Goal: Task Accomplishment & Management: Manage account settings

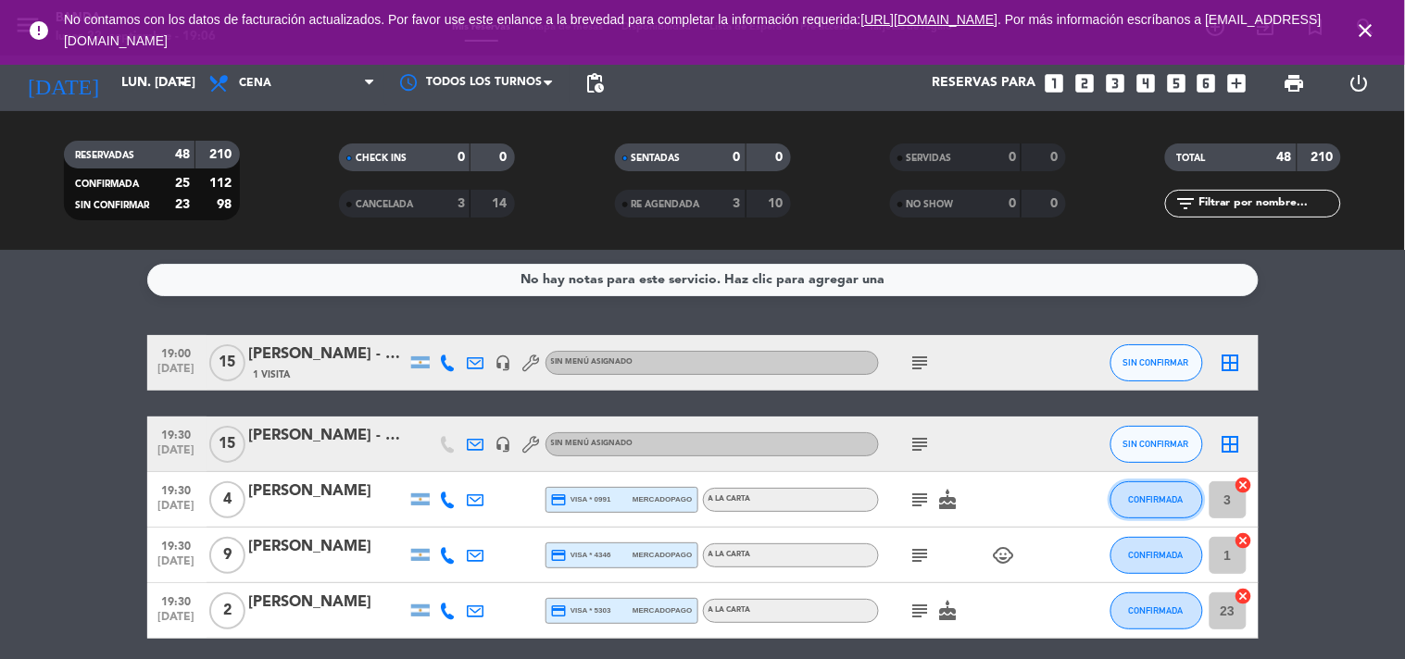
click at [1144, 502] on span "CONFIRMADA" at bounding box center [1156, 500] width 55 height 10
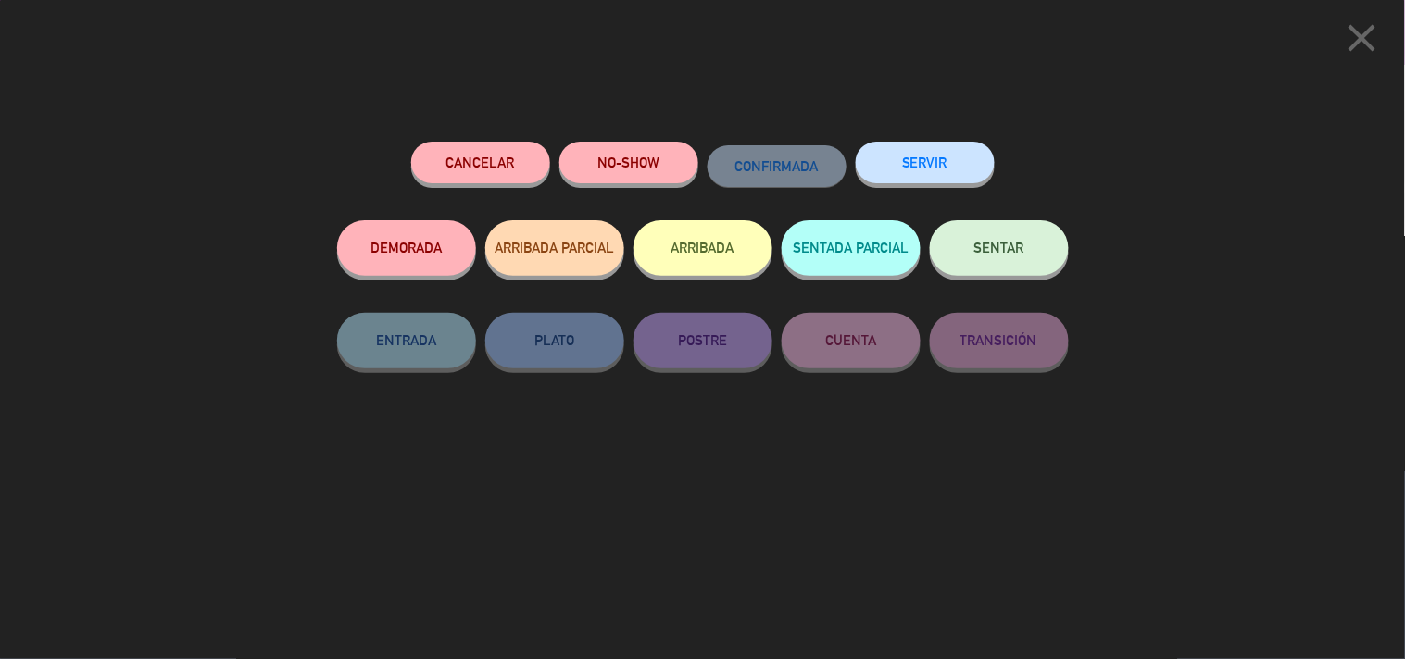
click at [918, 162] on button "SERVIR" at bounding box center [925, 163] width 139 height 42
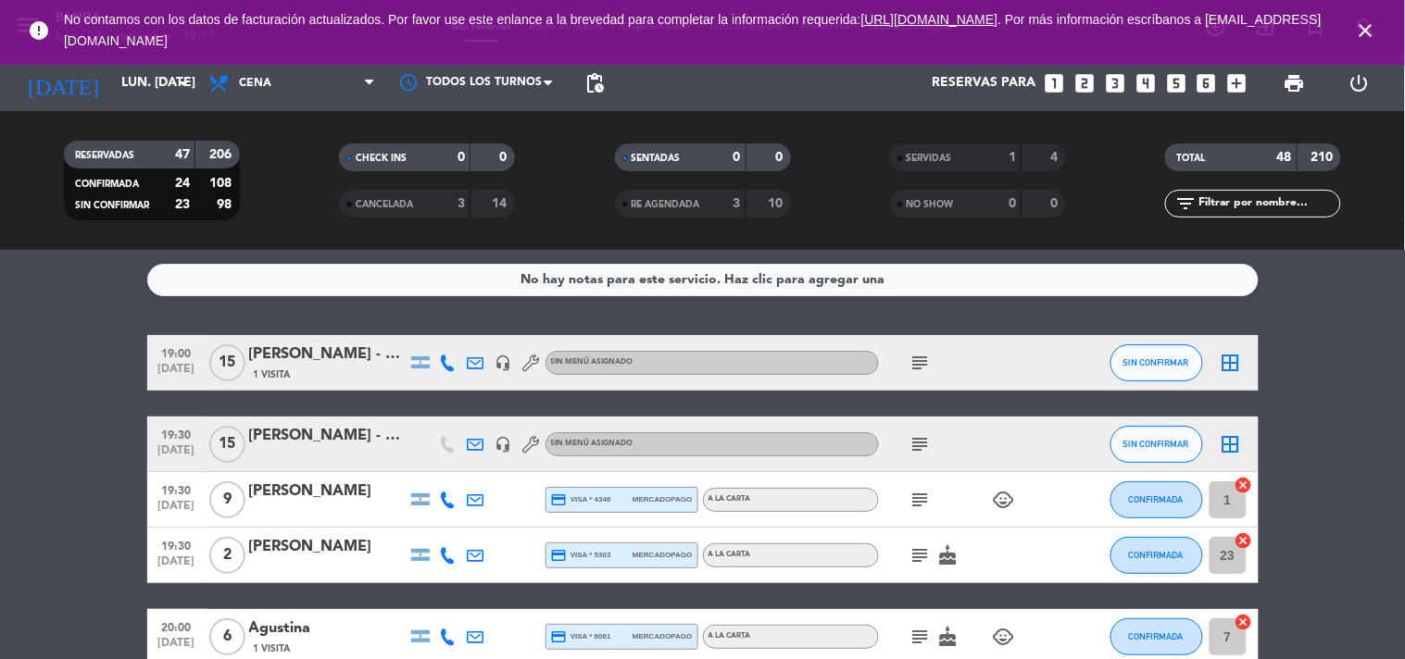
click at [1371, 29] on icon "close" at bounding box center [1366, 30] width 22 height 22
click at [164, 79] on input "lun. [DATE]" at bounding box center [200, 83] width 176 height 33
click at [155, 78] on input "lun. [DATE]" at bounding box center [200, 83] width 176 height 33
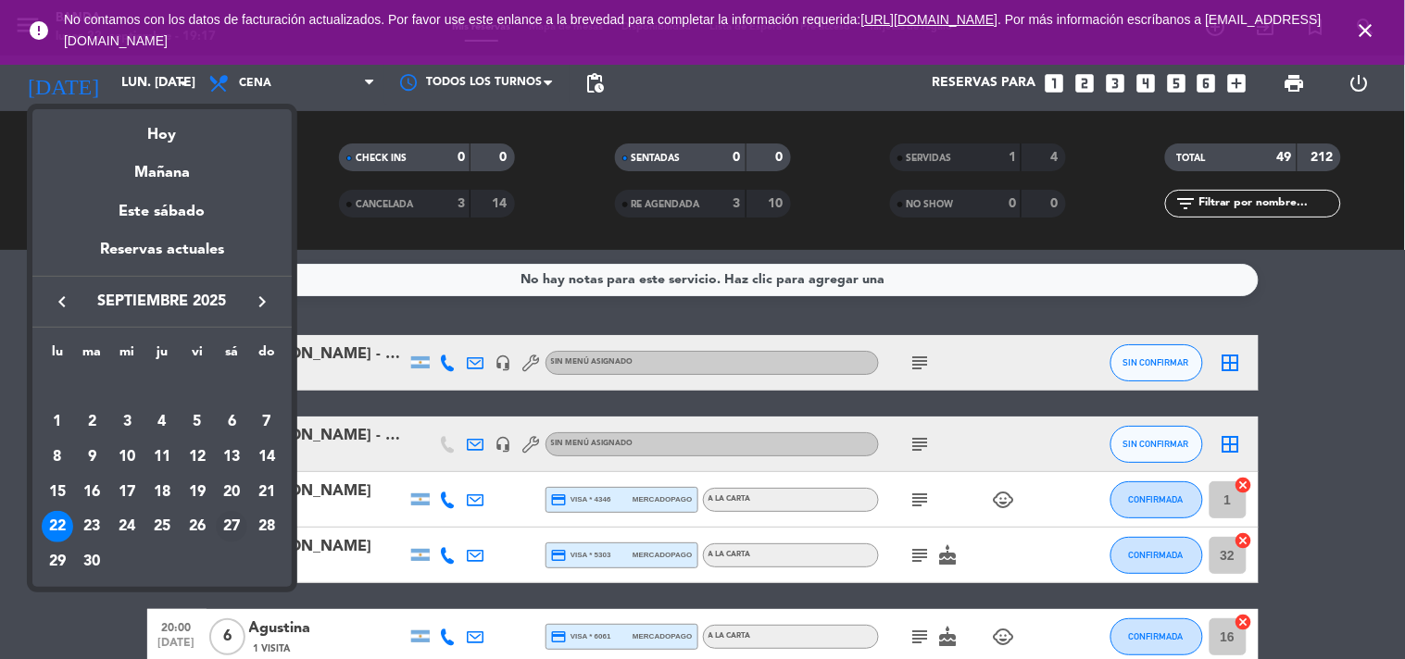
click at [229, 522] on div "27" at bounding box center [231, 526] width 31 height 31
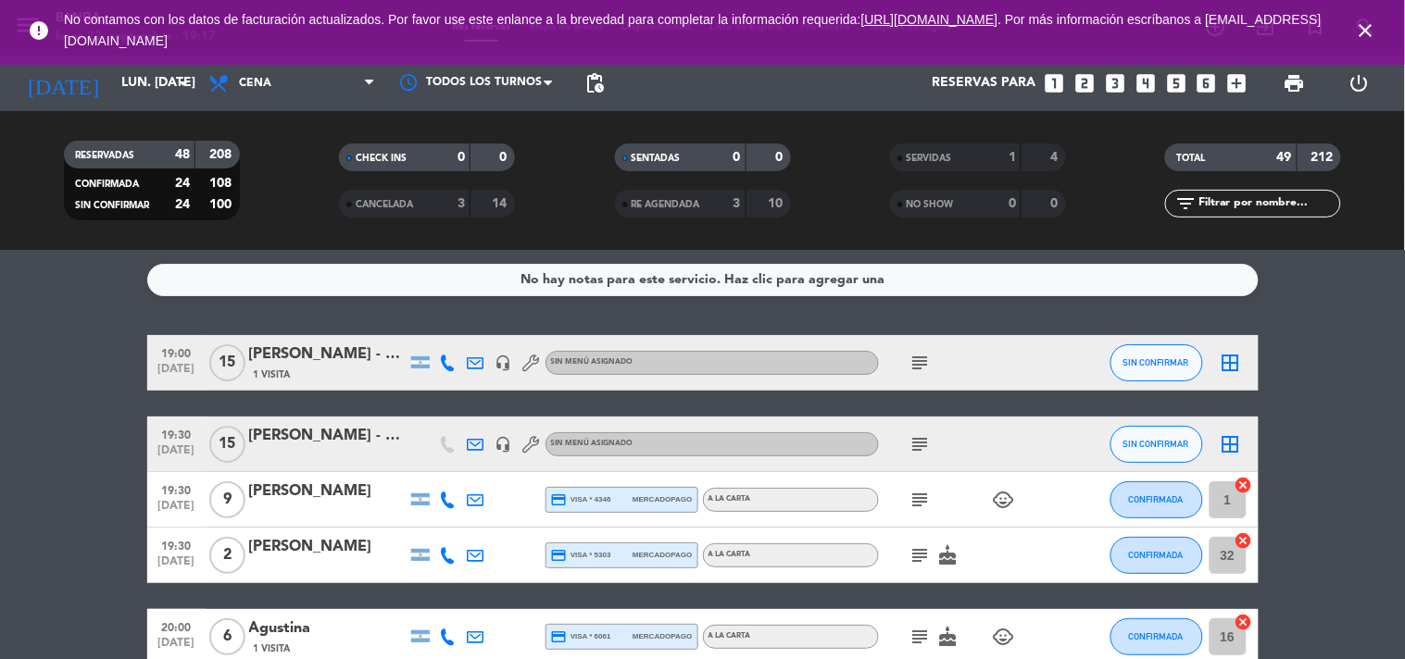
type input "sáb. [DATE]"
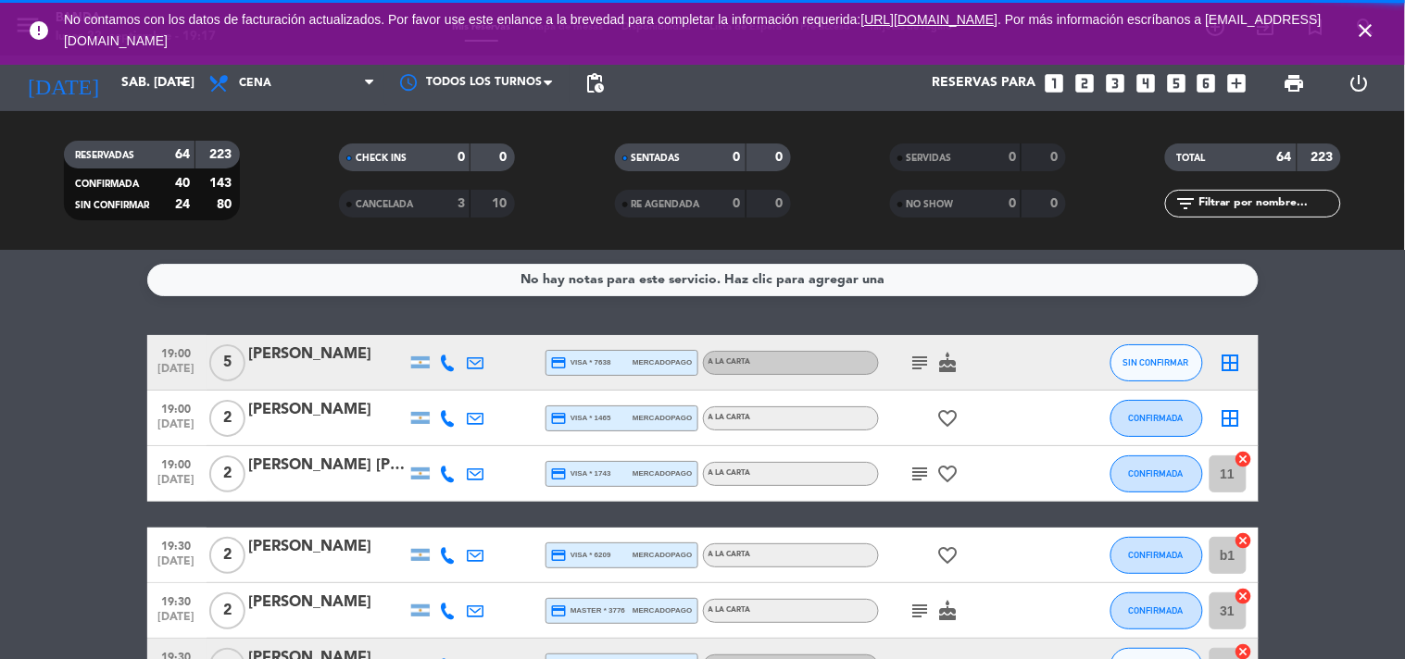
click at [1369, 23] on icon "close" at bounding box center [1366, 30] width 22 height 22
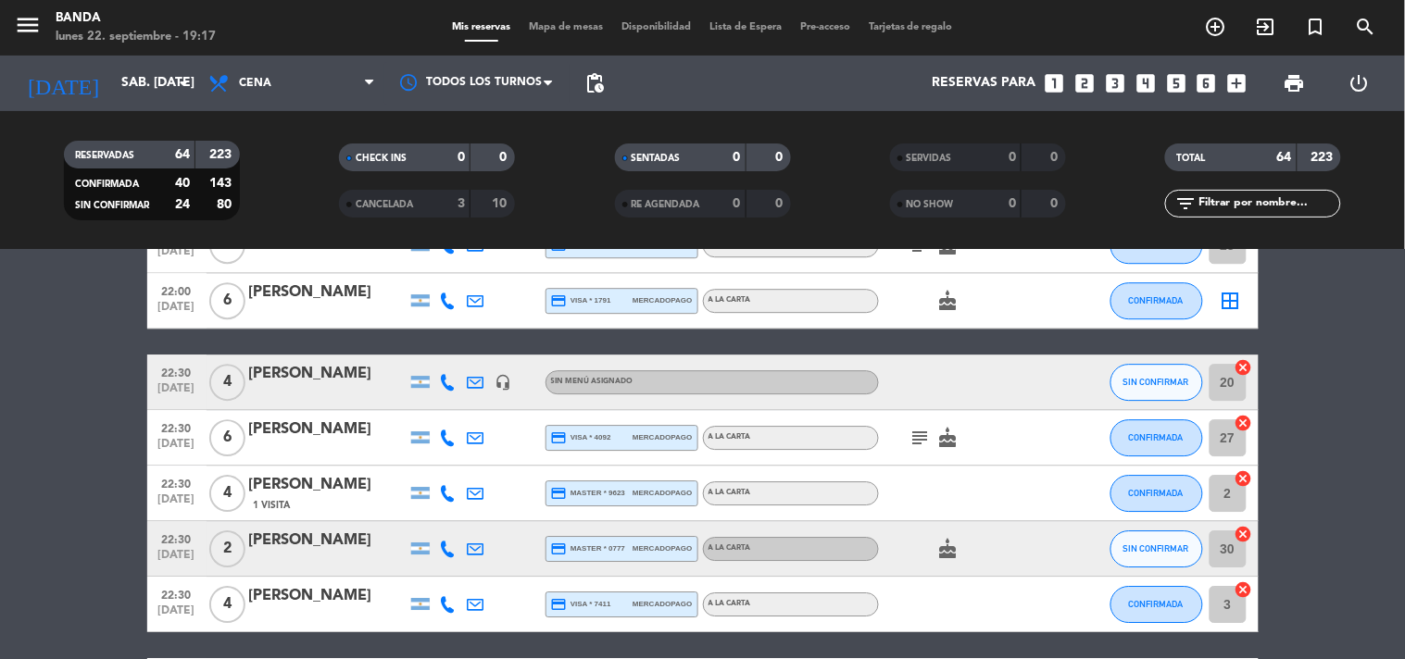
scroll to position [3220, 0]
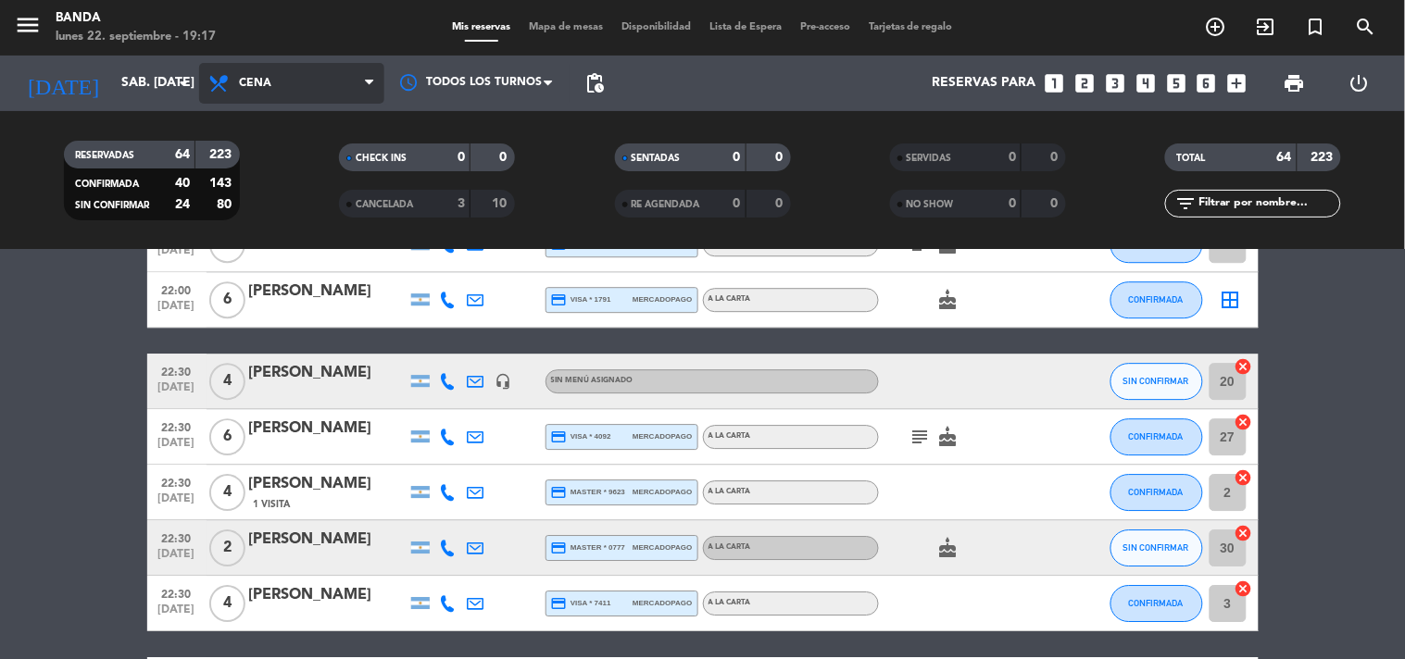
click at [259, 82] on span "Cena" at bounding box center [255, 83] width 32 height 13
click at [247, 158] on div "menu Banda lunes 22. septiembre - 19:17 Mis reservas Mapa de mesas Disponibilid…" at bounding box center [702, 125] width 1405 height 250
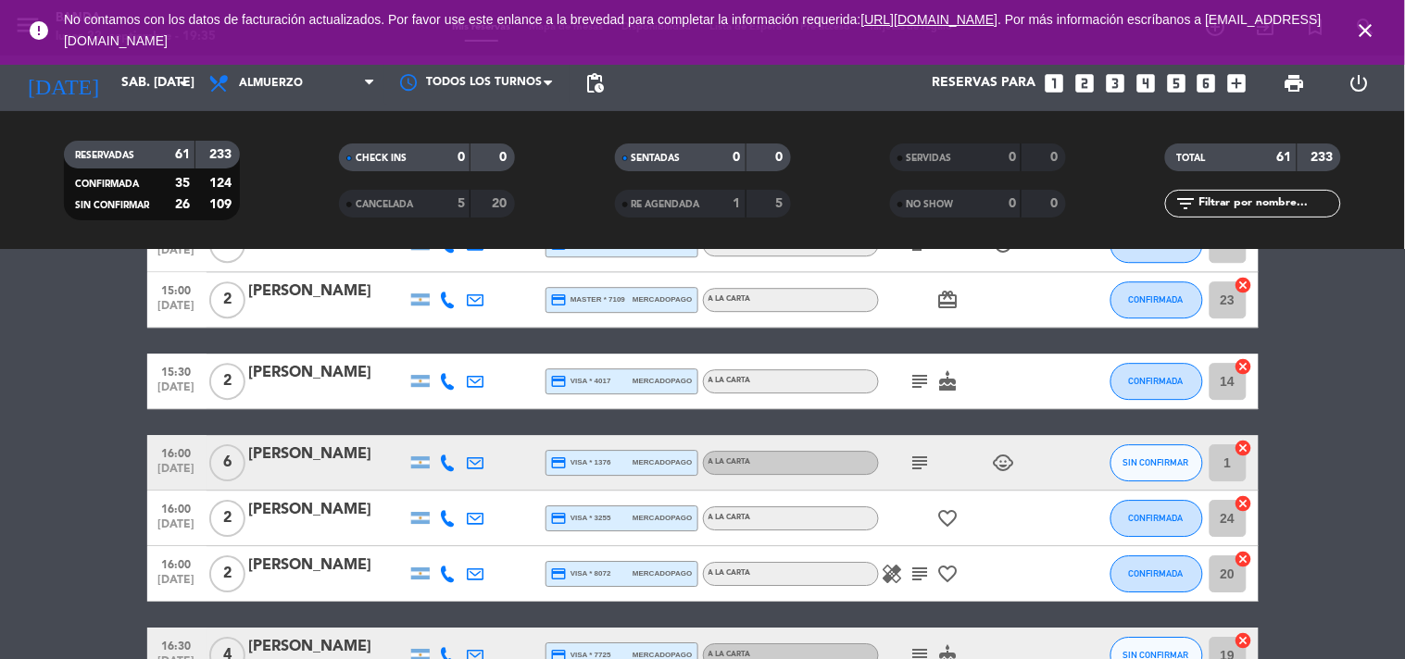
click at [1121, 78] on icon "looks_3" at bounding box center [1115, 83] width 24 height 24
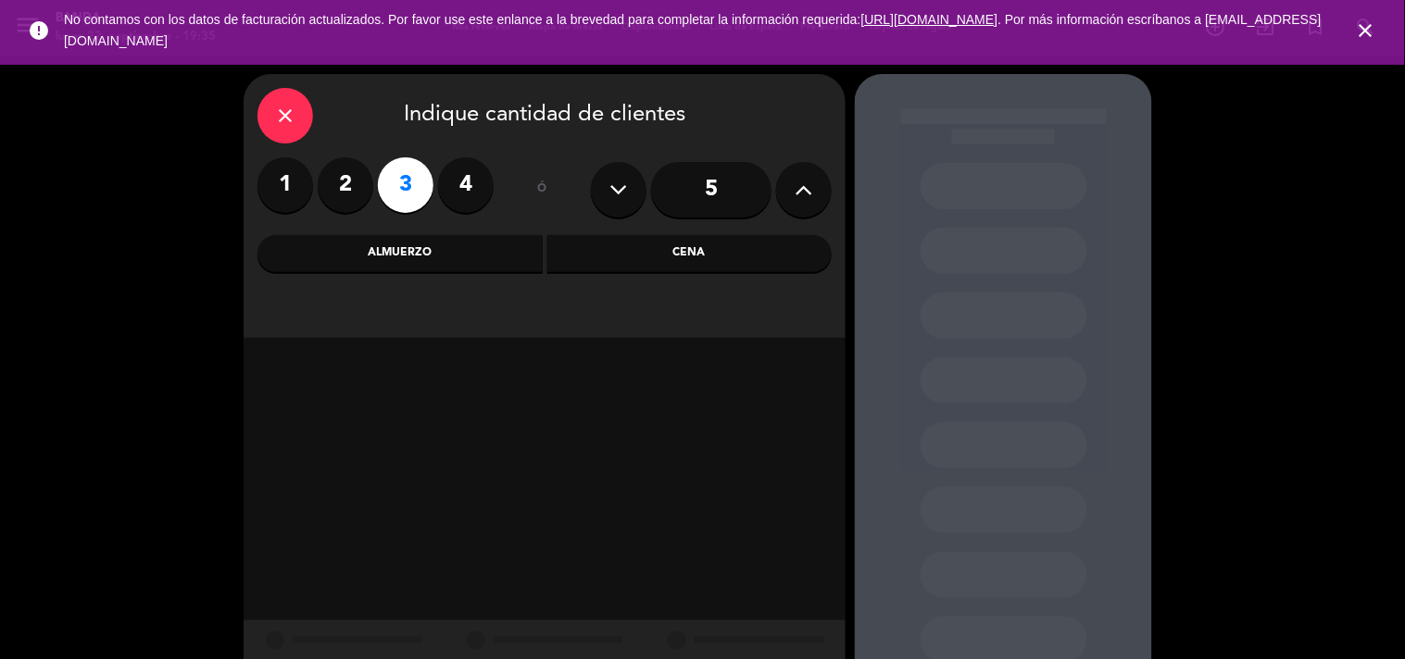
click at [693, 255] on div "Cena" at bounding box center [689, 253] width 285 height 37
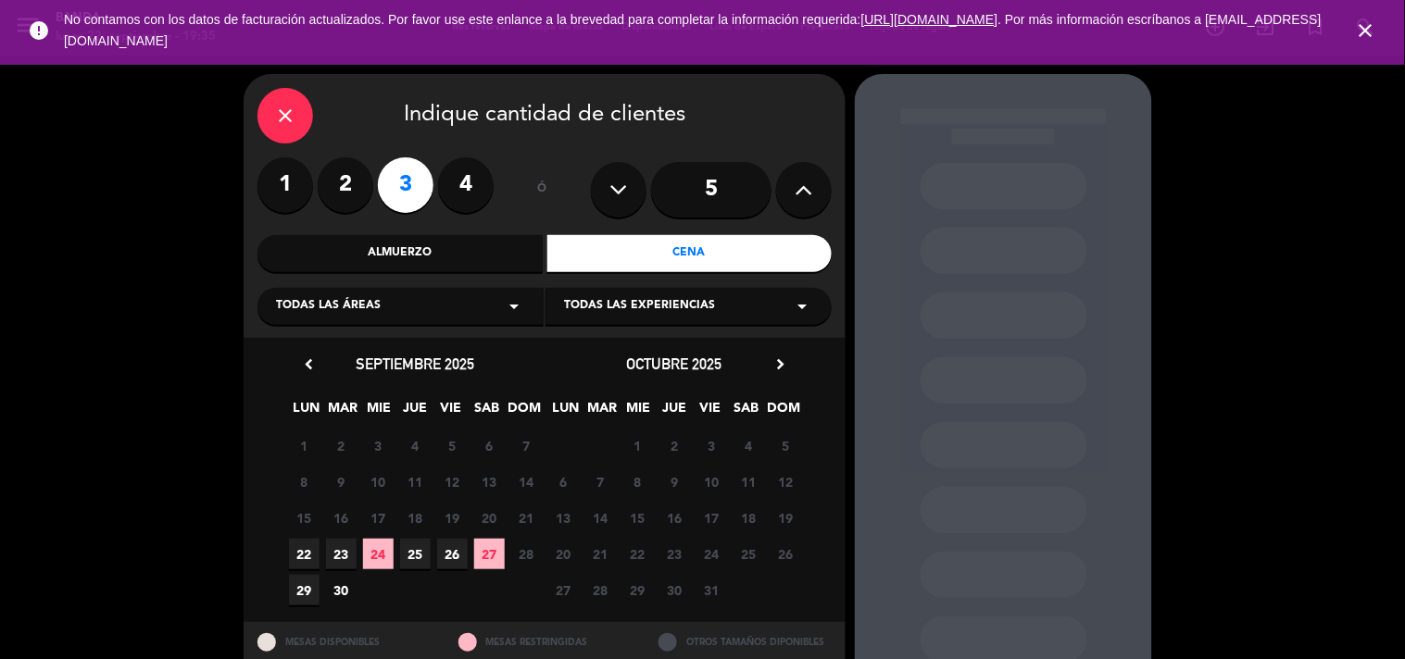
click at [424, 552] on span "25" at bounding box center [415, 554] width 31 height 31
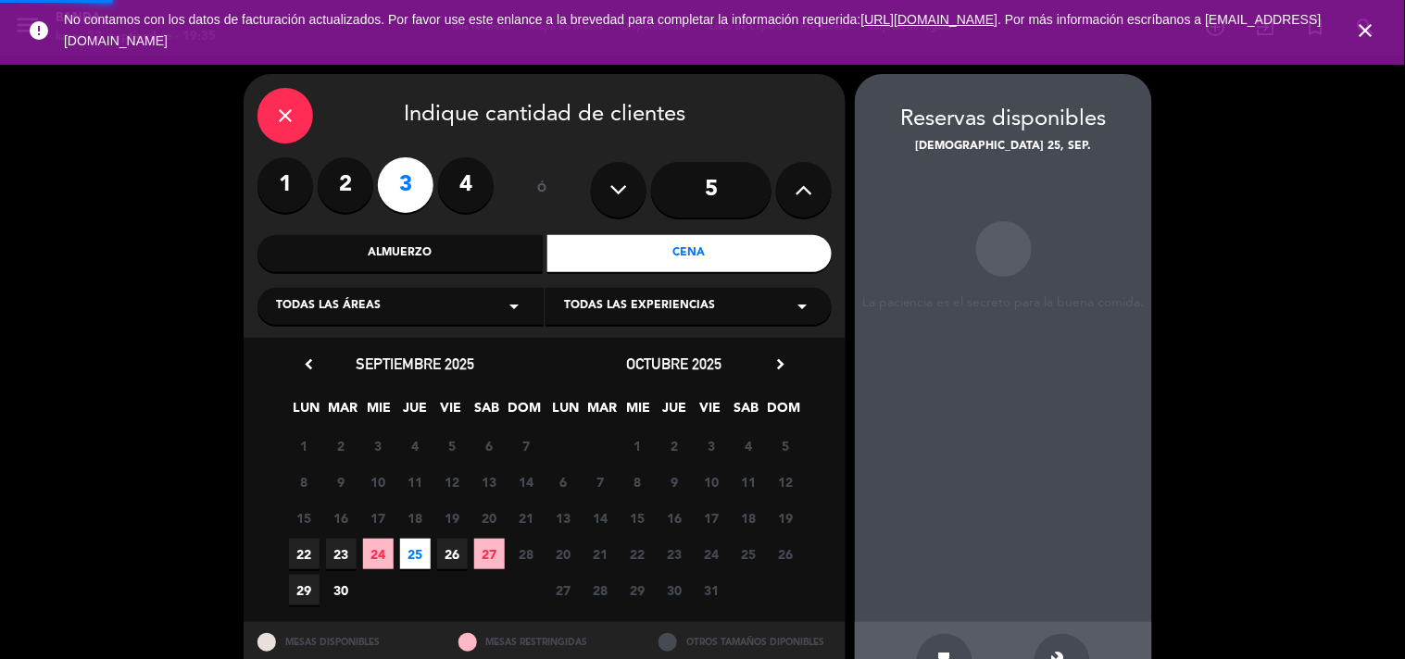
scroll to position [60, 0]
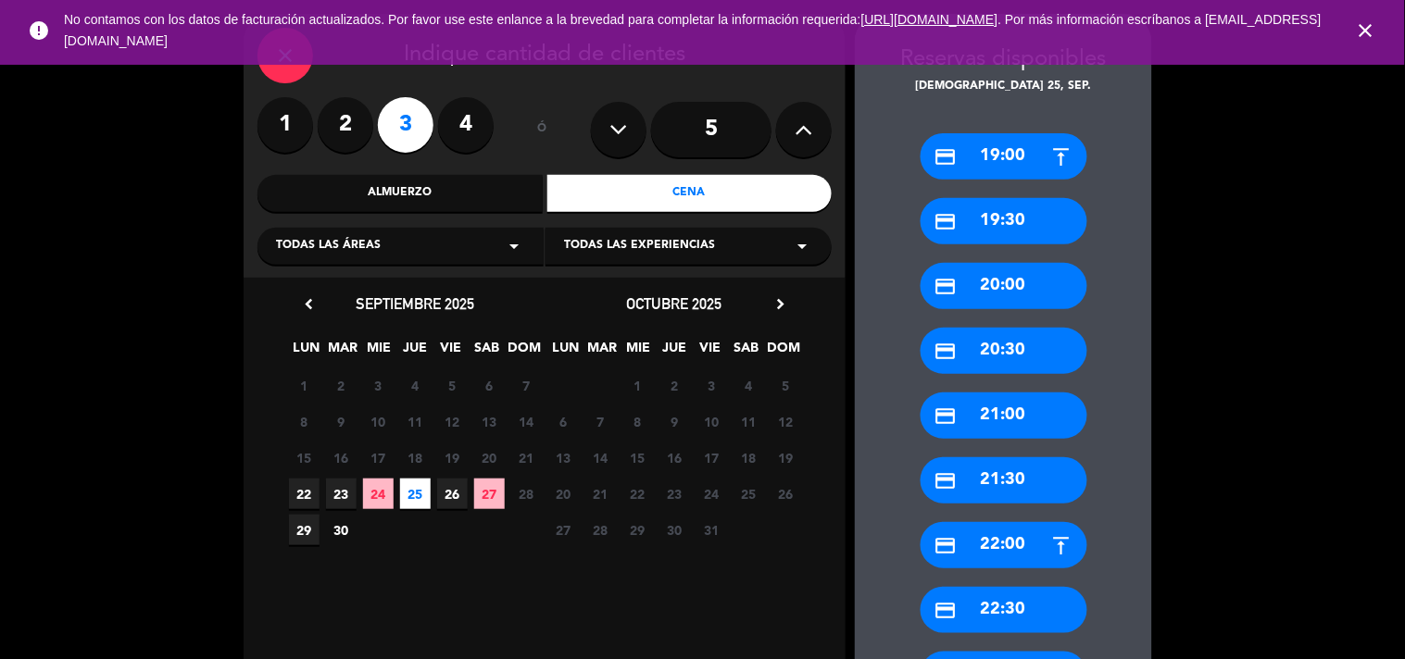
click at [1004, 483] on div "credit_card 21:30" at bounding box center [1004, 481] width 167 height 46
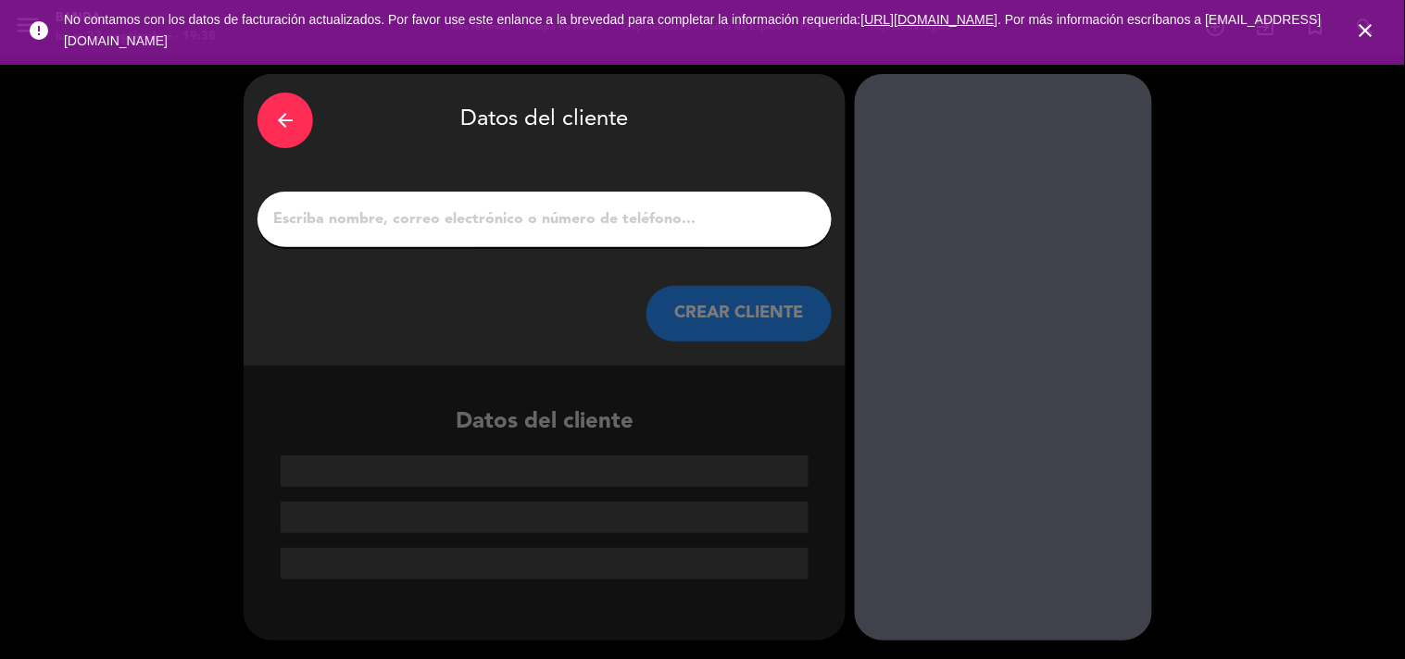
scroll to position [0, 0]
paste input "[PERSON_NAME]"
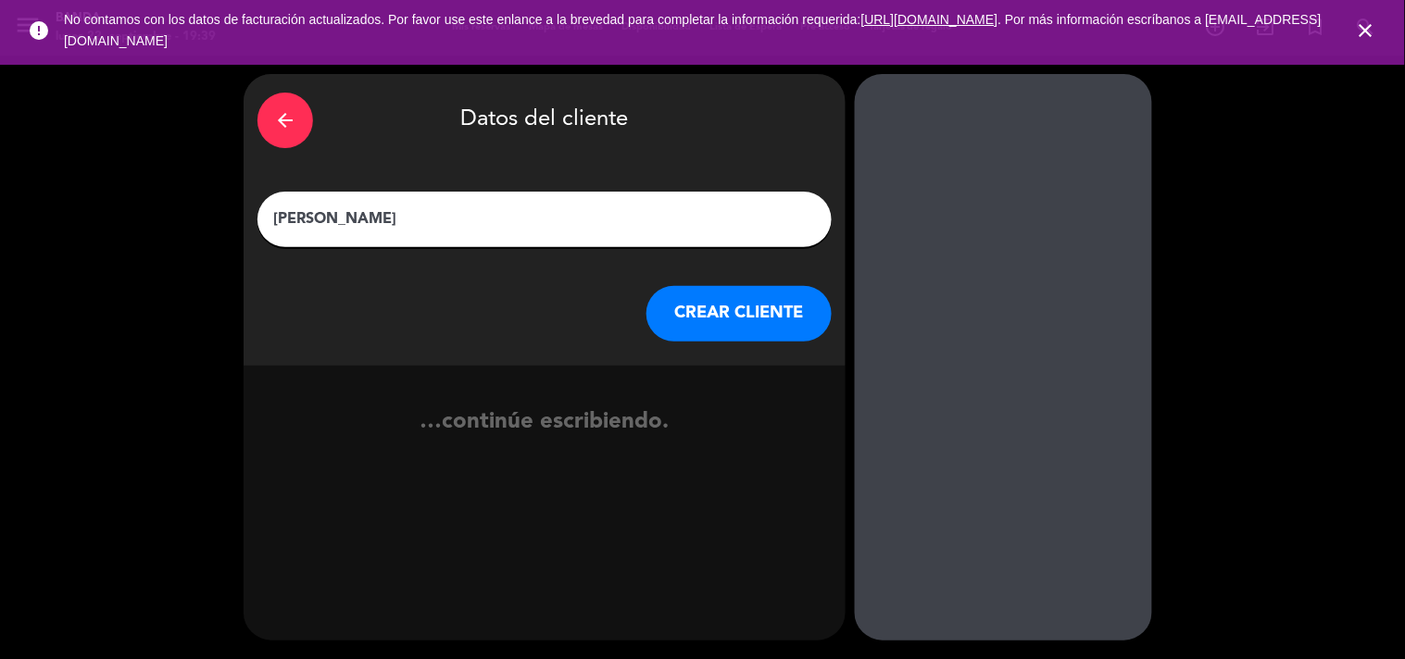
type input "[PERSON_NAME]"
click at [718, 340] on button "CREAR CLIENTE" at bounding box center [739, 314] width 185 height 56
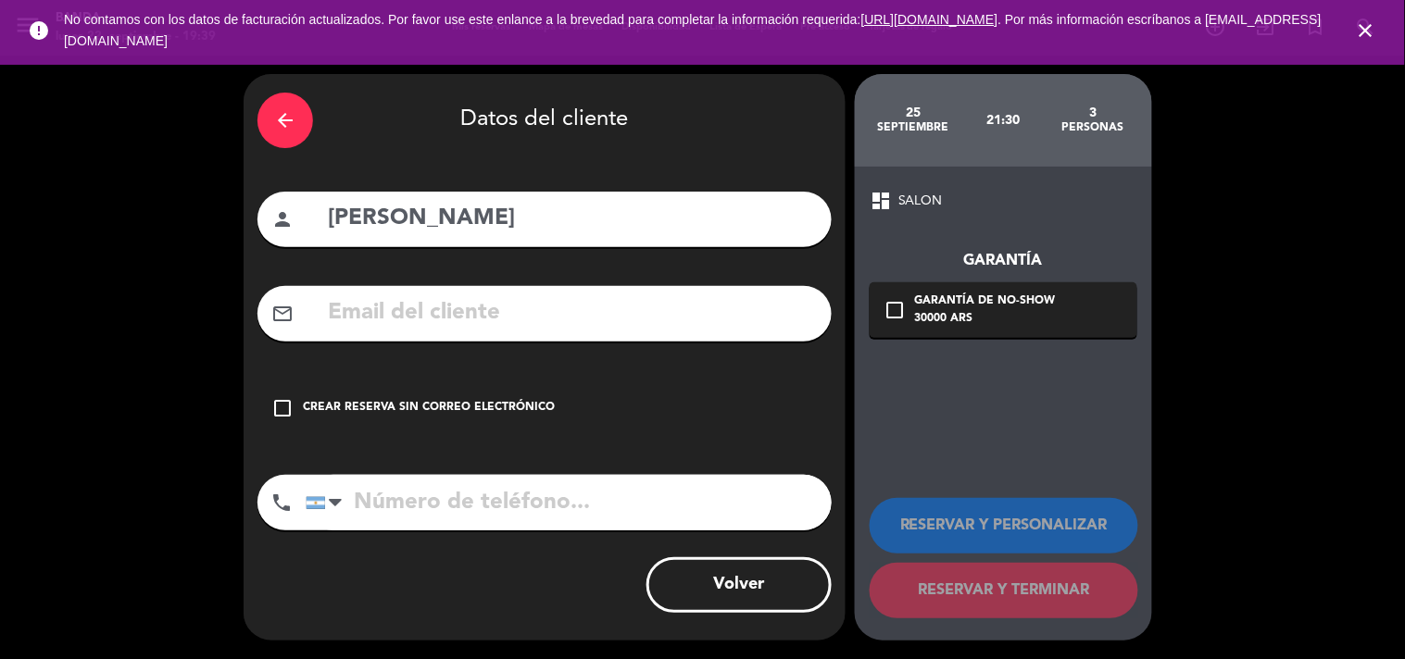
paste input "[EMAIL_ADDRESS][DOMAIN_NAME]"
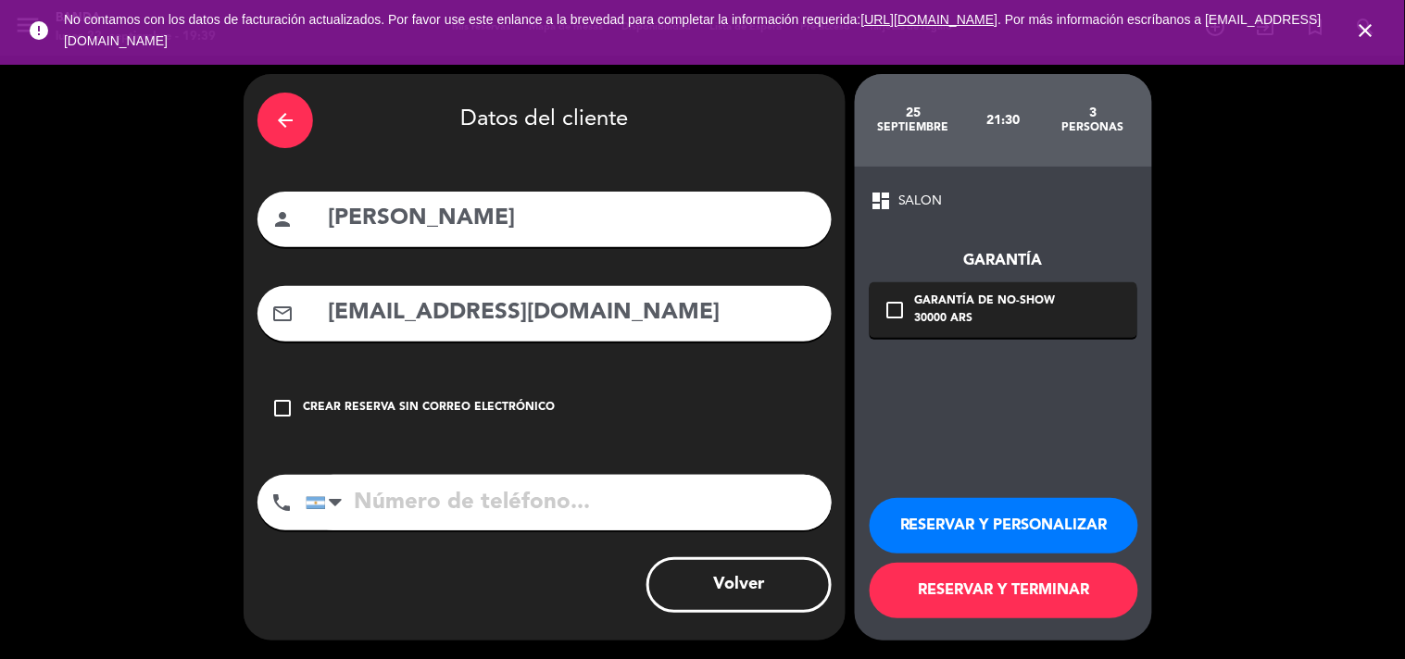
type input "[EMAIL_ADDRESS][DOMAIN_NAME]"
paste input "[PHONE_NUMBER]"
type input "[PHONE_NUMBER]"
click at [947, 597] on button "RESERVAR Y TERMINAR" at bounding box center [1004, 591] width 269 height 56
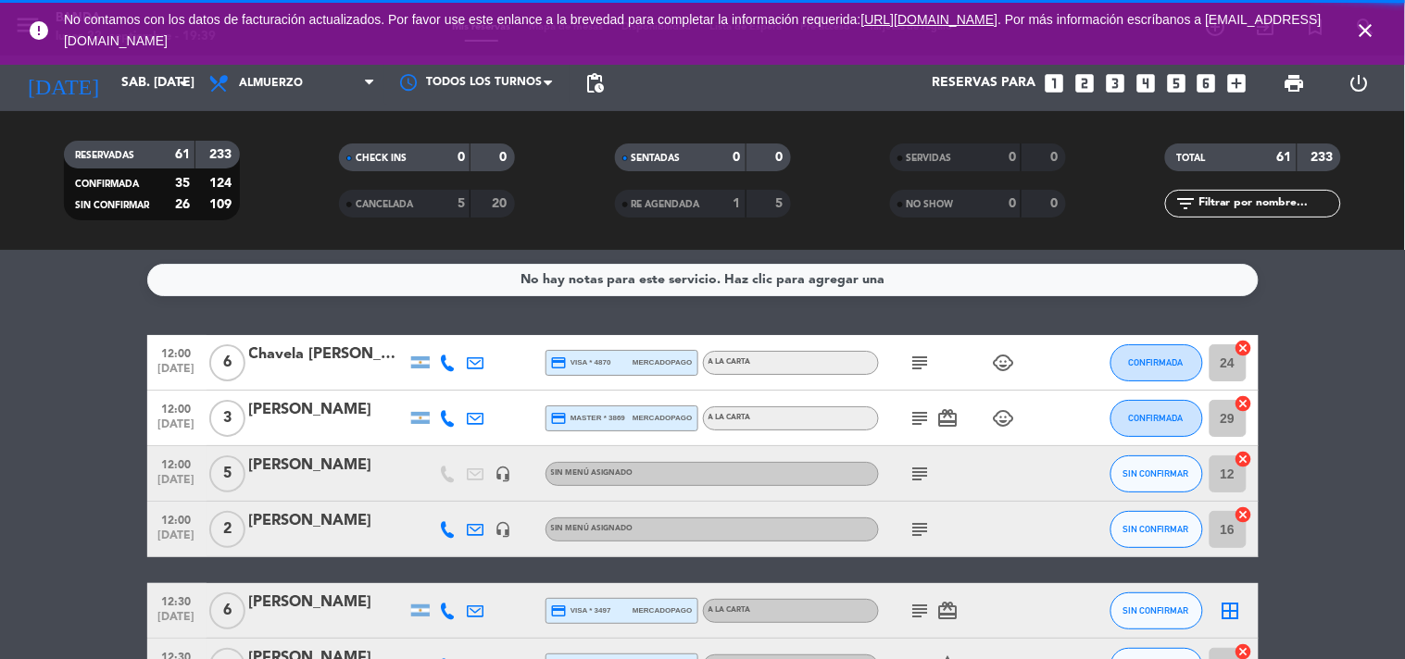
click at [1365, 24] on icon "close" at bounding box center [1366, 30] width 22 height 22
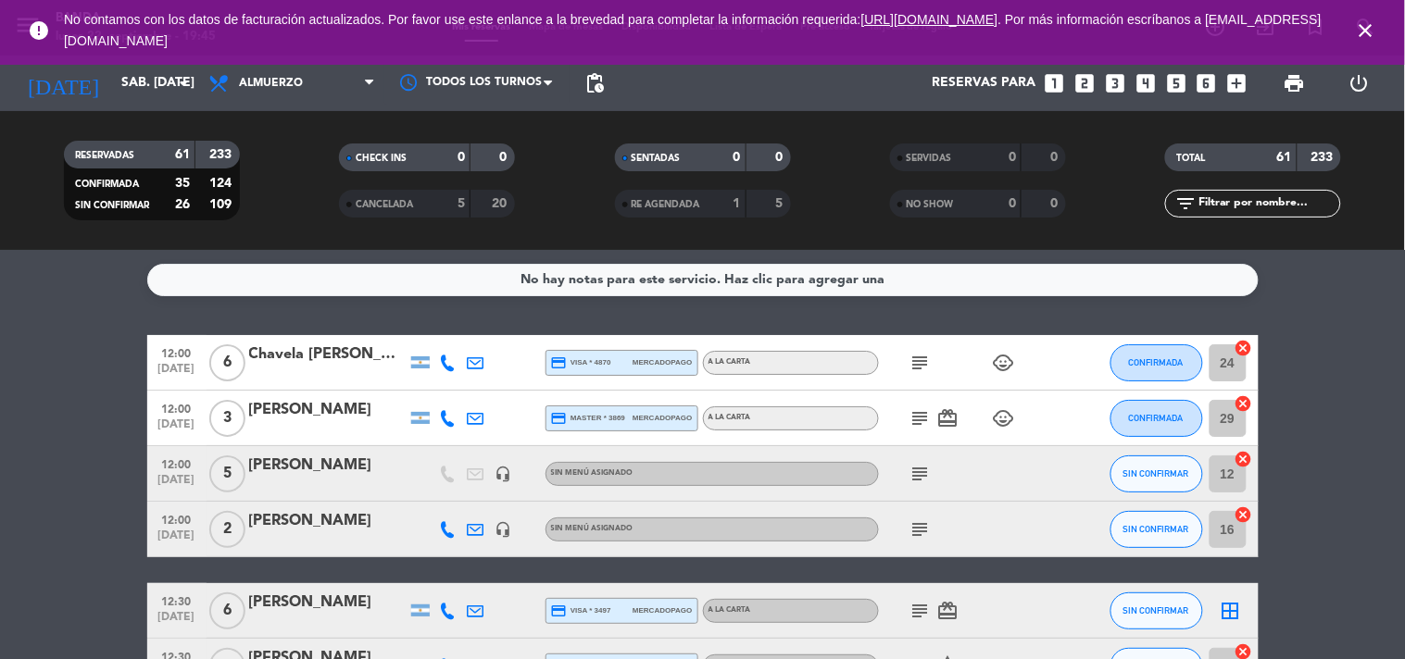
click at [1364, 25] on icon "close" at bounding box center [1366, 30] width 22 height 22
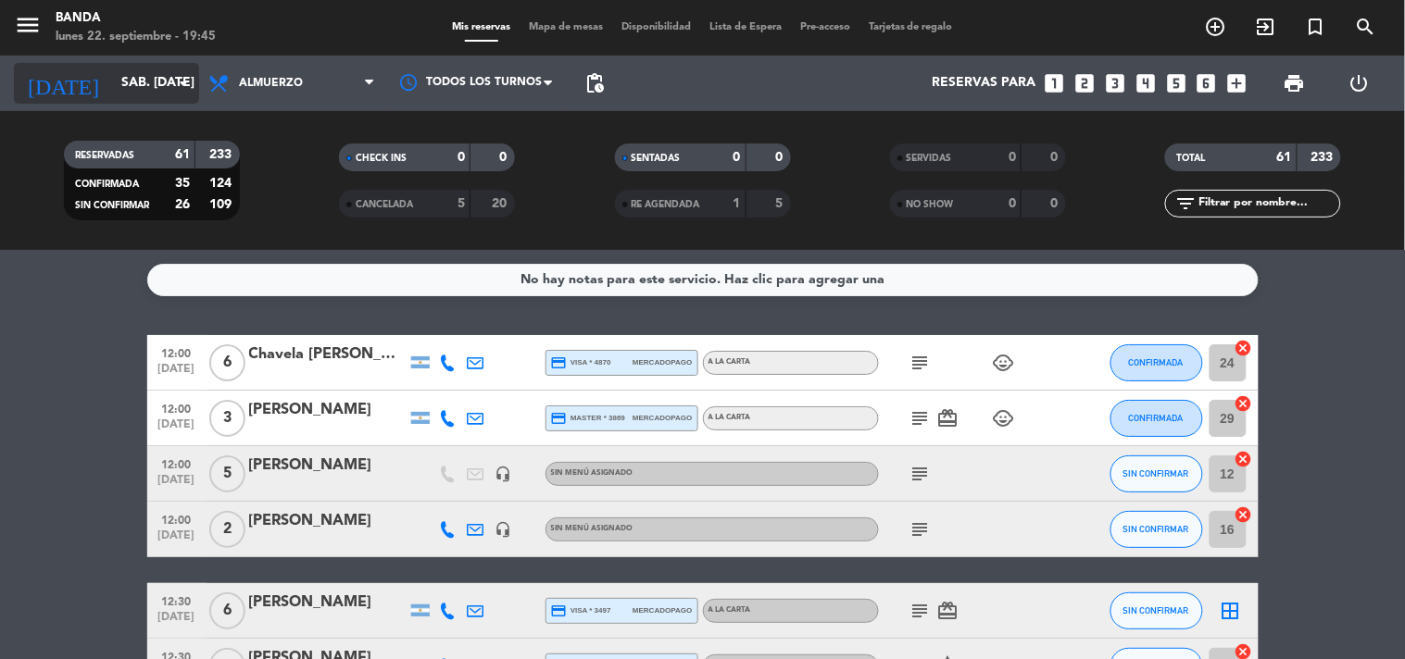
click at [112, 97] on input "sáb. [DATE]" at bounding box center [200, 83] width 176 height 33
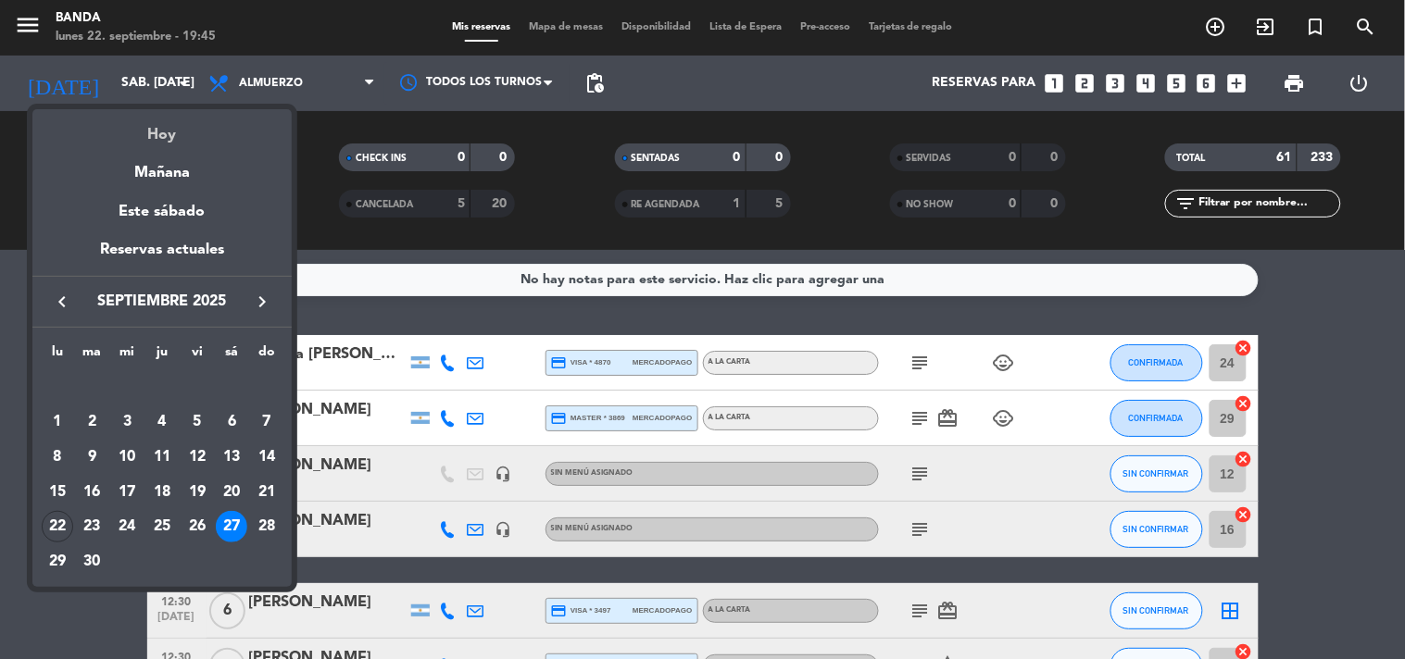
click at [126, 116] on div "Hoy" at bounding box center [161, 128] width 259 height 38
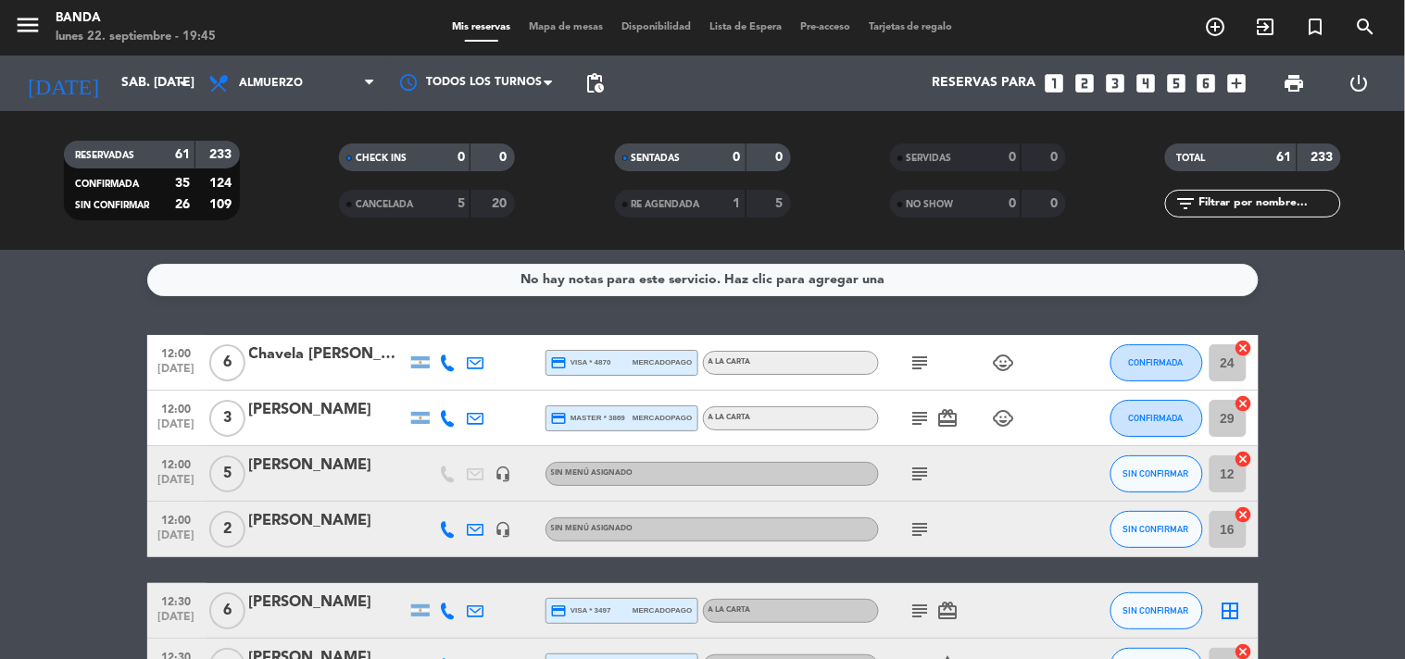
type input "lun. [DATE]"
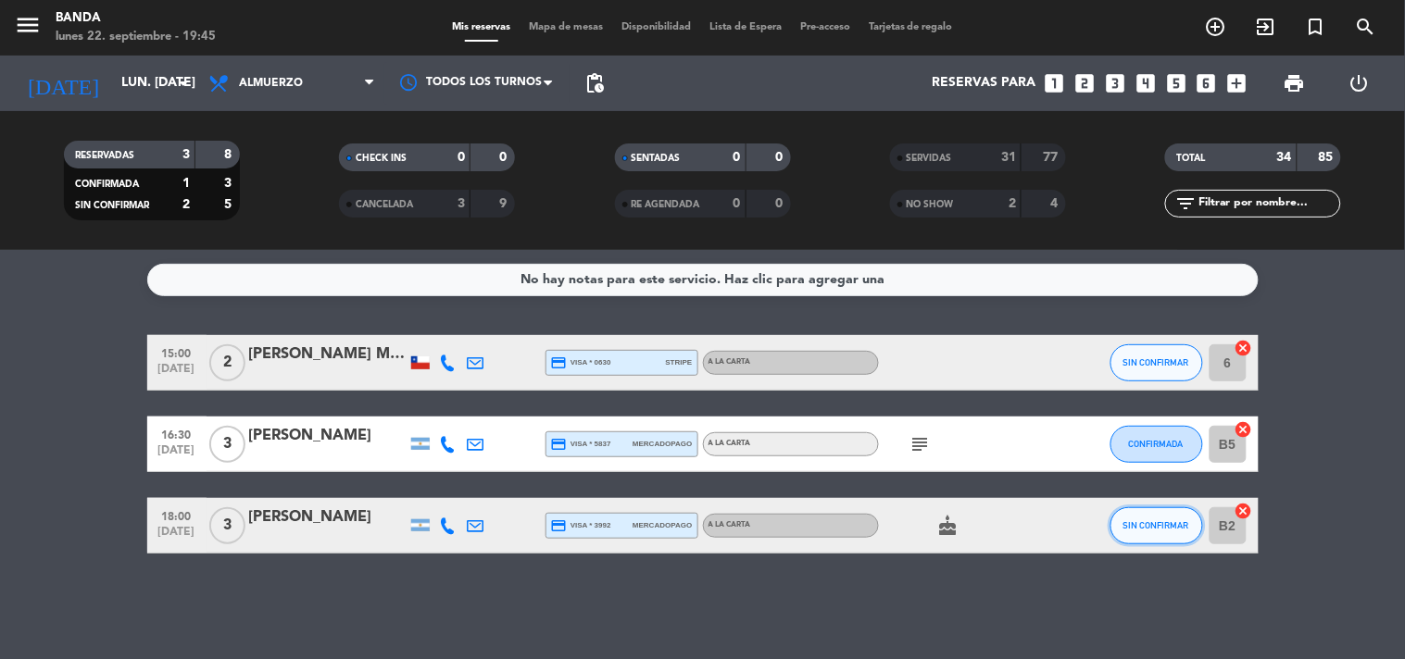
click at [1127, 531] on button "SIN CONFIRMAR" at bounding box center [1157, 526] width 93 height 37
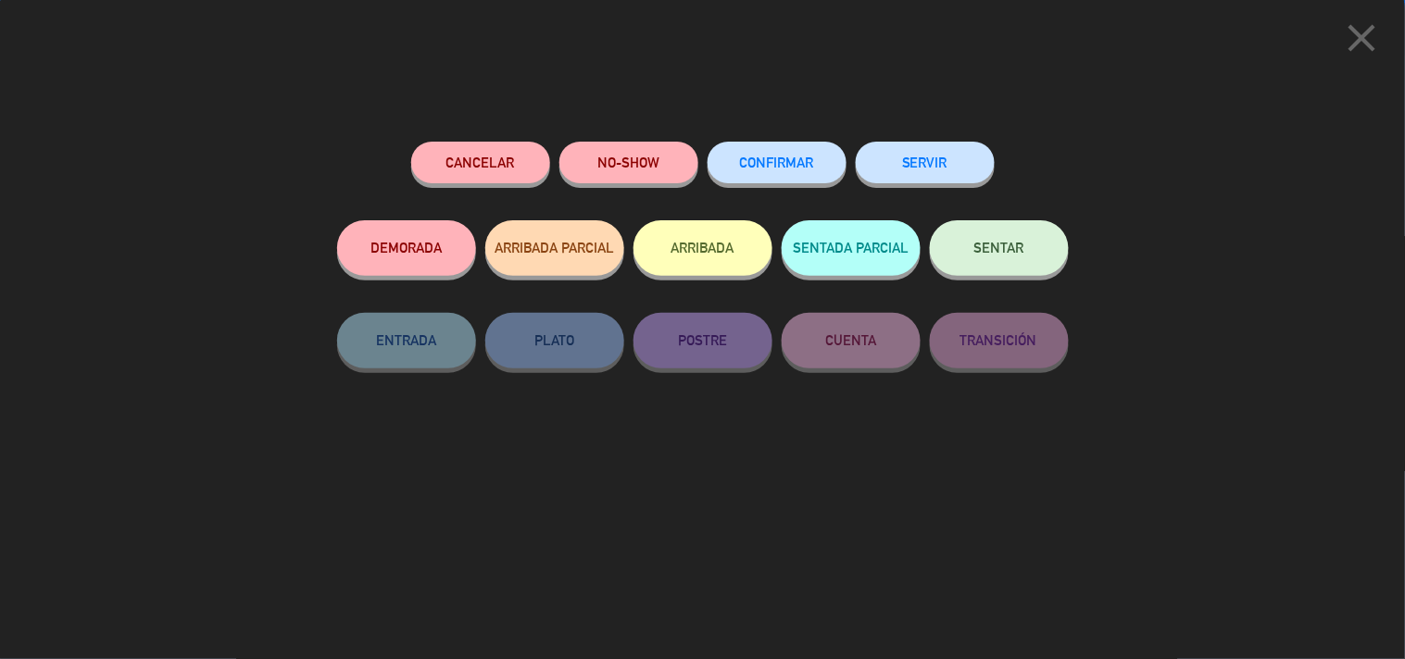
click at [930, 155] on button "SERVIR" at bounding box center [925, 163] width 139 height 42
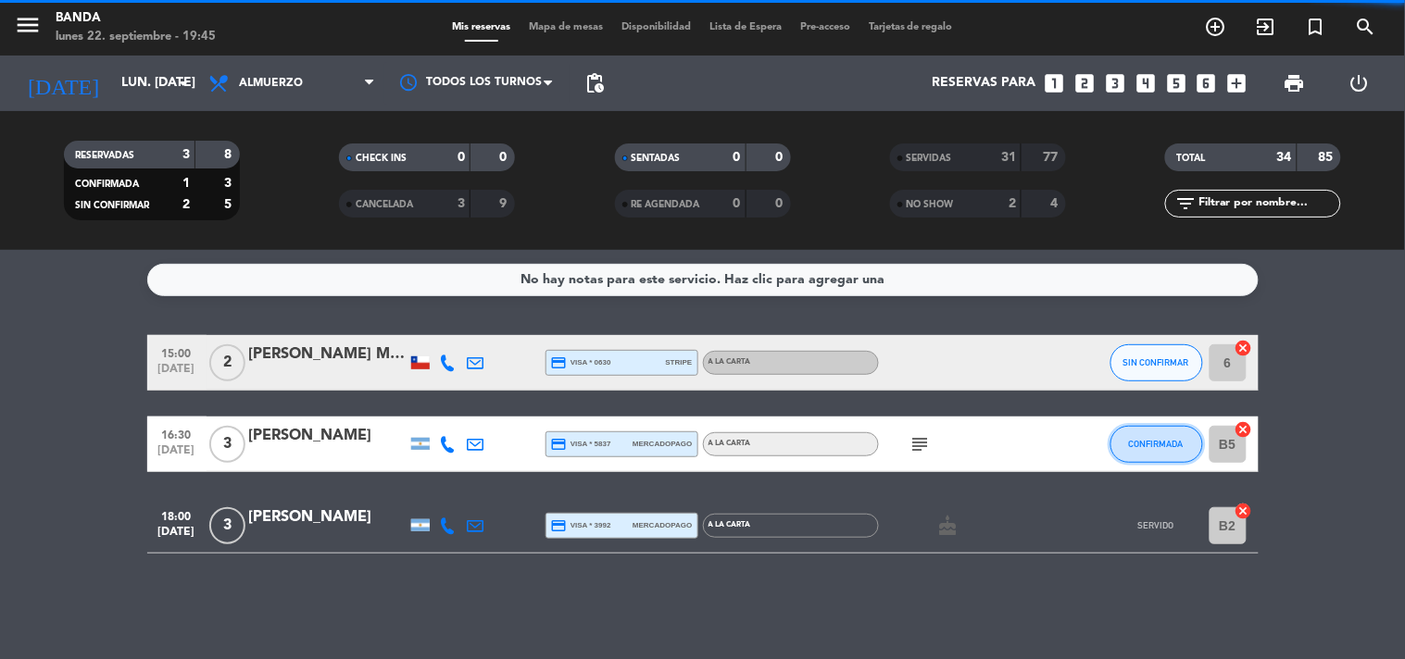
click at [1153, 431] on button "CONFIRMADA" at bounding box center [1157, 444] width 93 height 37
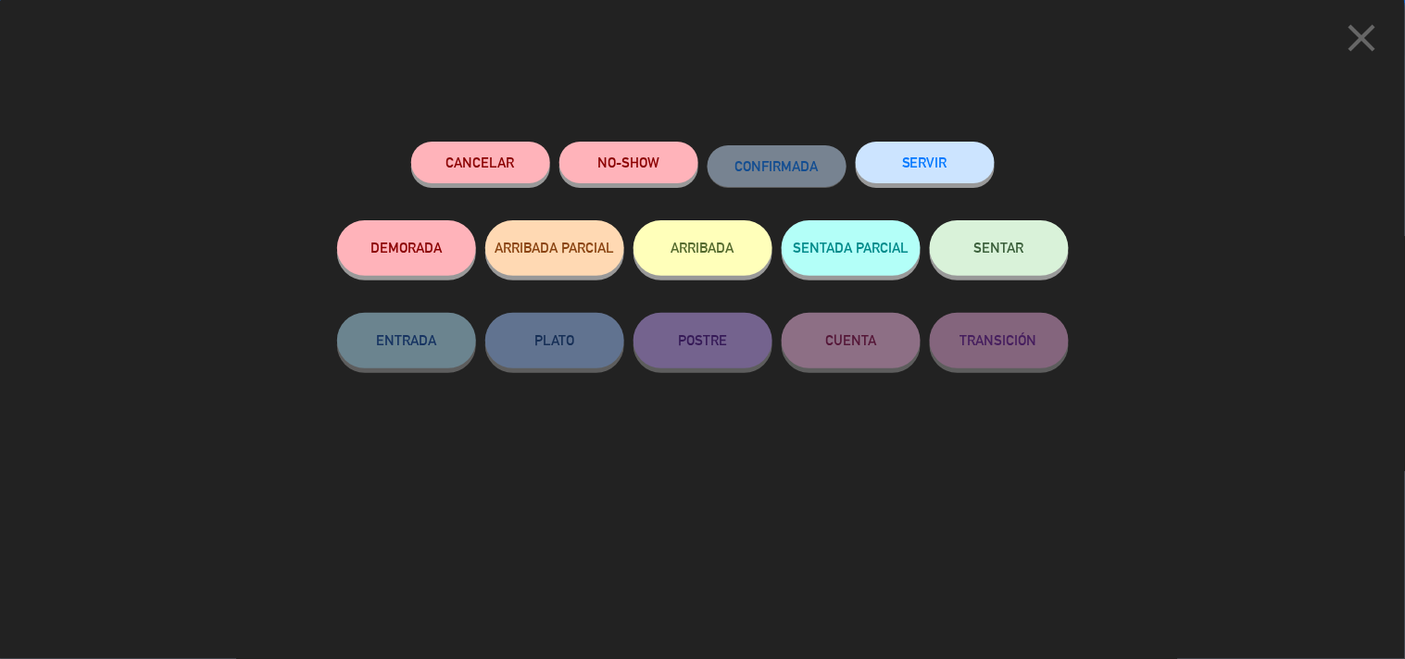
click at [927, 149] on button "SERVIR" at bounding box center [925, 163] width 139 height 42
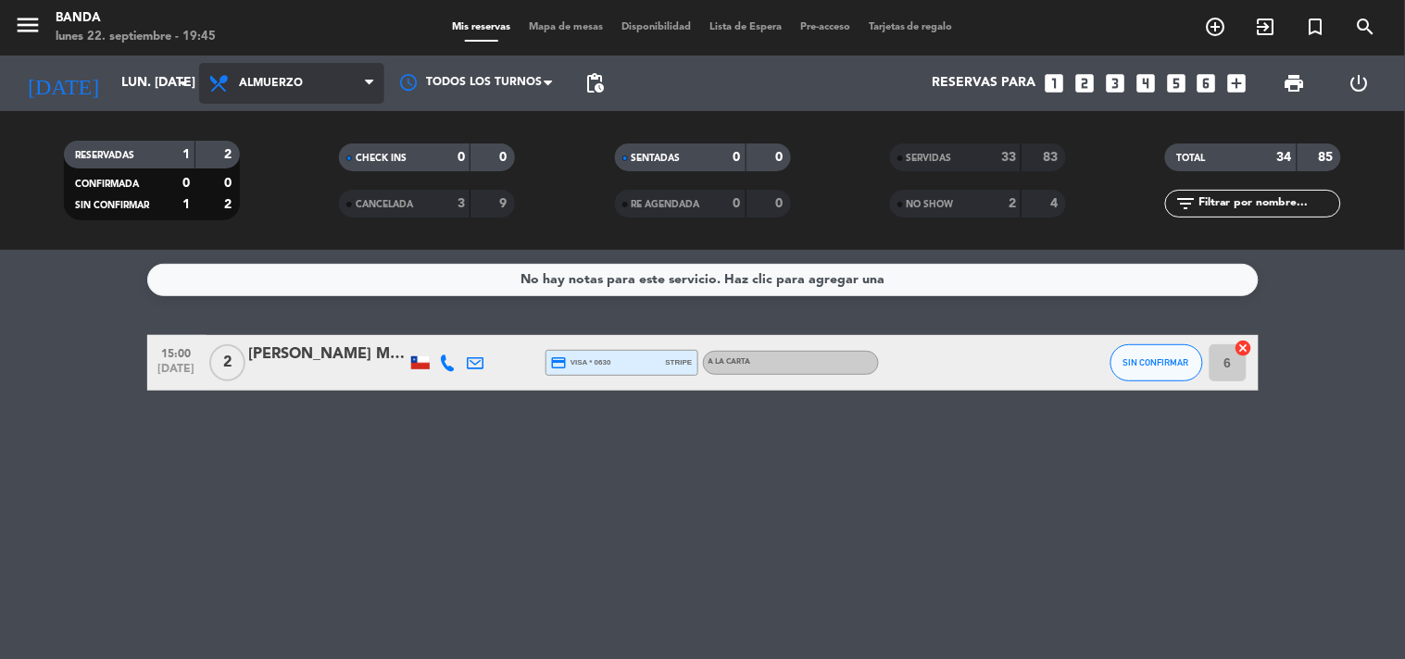
click at [336, 69] on span "Almuerzo" at bounding box center [291, 83] width 185 height 41
click at [321, 189] on div "menu Banda lunes 22. septiembre - 19:45 Mis reservas Mapa de mesas Disponibilid…" at bounding box center [702, 125] width 1405 height 250
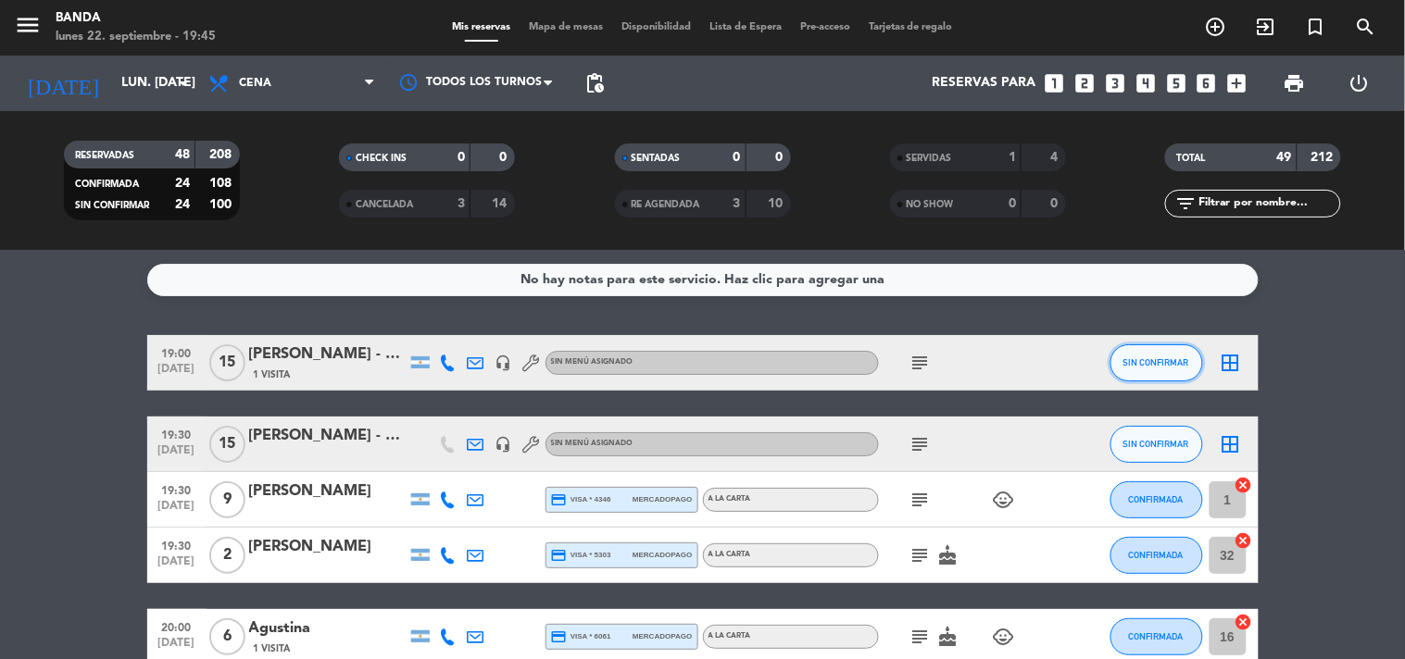
click at [1153, 363] on span "SIN CONFIRMAR" at bounding box center [1157, 363] width 66 height 10
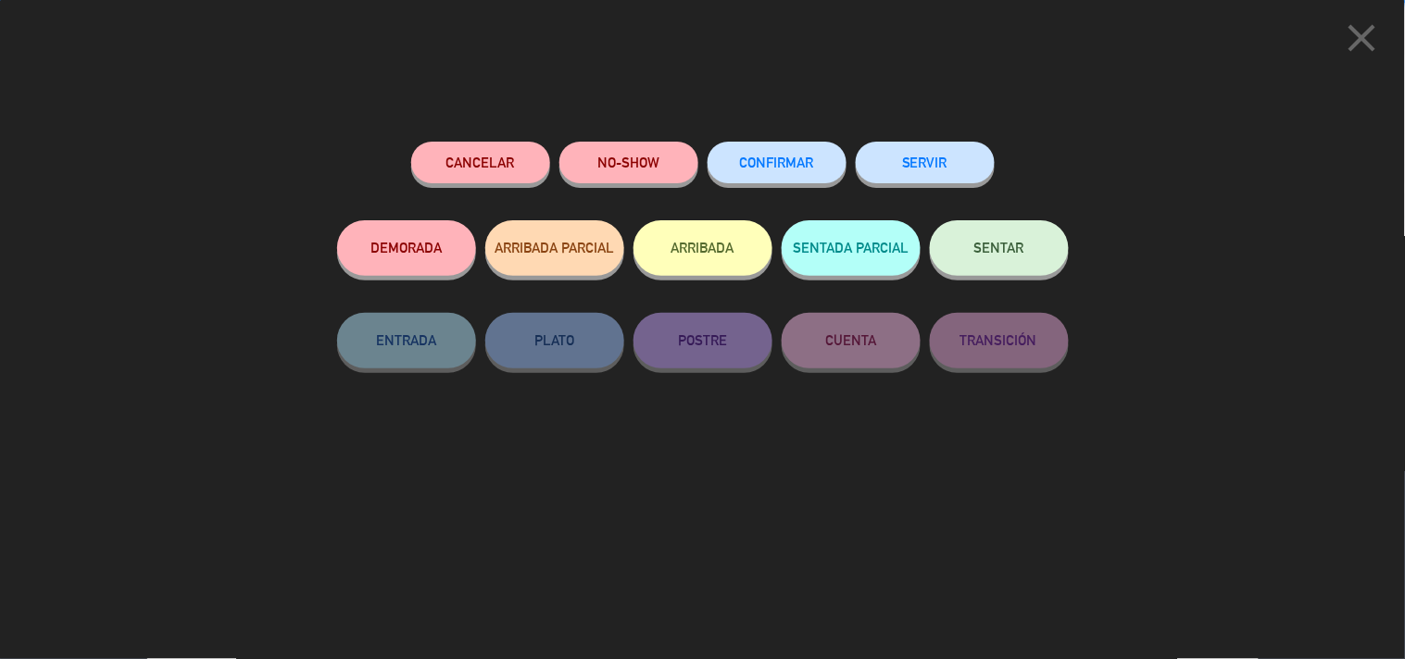
click at [919, 154] on button "SERVIR" at bounding box center [925, 163] width 139 height 42
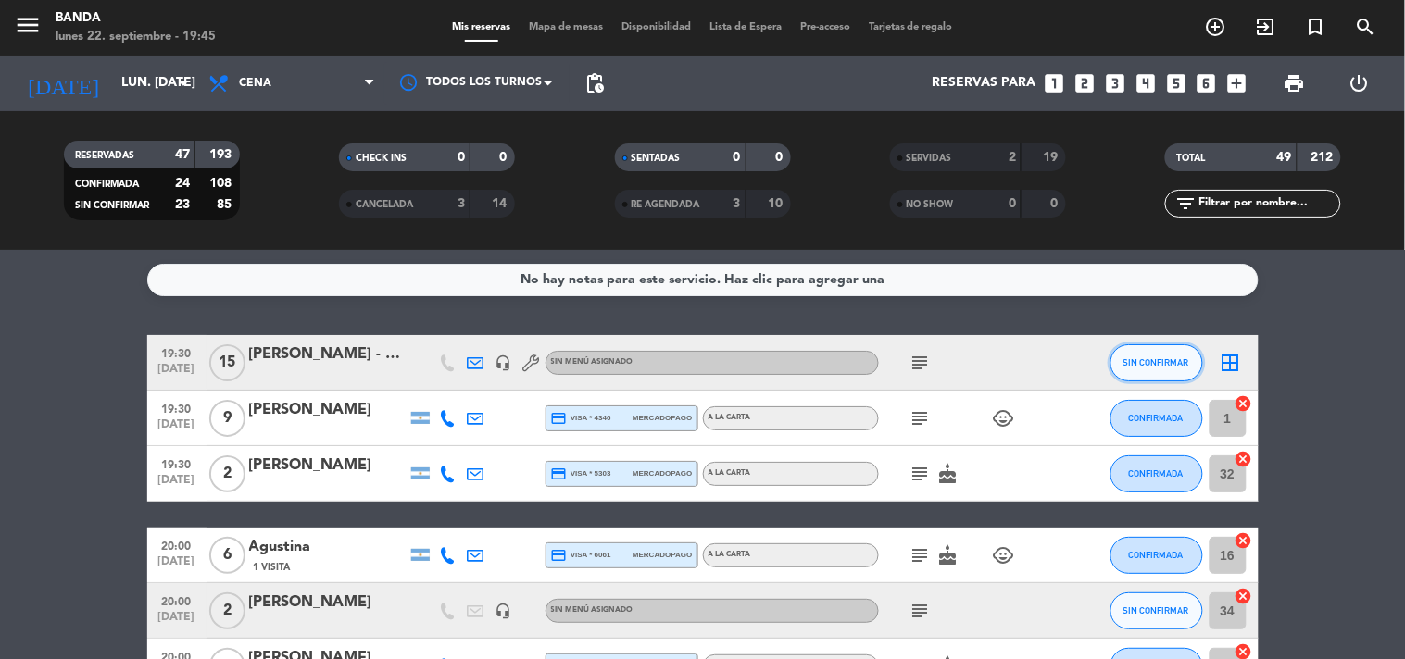
click at [1142, 350] on button "SIN CONFIRMAR" at bounding box center [1157, 363] width 93 height 37
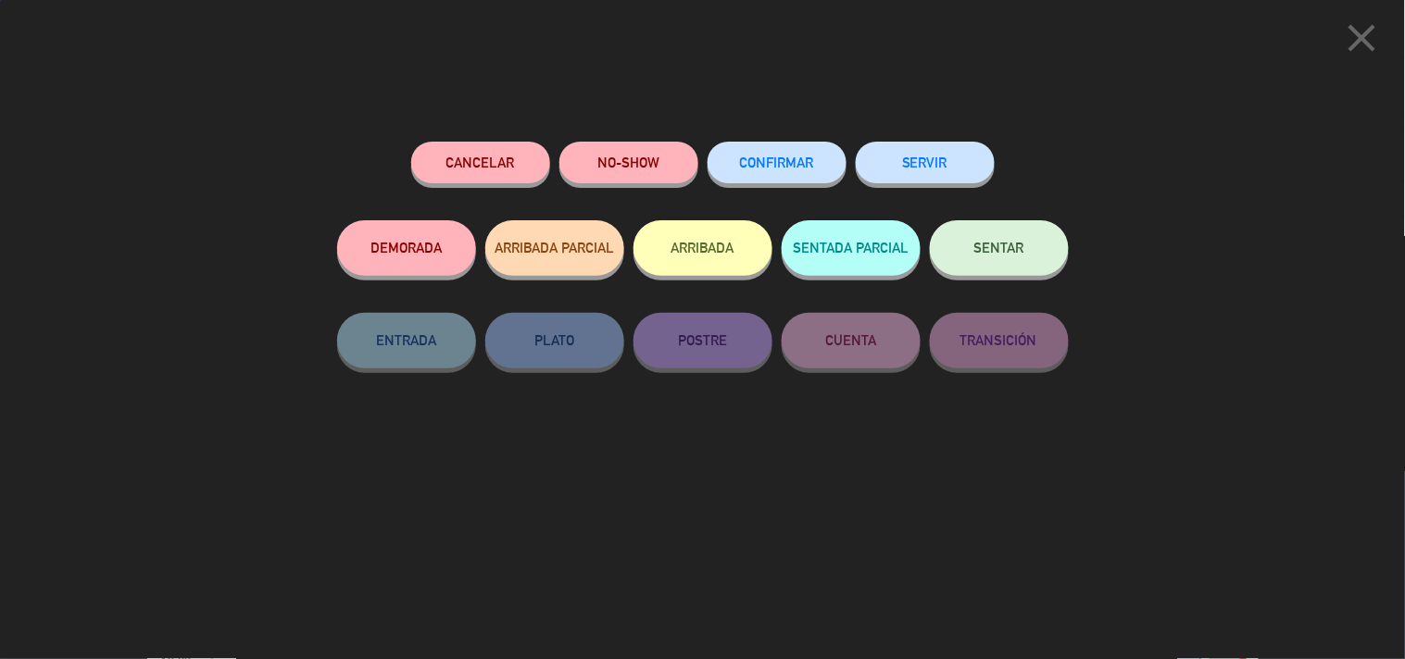
click at [956, 169] on button "SERVIR" at bounding box center [925, 163] width 139 height 42
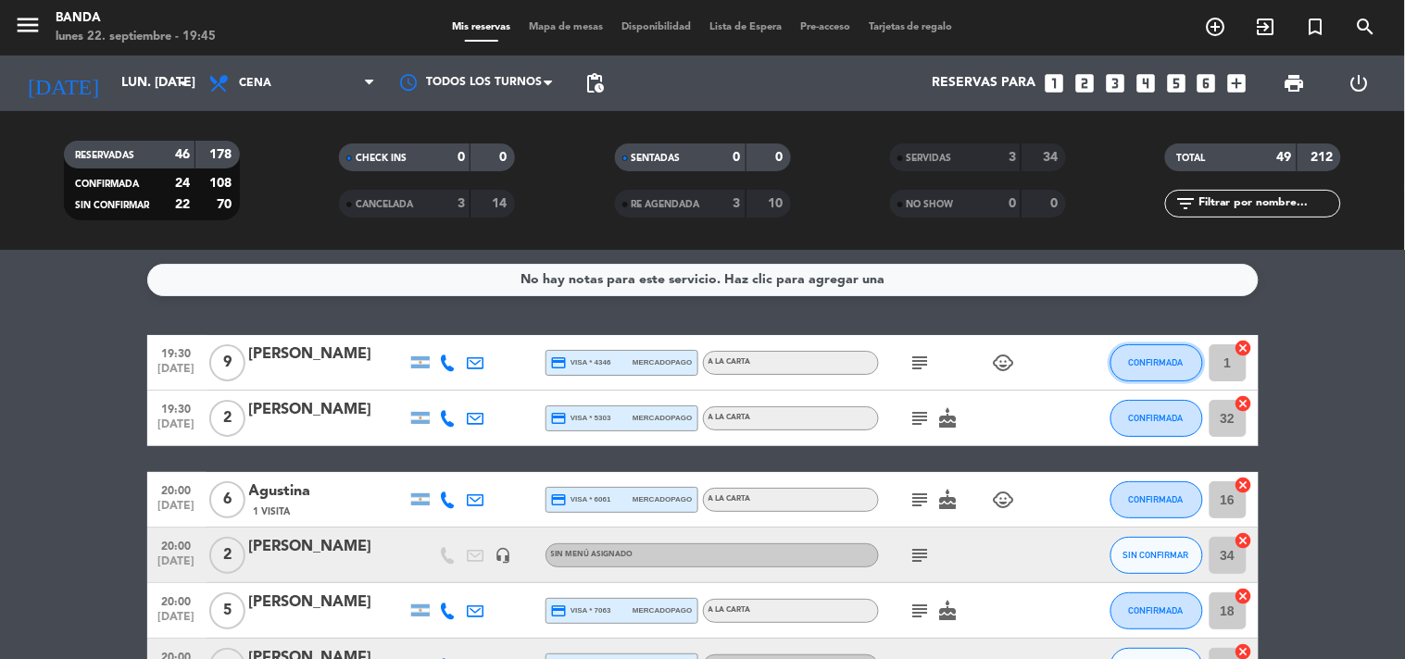
click at [1139, 349] on button "CONFIRMADA" at bounding box center [1157, 363] width 93 height 37
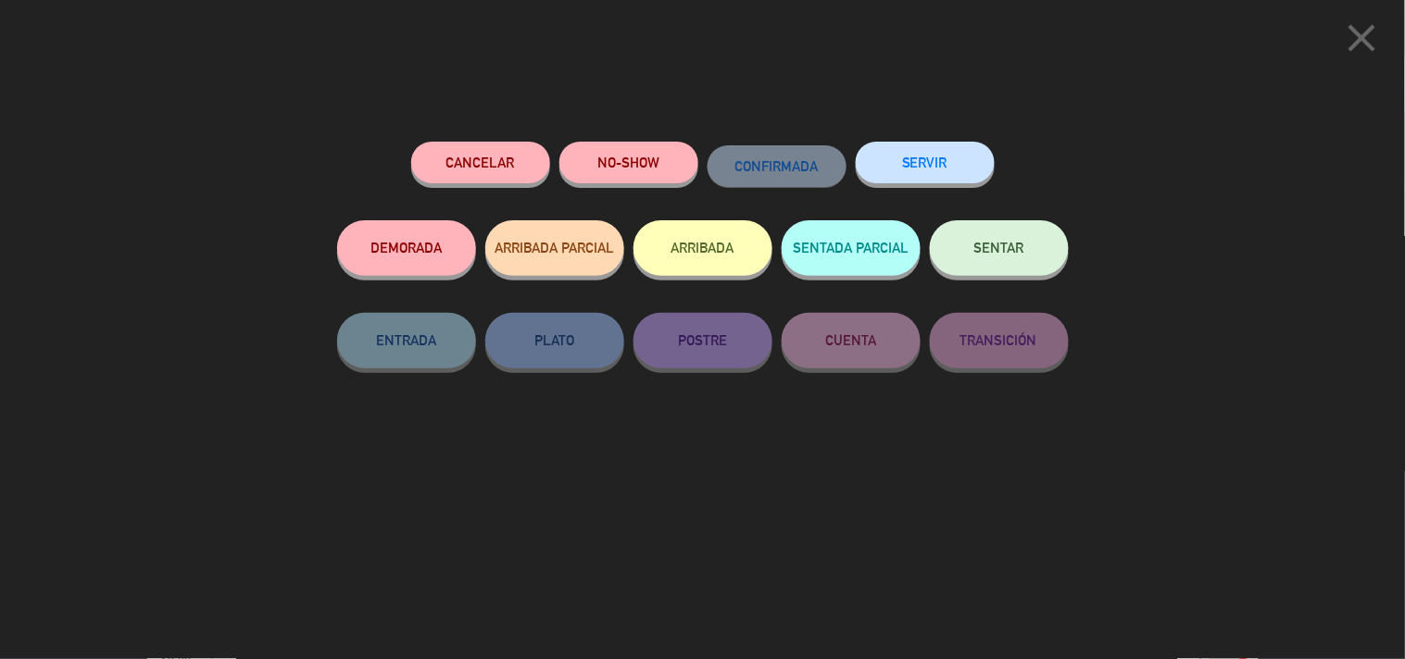
click at [934, 161] on button "SERVIR" at bounding box center [925, 163] width 139 height 42
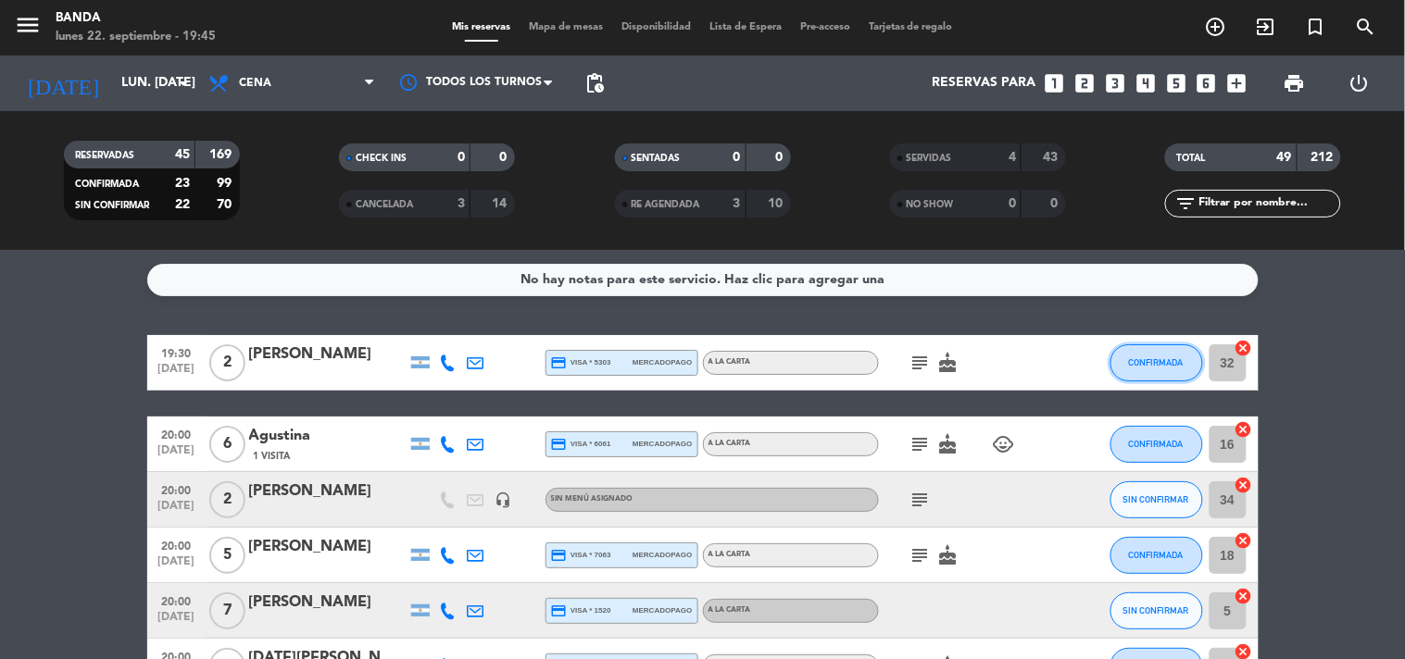
click at [1153, 358] on span "CONFIRMADA" at bounding box center [1156, 363] width 55 height 10
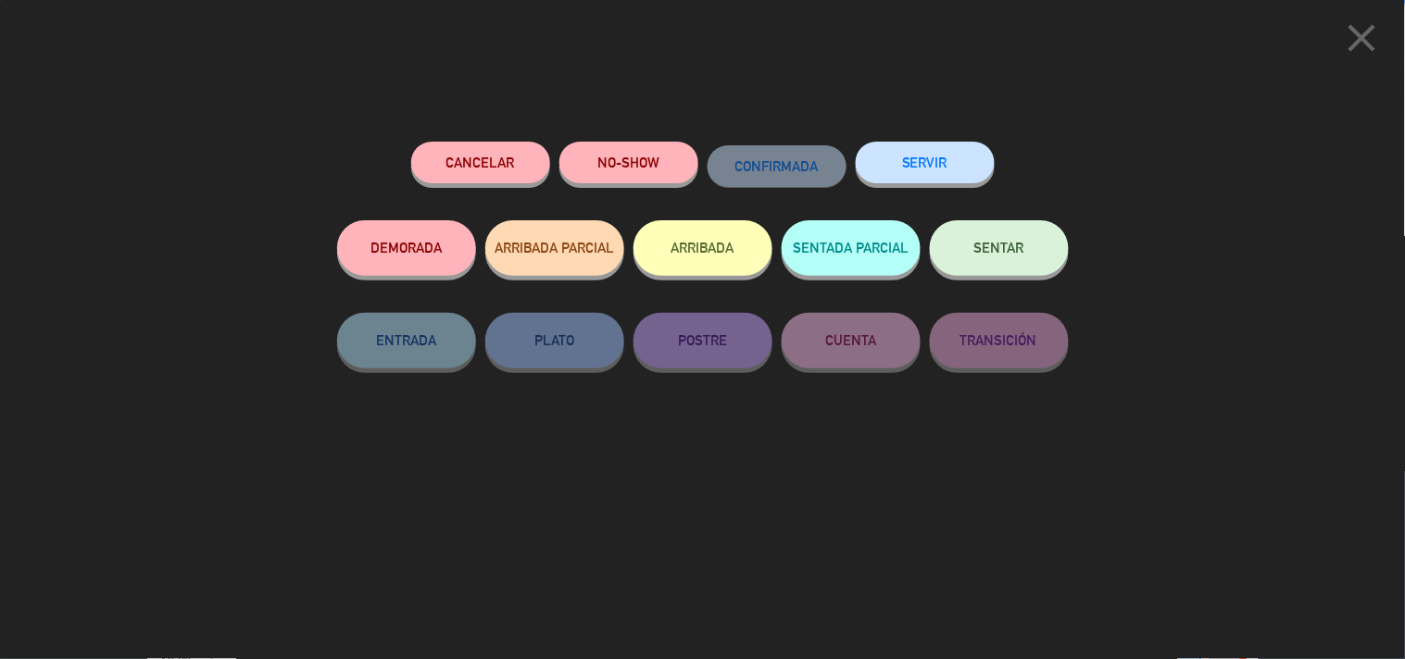
click at [961, 165] on button "SERVIR" at bounding box center [925, 163] width 139 height 42
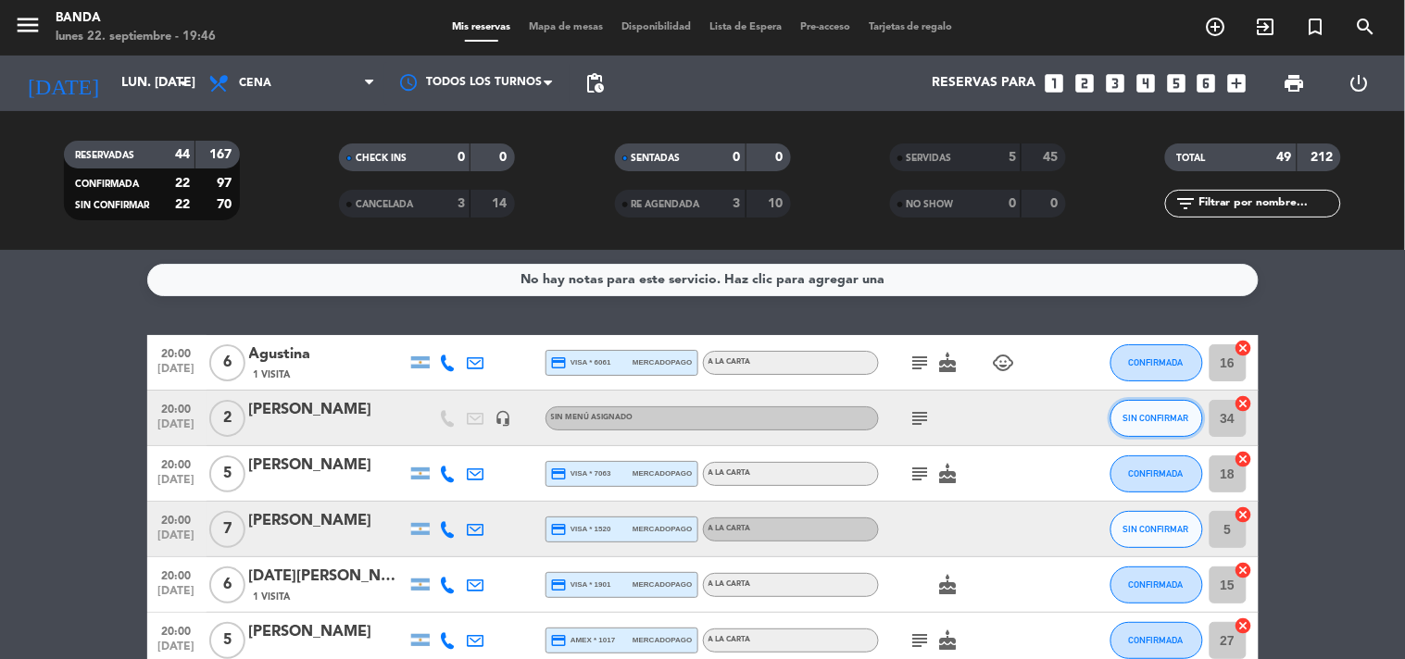
click at [1160, 414] on span "SIN CONFIRMAR" at bounding box center [1157, 418] width 66 height 10
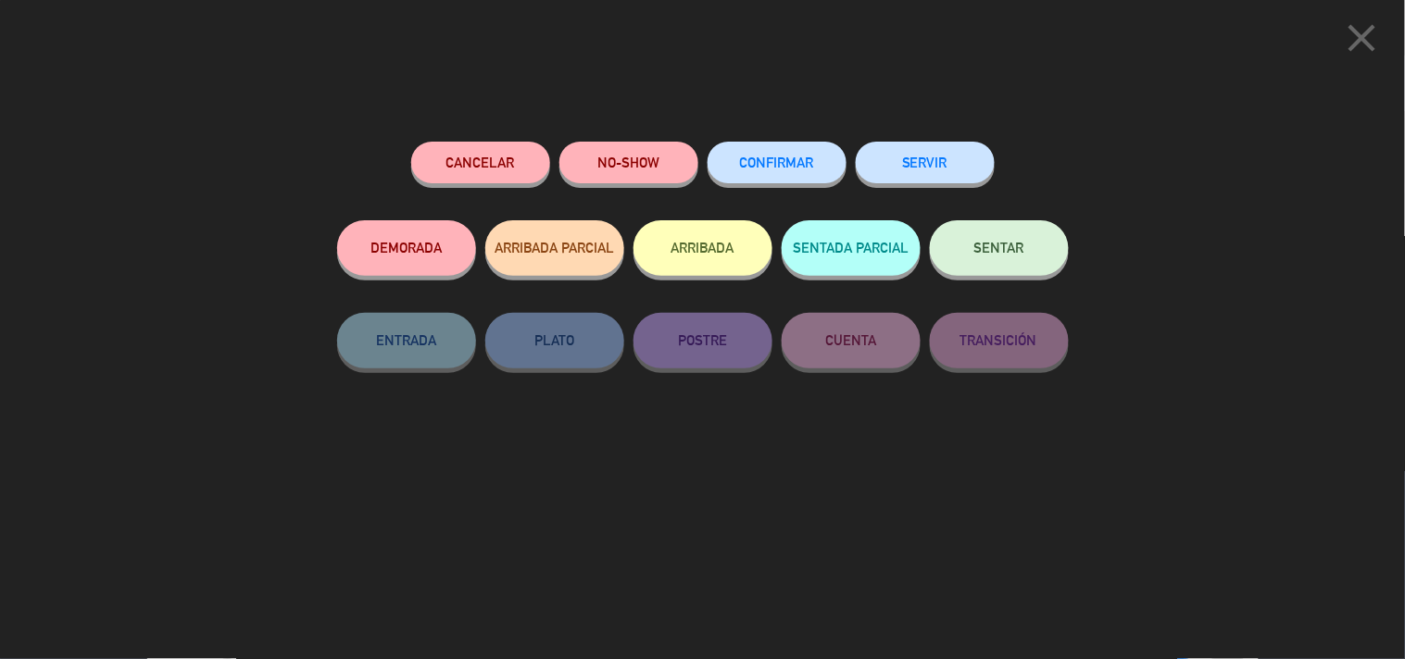
click at [923, 150] on button "SERVIR" at bounding box center [925, 163] width 139 height 42
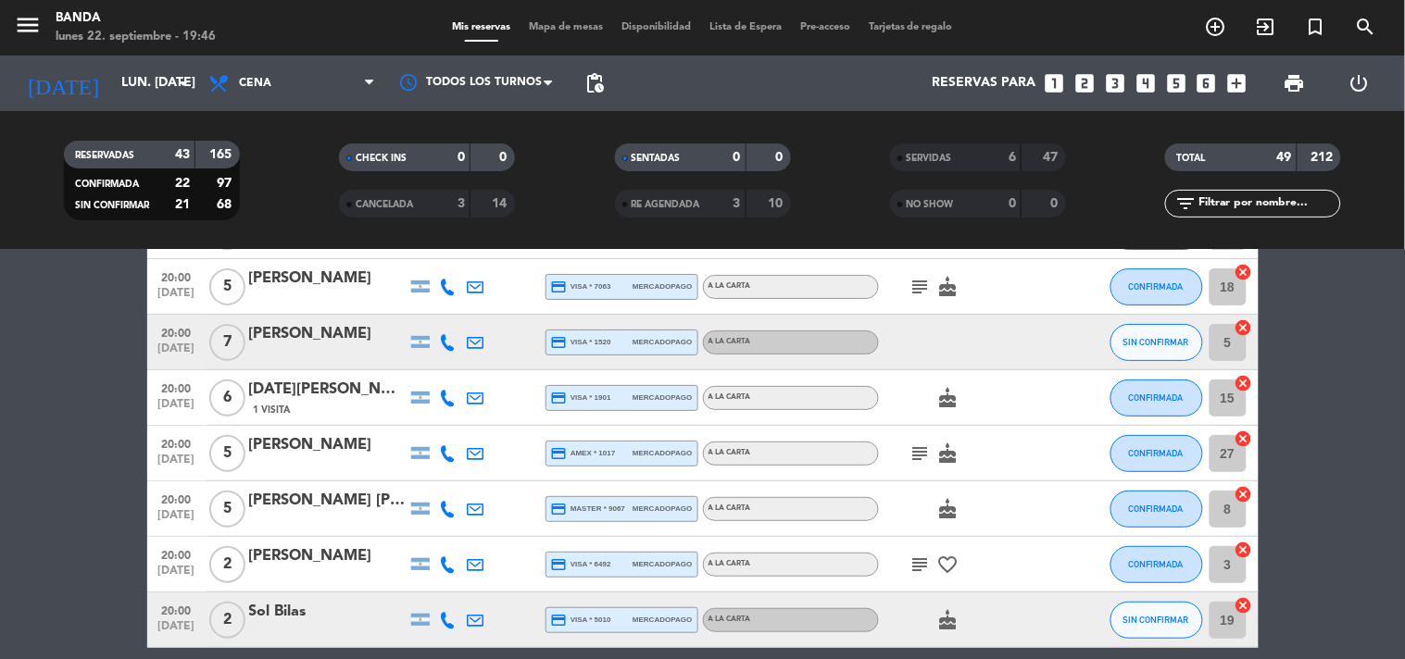
scroll to position [132, 0]
click at [1154, 447] on span "CONFIRMADA" at bounding box center [1156, 452] width 55 height 10
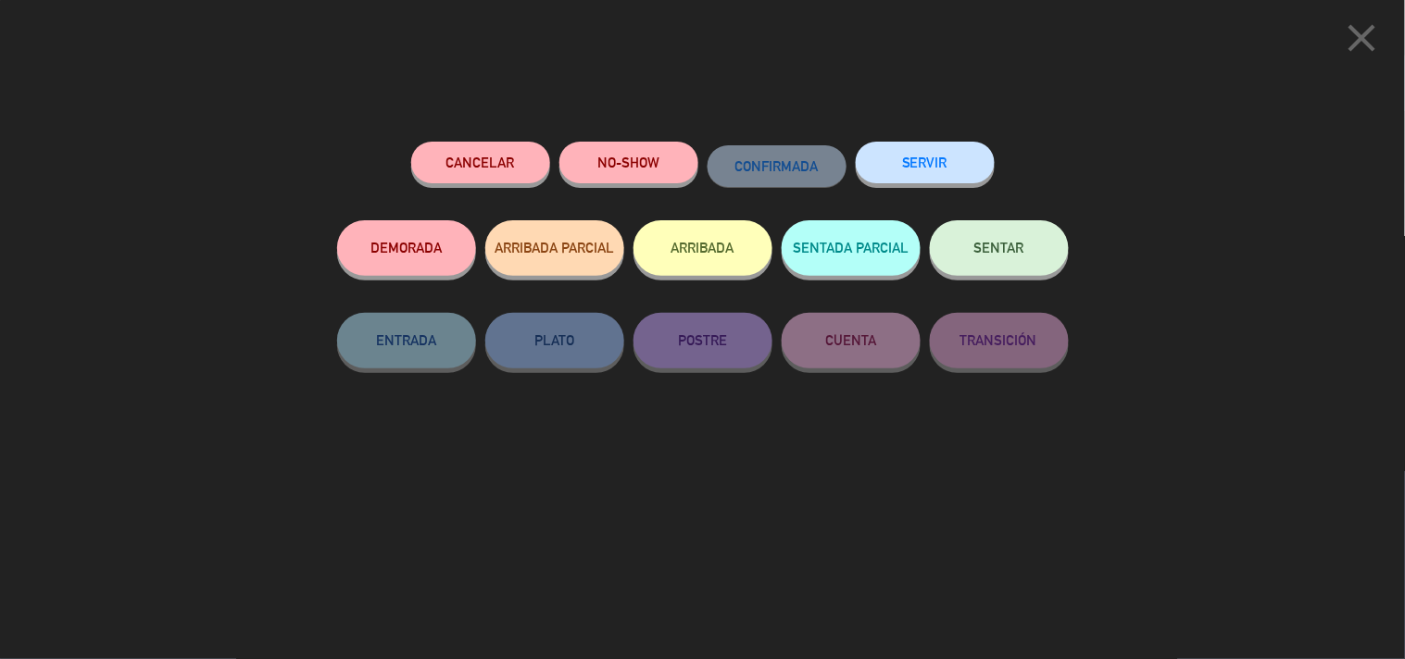
click at [1369, 22] on icon "close" at bounding box center [1362, 38] width 46 height 46
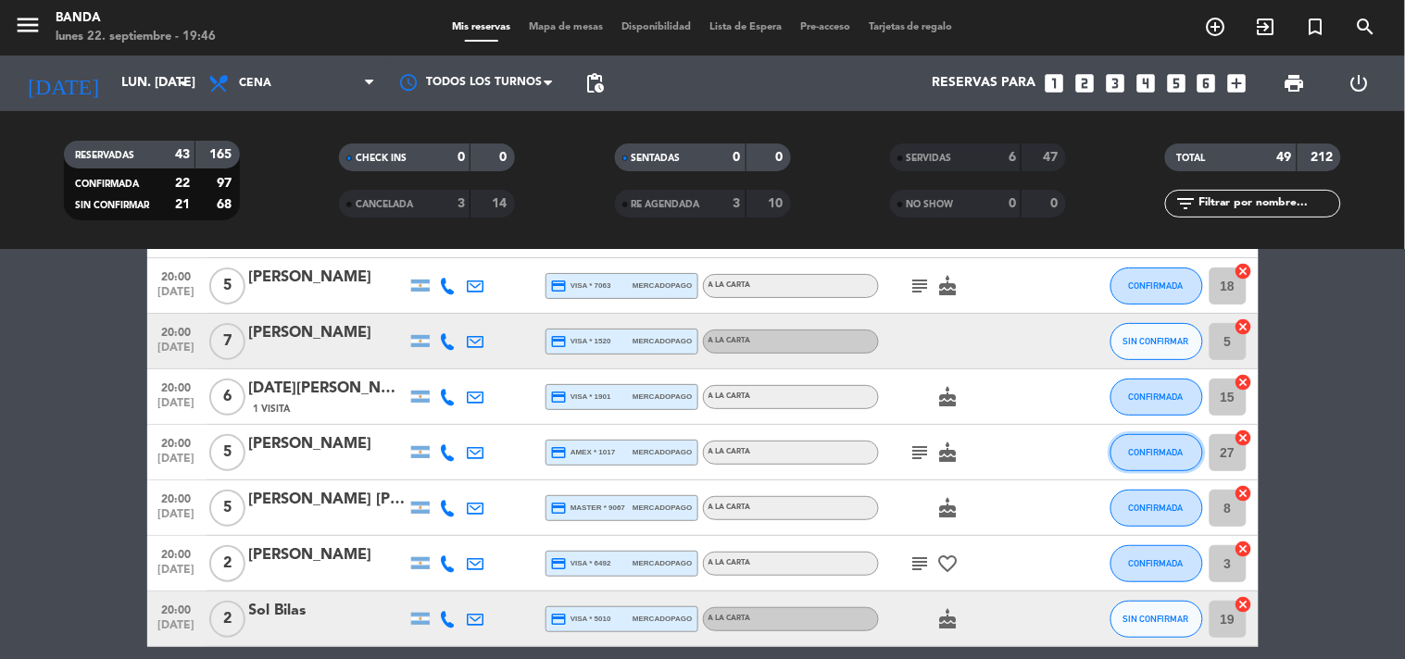
click at [1180, 449] on span "CONFIRMADA" at bounding box center [1156, 452] width 55 height 10
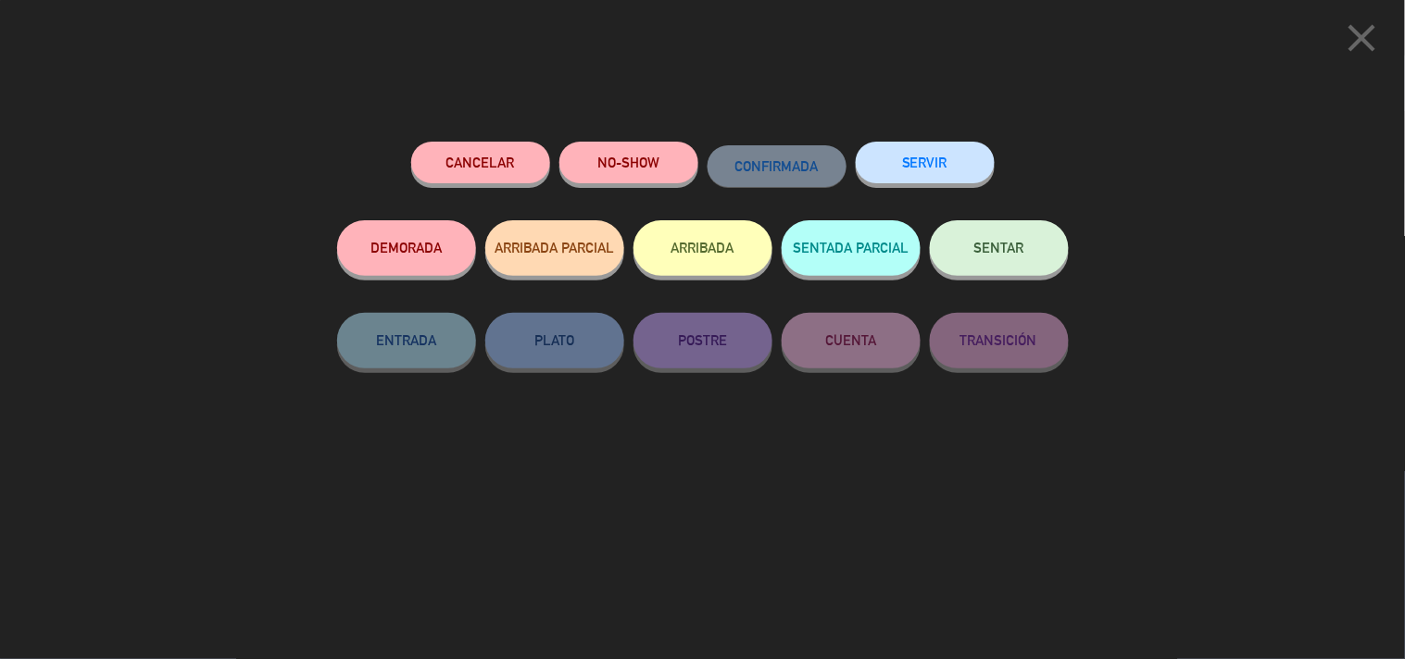
click at [924, 151] on button "SERVIR" at bounding box center [925, 163] width 139 height 42
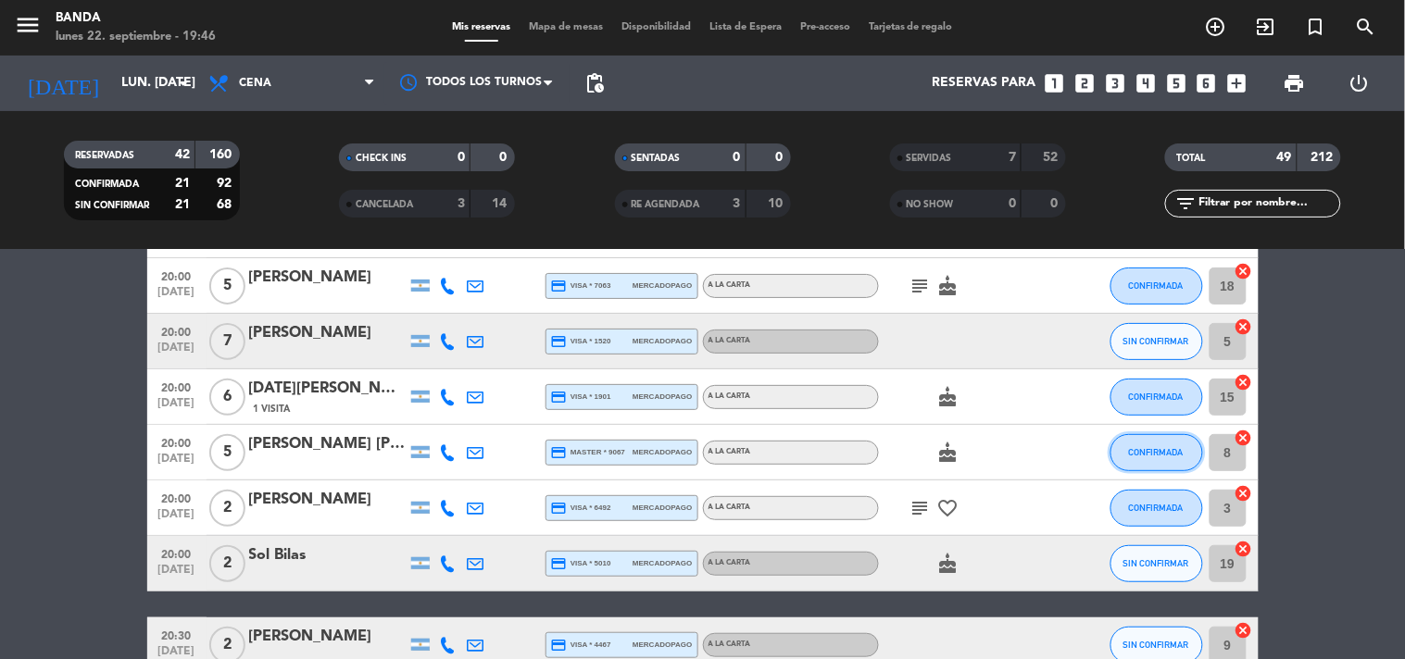
click at [1146, 437] on button "CONFIRMADA" at bounding box center [1157, 452] width 93 height 37
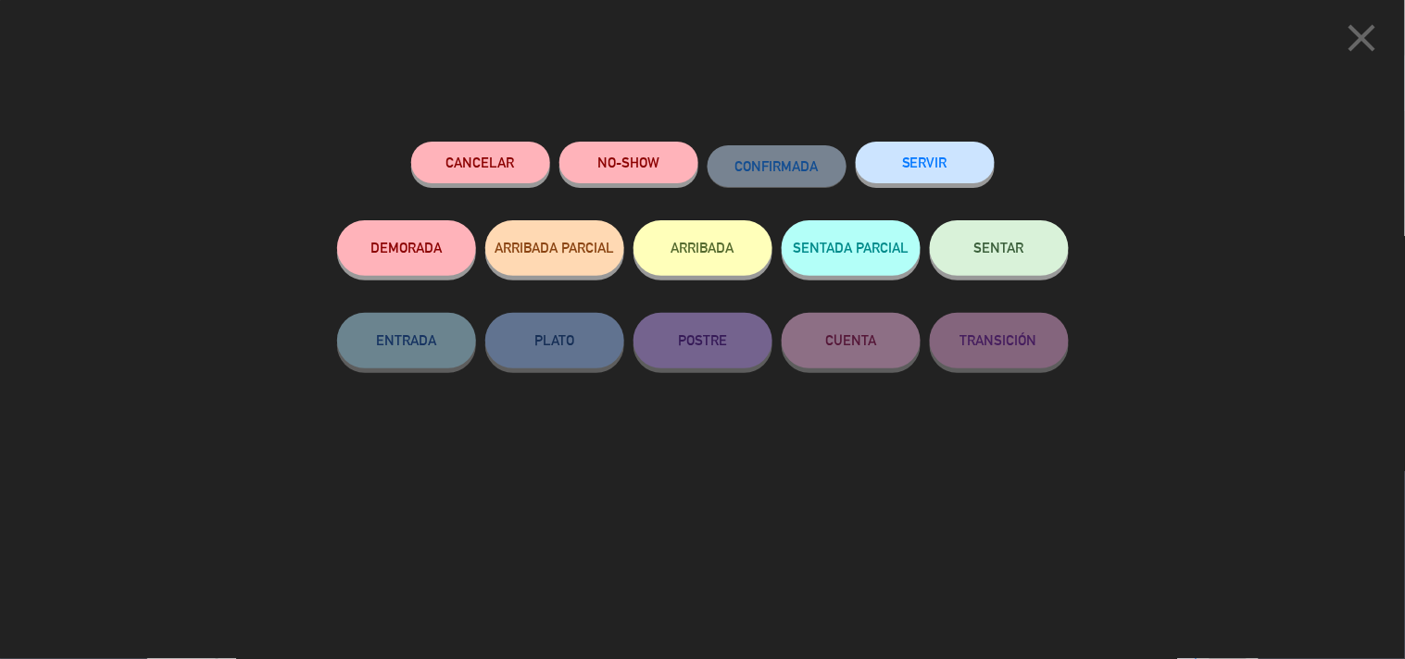
click at [935, 165] on button "SERVIR" at bounding box center [925, 163] width 139 height 42
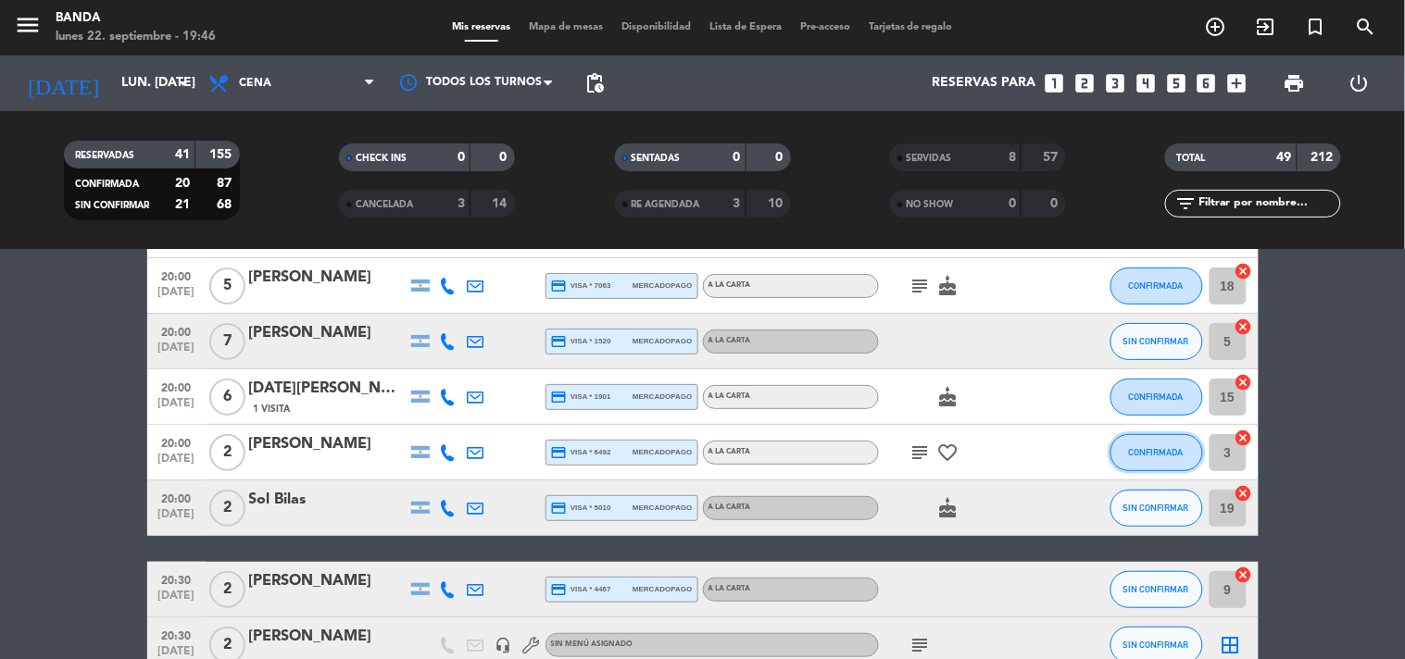
click at [1174, 447] on span "CONFIRMADA" at bounding box center [1156, 452] width 55 height 10
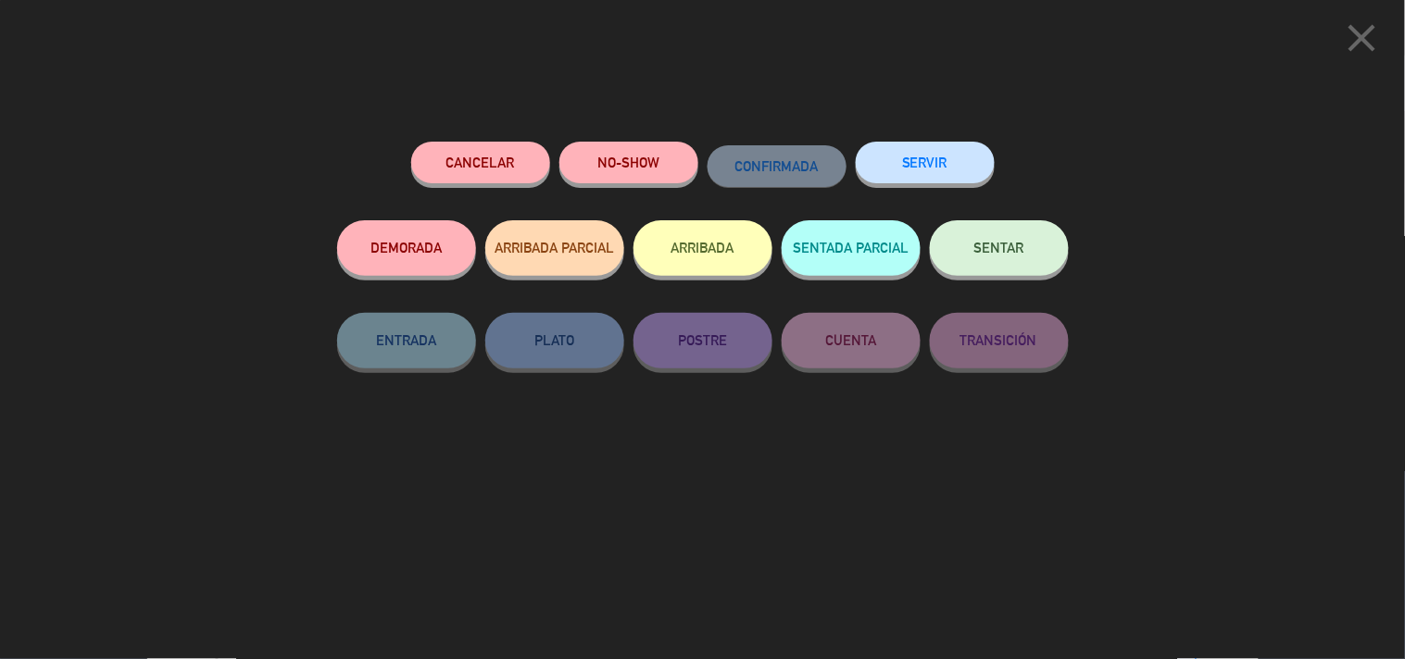
click at [942, 151] on button "SERVIR" at bounding box center [925, 163] width 139 height 42
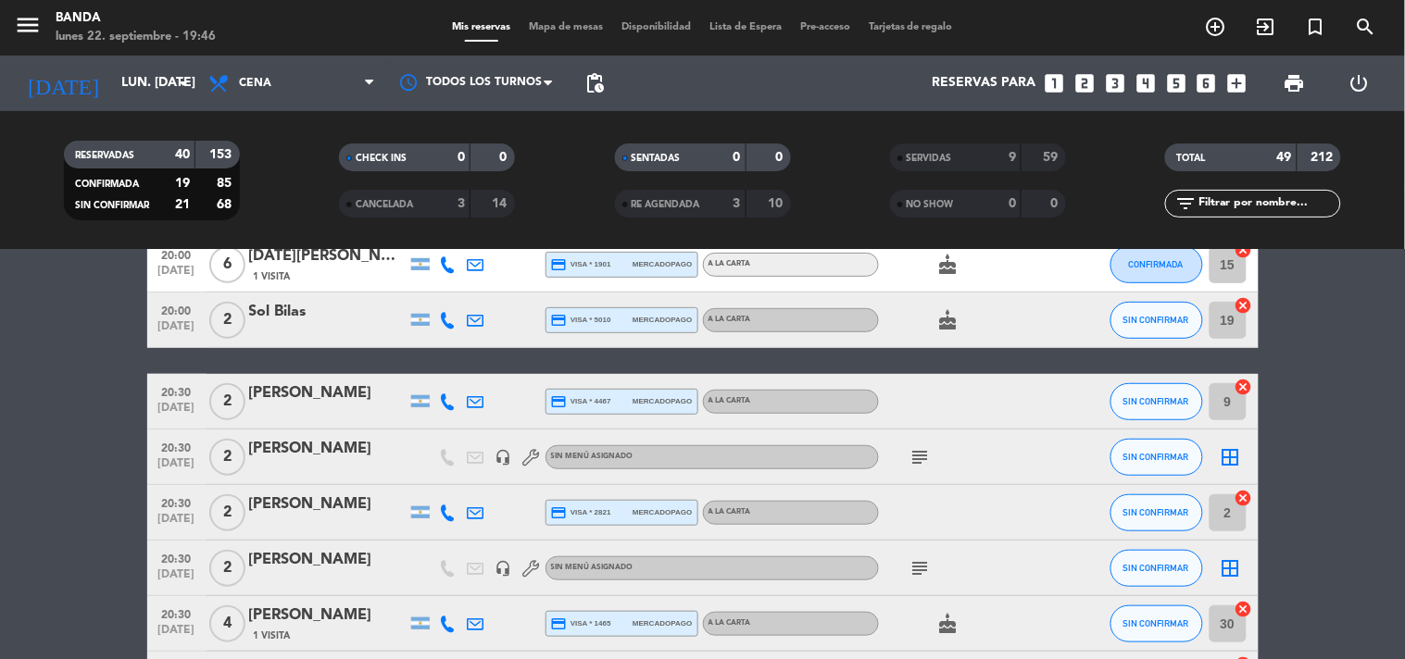
scroll to position [0, 0]
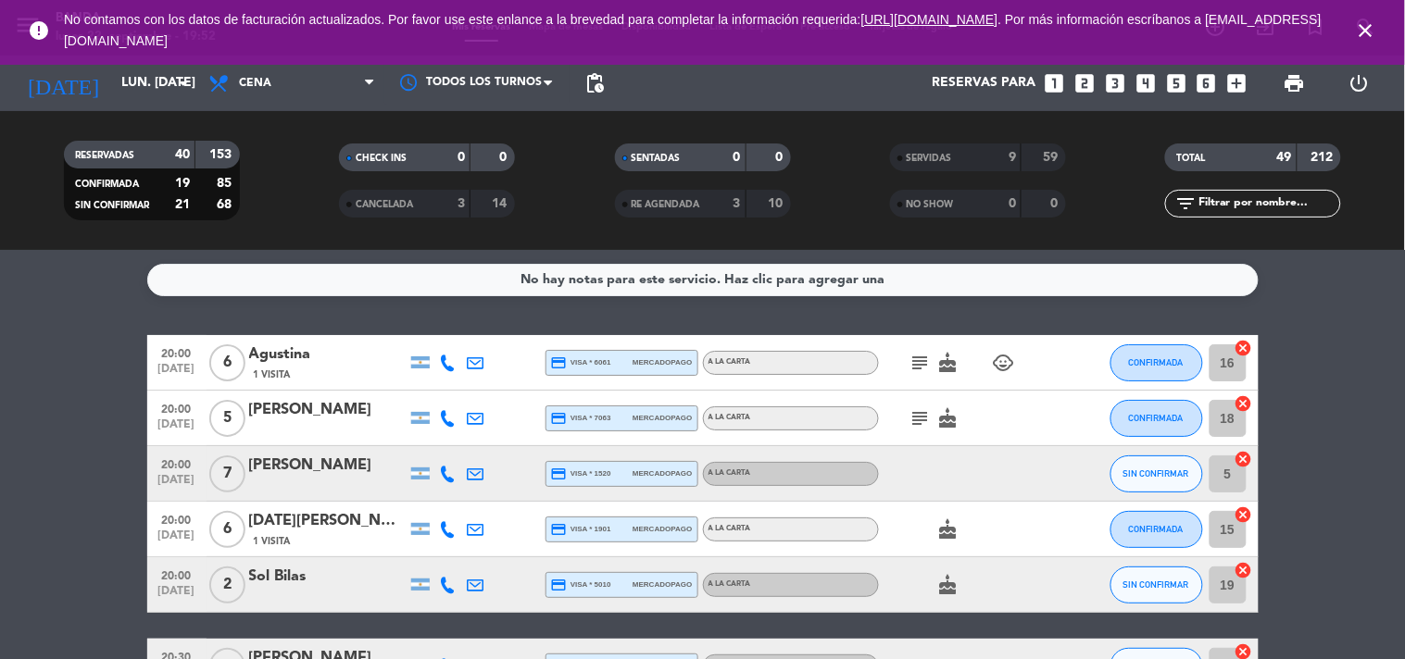
click at [1366, 19] on icon "close" at bounding box center [1366, 30] width 22 height 22
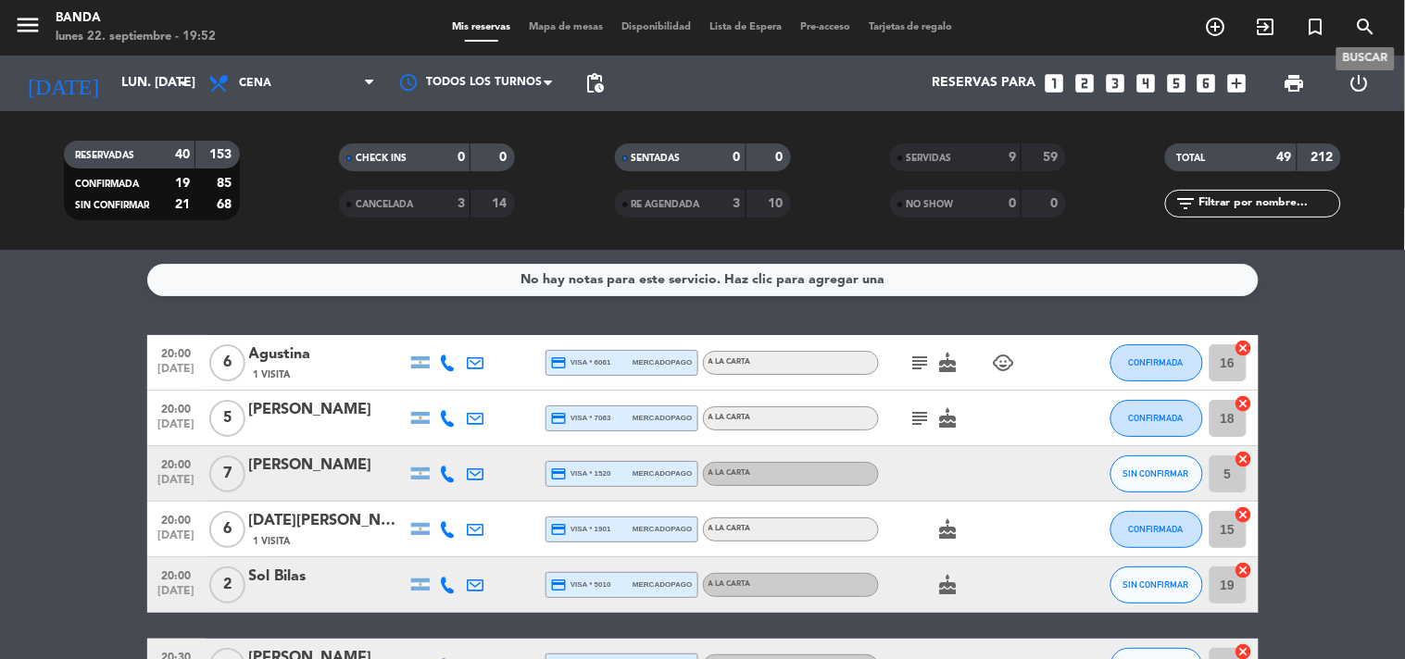
click at [1366, 19] on icon "search" at bounding box center [1366, 27] width 22 height 22
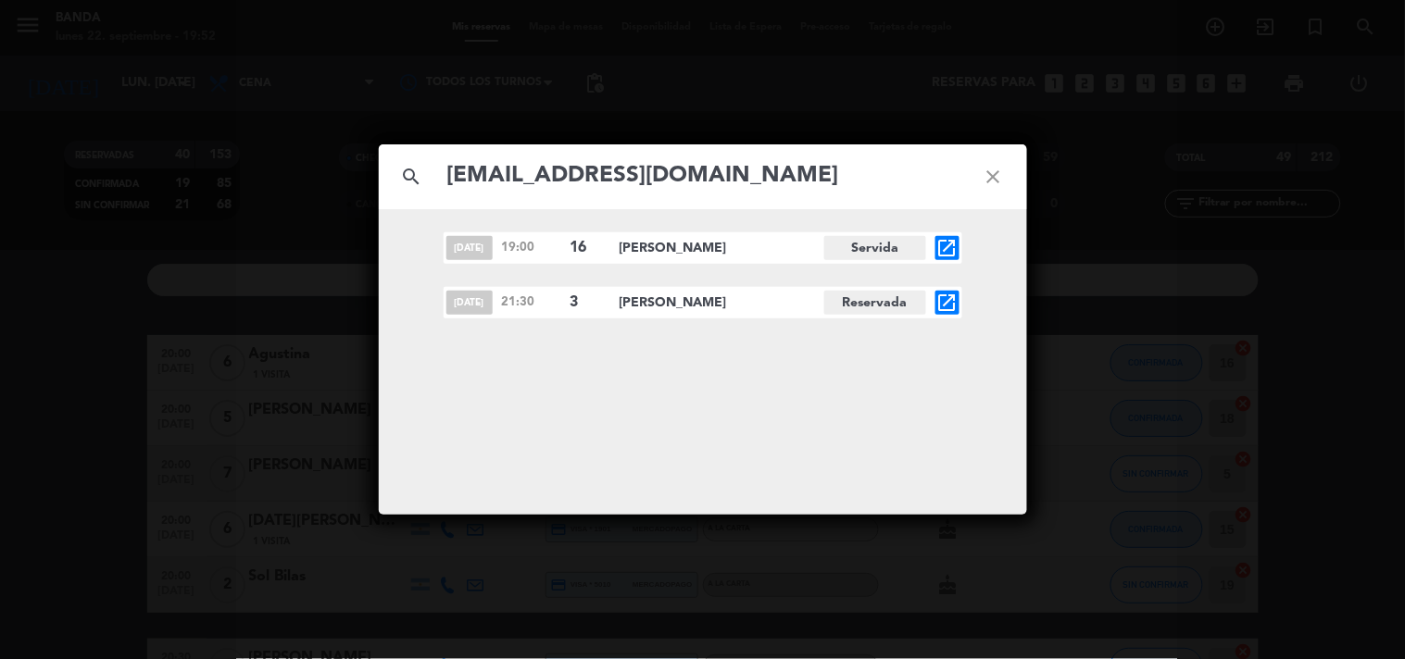
type input "[EMAIL_ADDRESS][DOMAIN_NAME]"
click at [940, 311] on icon "open_in_new" at bounding box center [947, 303] width 22 height 22
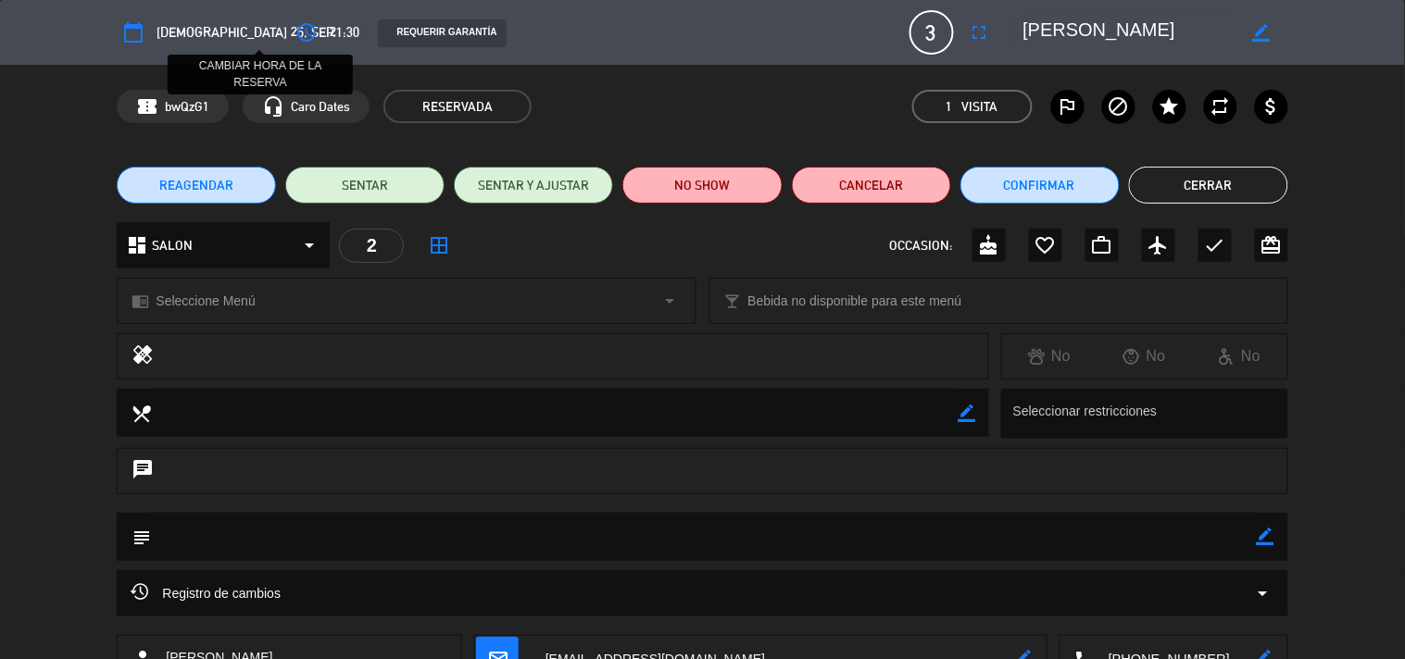
click at [295, 29] on icon "access_time" at bounding box center [306, 32] width 22 height 22
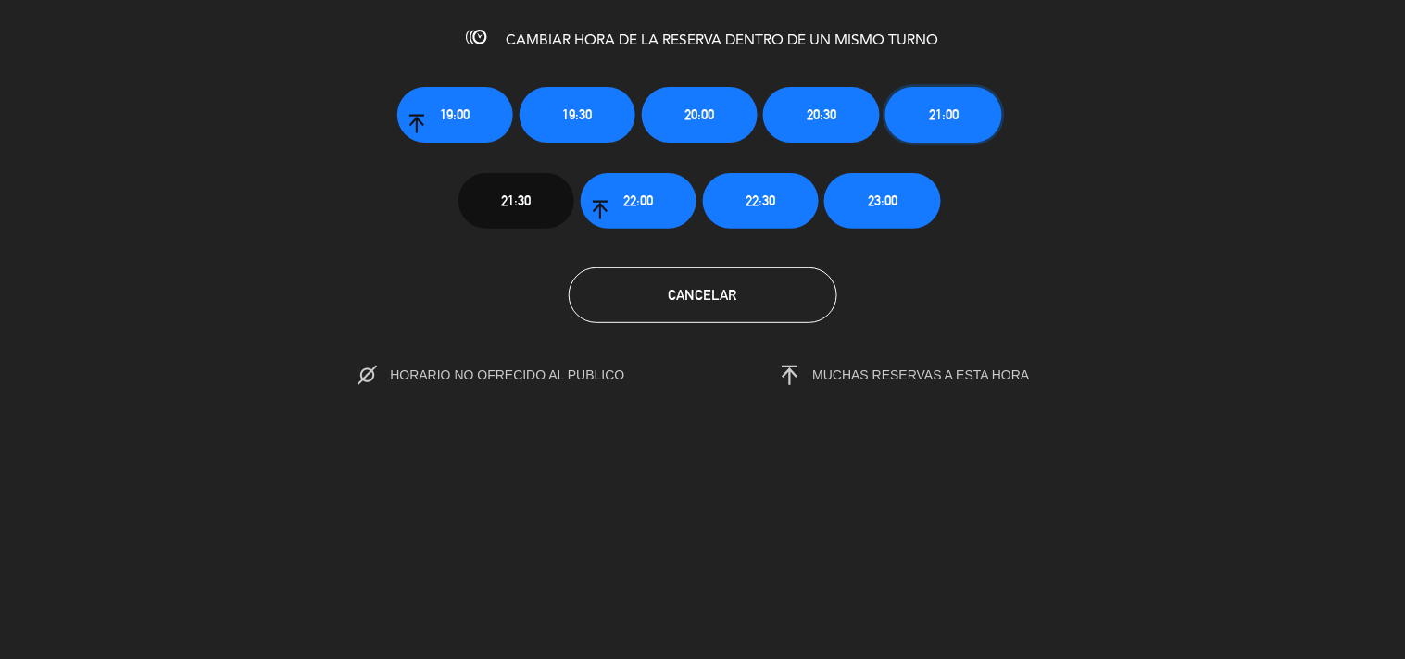
click at [922, 107] on button "21:00" at bounding box center [943, 115] width 116 height 56
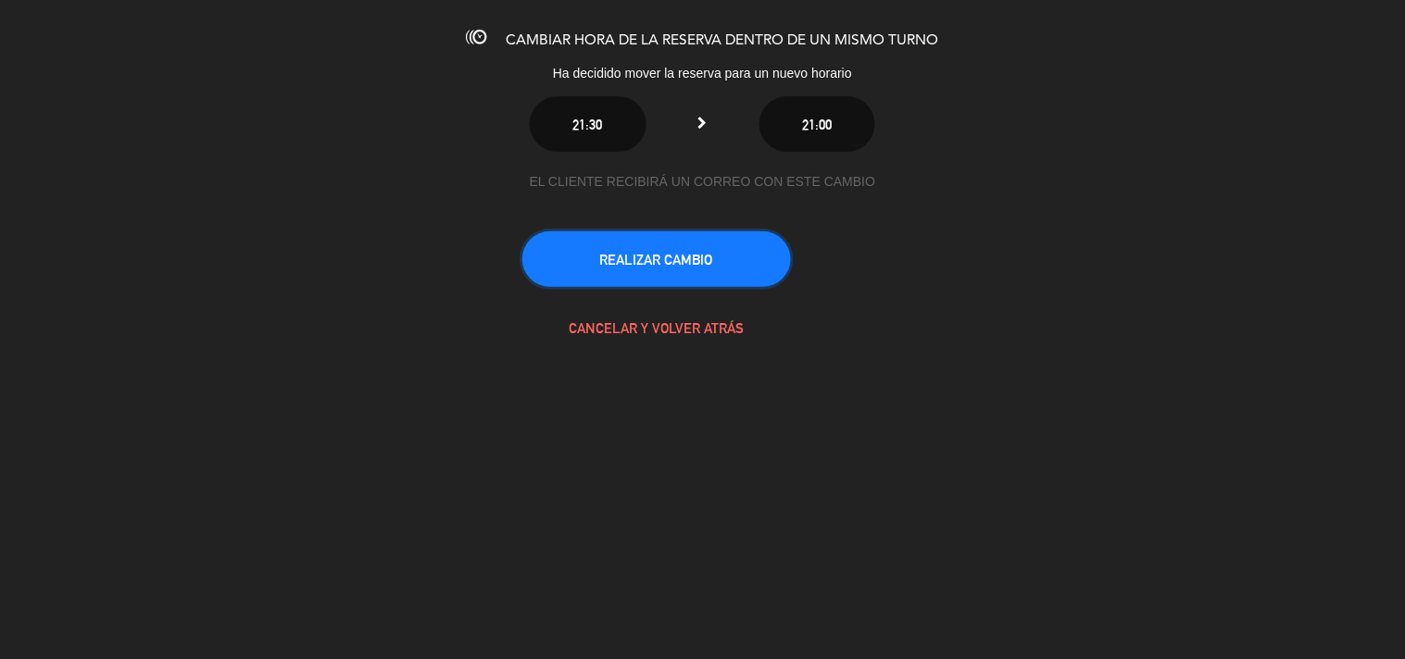
click at [718, 270] on button "REALIZAR CAMBIO" at bounding box center [656, 260] width 269 height 56
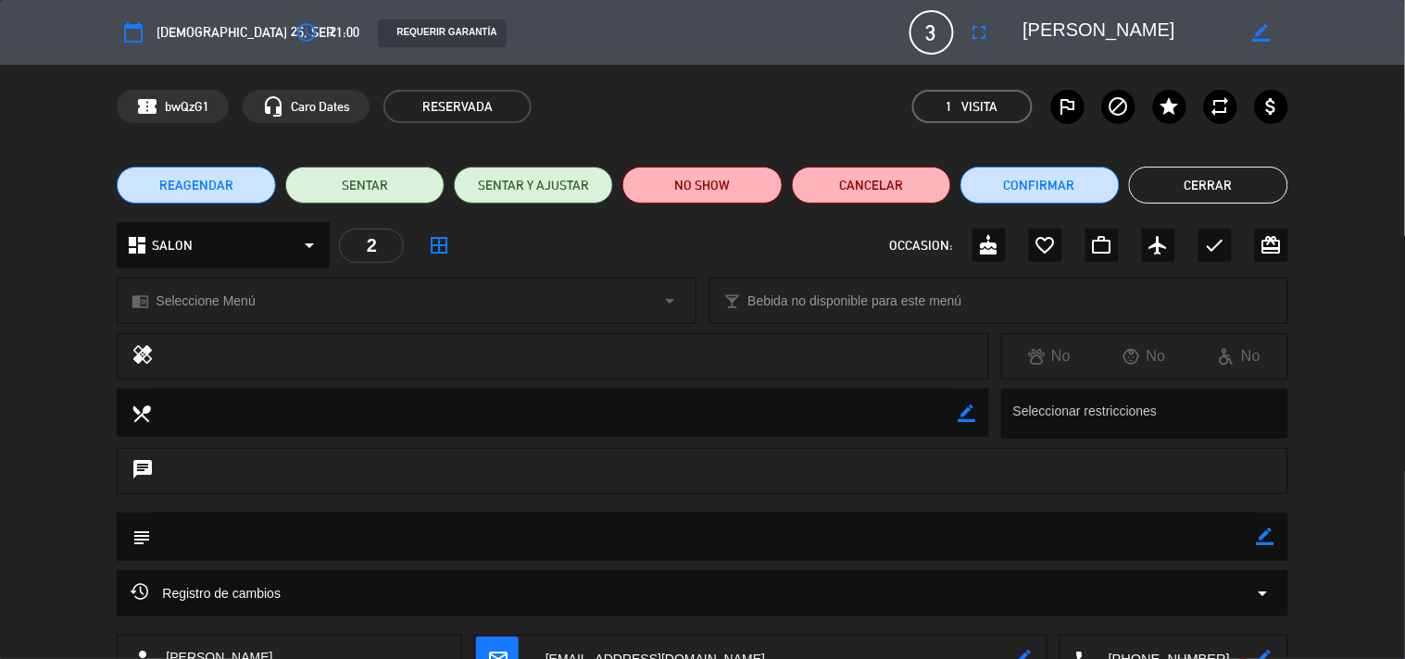
click at [1195, 186] on button "Cerrar" at bounding box center [1208, 185] width 159 height 37
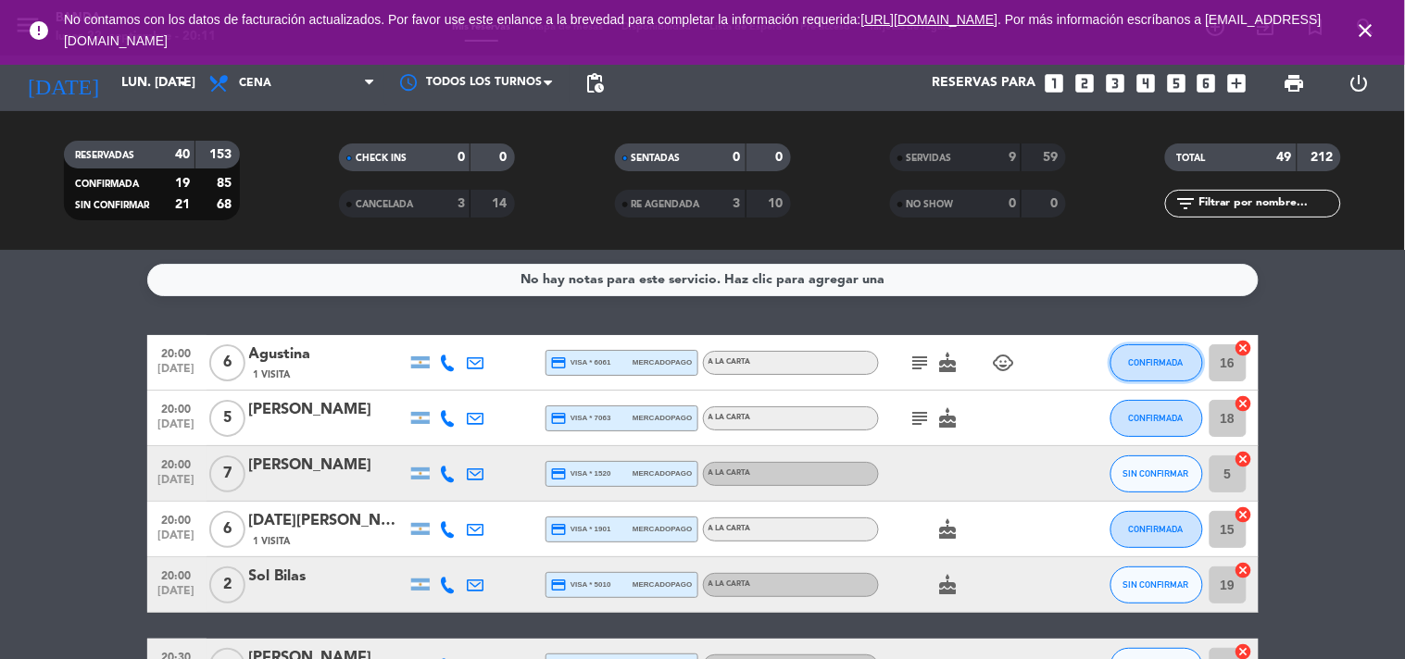
click at [1152, 359] on span "CONFIRMADA" at bounding box center [1156, 363] width 55 height 10
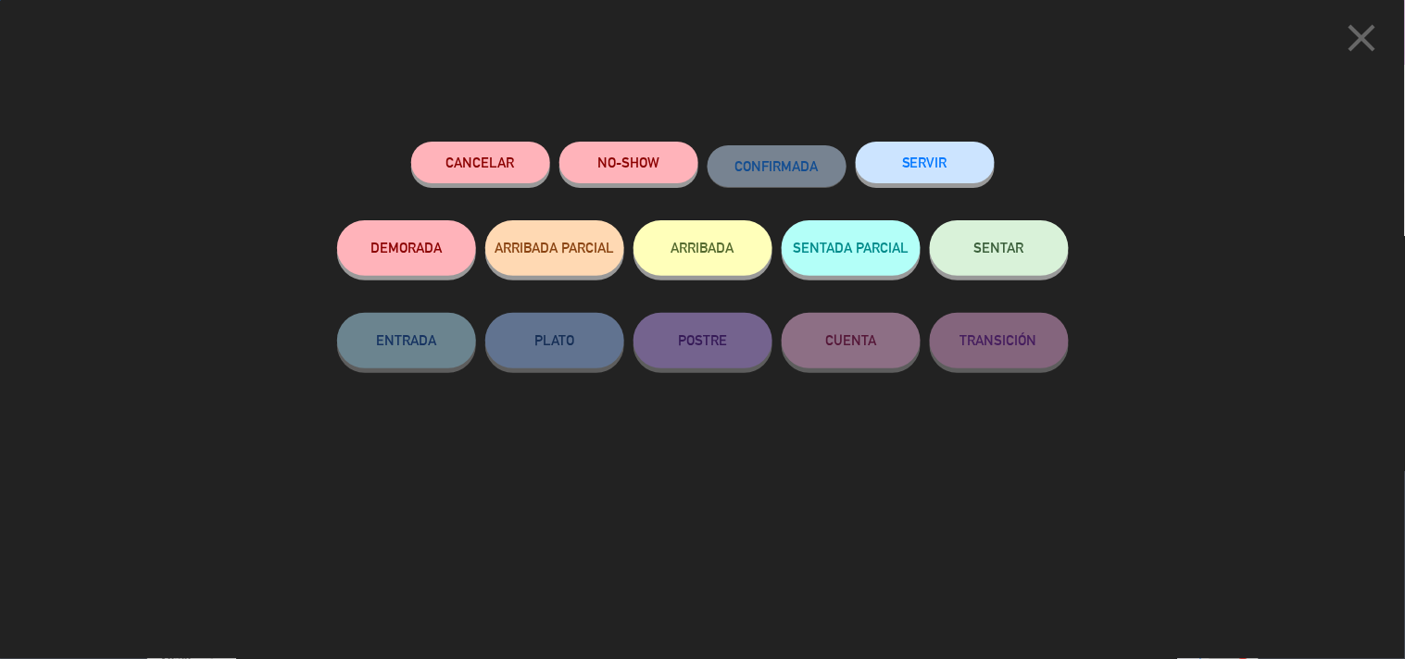
click at [930, 139] on div "Cancelar NO-SHOW CONFIRMADA SERVIR DEMORADA ARRIBADA PARCIAL ARRIBADA SENTADA P…" at bounding box center [703, 394] width 758 height 531
click at [930, 157] on button "SERVIR" at bounding box center [925, 163] width 139 height 42
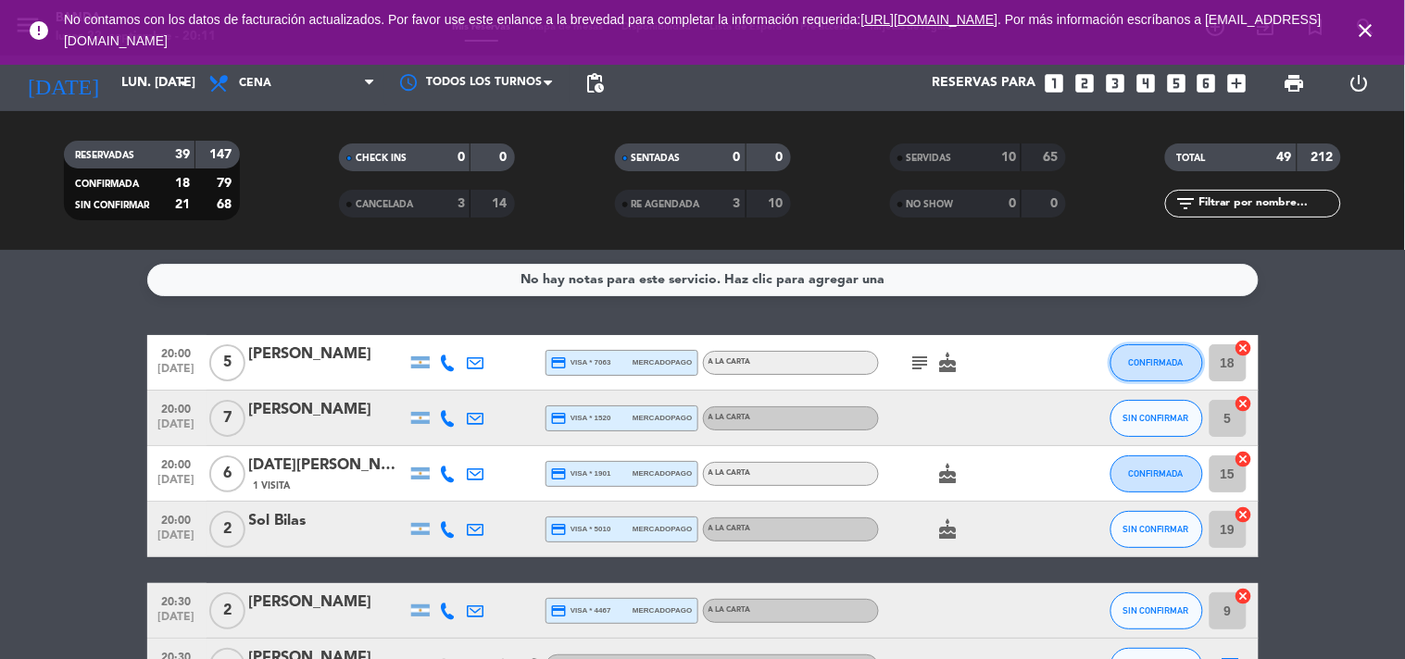
click at [1151, 359] on span "CONFIRMADA" at bounding box center [1156, 363] width 55 height 10
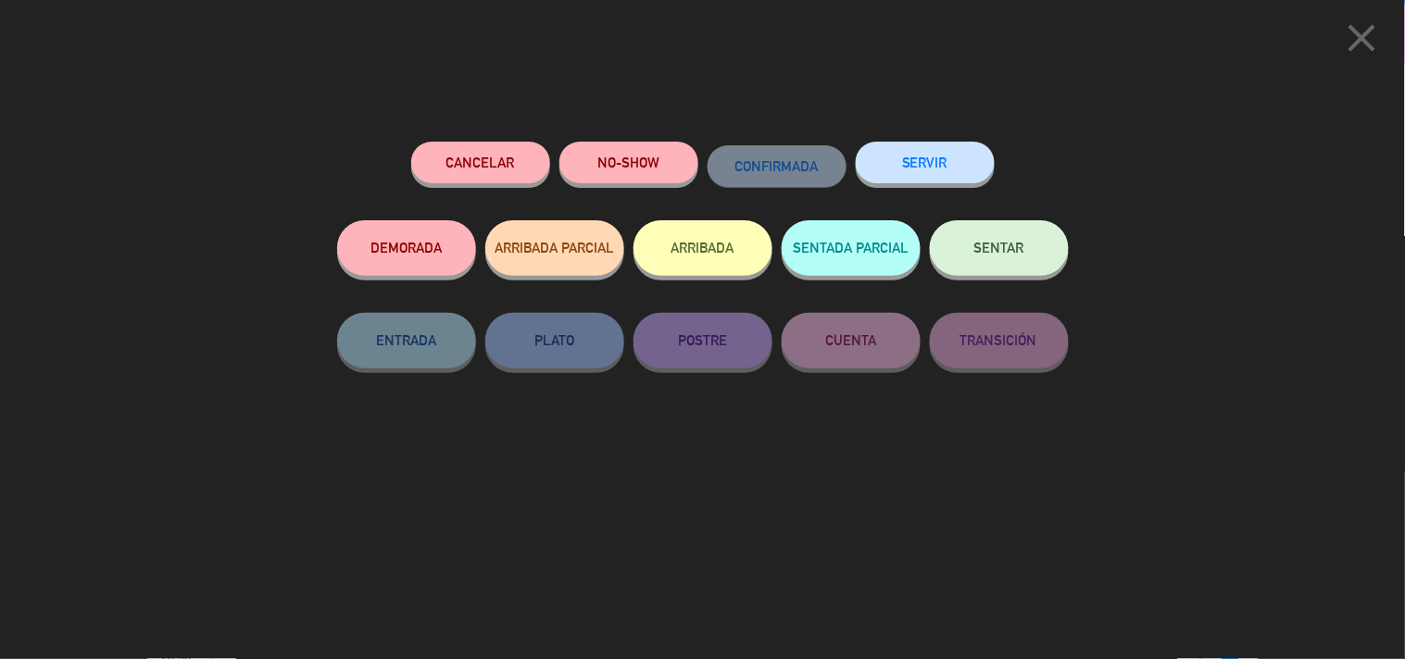
click at [931, 176] on button "SERVIR" at bounding box center [925, 163] width 139 height 42
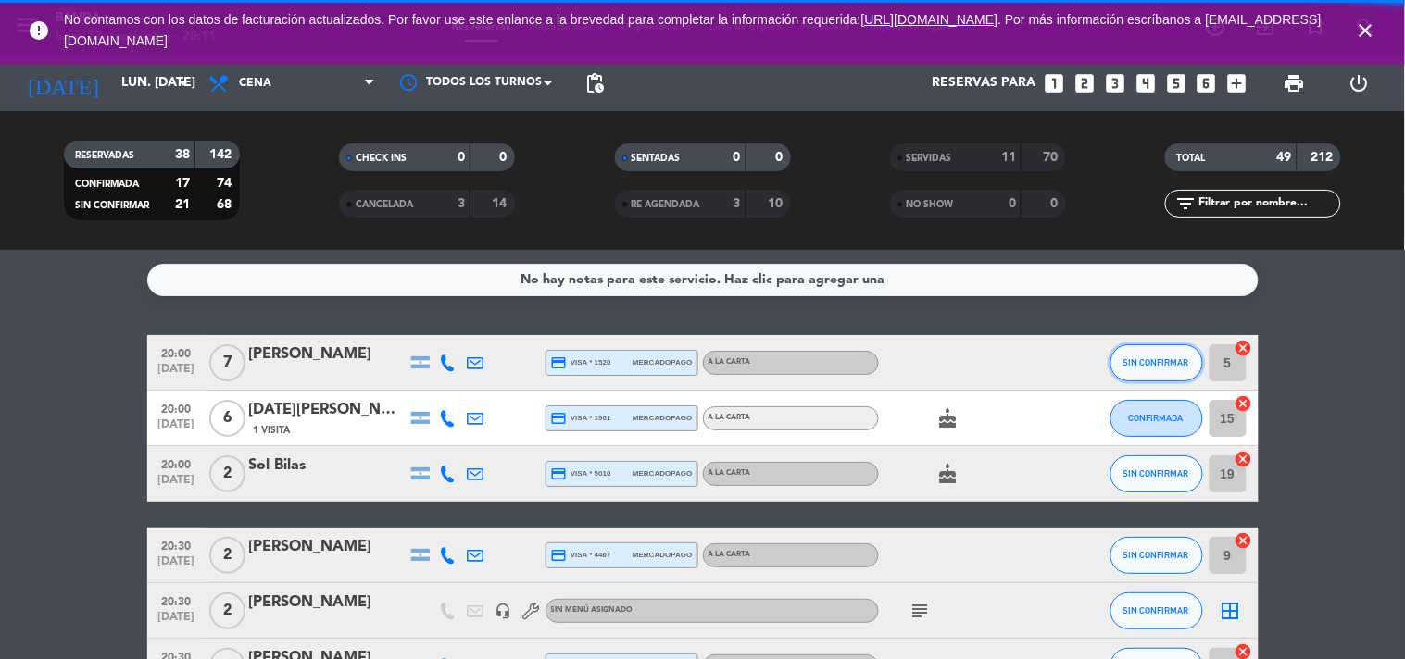
click at [1127, 358] on span "SIN CONFIRMAR" at bounding box center [1157, 363] width 66 height 10
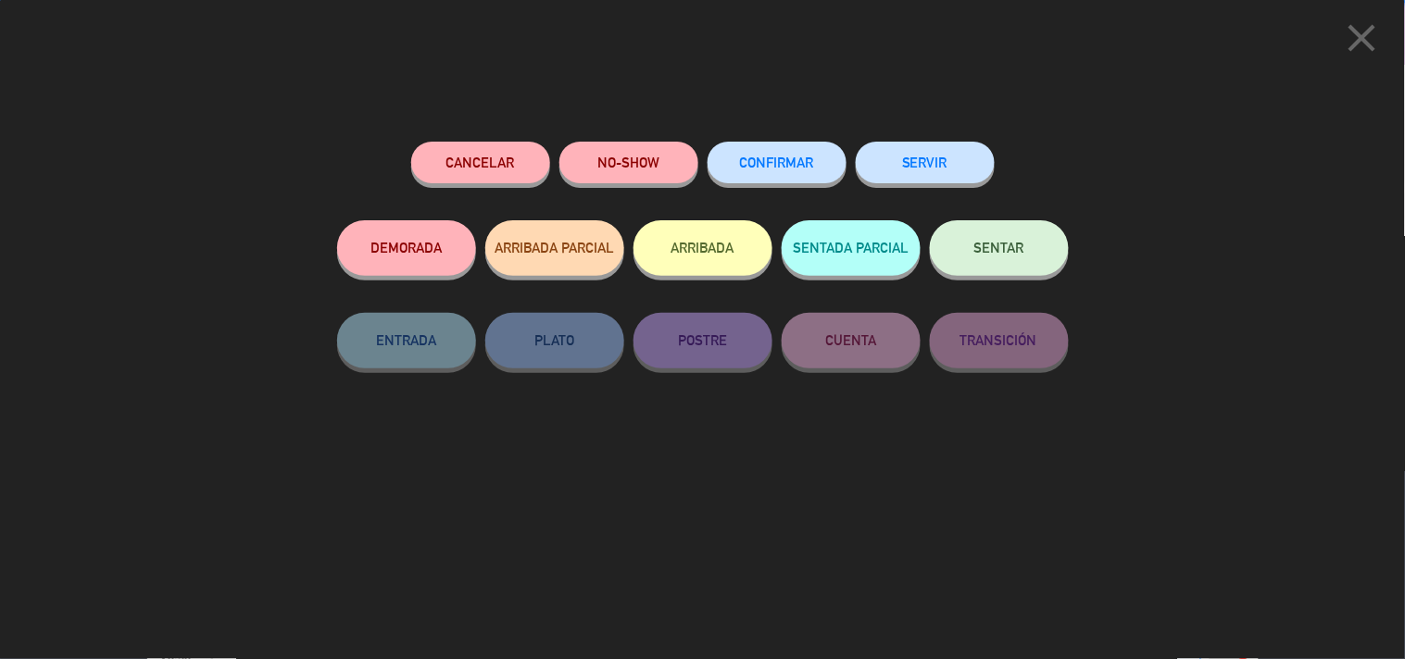
click at [913, 169] on button "SERVIR" at bounding box center [925, 163] width 139 height 42
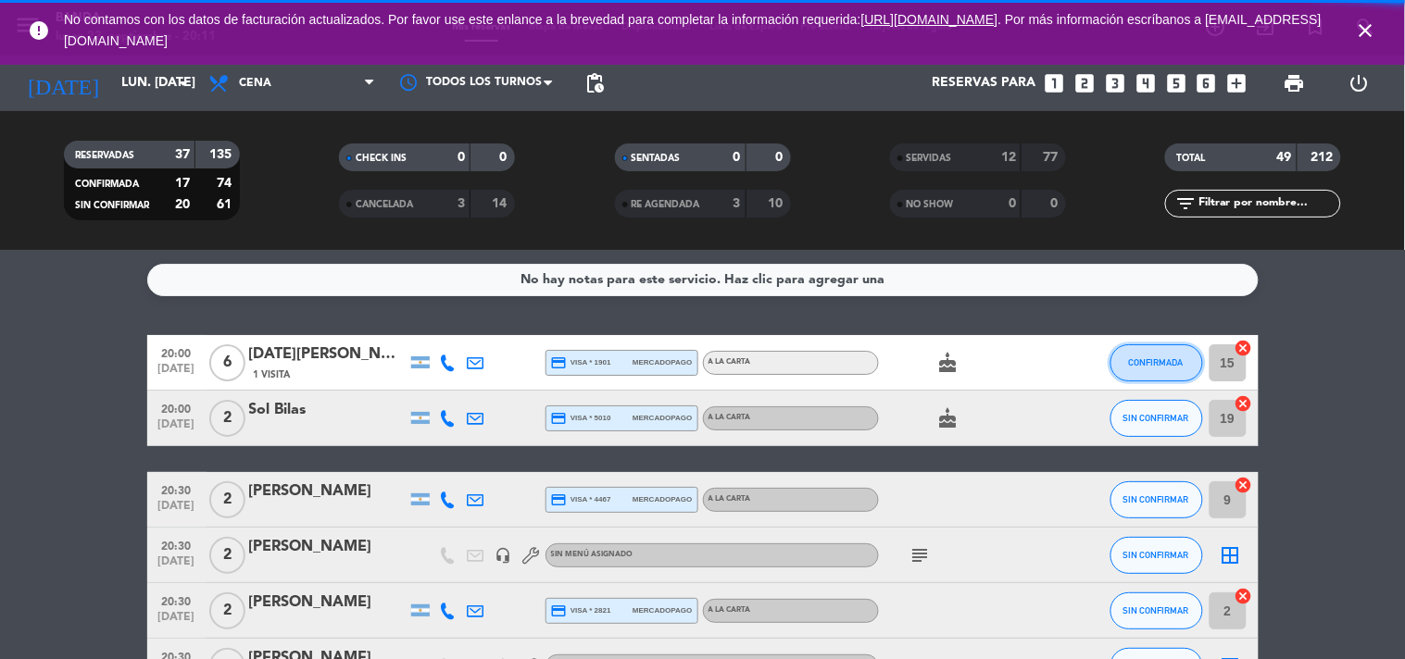
click at [1145, 349] on button "CONFIRMADA" at bounding box center [1157, 363] width 93 height 37
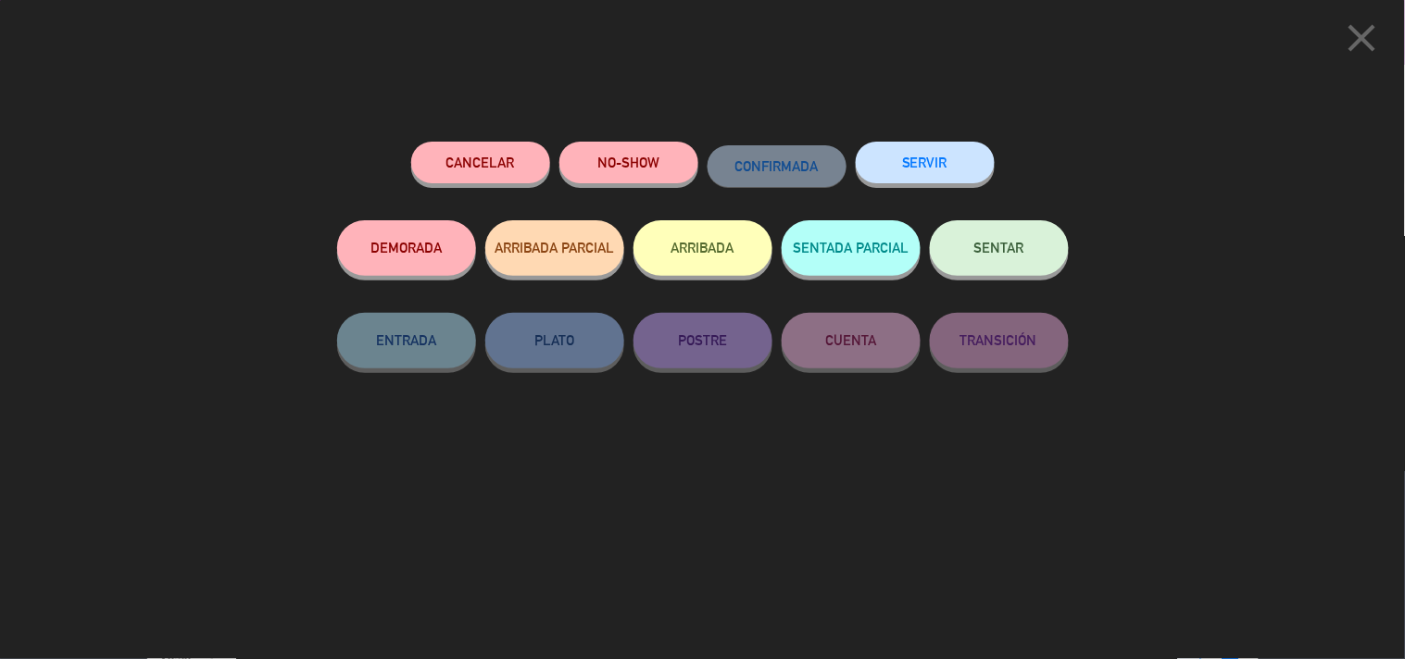
click at [915, 164] on button "SERVIR" at bounding box center [925, 163] width 139 height 42
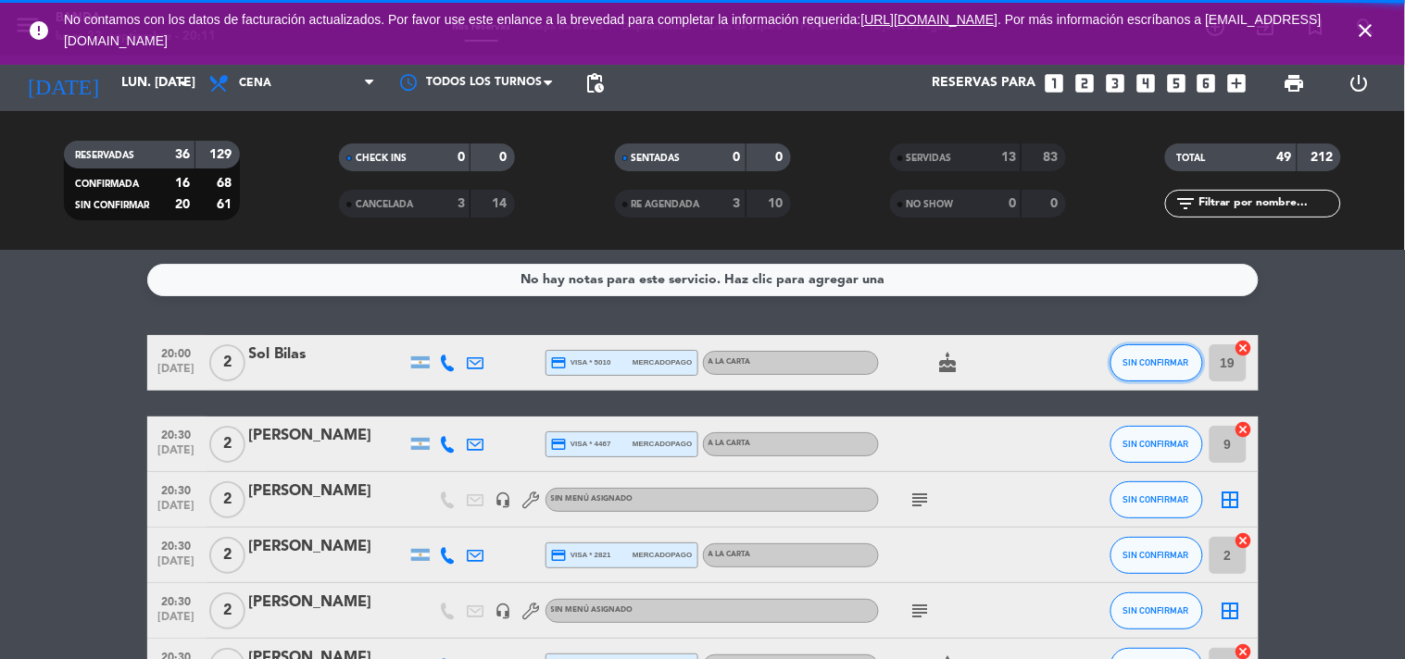
click at [1151, 352] on button "SIN CONFIRMAR" at bounding box center [1157, 363] width 93 height 37
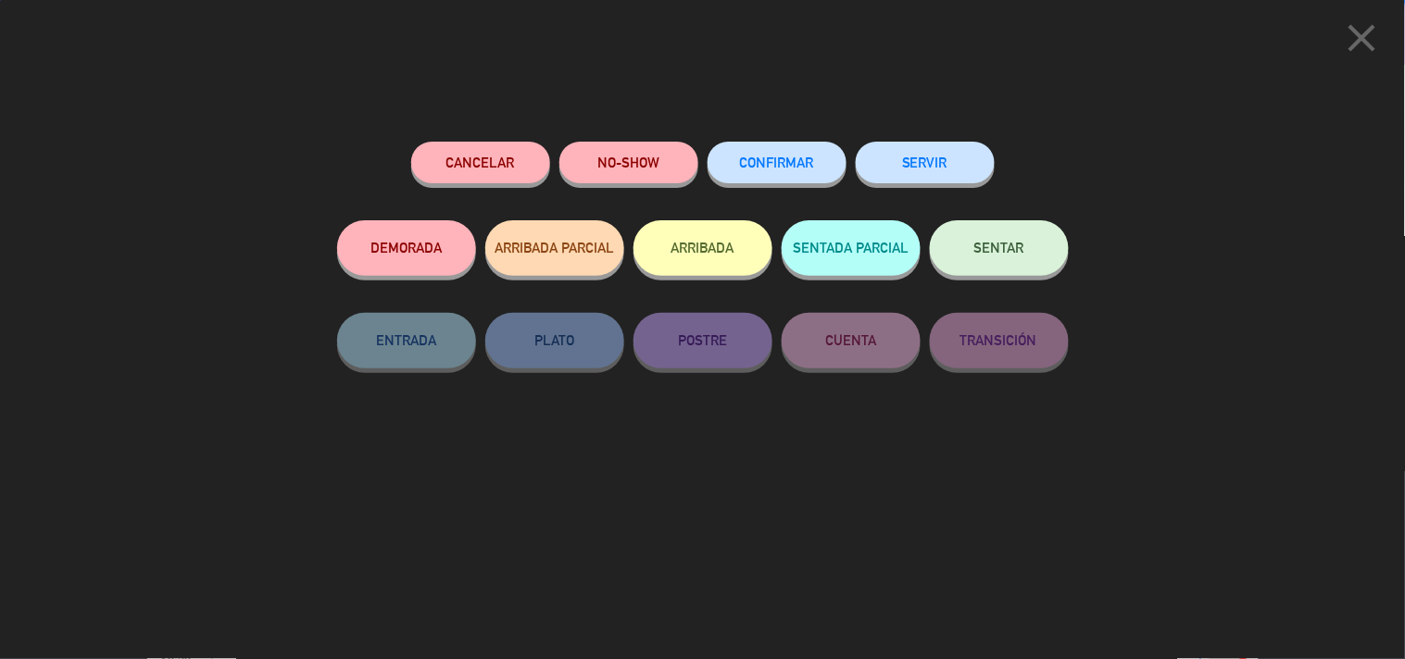
click at [909, 155] on button "SERVIR" at bounding box center [925, 163] width 139 height 42
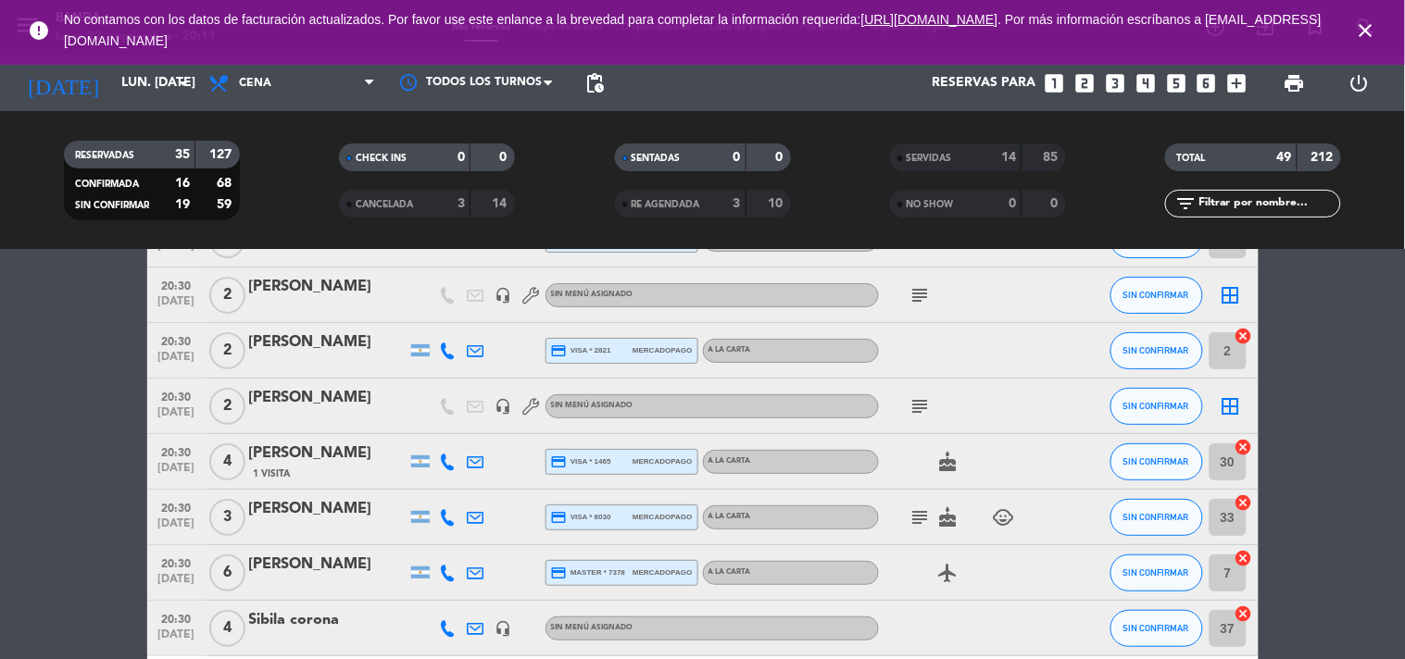
scroll to position [124, 0]
click at [1132, 511] on span "SIN CONFIRMAR" at bounding box center [1157, 516] width 66 height 10
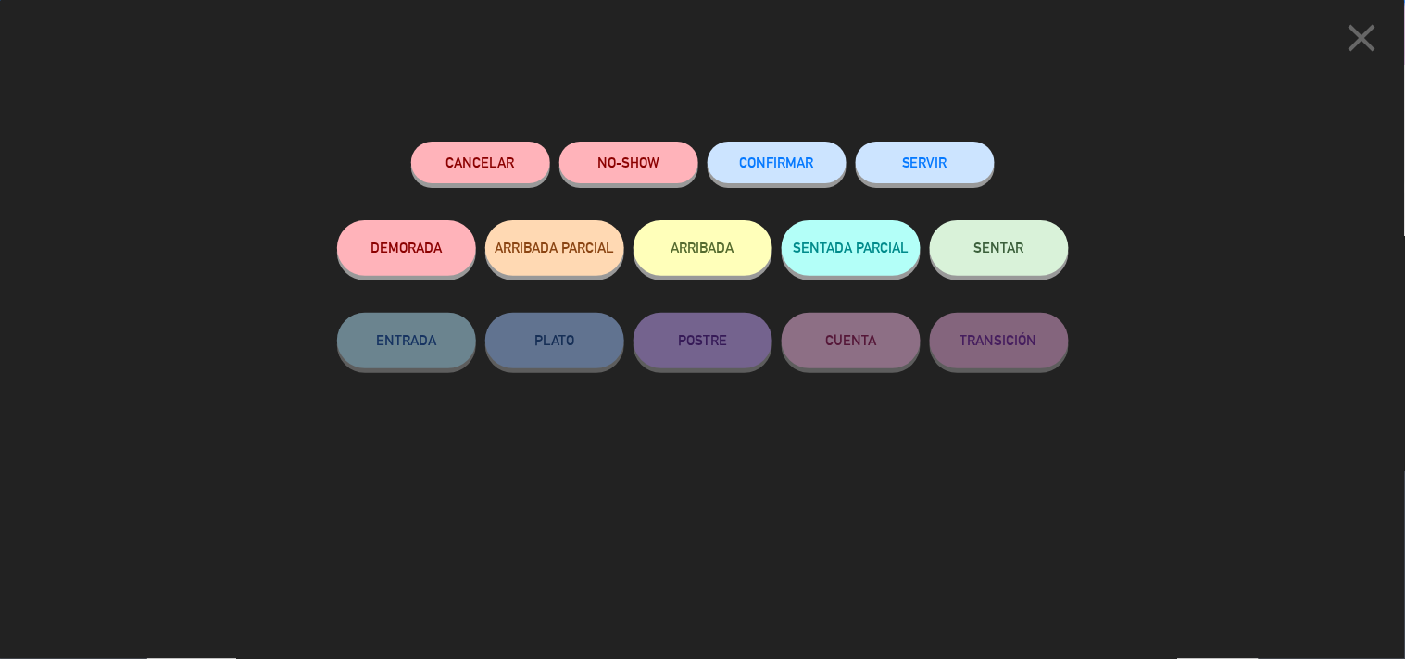
click at [956, 168] on button "SERVIR" at bounding box center [925, 163] width 139 height 42
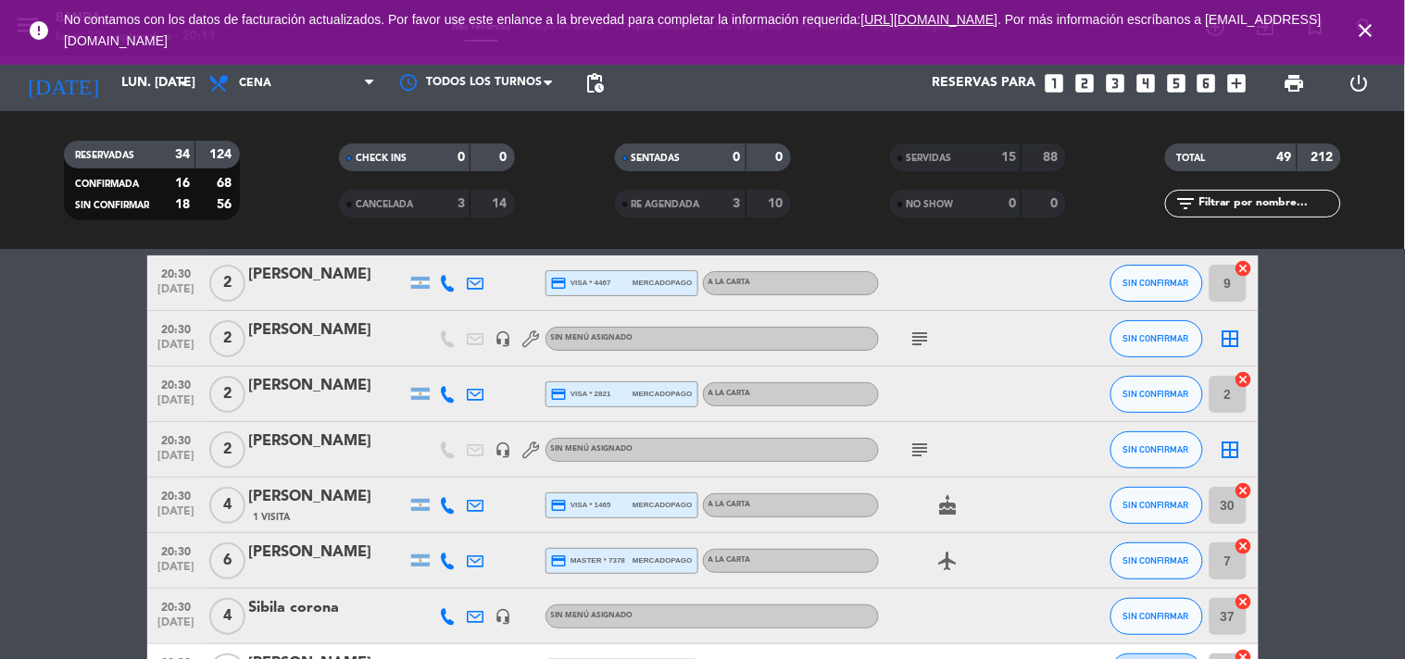
scroll to position [81, 0]
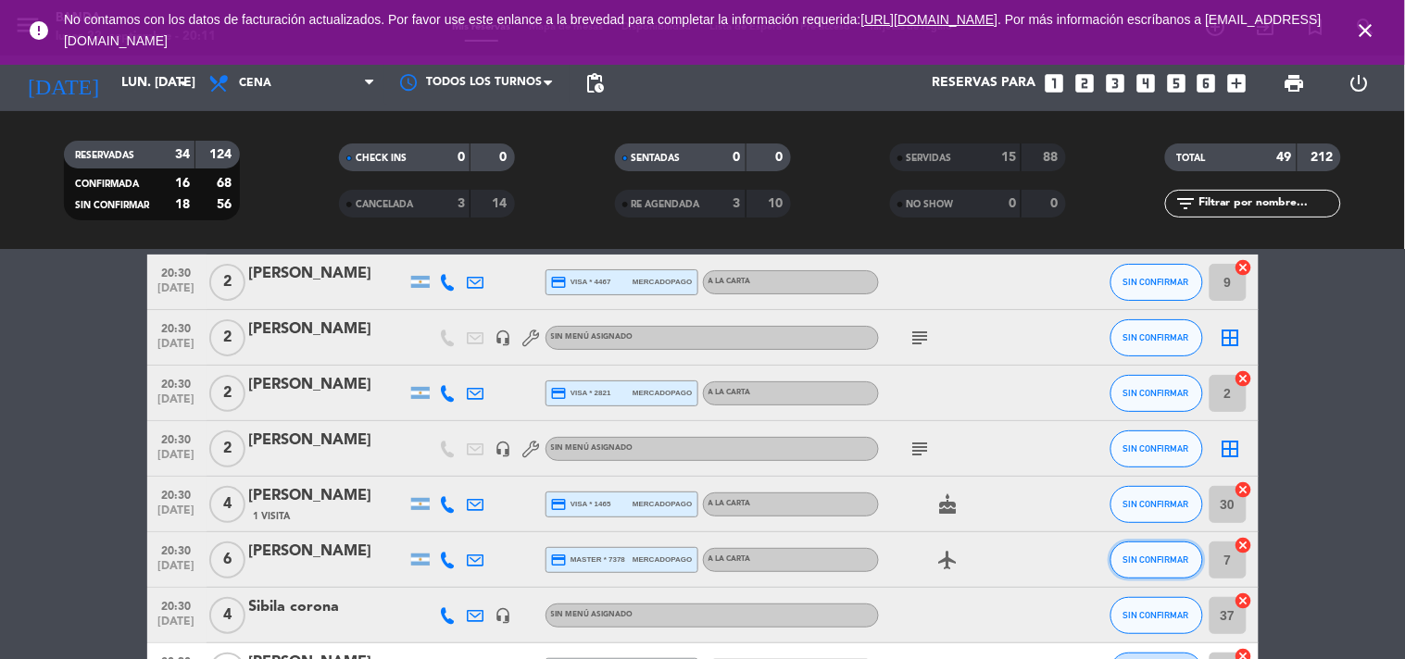
click at [1152, 560] on span "SIN CONFIRMAR" at bounding box center [1157, 560] width 66 height 10
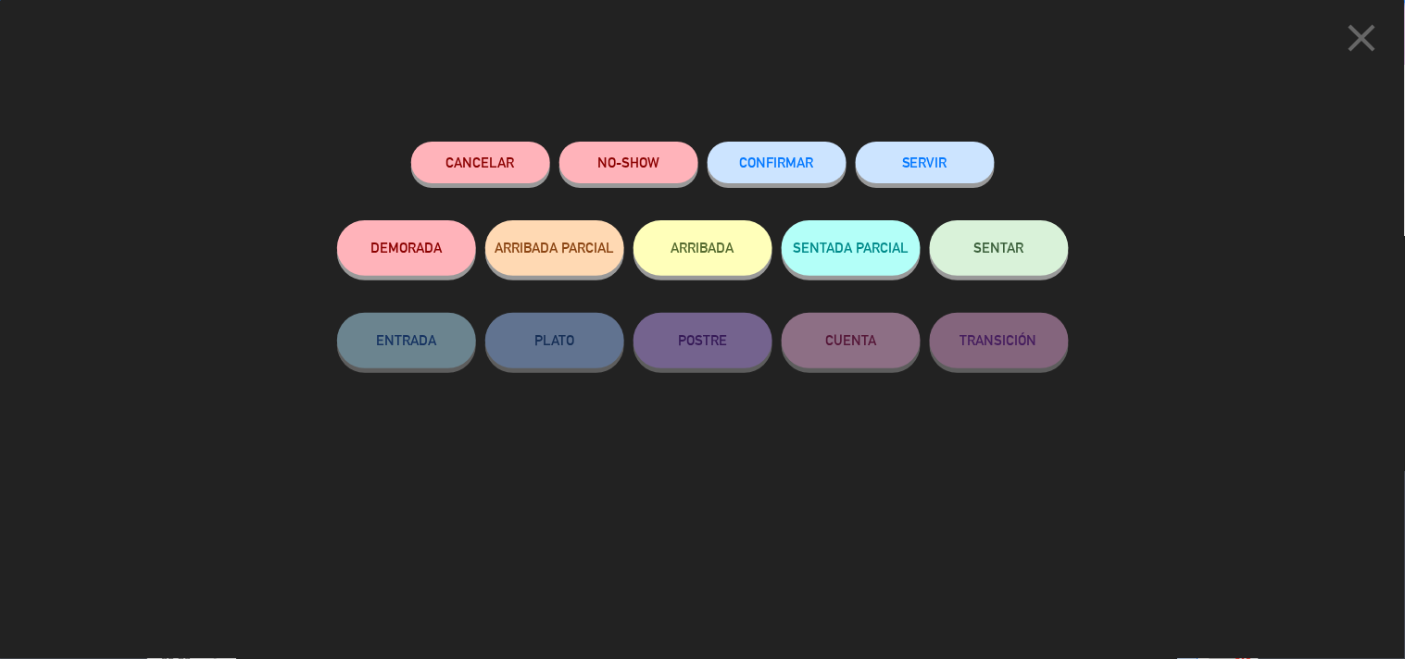
click at [932, 165] on button "SERVIR" at bounding box center [925, 163] width 139 height 42
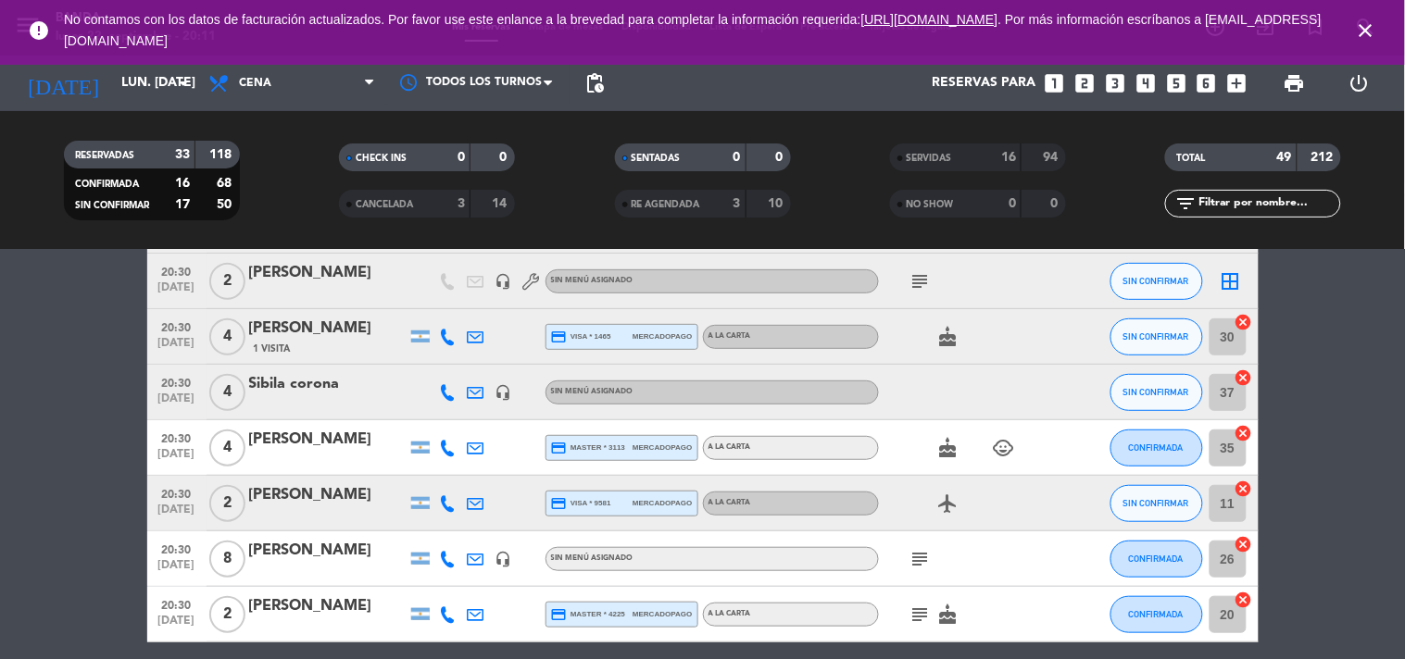
scroll to position [270, 0]
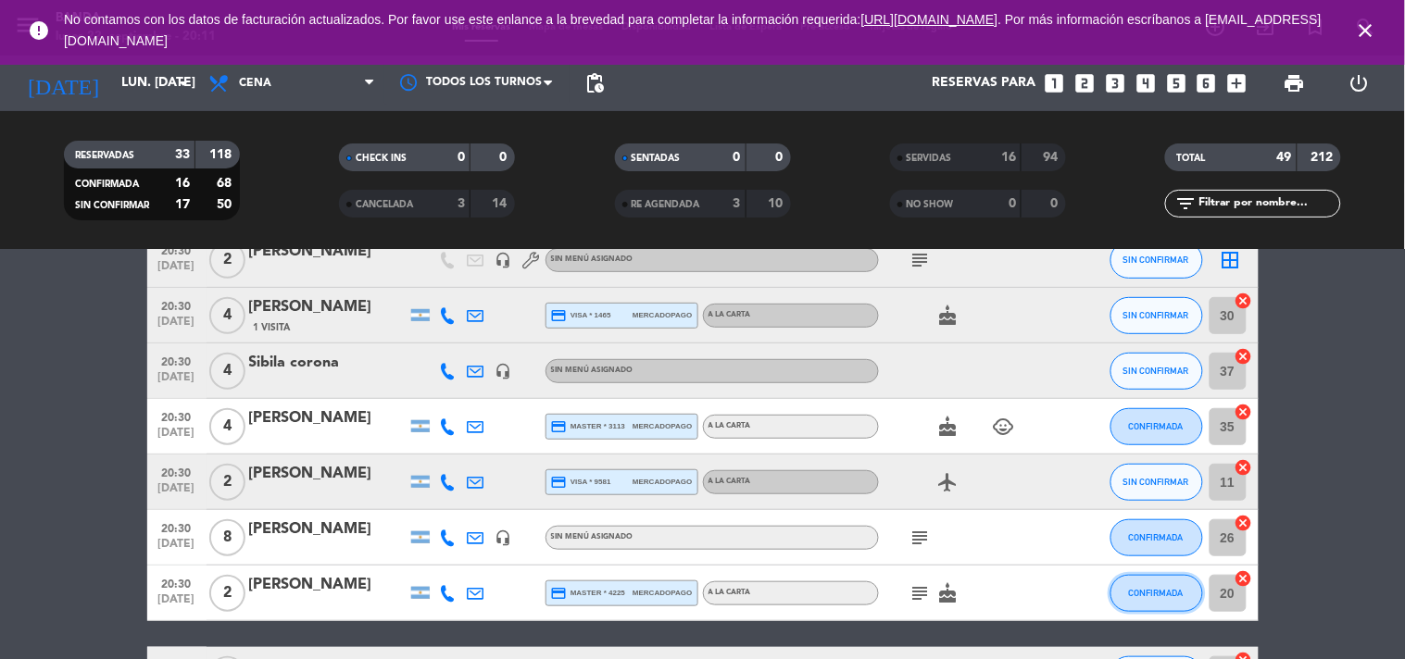
click at [1124, 598] on button "CONFIRMADA" at bounding box center [1157, 593] width 93 height 37
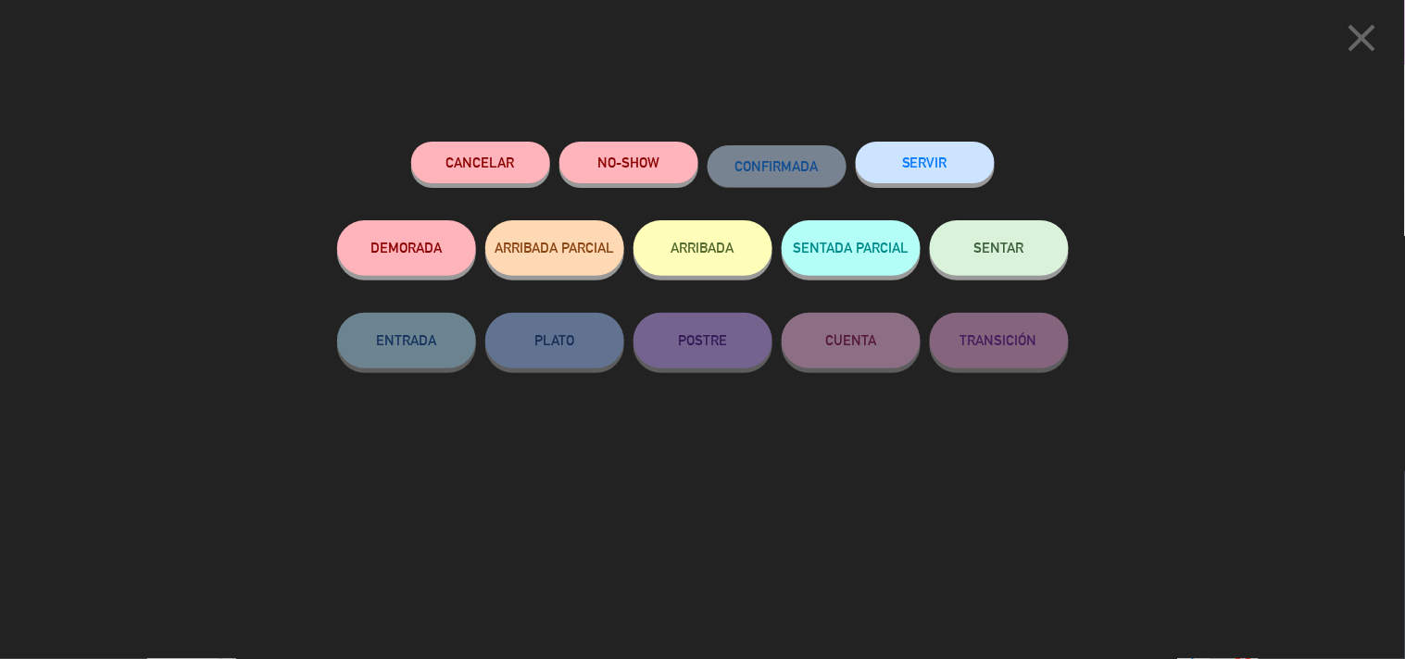
click at [945, 156] on button "SERVIR" at bounding box center [925, 163] width 139 height 42
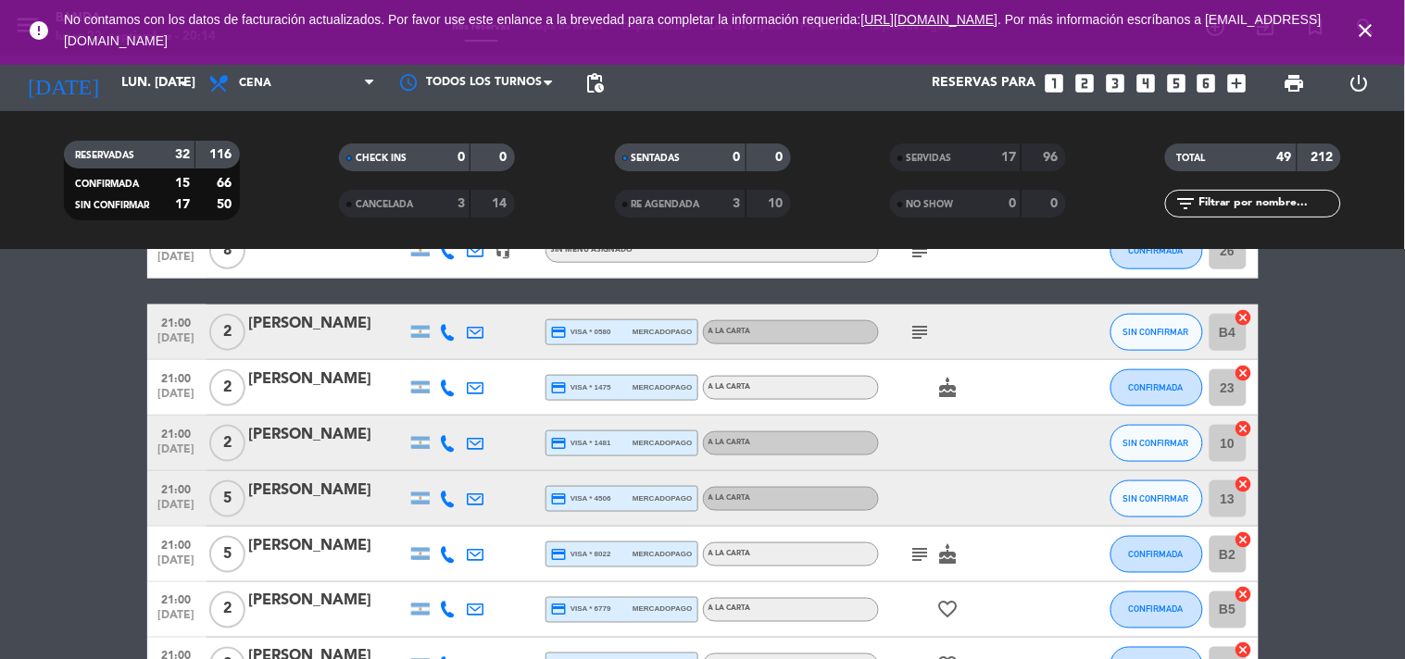
scroll to position [558, 0]
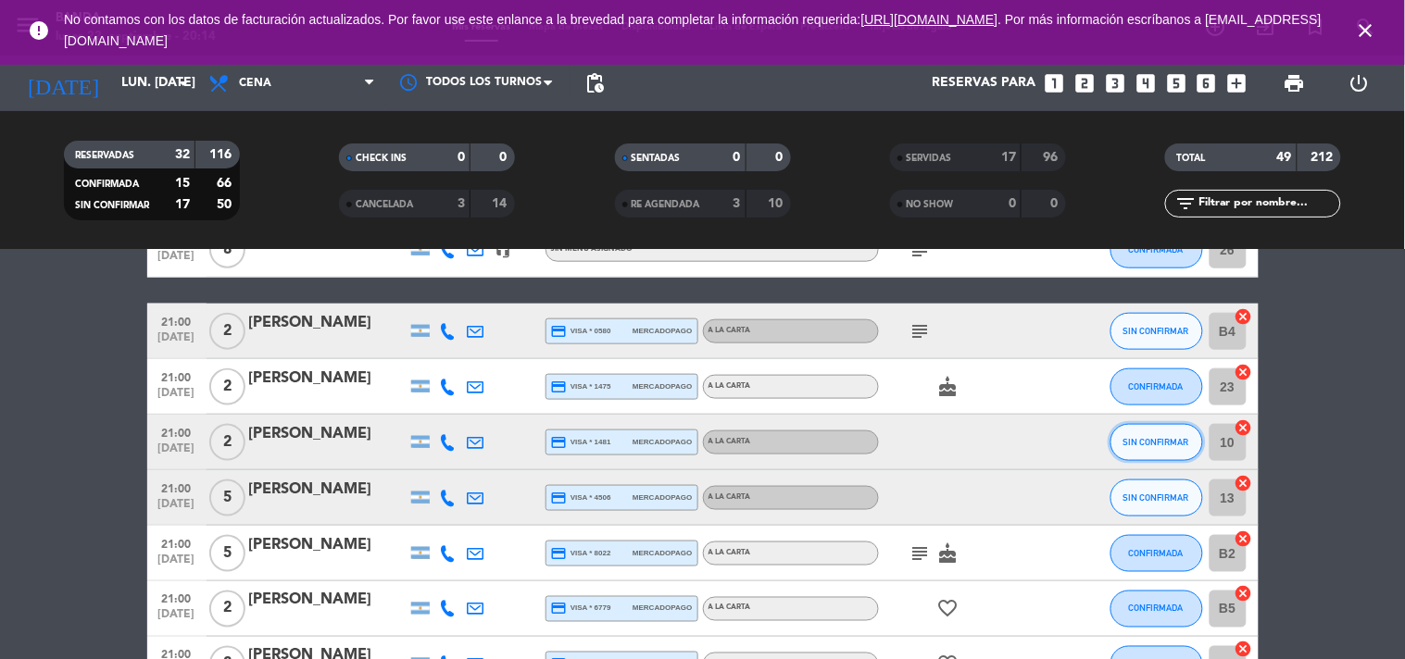
click at [1144, 448] on button "SIN CONFIRMAR" at bounding box center [1157, 442] width 93 height 37
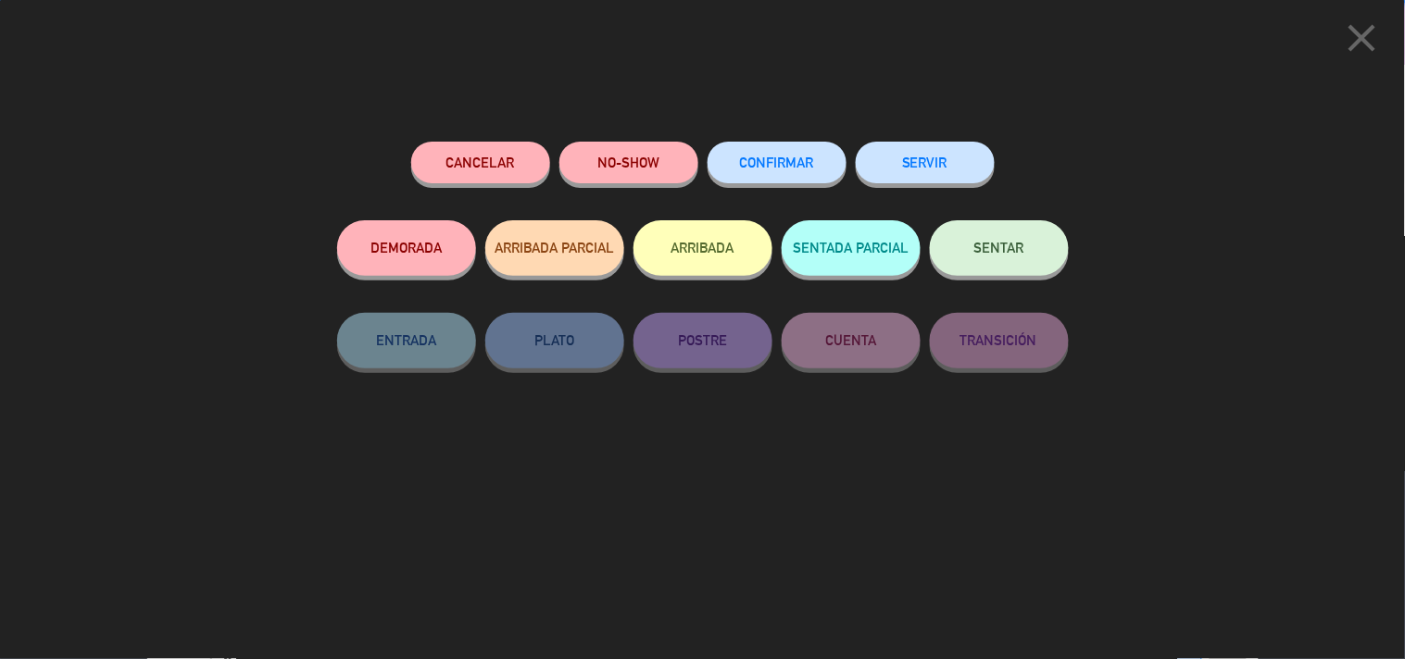
click at [954, 168] on button "SERVIR" at bounding box center [925, 163] width 139 height 42
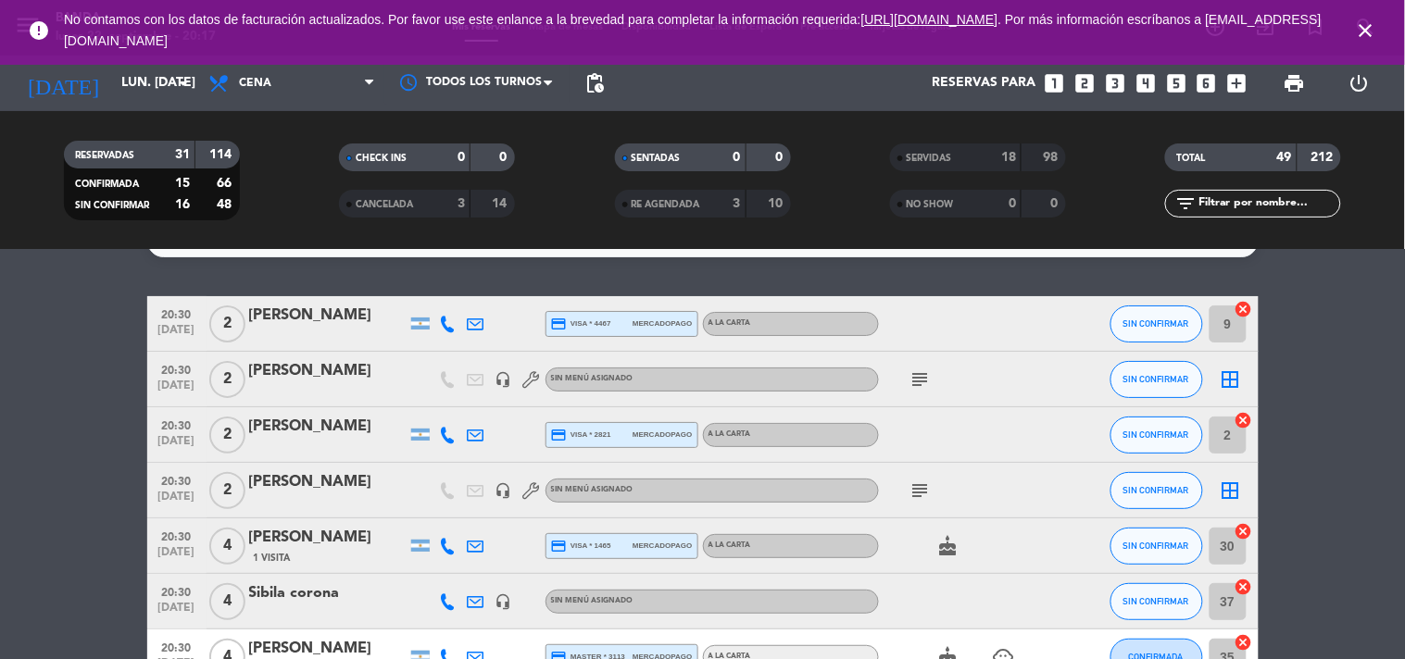
scroll to position [38, 0]
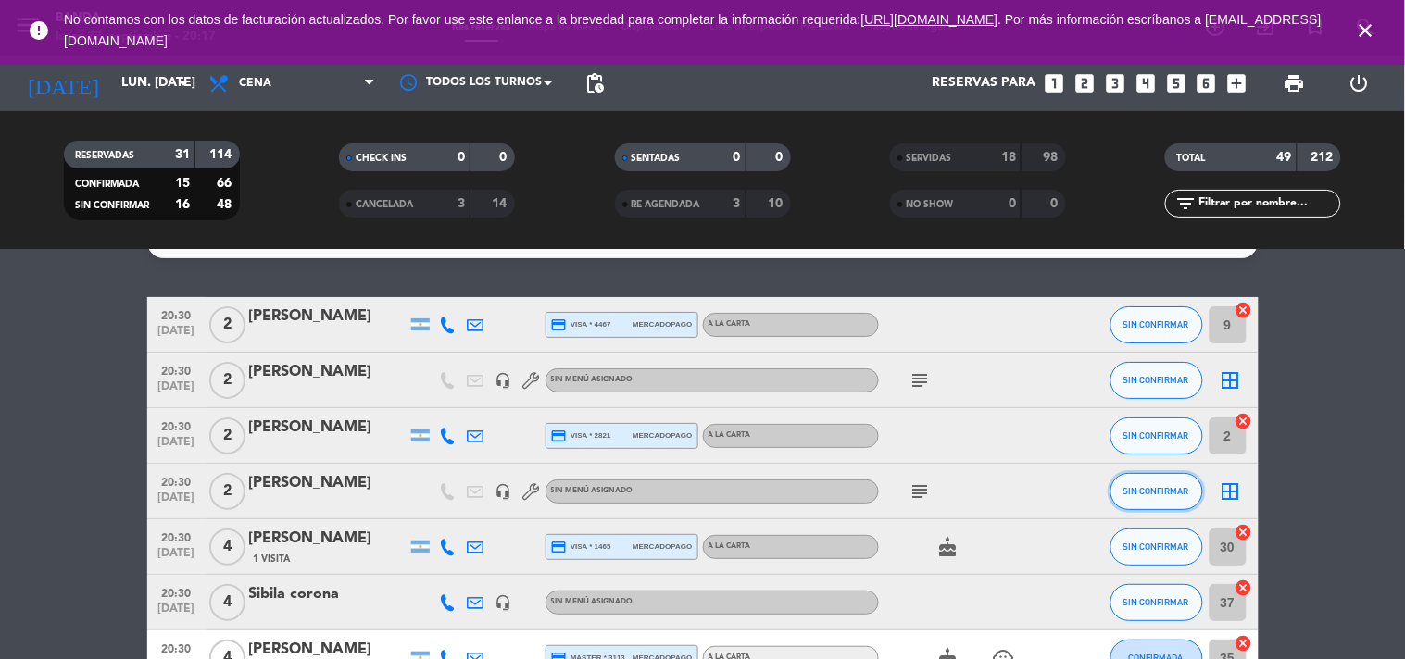
click at [1155, 493] on span "SIN CONFIRMAR" at bounding box center [1157, 491] width 66 height 10
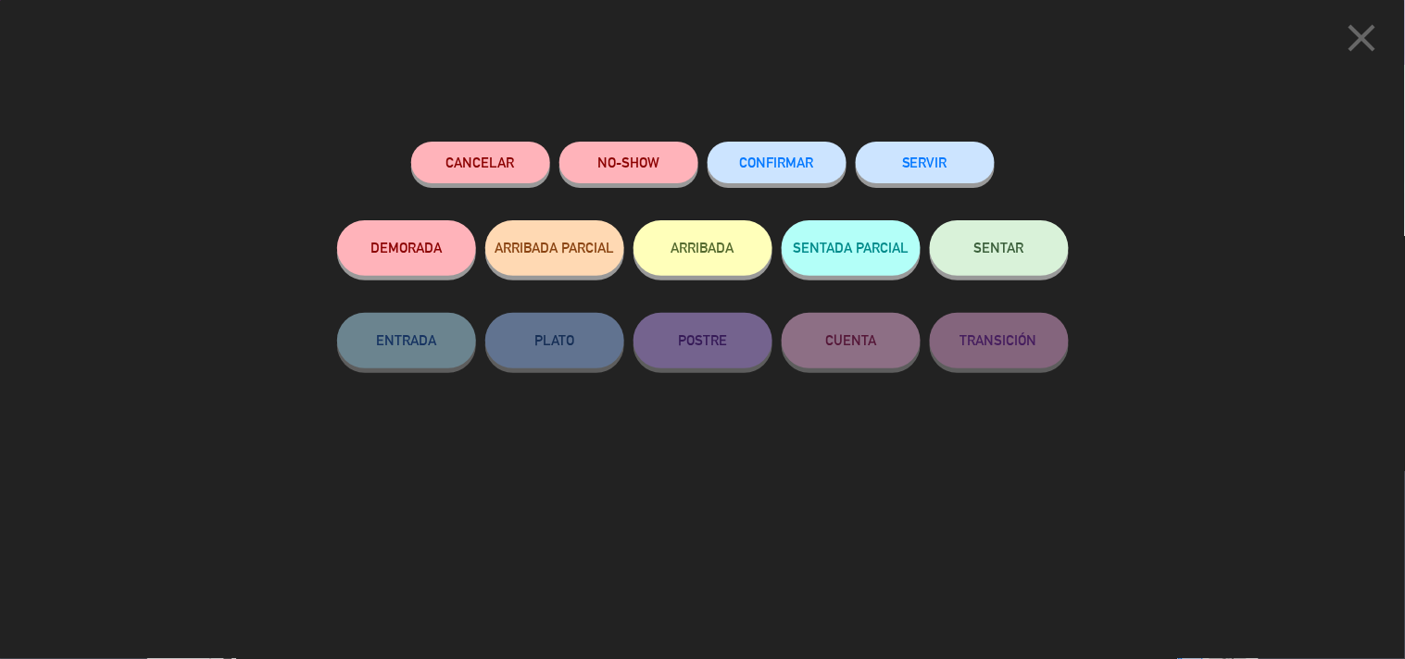
click at [922, 145] on button "SERVIR" at bounding box center [925, 163] width 139 height 42
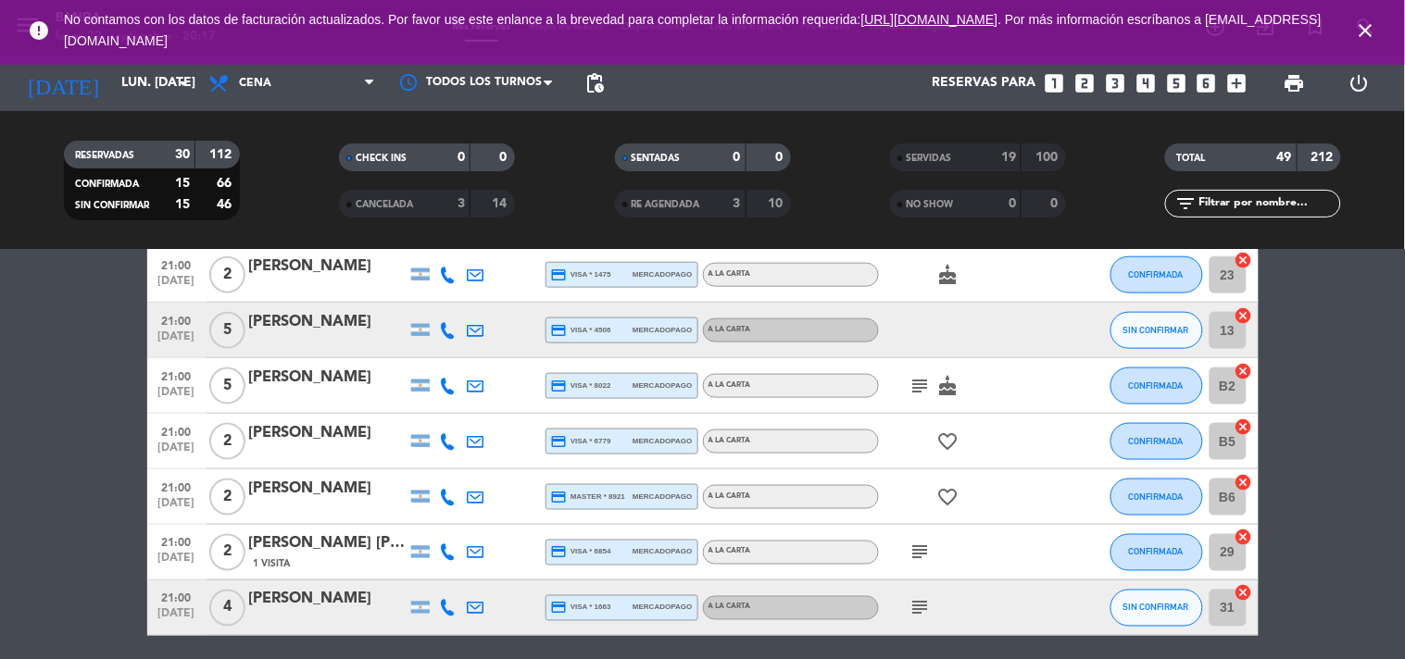
scroll to position [0, 0]
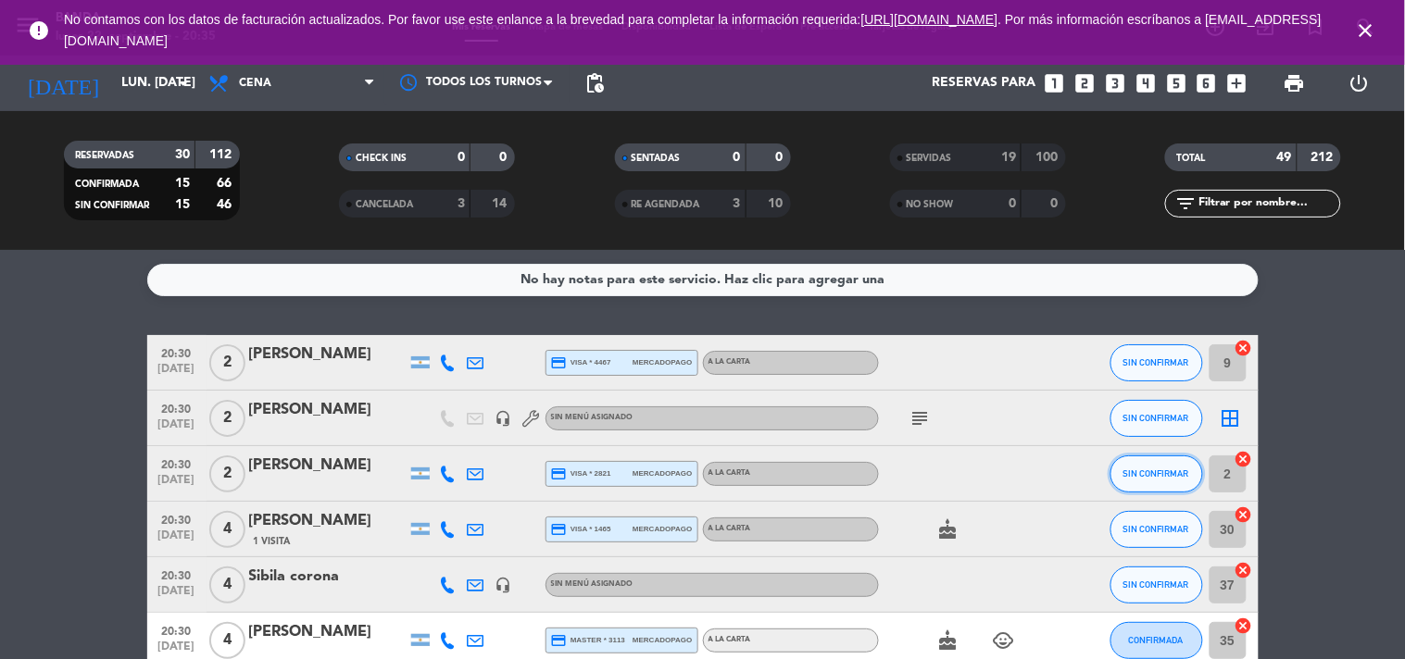
click at [1141, 477] on span "SIN CONFIRMAR" at bounding box center [1157, 474] width 66 height 10
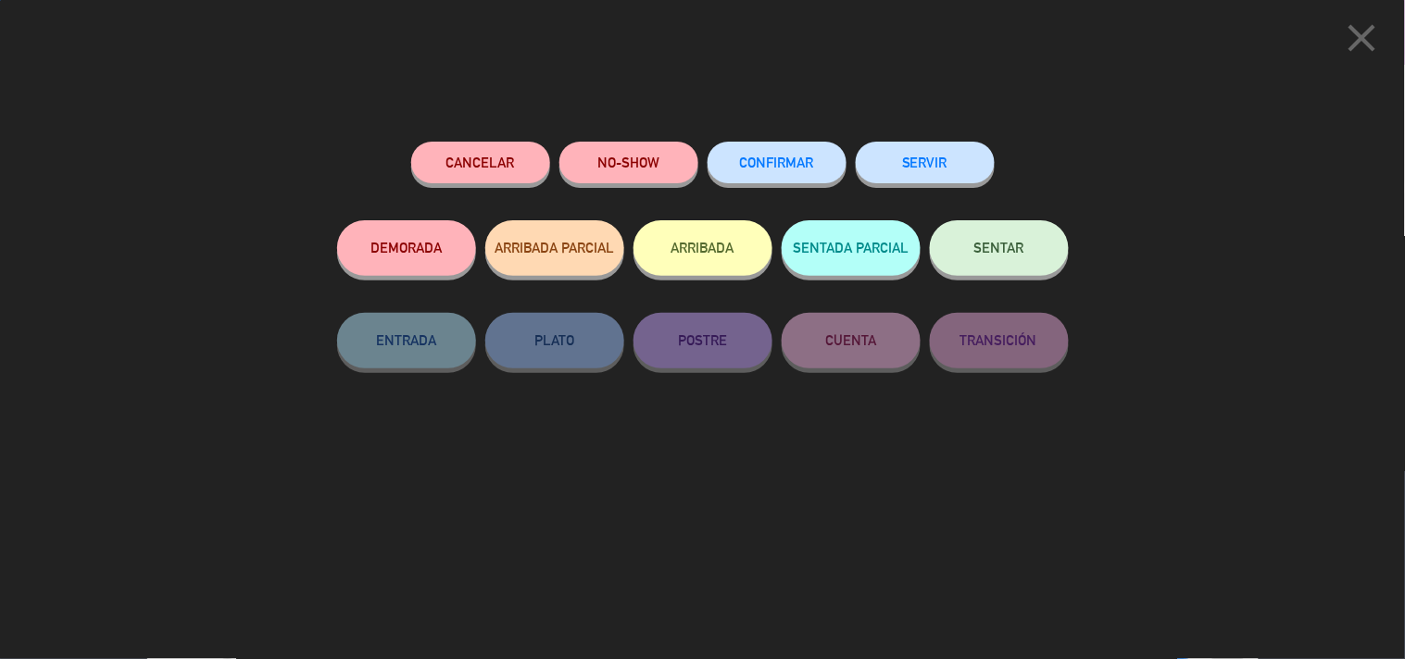
click at [920, 182] on button "SERVIR" at bounding box center [925, 163] width 139 height 42
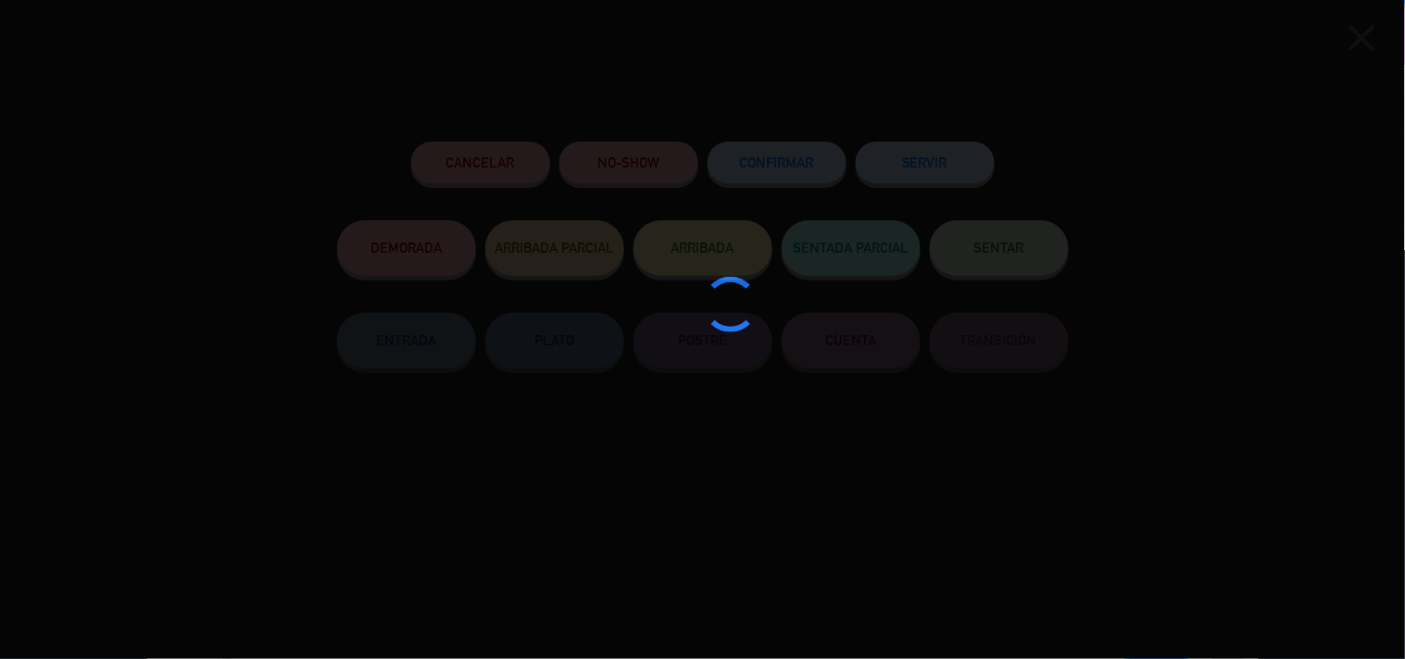
type input "20"
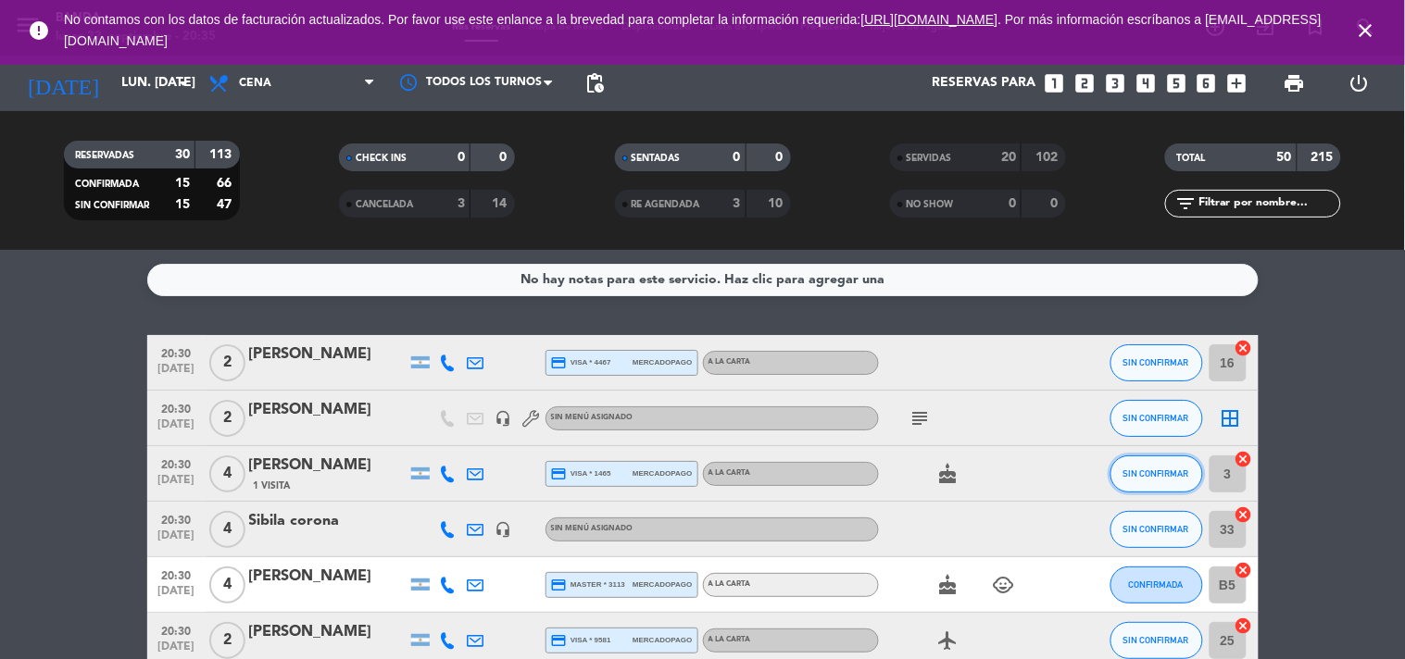
click at [1142, 477] on span "SIN CONFIRMAR" at bounding box center [1157, 474] width 66 height 10
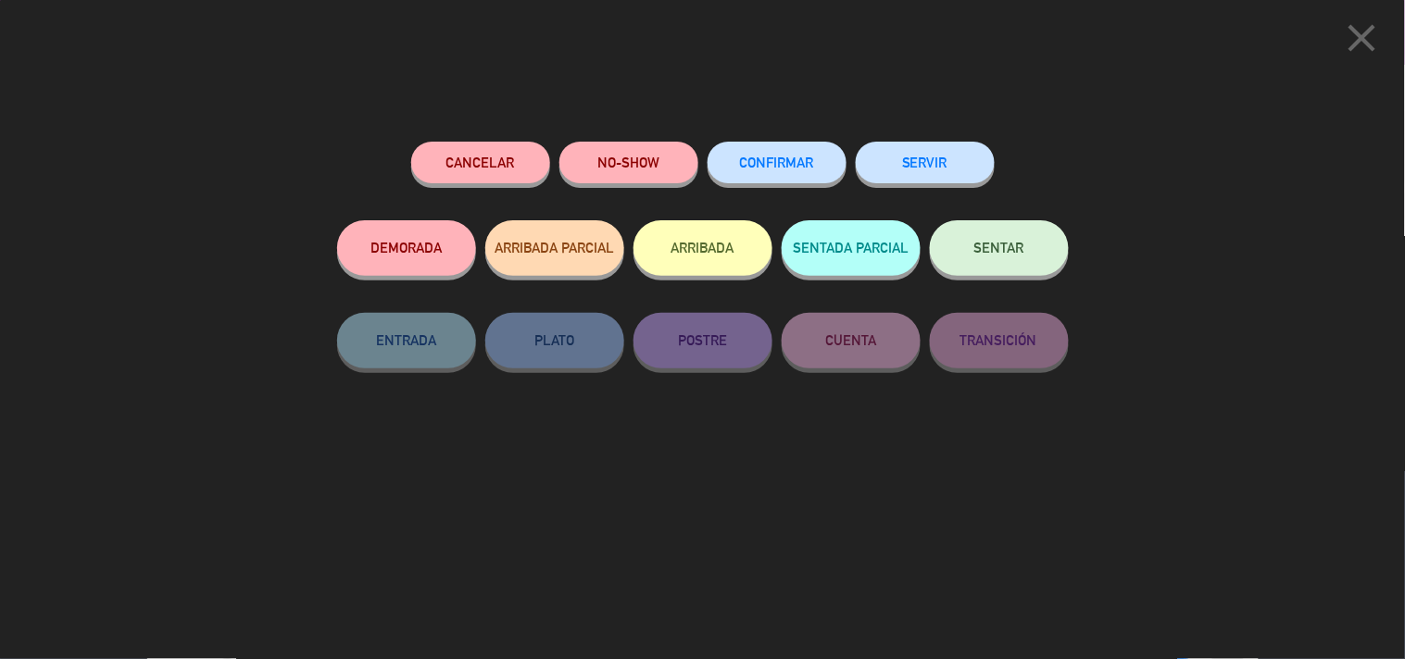
click at [940, 149] on button "SERVIR" at bounding box center [925, 163] width 139 height 42
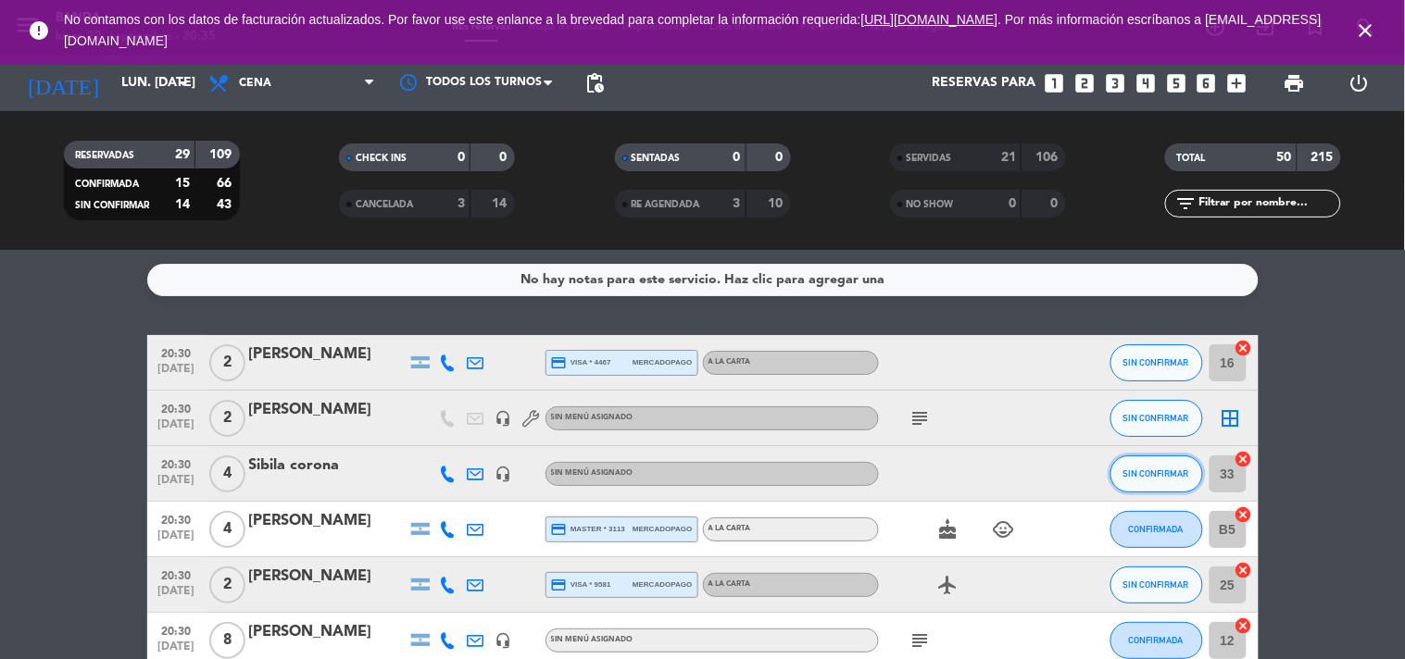
click at [1150, 474] on span "SIN CONFIRMAR" at bounding box center [1157, 474] width 66 height 10
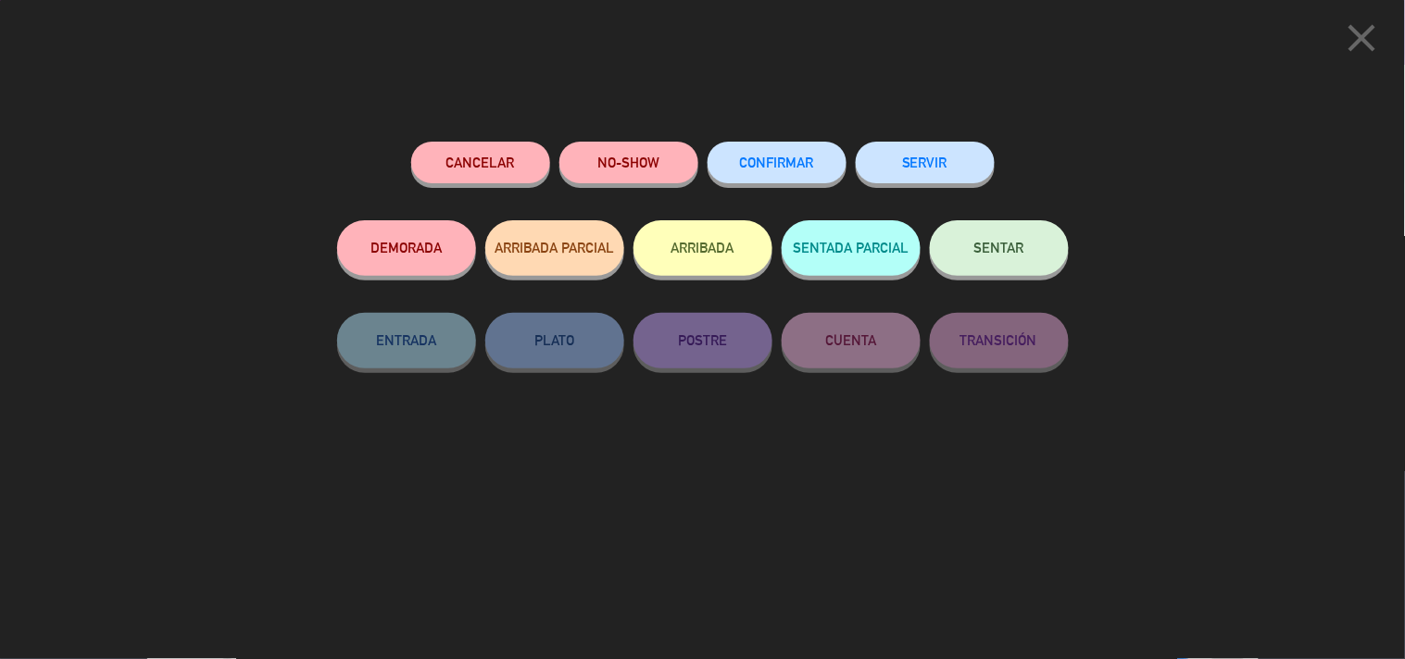
click at [923, 156] on button "SERVIR" at bounding box center [925, 163] width 139 height 42
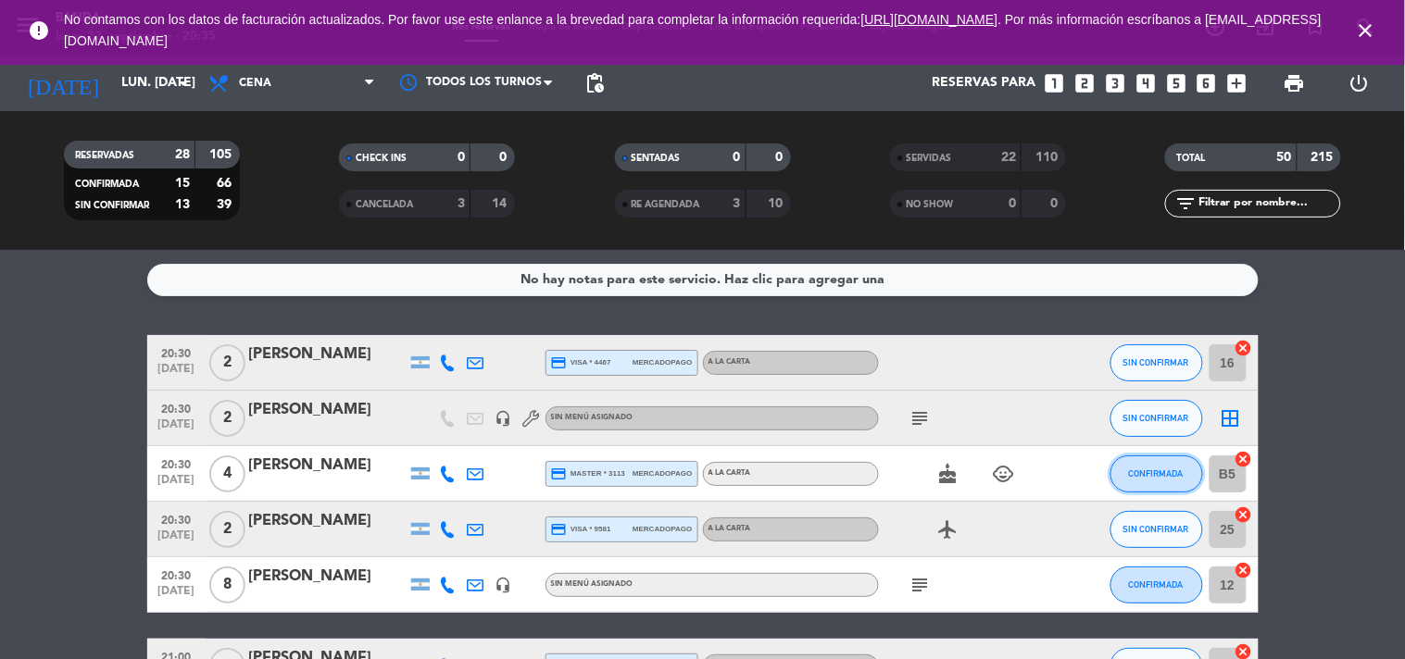
click at [1140, 470] on span "CONFIRMADA" at bounding box center [1156, 474] width 55 height 10
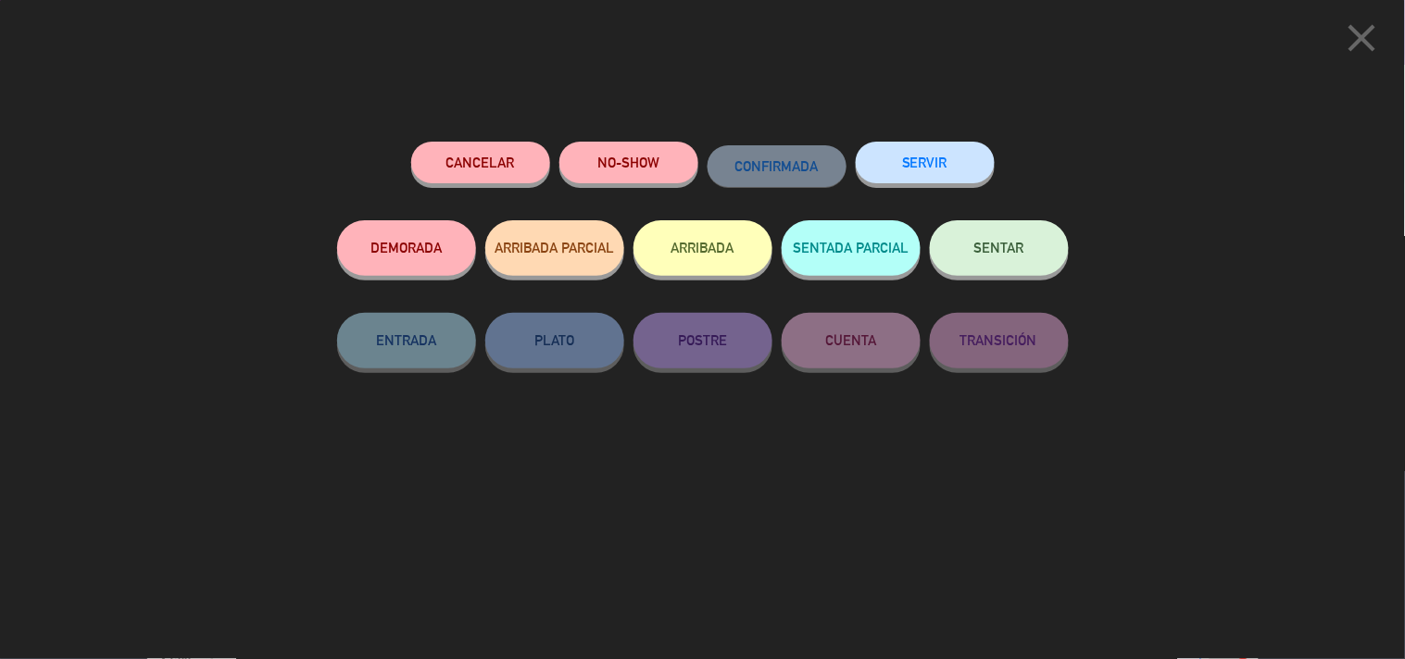
click at [917, 150] on button "SERVIR" at bounding box center [925, 163] width 139 height 42
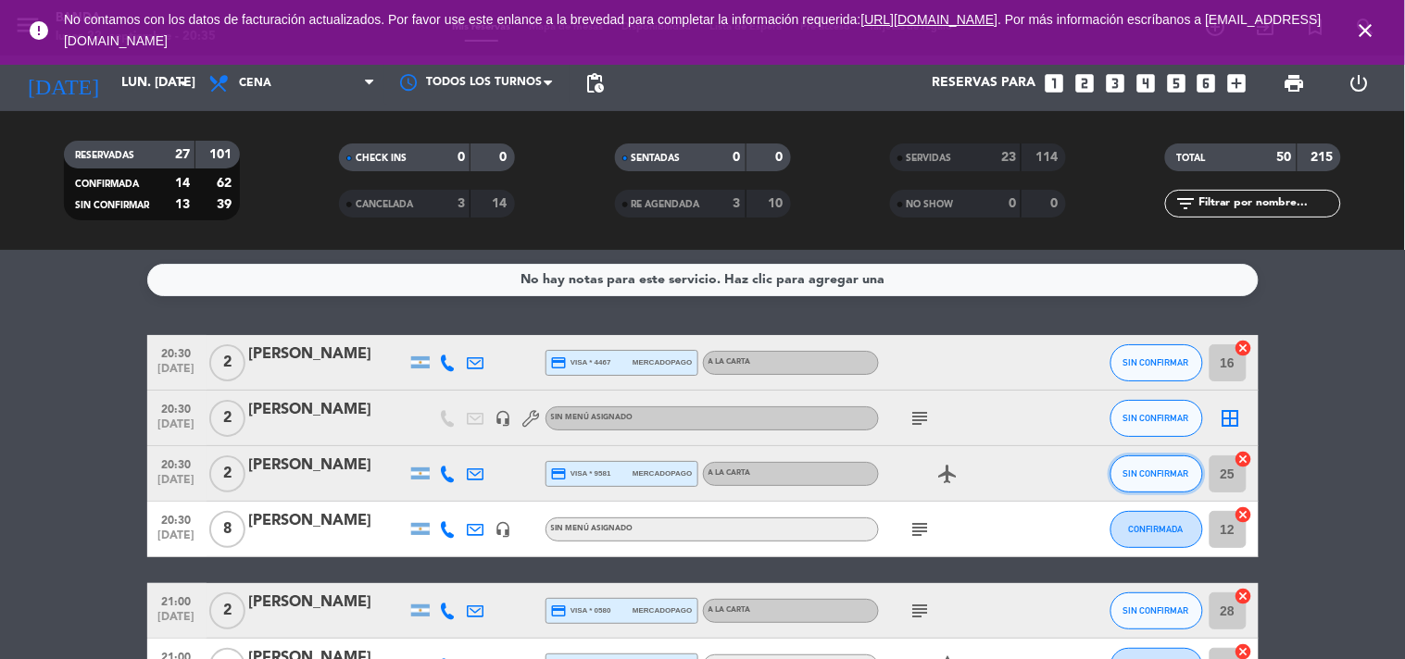
click at [1149, 469] on span "SIN CONFIRMAR" at bounding box center [1157, 474] width 66 height 10
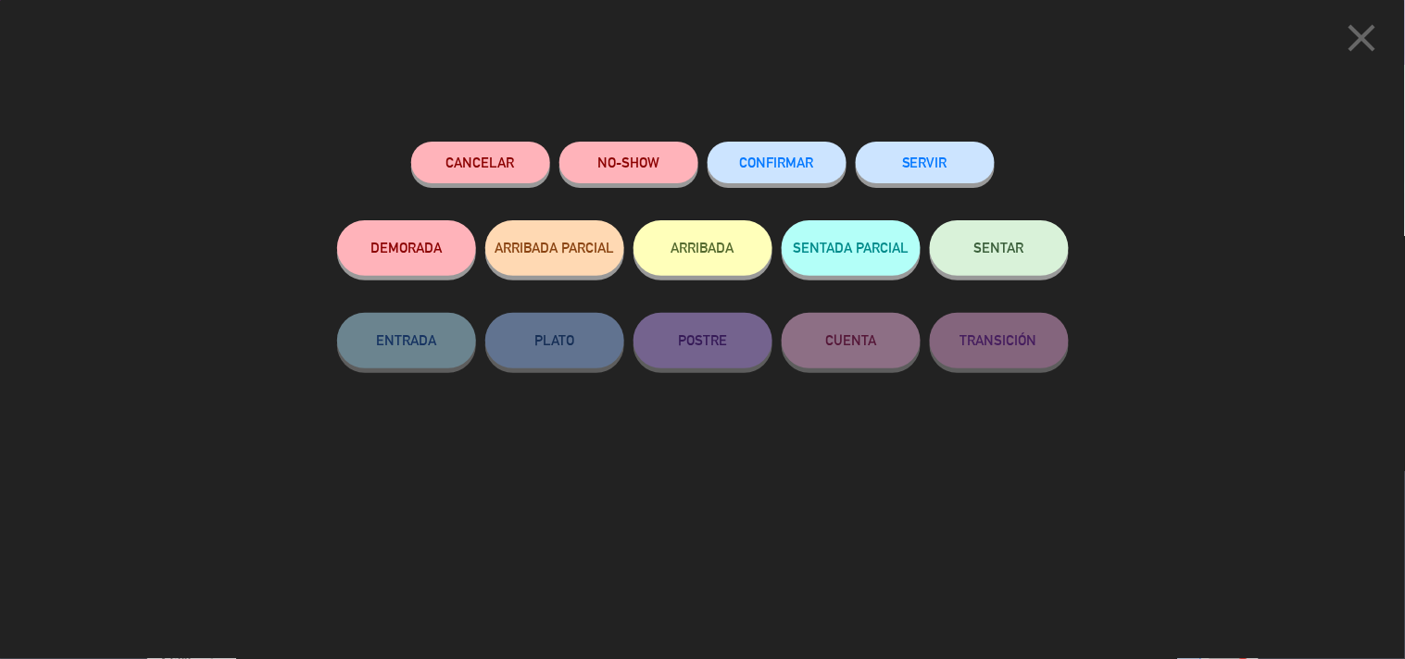
click at [947, 179] on button "SERVIR" at bounding box center [925, 163] width 139 height 42
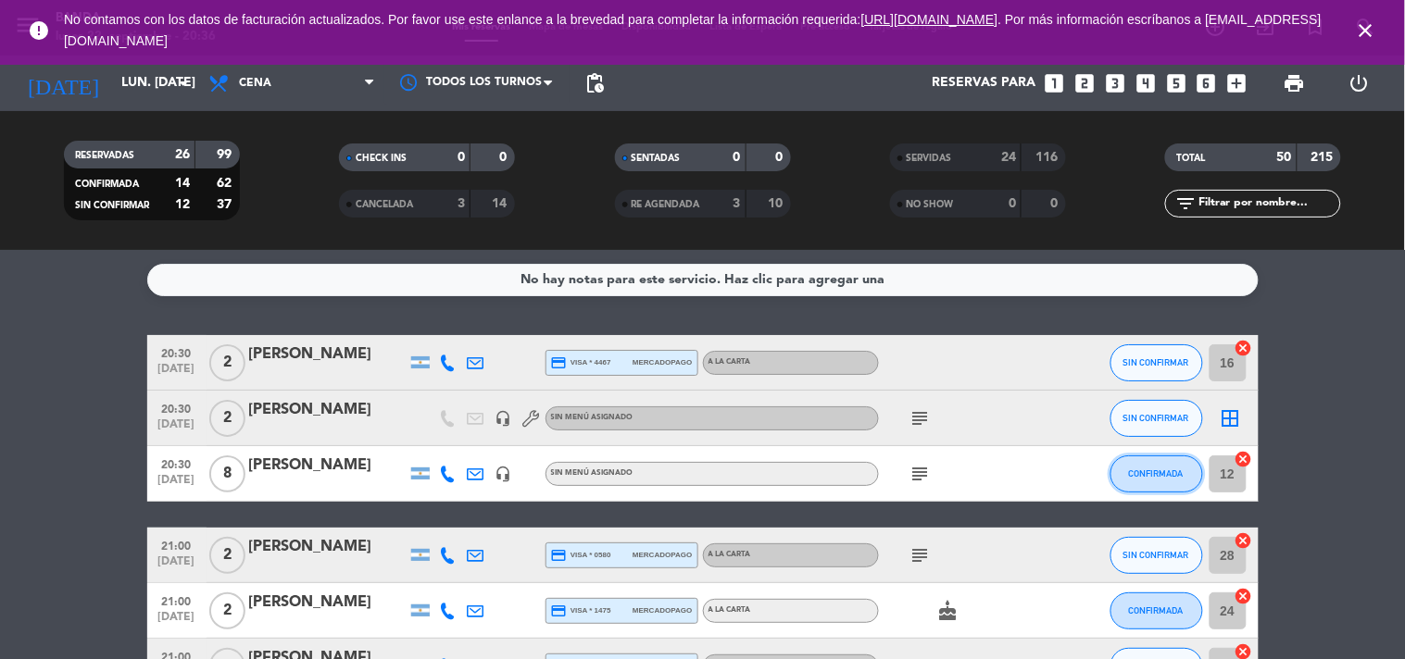
click at [1155, 469] on span "CONFIRMADA" at bounding box center [1156, 474] width 55 height 10
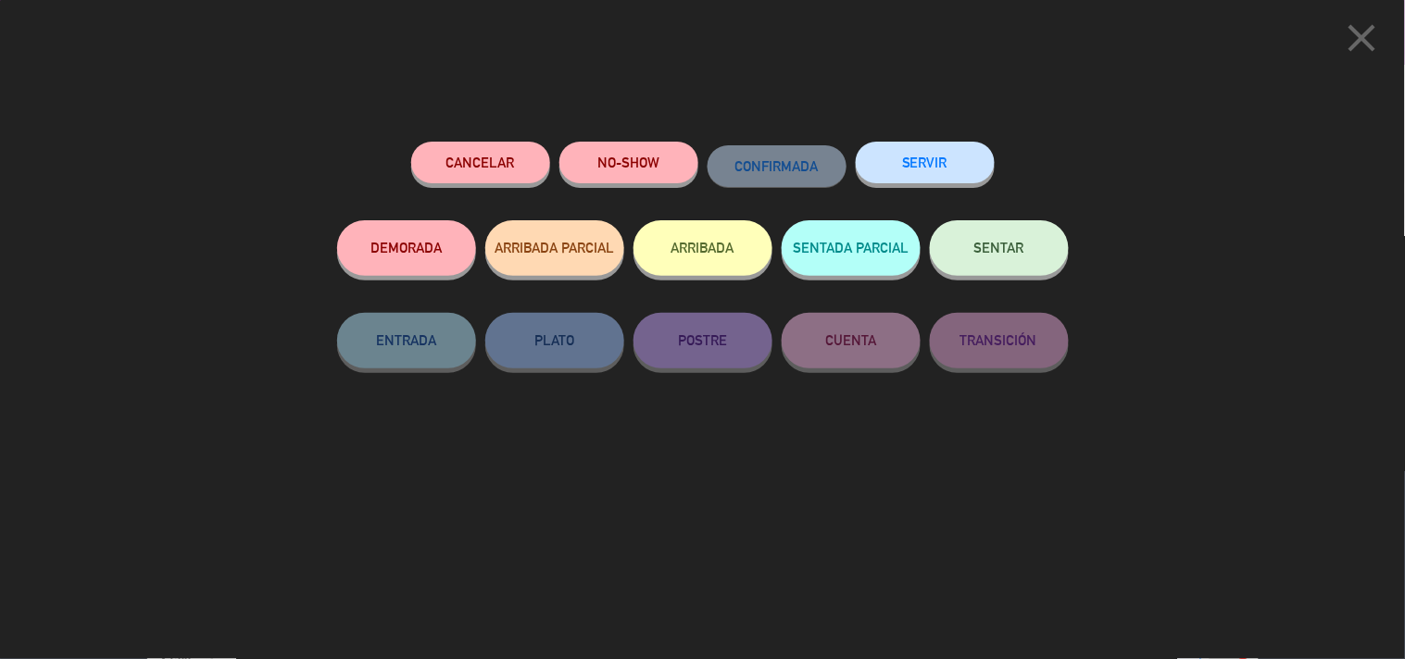
click at [930, 151] on button "SERVIR" at bounding box center [925, 163] width 139 height 42
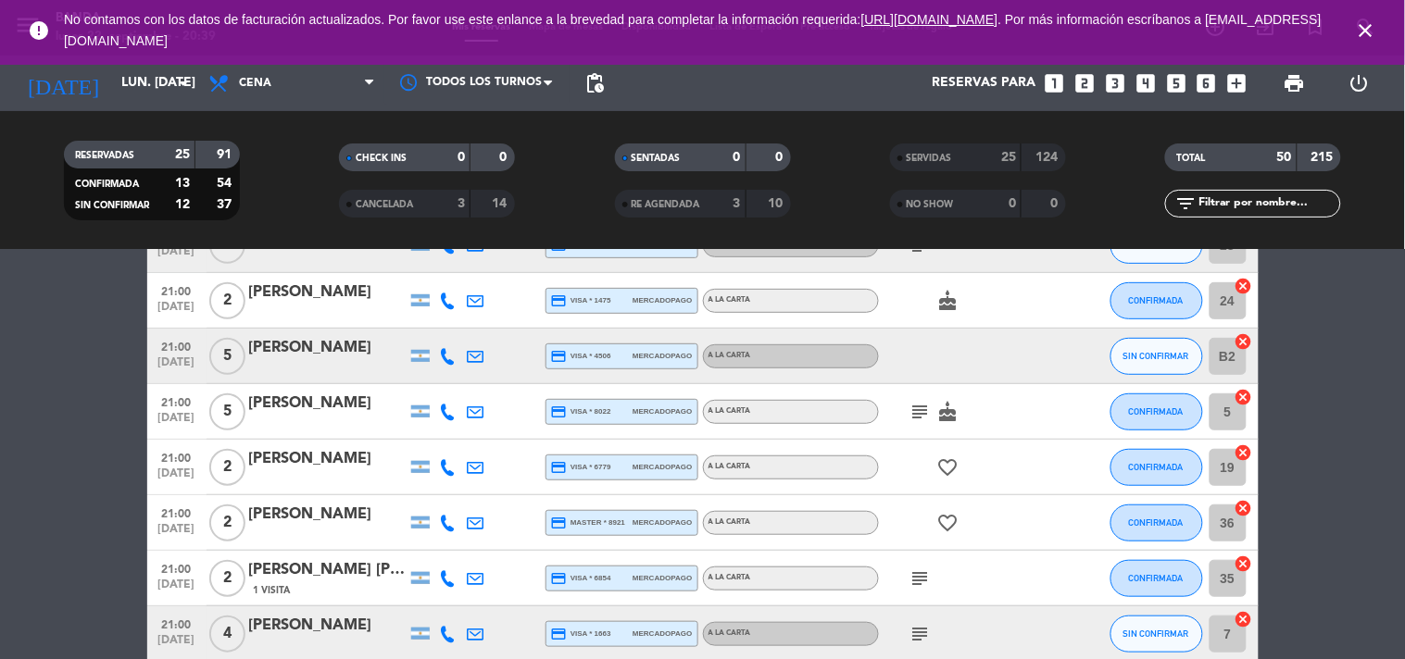
scroll to position [254, 0]
click at [1140, 419] on button "CONFIRMADA" at bounding box center [1157, 413] width 93 height 37
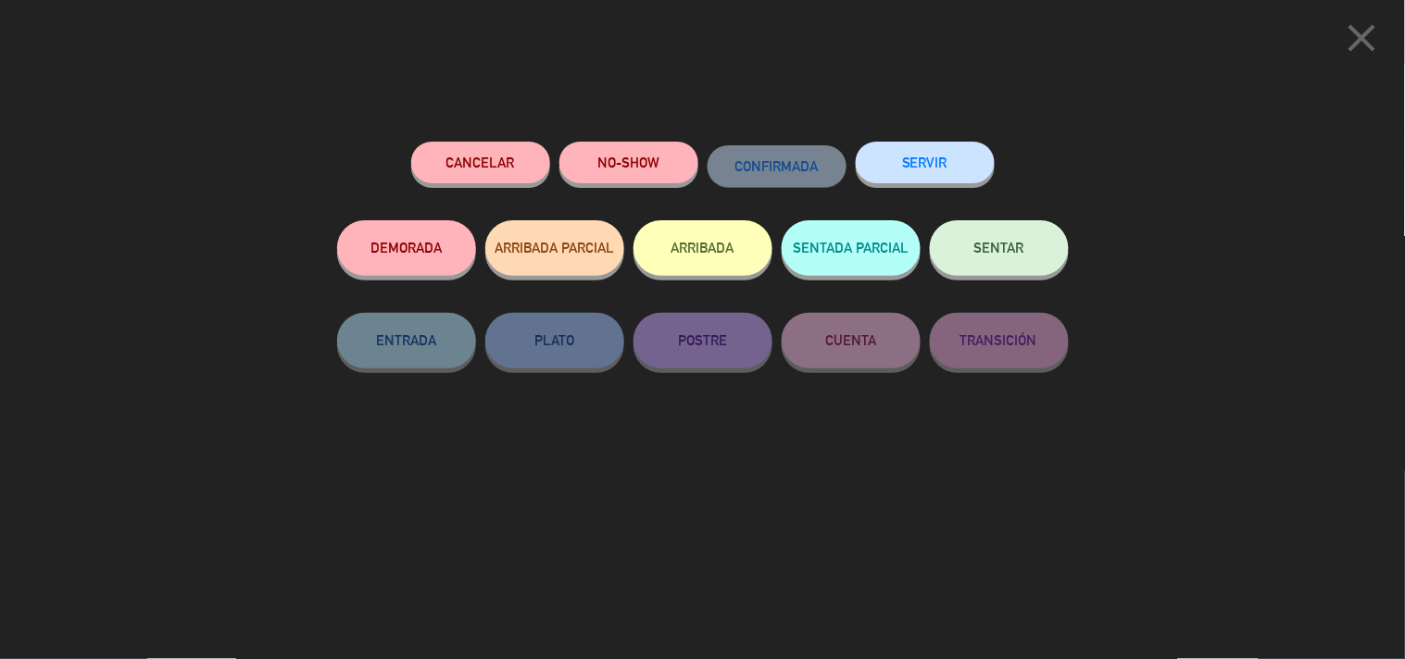
click at [921, 162] on button "SERVIR" at bounding box center [925, 163] width 139 height 42
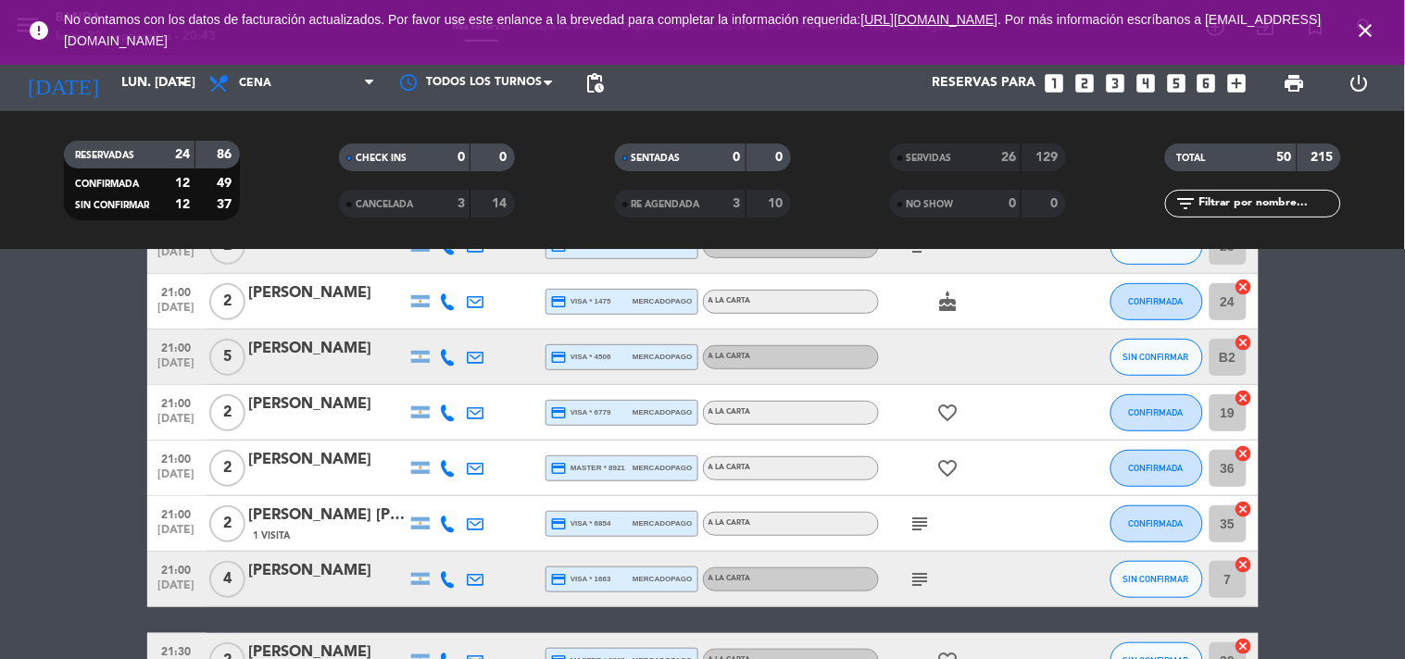
scroll to position [0, 0]
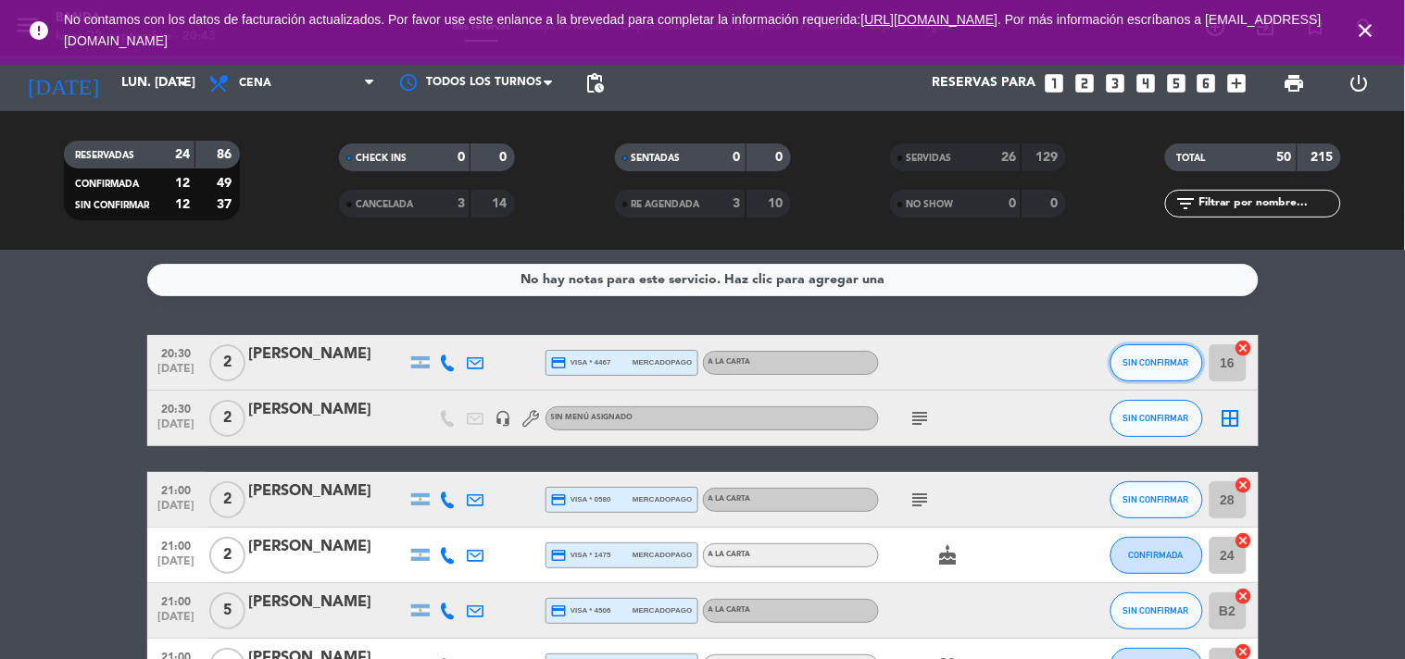
click at [1130, 361] on span "SIN CONFIRMAR" at bounding box center [1157, 363] width 66 height 10
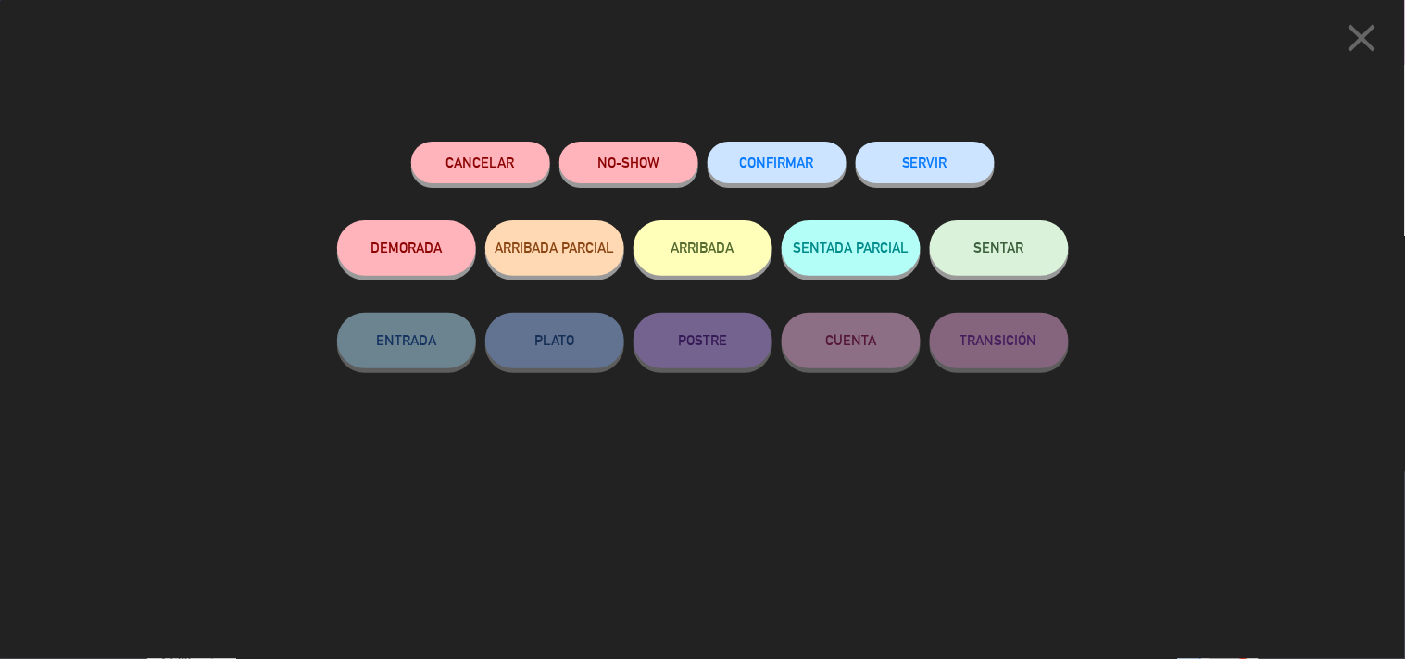
click at [963, 156] on button "SERVIR" at bounding box center [925, 163] width 139 height 42
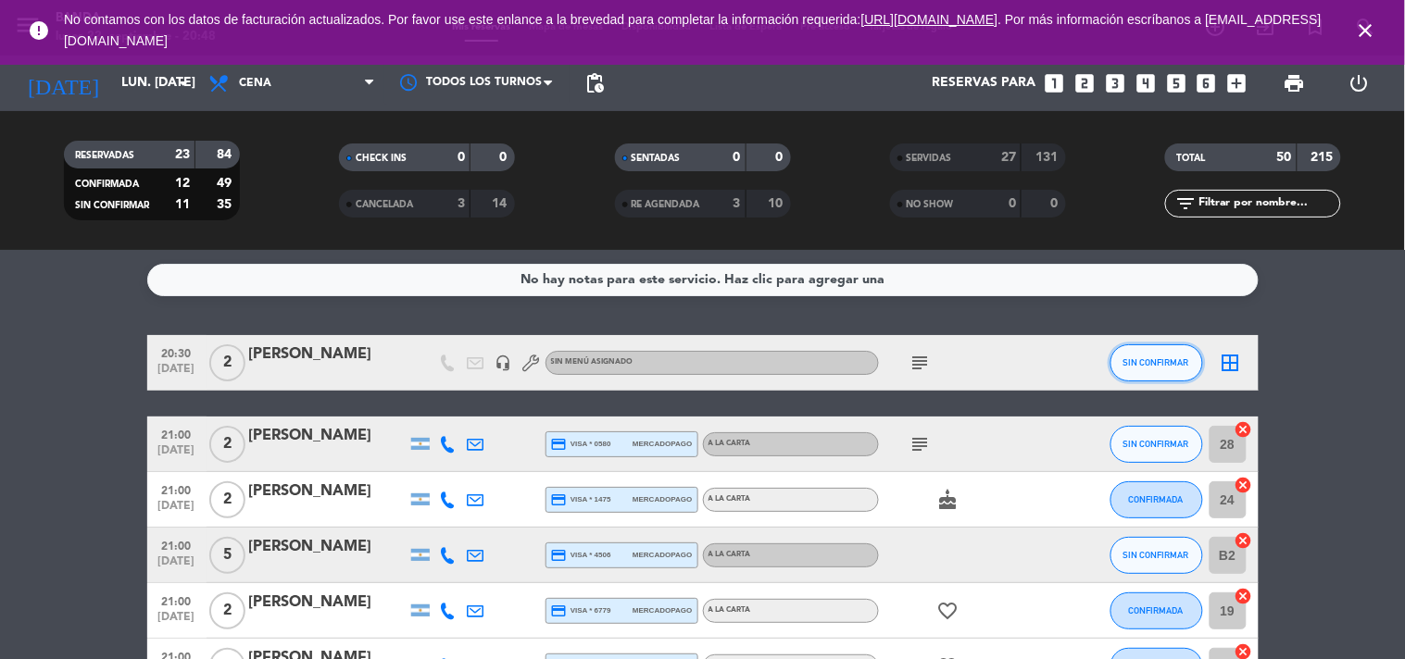
click at [1122, 359] on button "SIN CONFIRMAR" at bounding box center [1157, 363] width 93 height 37
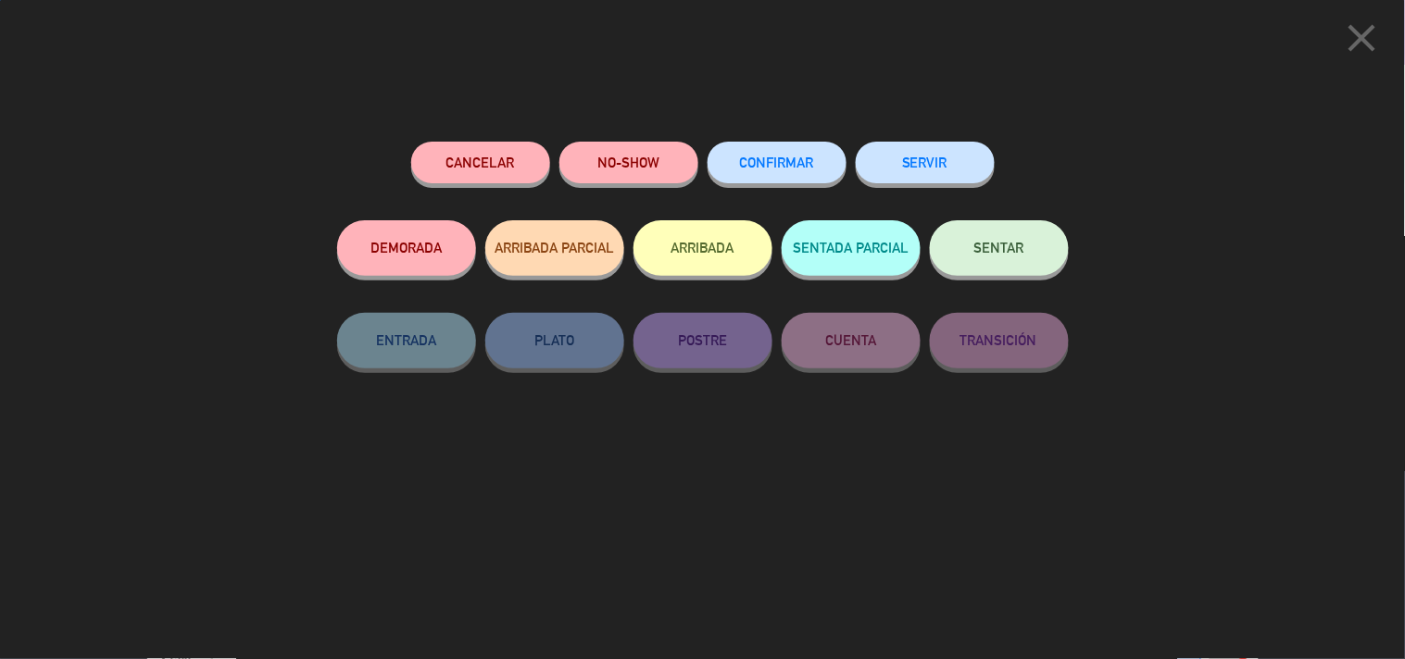
click at [974, 155] on button "SERVIR" at bounding box center [925, 163] width 139 height 42
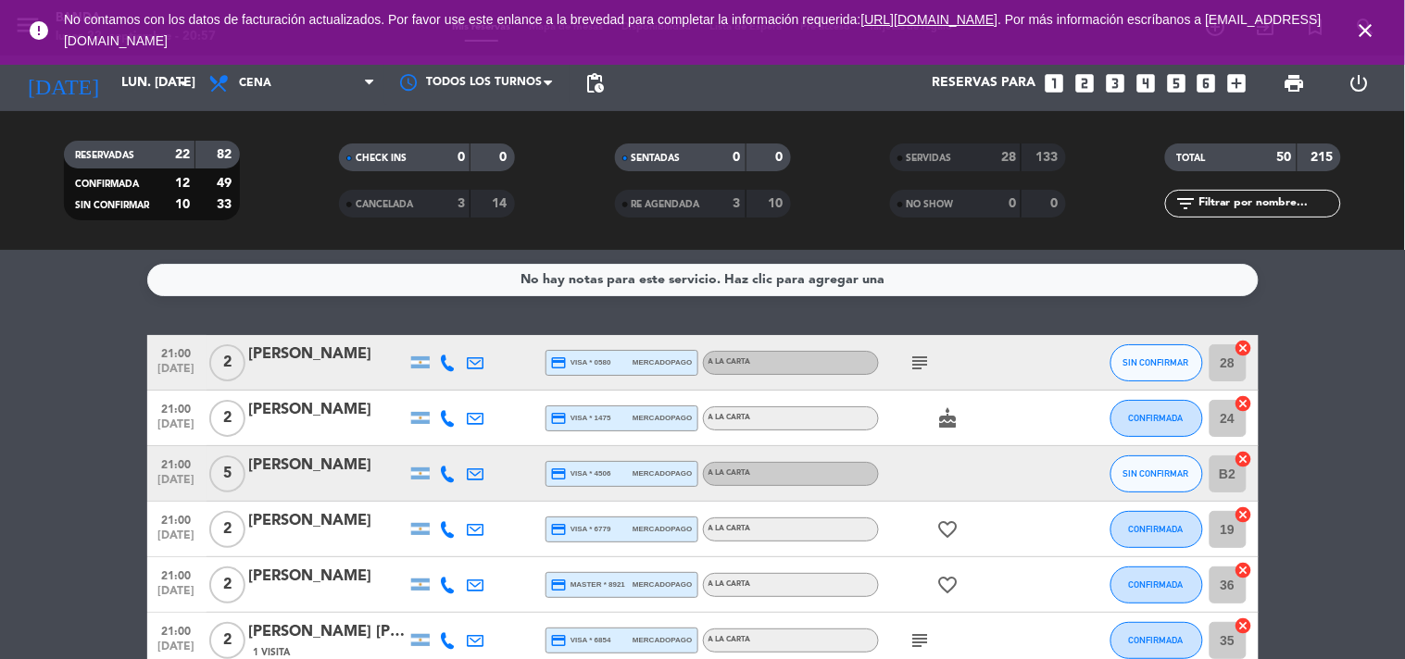
click at [922, 353] on icon "subject" at bounding box center [921, 363] width 22 height 22
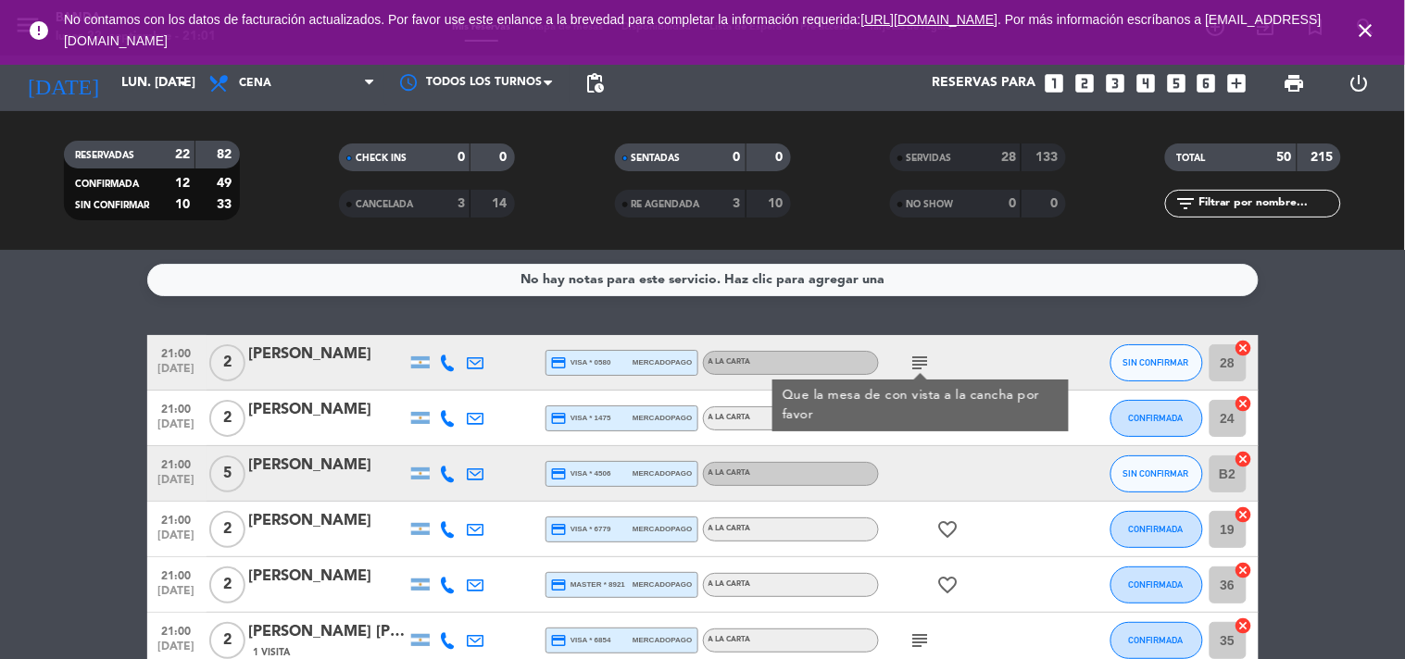
click at [608, 75] on span "pending_actions" at bounding box center [594, 83] width 37 height 37
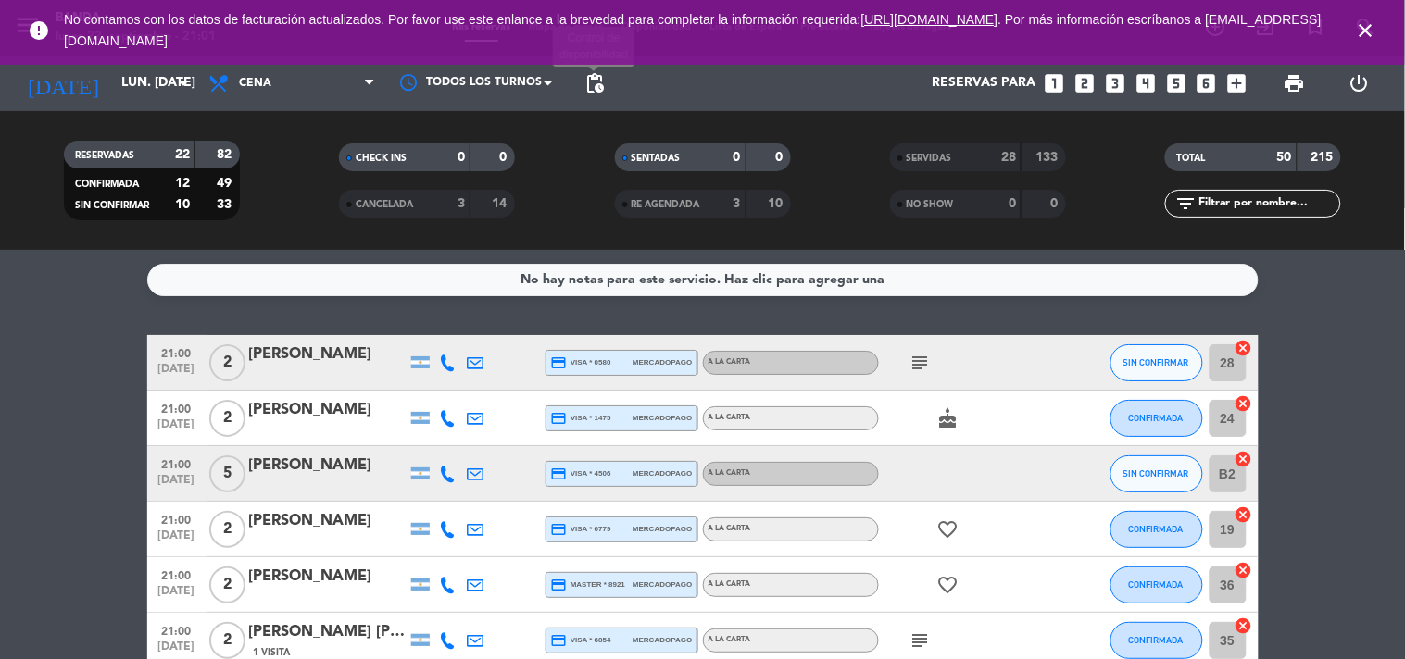
click at [602, 88] on span "pending_actions" at bounding box center [595, 83] width 22 height 22
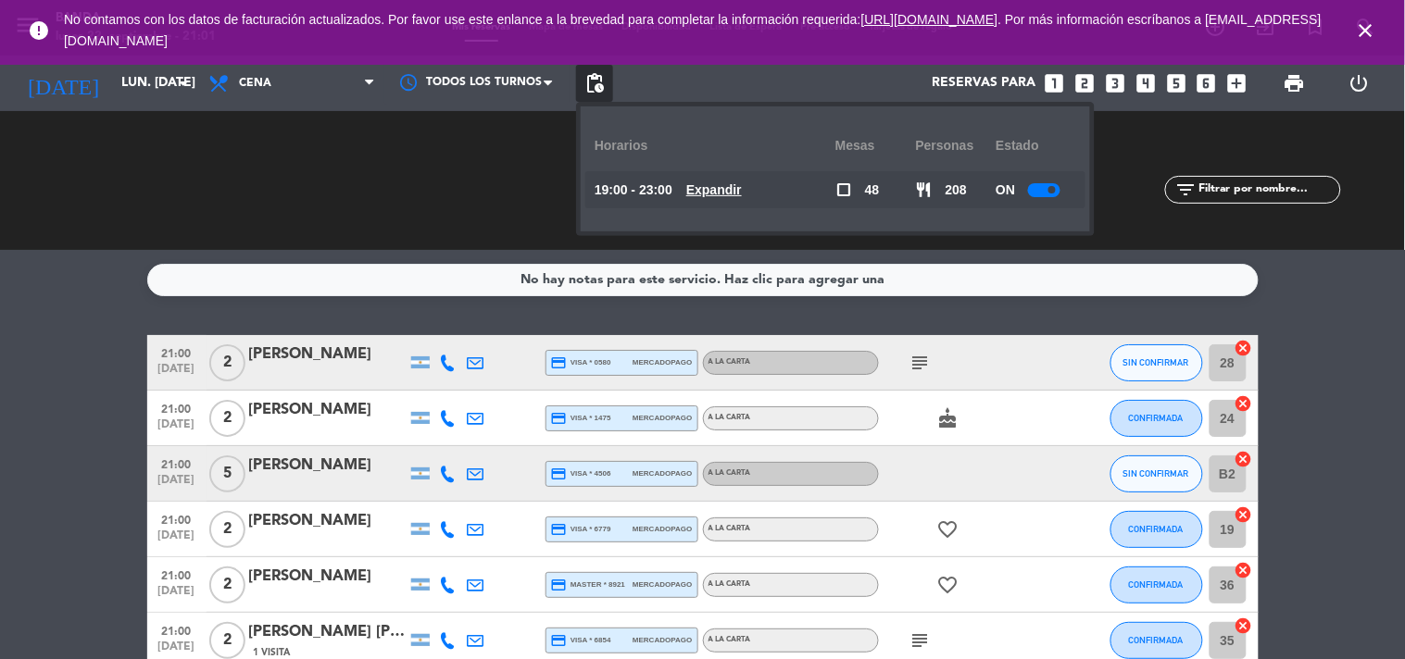
click at [742, 187] on u "Expandir" at bounding box center [714, 189] width 56 height 15
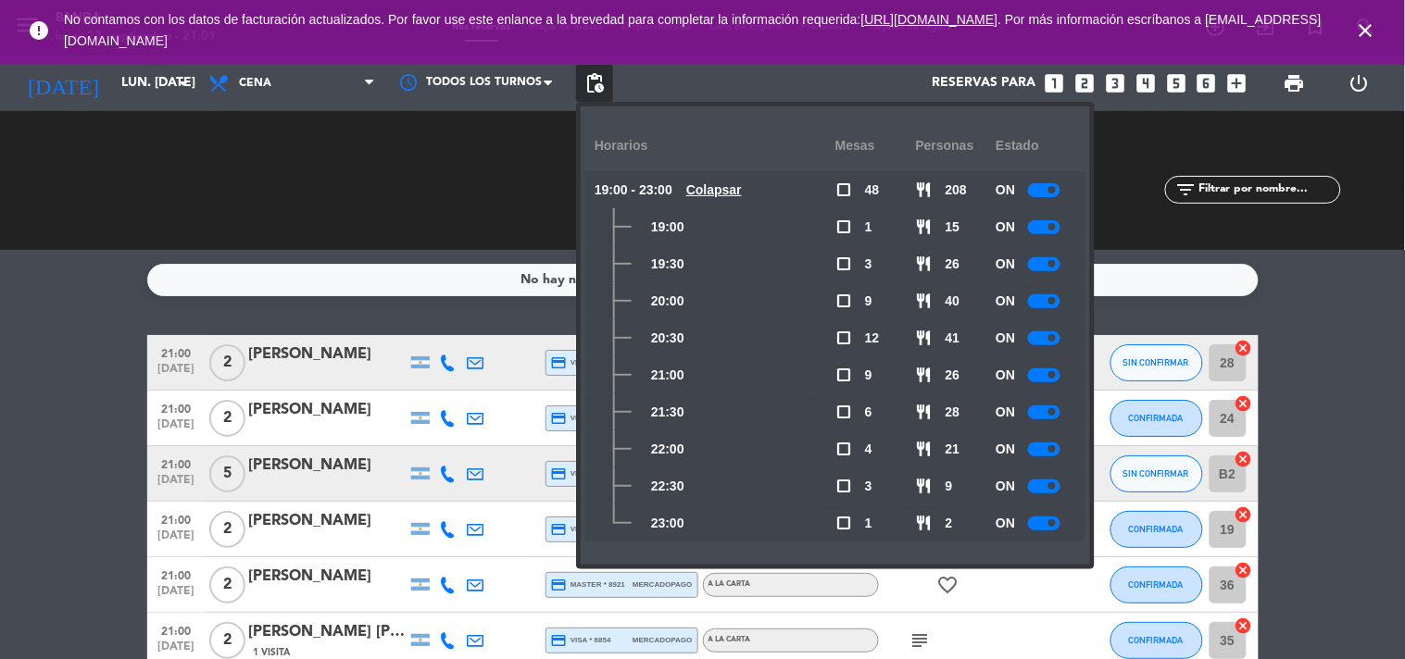
click at [1039, 410] on div at bounding box center [1044, 413] width 32 height 14
click at [1048, 357] on div "ON" at bounding box center [1036, 375] width 81 height 37
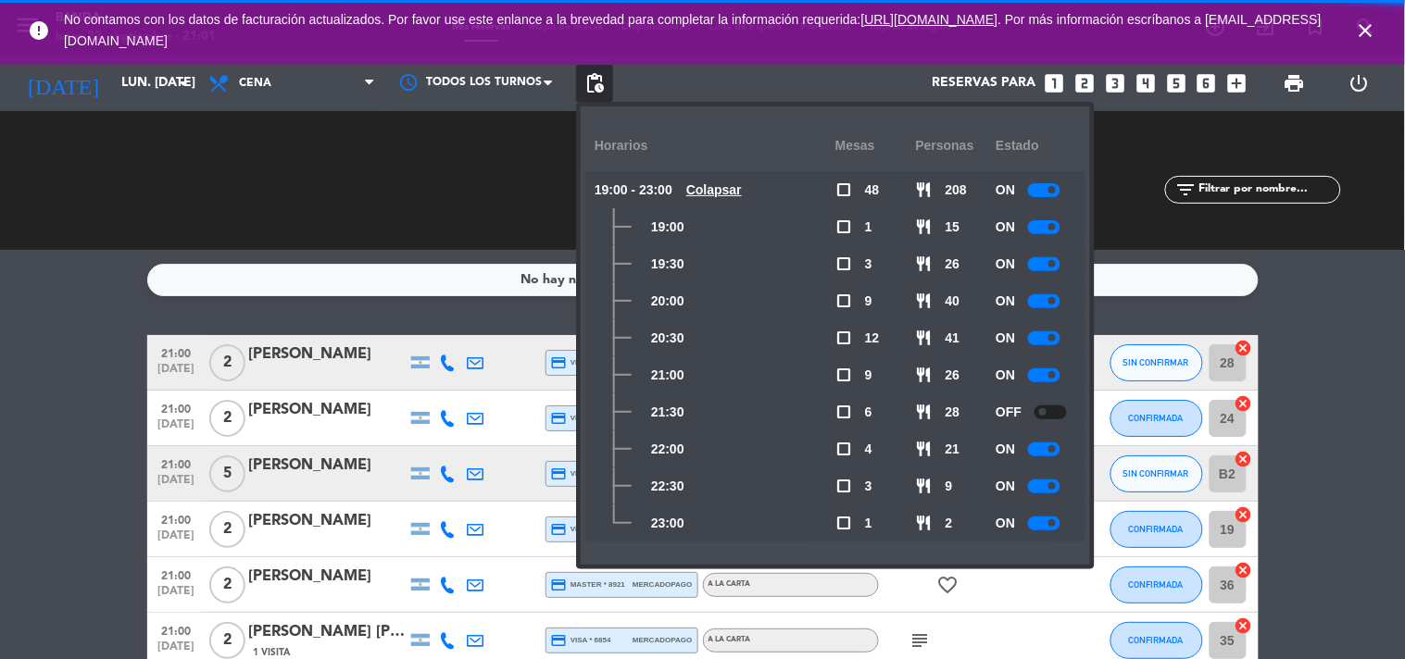
click at [1048, 371] on div at bounding box center [1044, 376] width 32 height 14
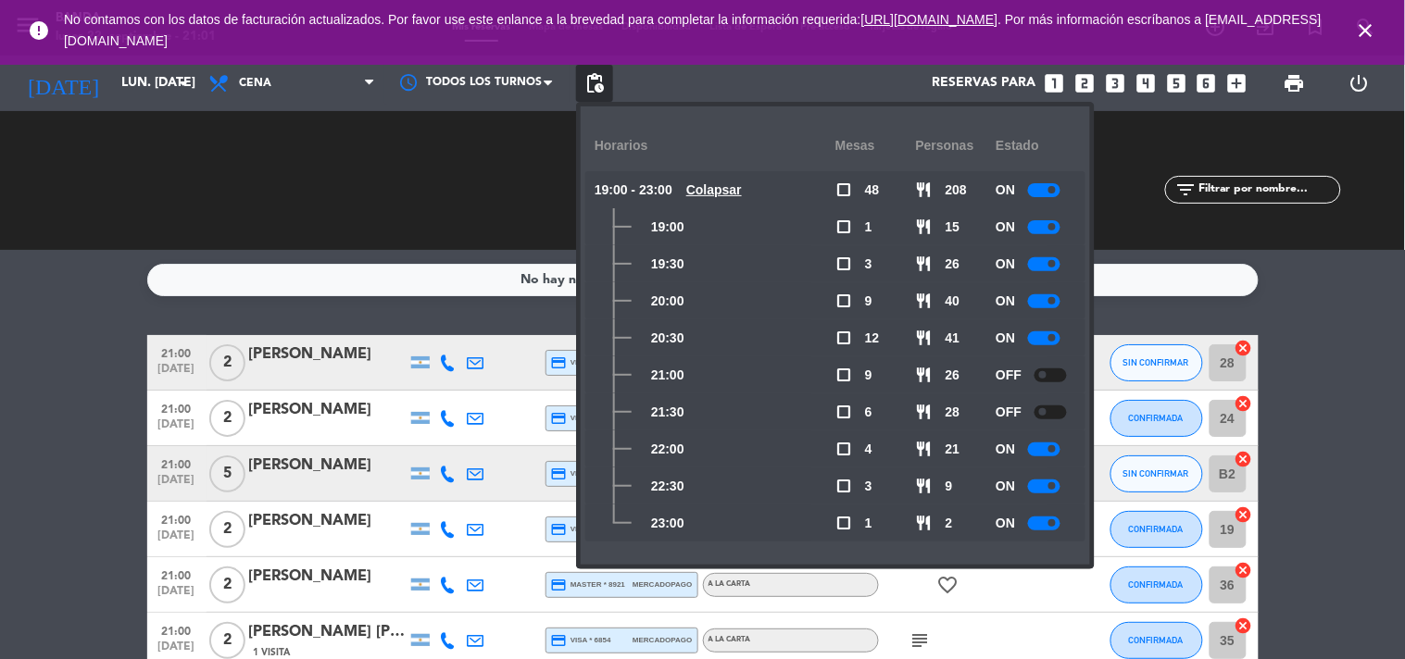
click at [1041, 446] on div at bounding box center [1044, 450] width 32 height 14
click at [595, 75] on span "pending_actions" at bounding box center [595, 83] width 22 height 22
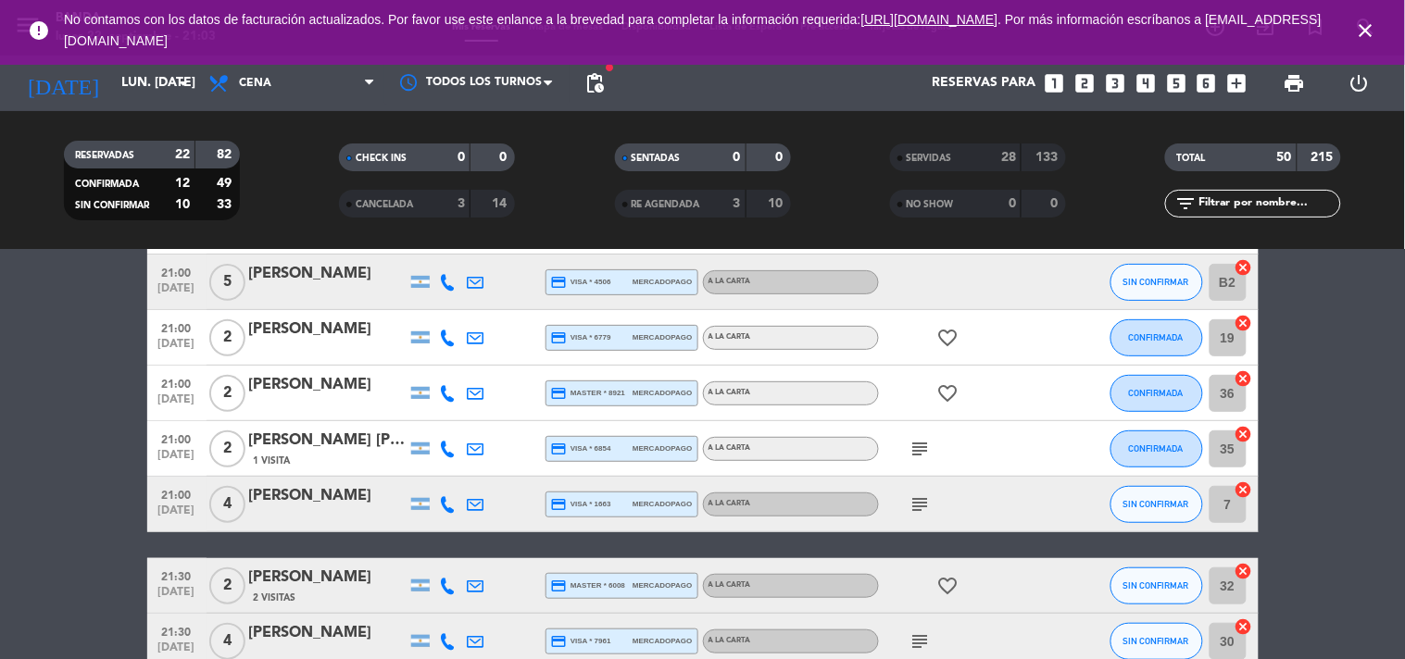
scroll to position [190, 0]
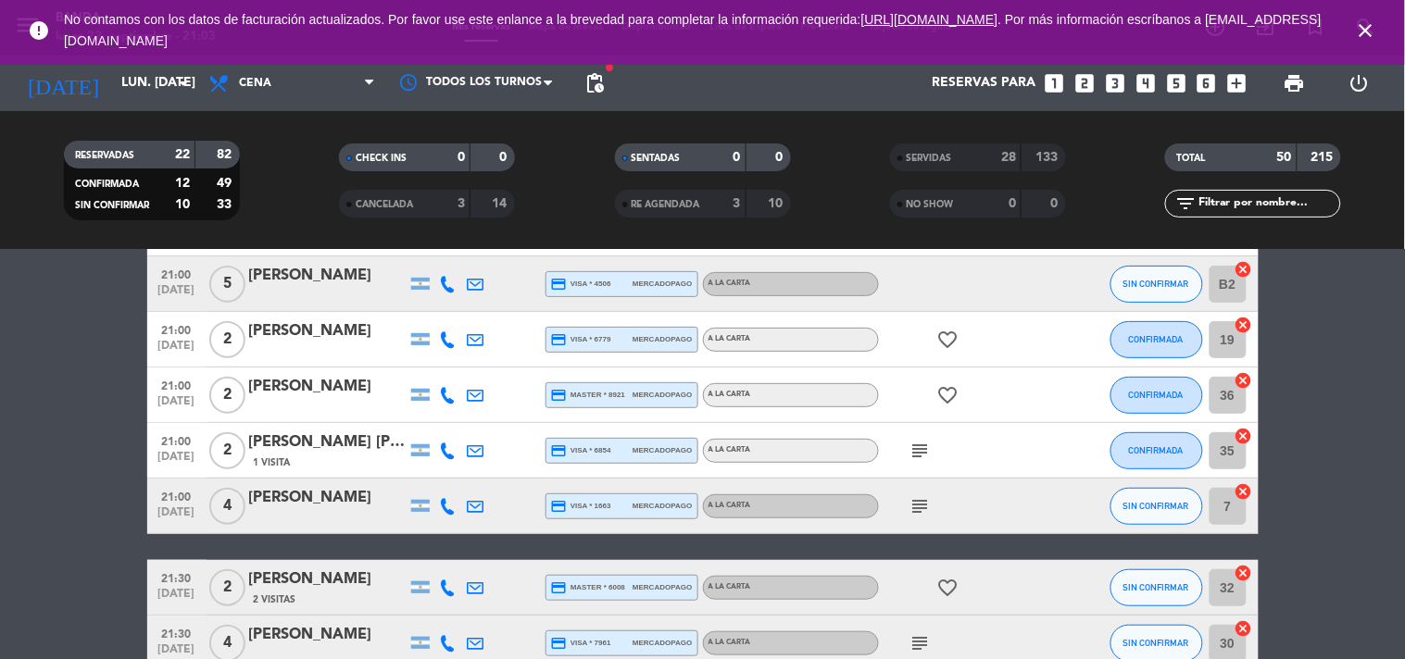
click at [929, 507] on icon "subject" at bounding box center [921, 507] width 22 height 22
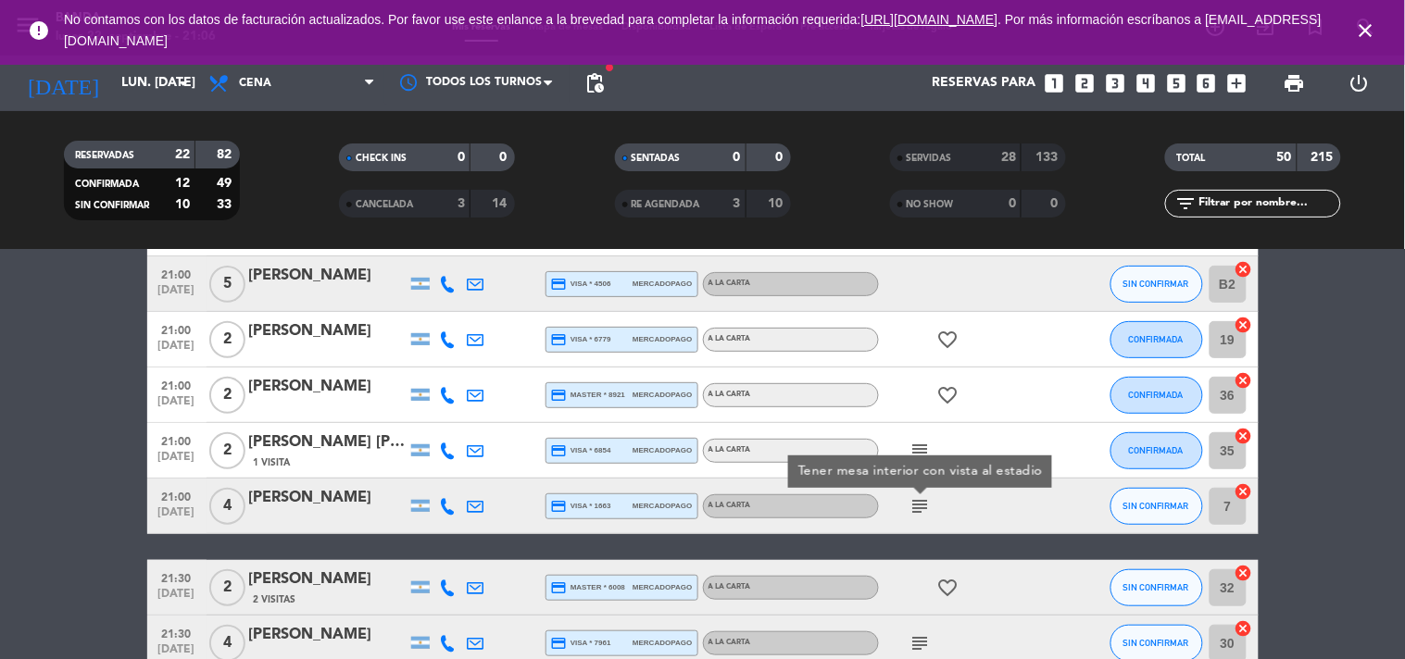
click at [922, 512] on icon "subject" at bounding box center [921, 507] width 22 height 22
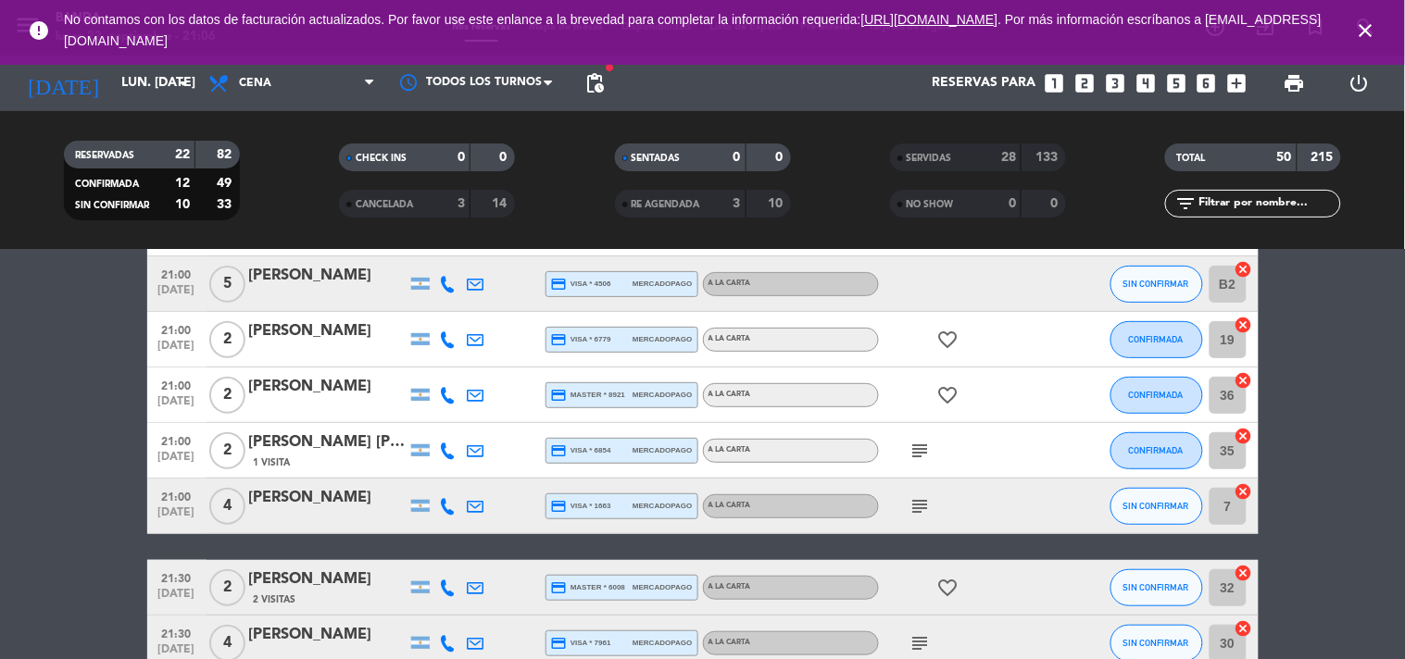
scroll to position [0, 0]
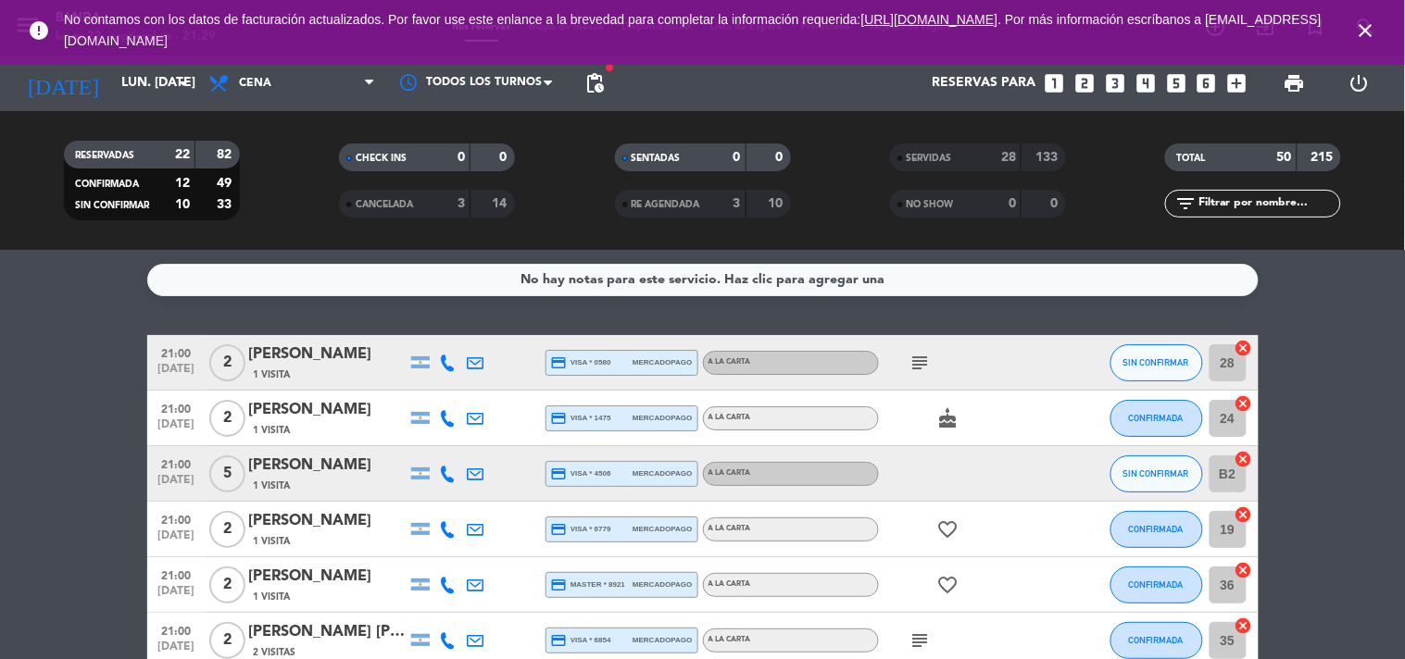
click at [1365, 22] on icon "close" at bounding box center [1366, 30] width 22 height 22
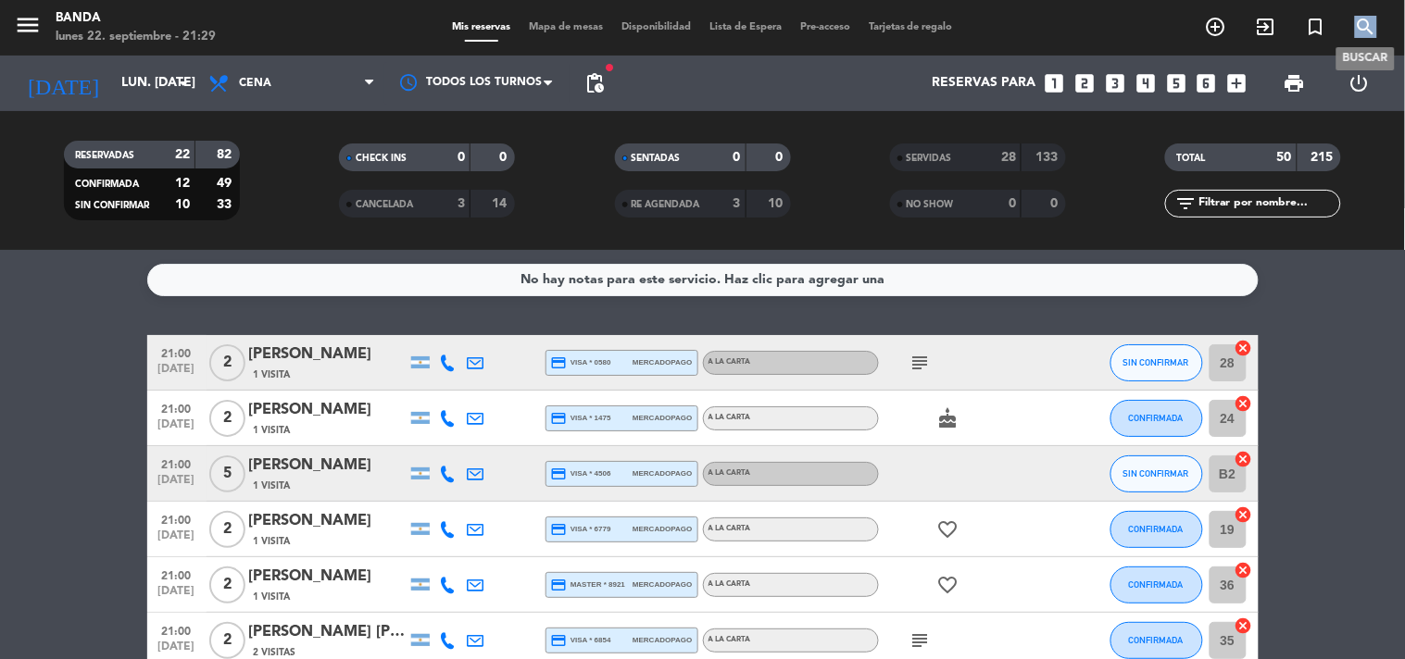
click at [1365, 22] on icon "search" at bounding box center [1366, 27] width 22 height 22
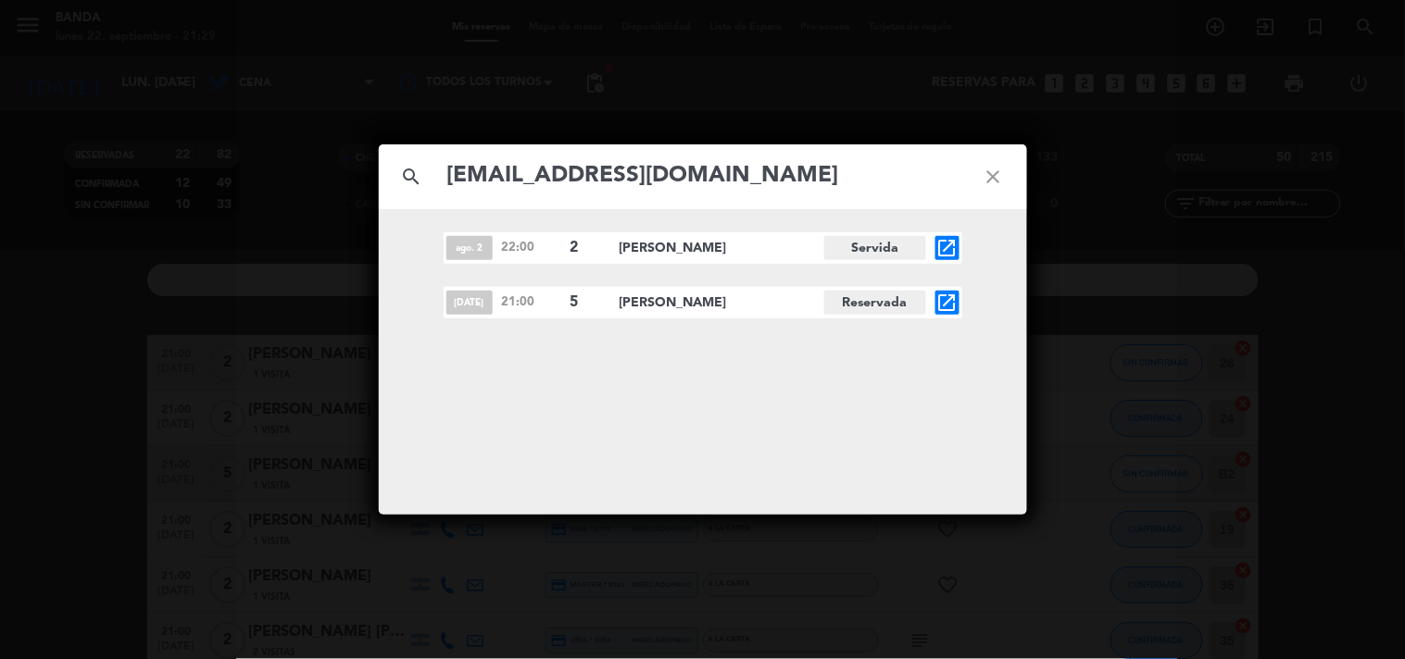
type input "[EMAIL_ADDRESS][DOMAIN_NAME]"
click at [947, 299] on icon "open_in_new" at bounding box center [947, 303] width 22 height 22
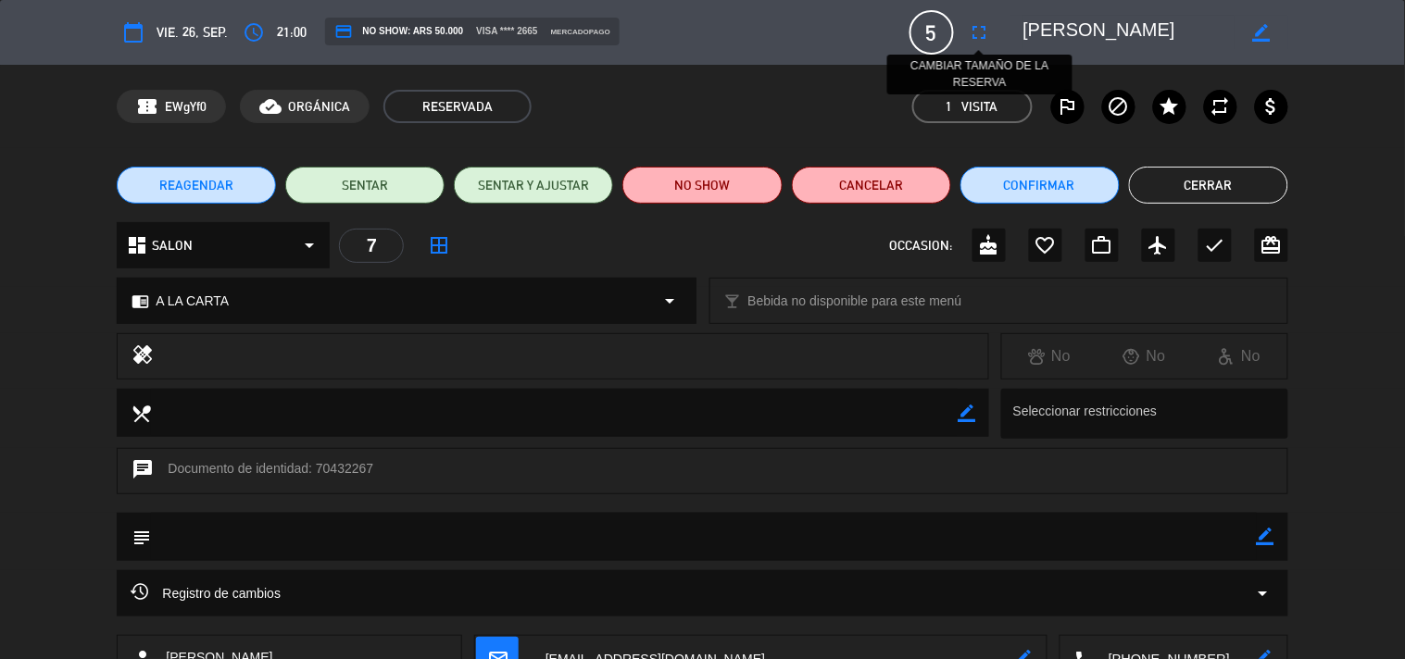
click at [978, 40] on icon "fullscreen" at bounding box center [980, 32] width 22 height 22
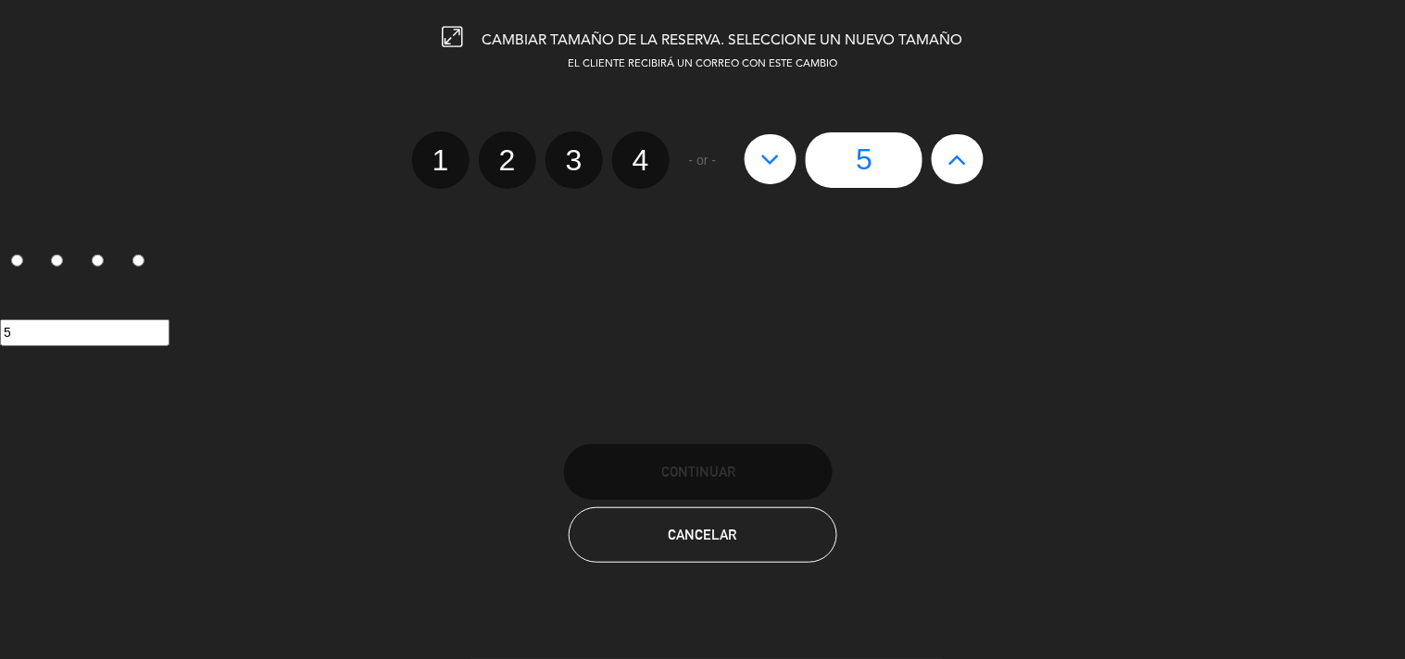
click at [950, 169] on icon at bounding box center [957, 159] width 19 height 30
type input "6"
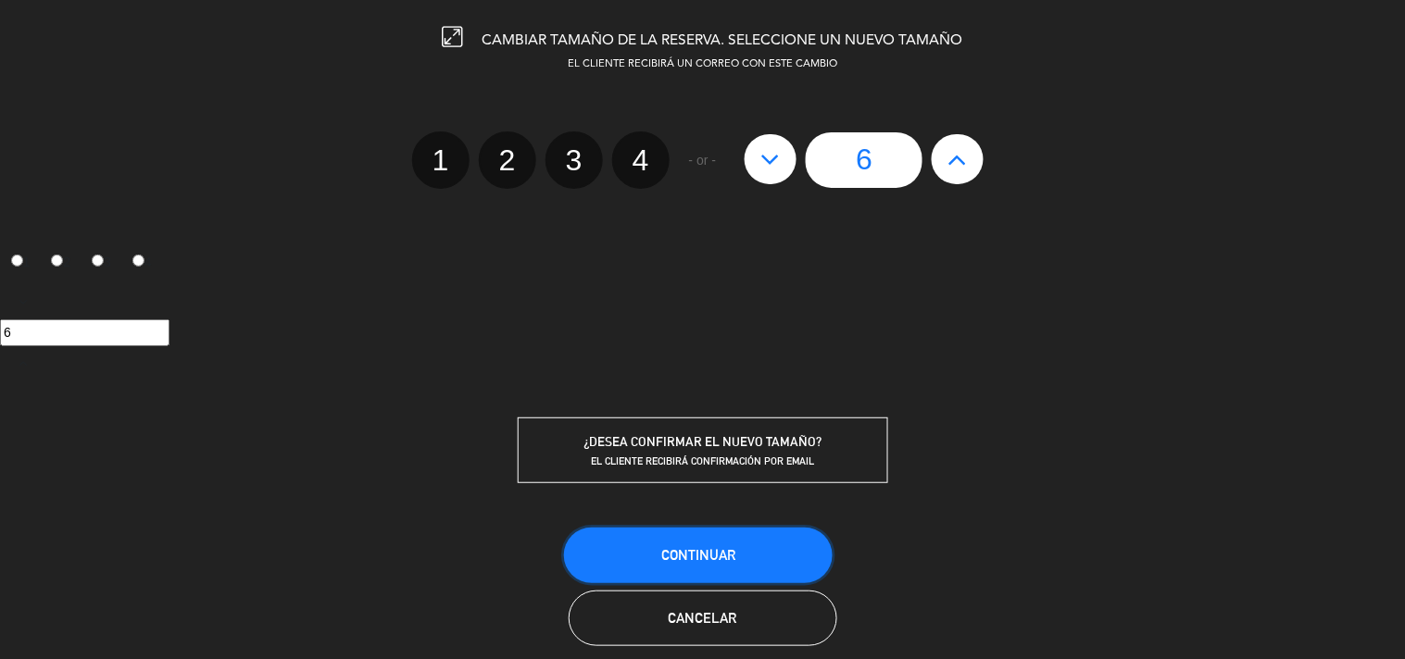
click at [609, 562] on button "Continuar" at bounding box center [698, 556] width 269 height 56
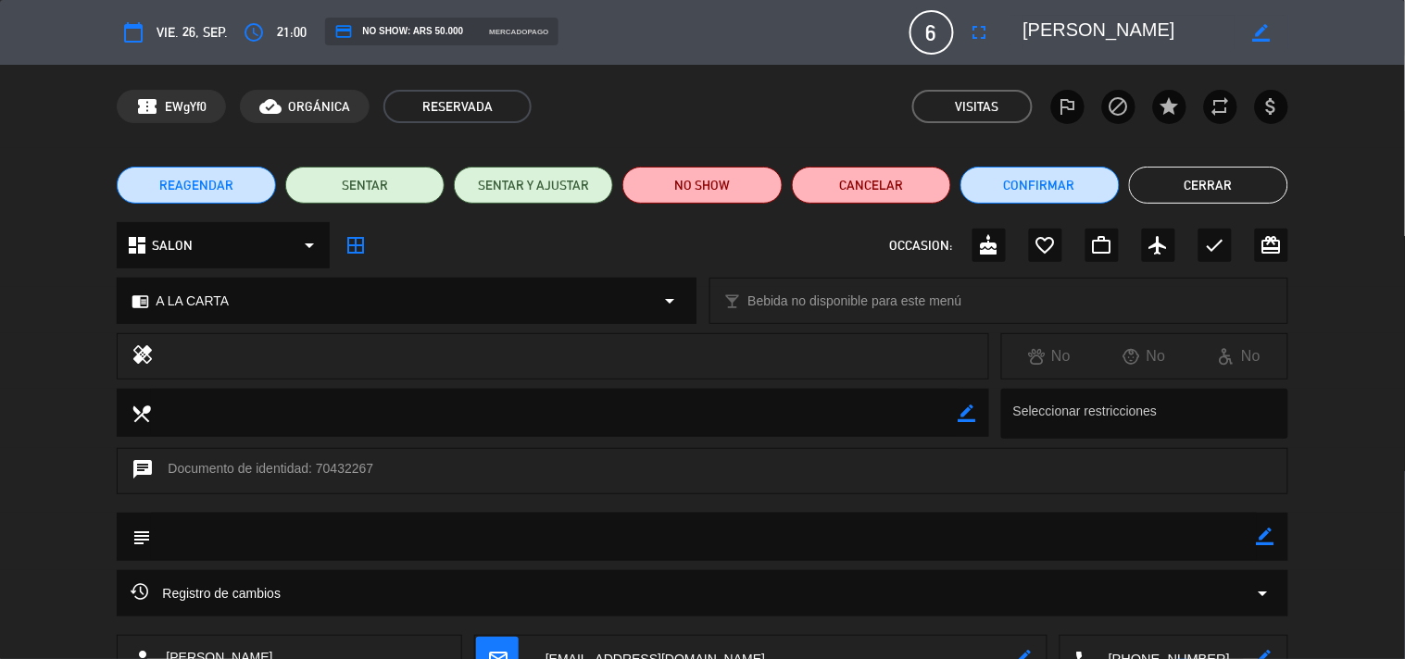
click at [1179, 182] on button "Cerrar" at bounding box center [1208, 185] width 159 height 37
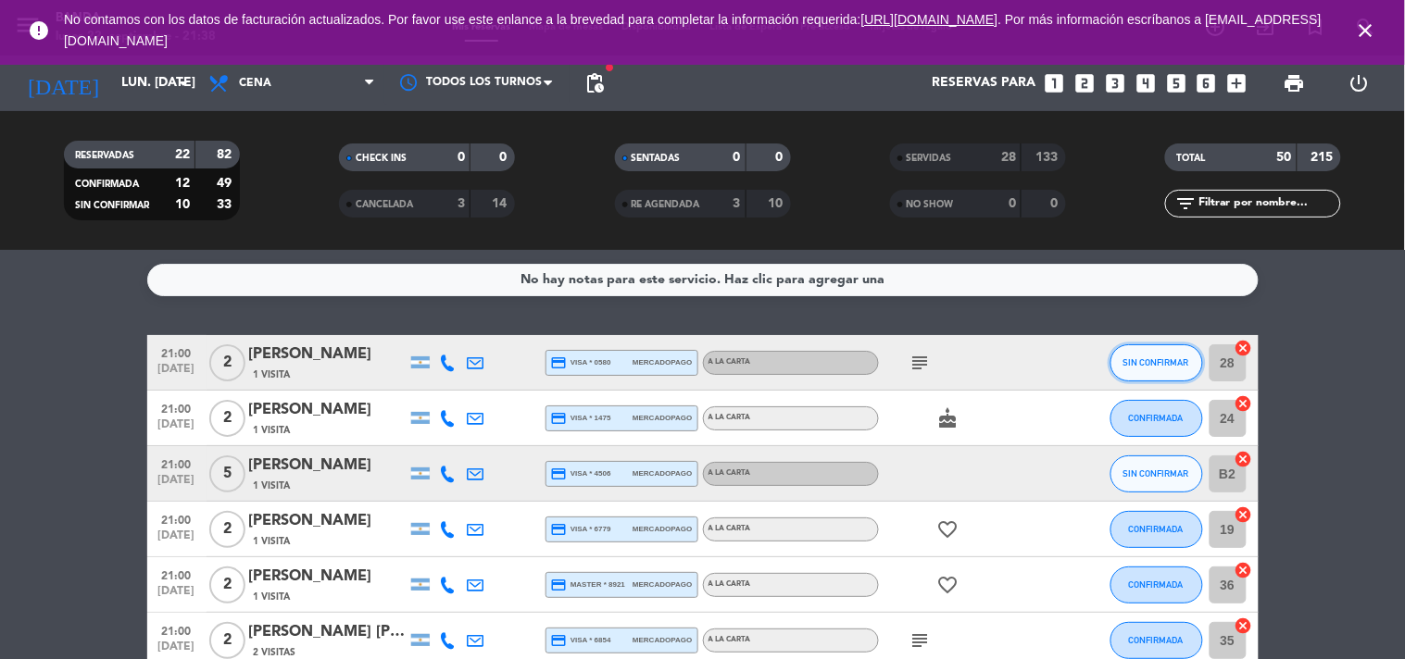
click at [1177, 368] on button "SIN CONFIRMAR" at bounding box center [1157, 363] width 93 height 37
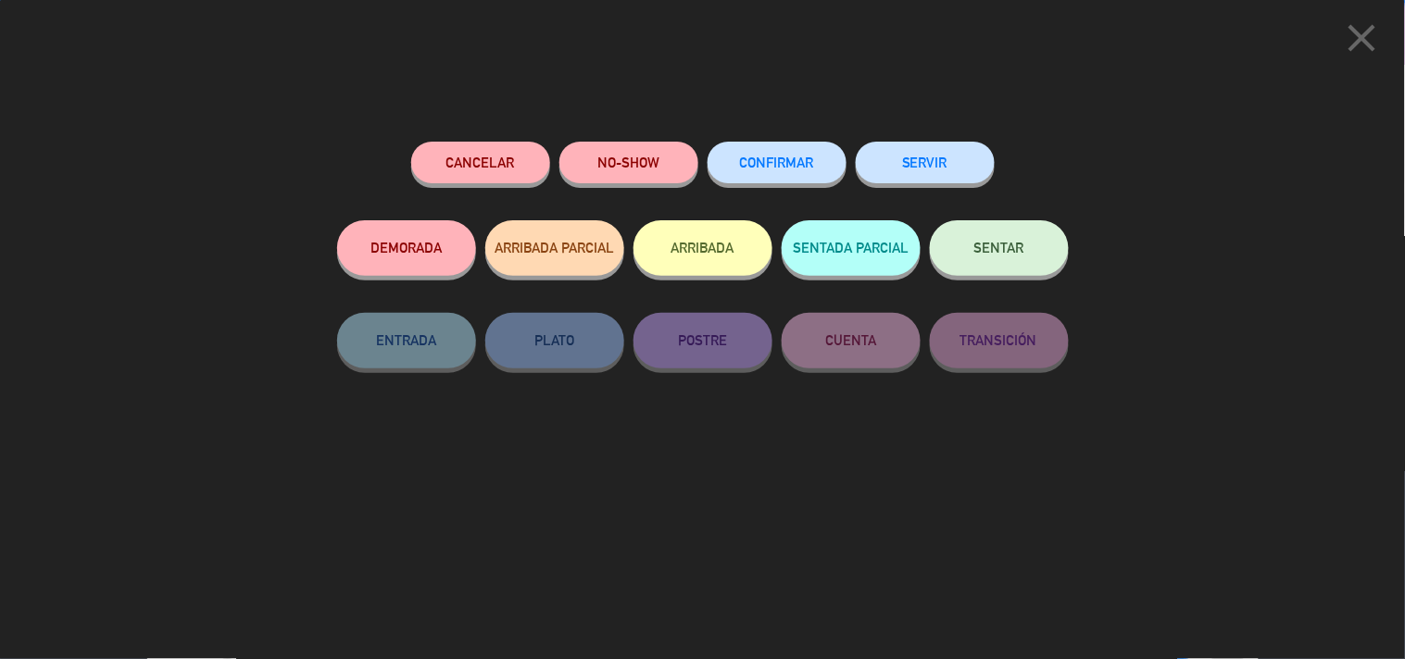
click at [923, 170] on button "SERVIR" at bounding box center [925, 163] width 139 height 42
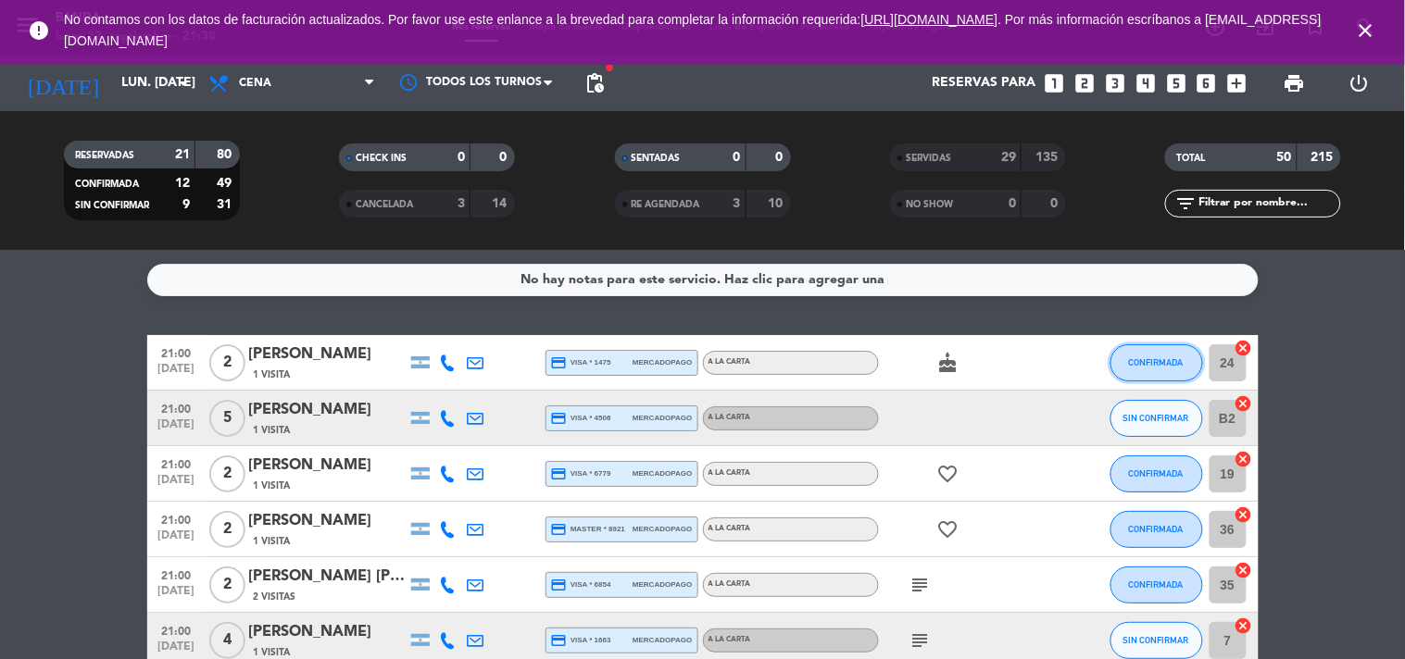
click at [1146, 358] on span "CONFIRMADA" at bounding box center [1156, 363] width 55 height 10
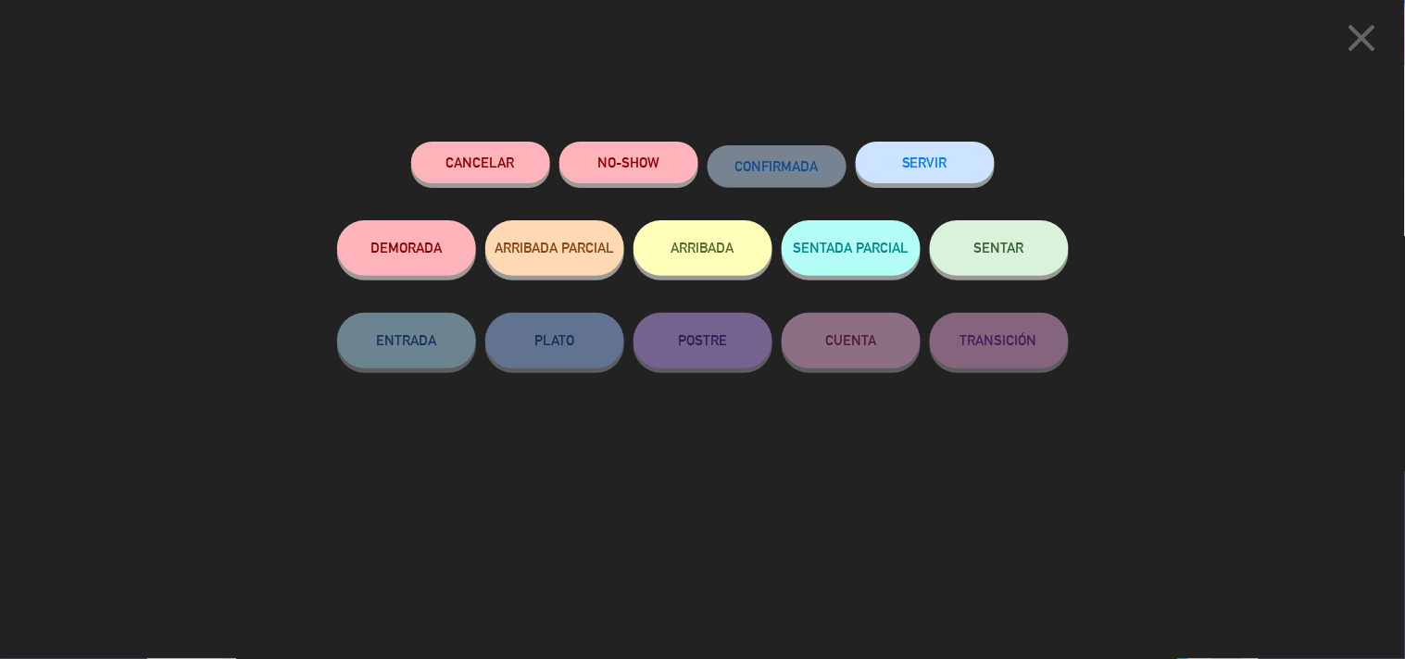
click at [978, 168] on button "SERVIR" at bounding box center [925, 163] width 139 height 42
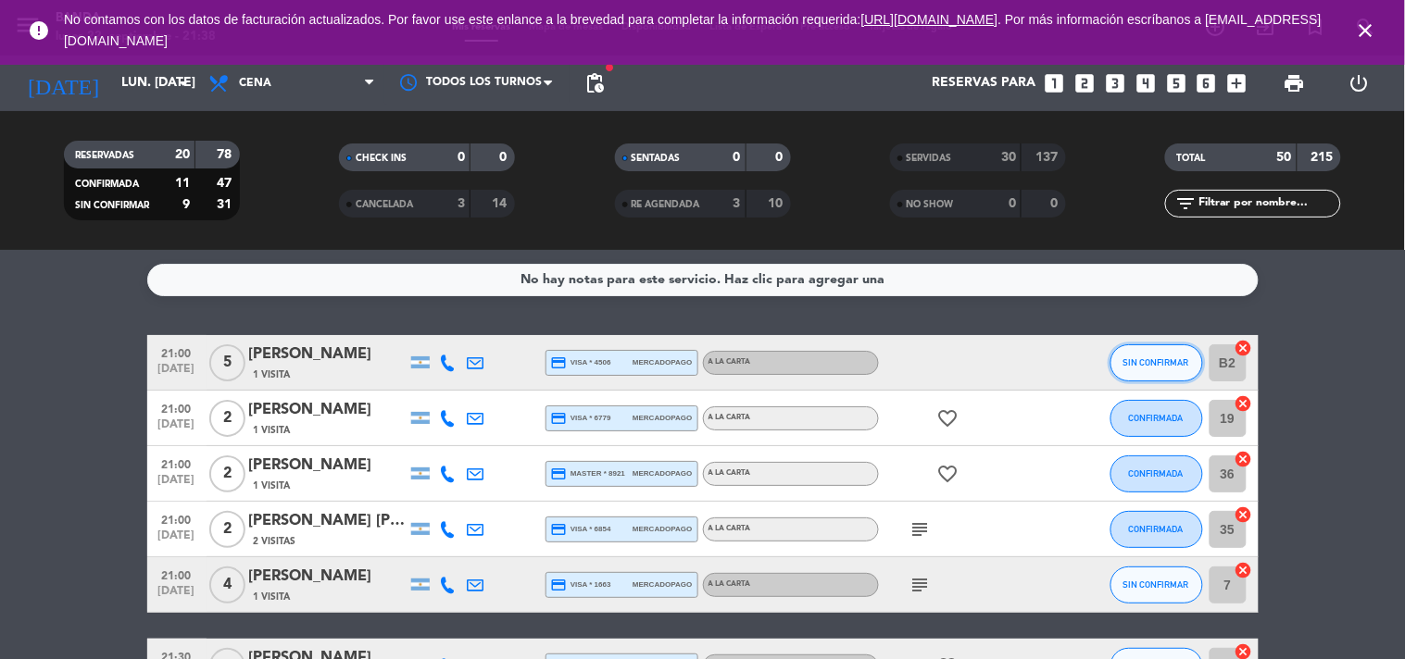
click at [1145, 371] on button "SIN CONFIRMAR" at bounding box center [1157, 363] width 93 height 37
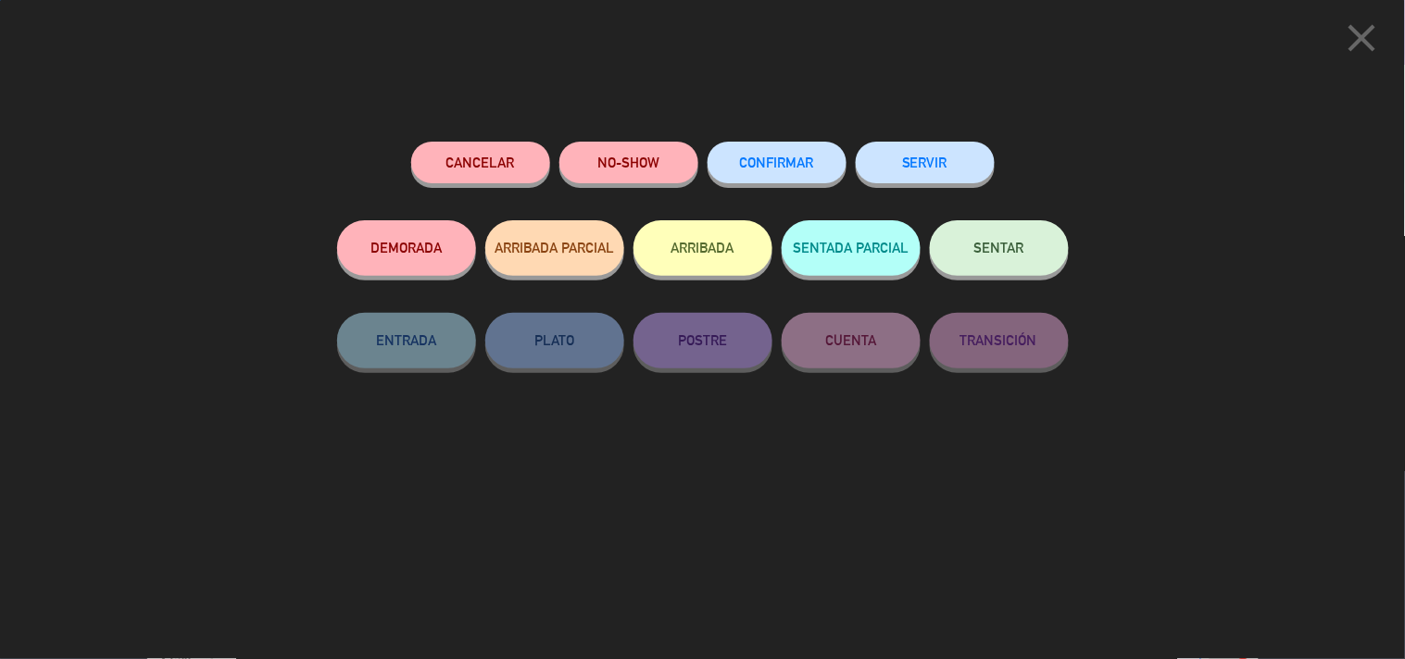
click at [903, 168] on button "SERVIR" at bounding box center [925, 163] width 139 height 42
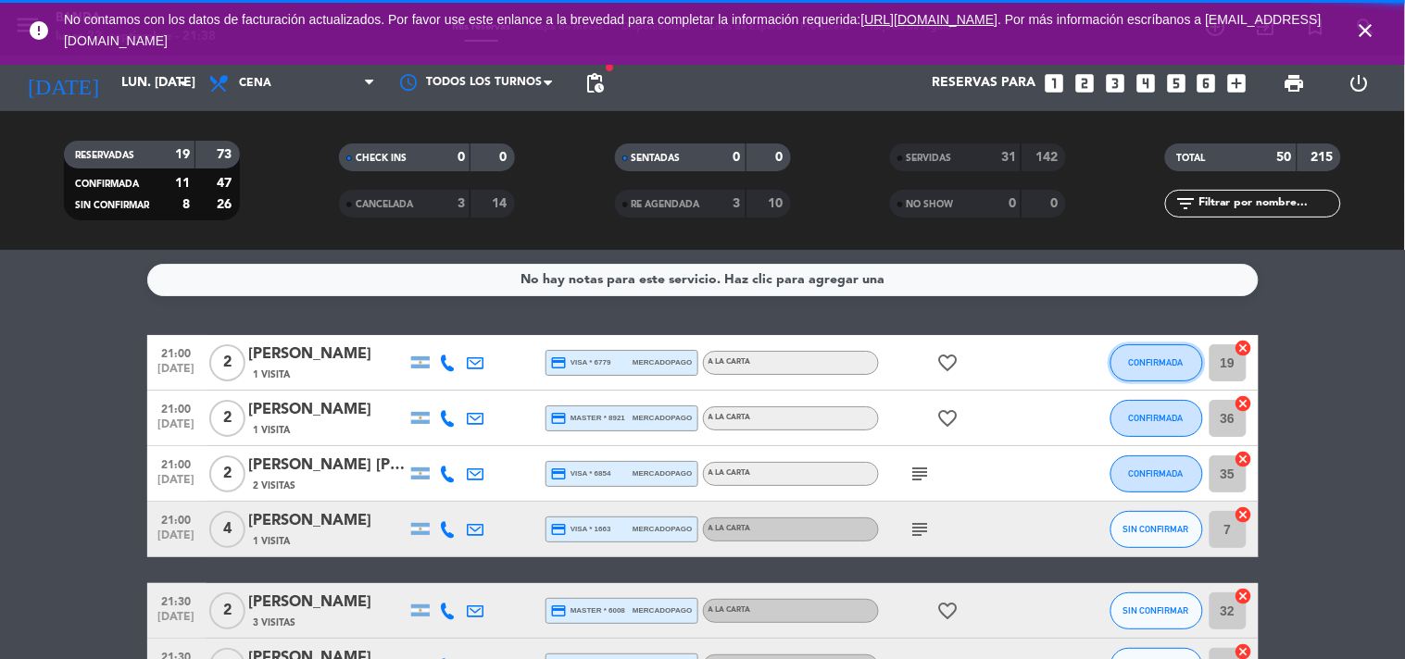
click at [1146, 358] on span "CONFIRMADA" at bounding box center [1156, 363] width 55 height 10
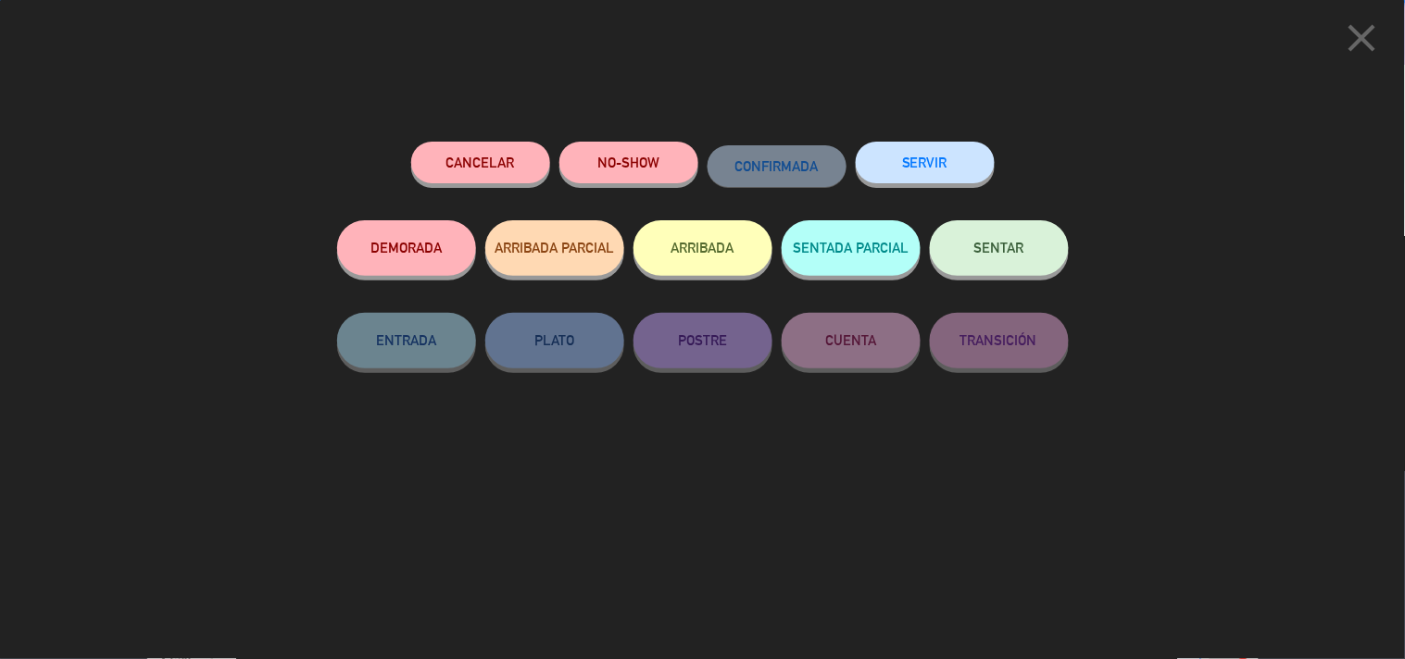
click at [932, 169] on button "SERVIR" at bounding box center [925, 163] width 139 height 42
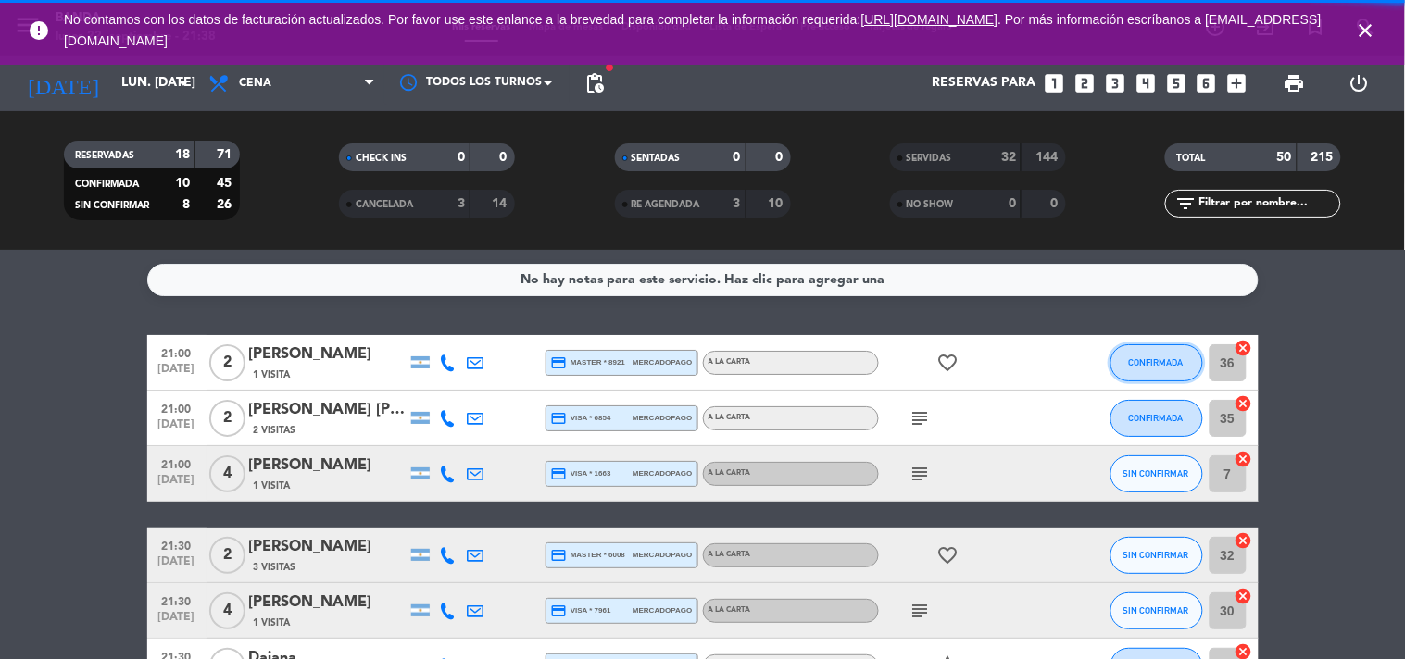
click at [1139, 354] on button "CONFIRMADA" at bounding box center [1157, 363] width 93 height 37
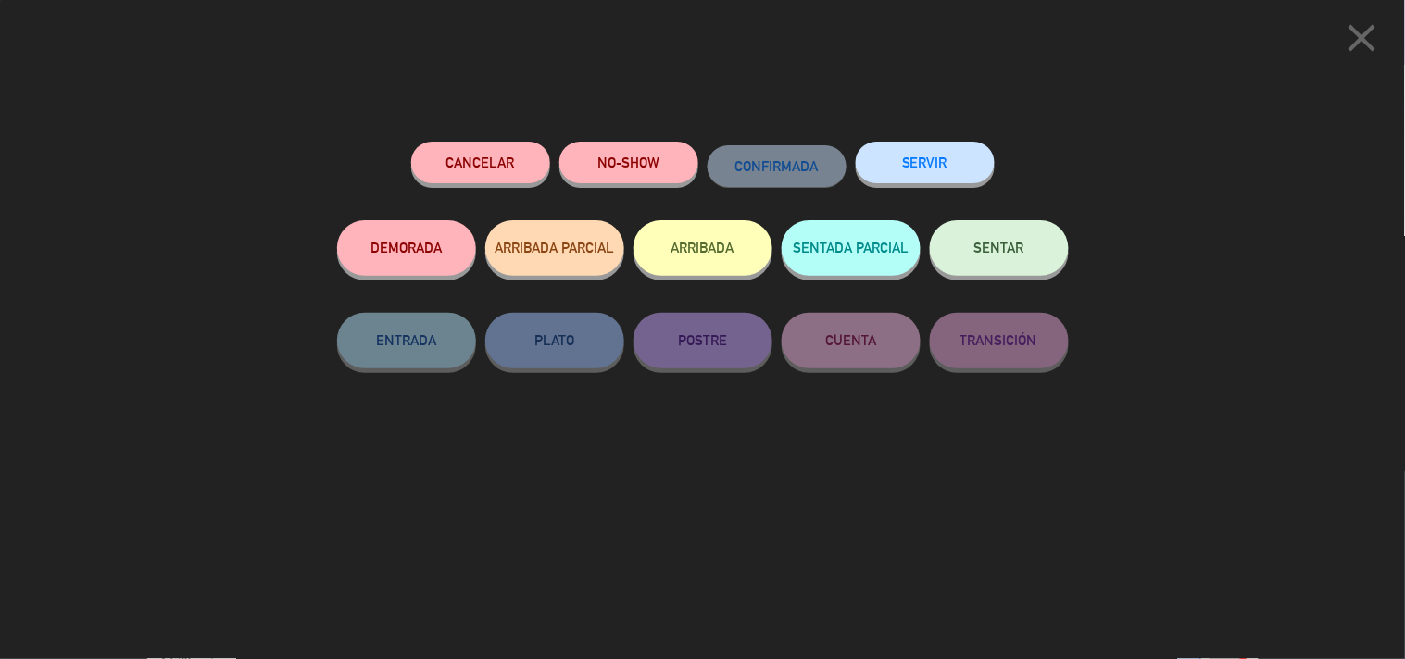
click at [947, 168] on button "SERVIR" at bounding box center [925, 163] width 139 height 42
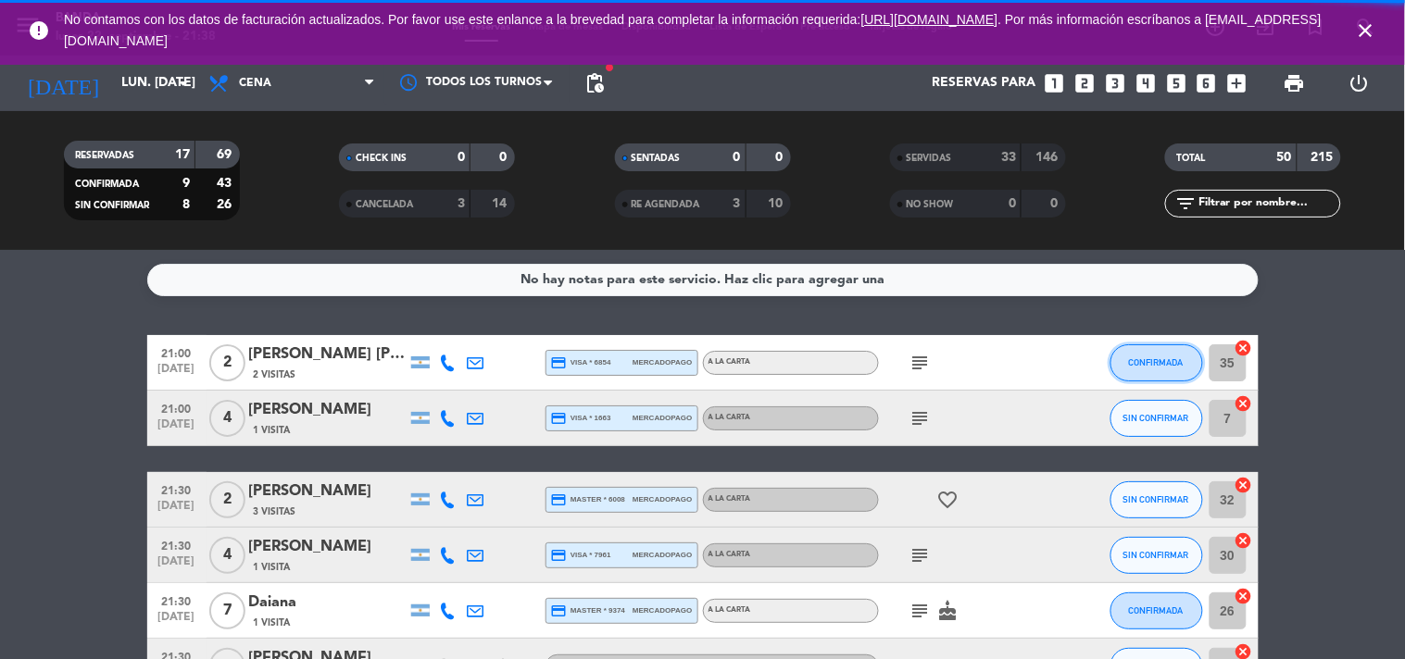
click at [1145, 352] on button "CONFIRMADA" at bounding box center [1157, 363] width 93 height 37
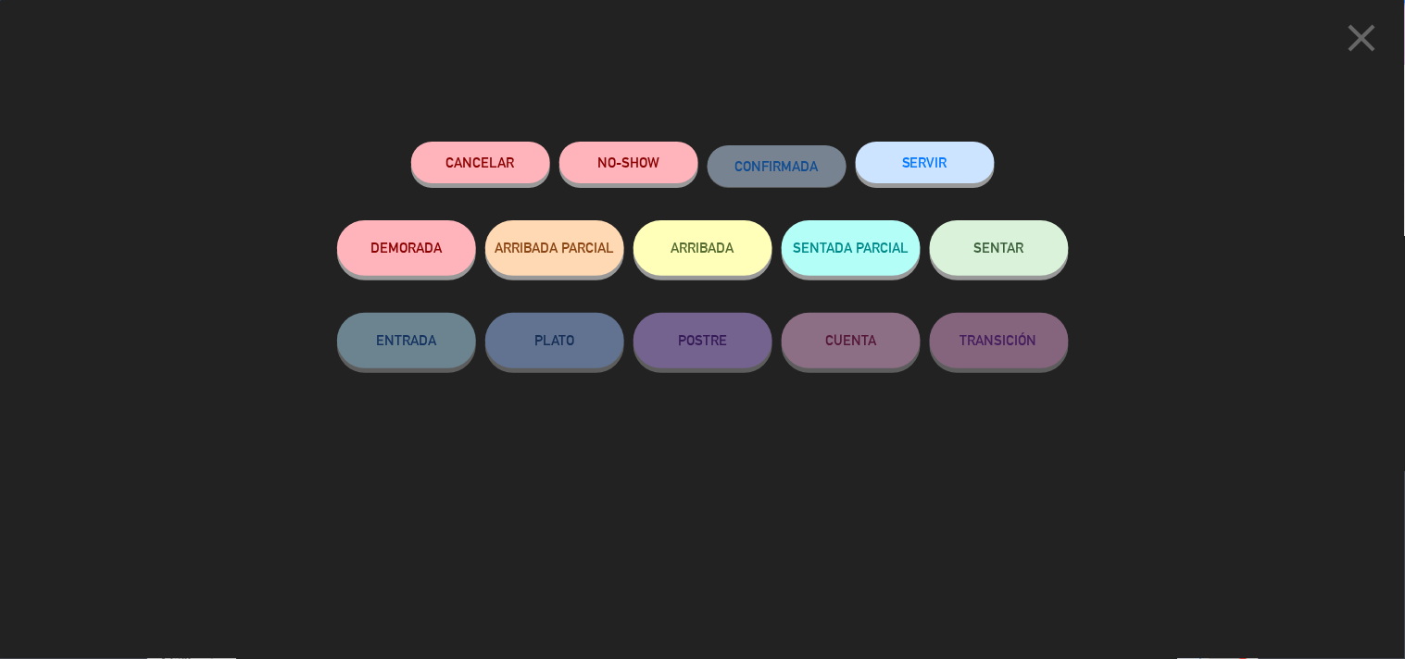
click at [951, 162] on button "SERVIR" at bounding box center [925, 163] width 139 height 42
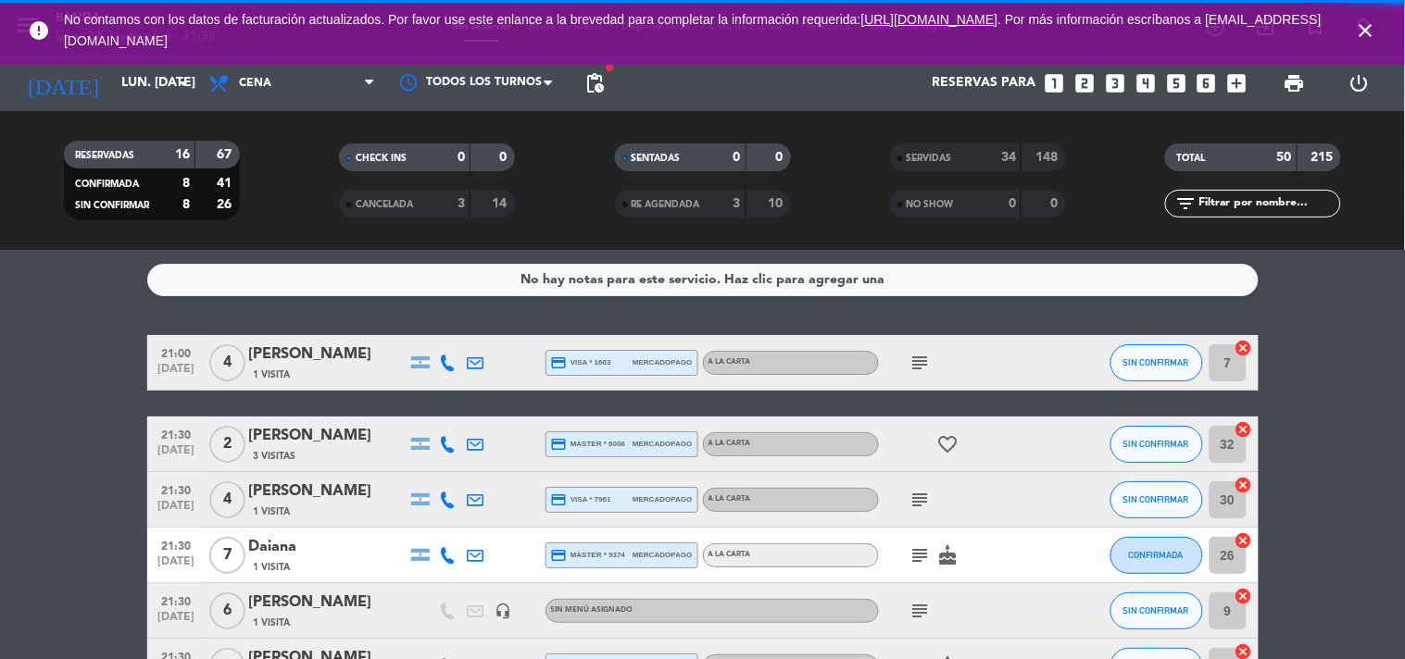
click at [1366, 28] on icon "close" at bounding box center [1366, 30] width 22 height 22
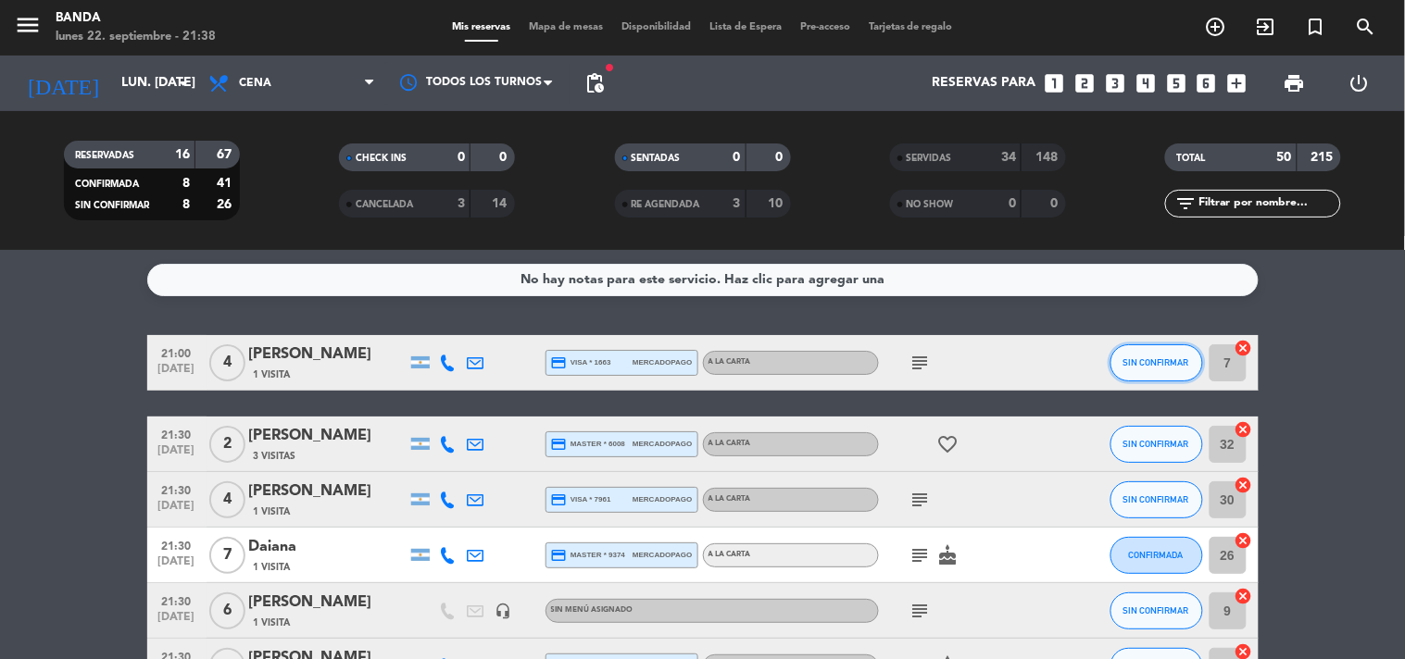
click at [1149, 358] on span "SIN CONFIRMAR" at bounding box center [1157, 363] width 66 height 10
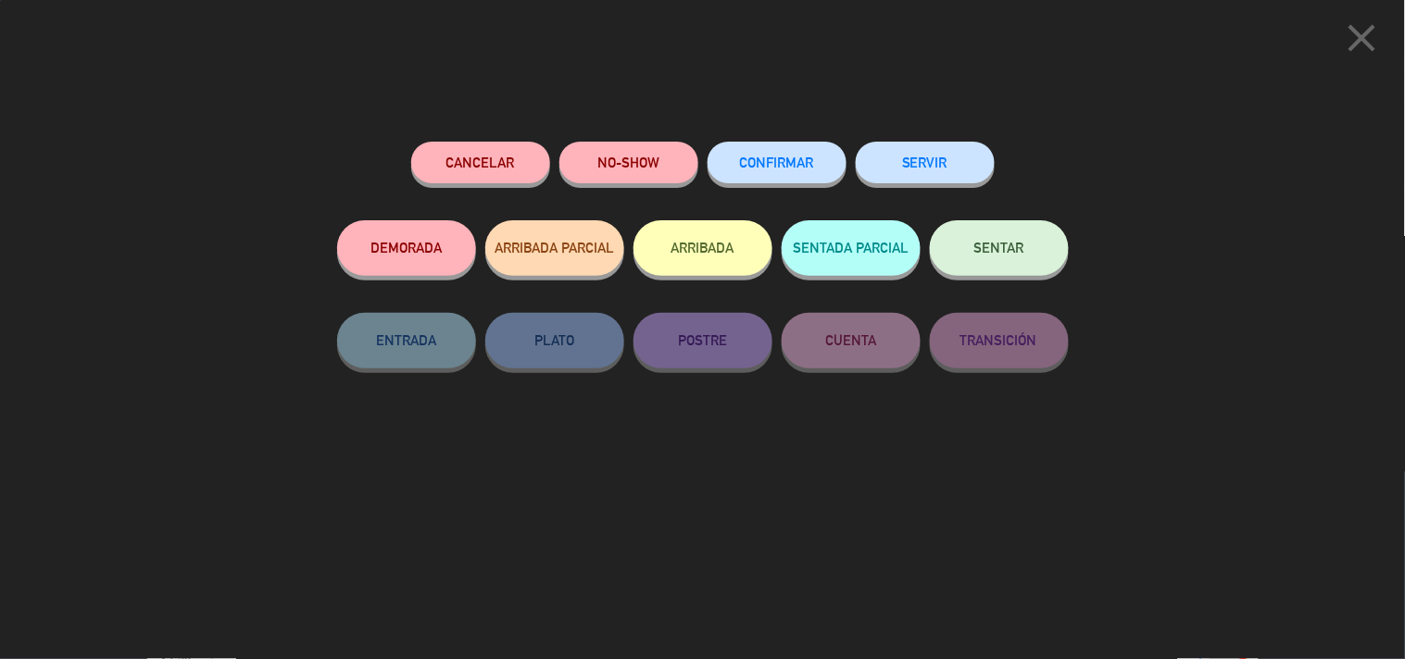
click at [960, 165] on button "SERVIR" at bounding box center [925, 163] width 139 height 42
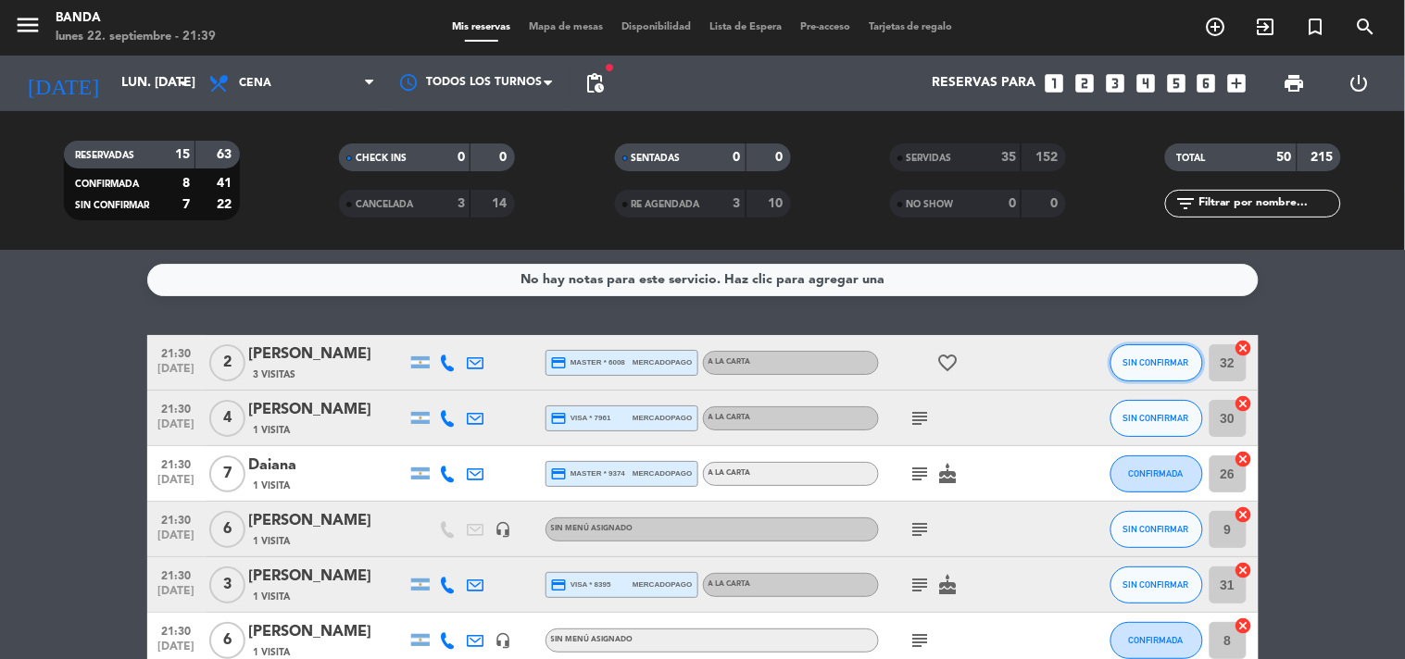
click at [1151, 361] on span "SIN CONFIRMAR" at bounding box center [1157, 363] width 66 height 10
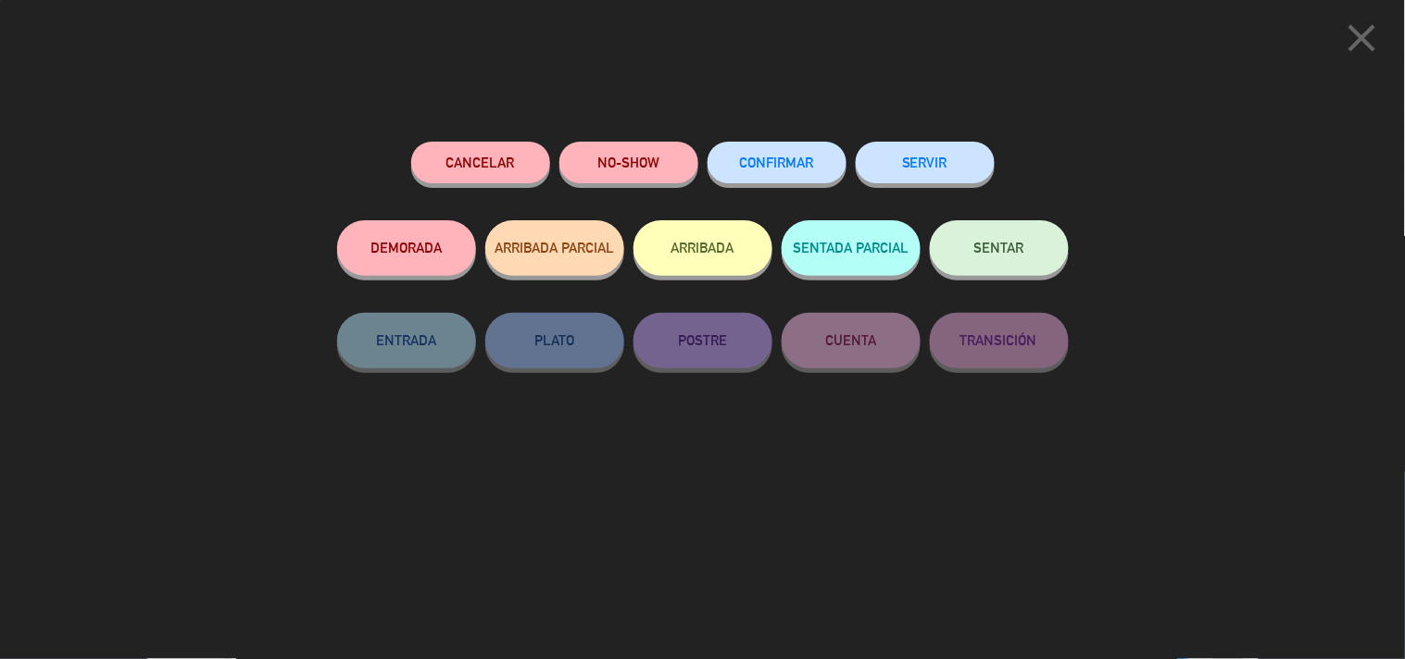
click at [945, 162] on button "SERVIR" at bounding box center [925, 163] width 139 height 42
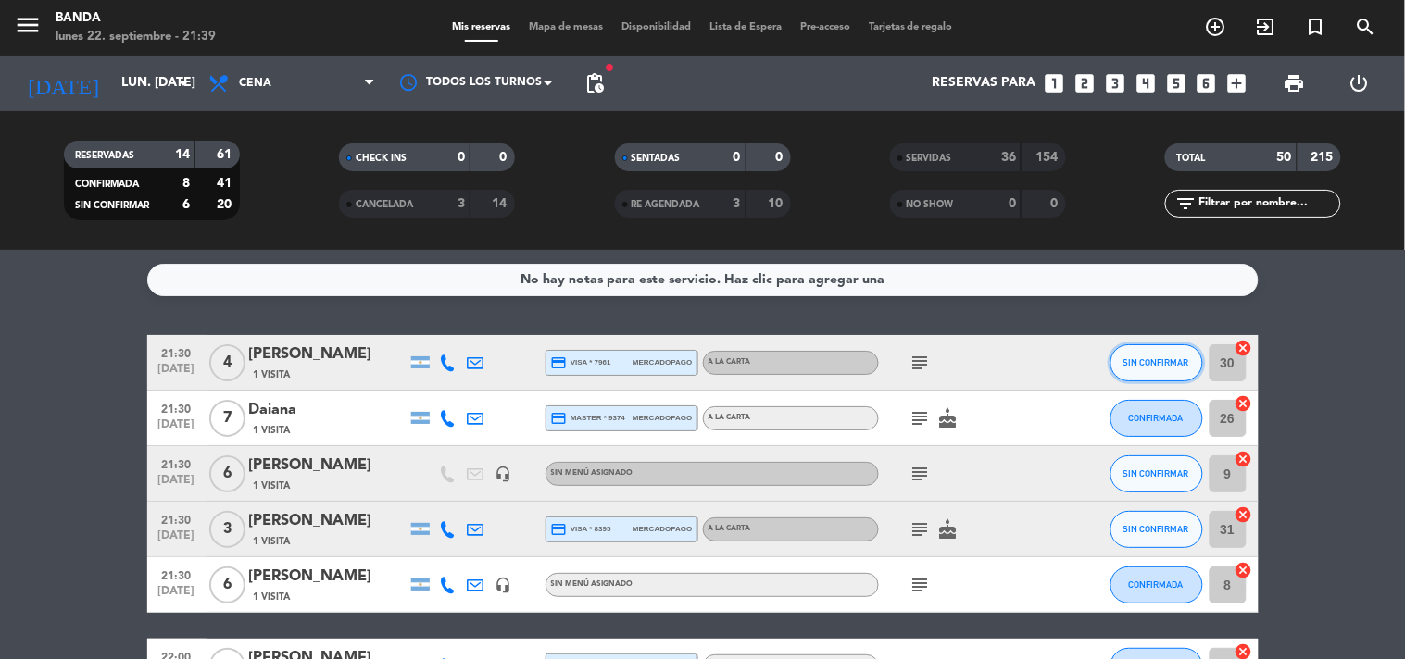
click at [1141, 366] on span "SIN CONFIRMAR" at bounding box center [1157, 363] width 66 height 10
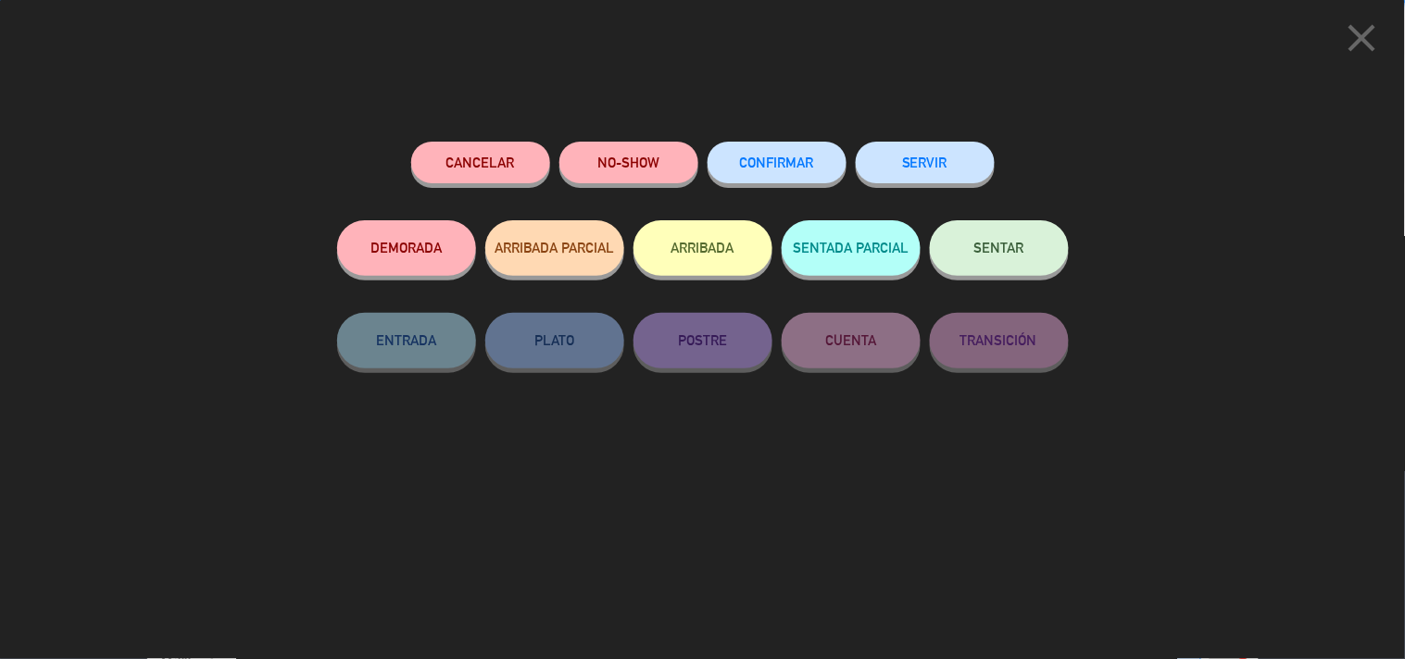
click at [966, 172] on button "SERVIR" at bounding box center [925, 163] width 139 height 42
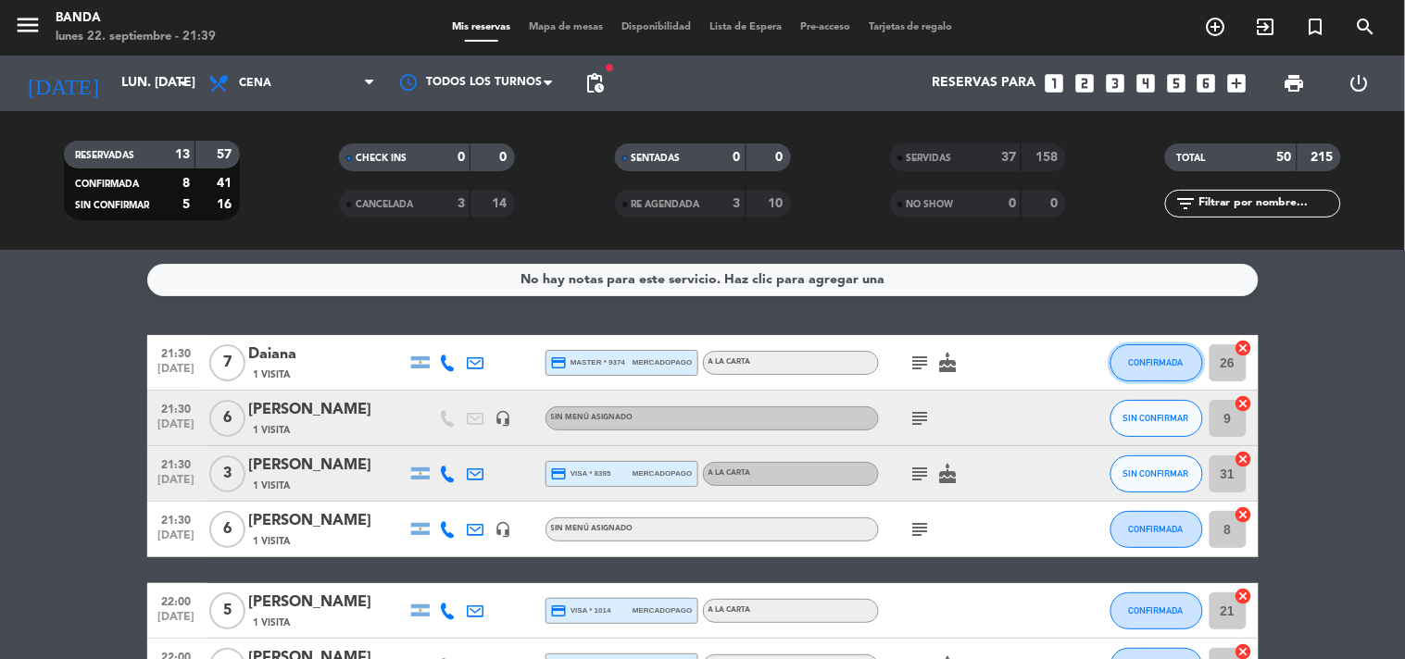
click at [1162, 349] on button "CONFIRMADA" at bounding box center [1157, 363] width 93 height 37
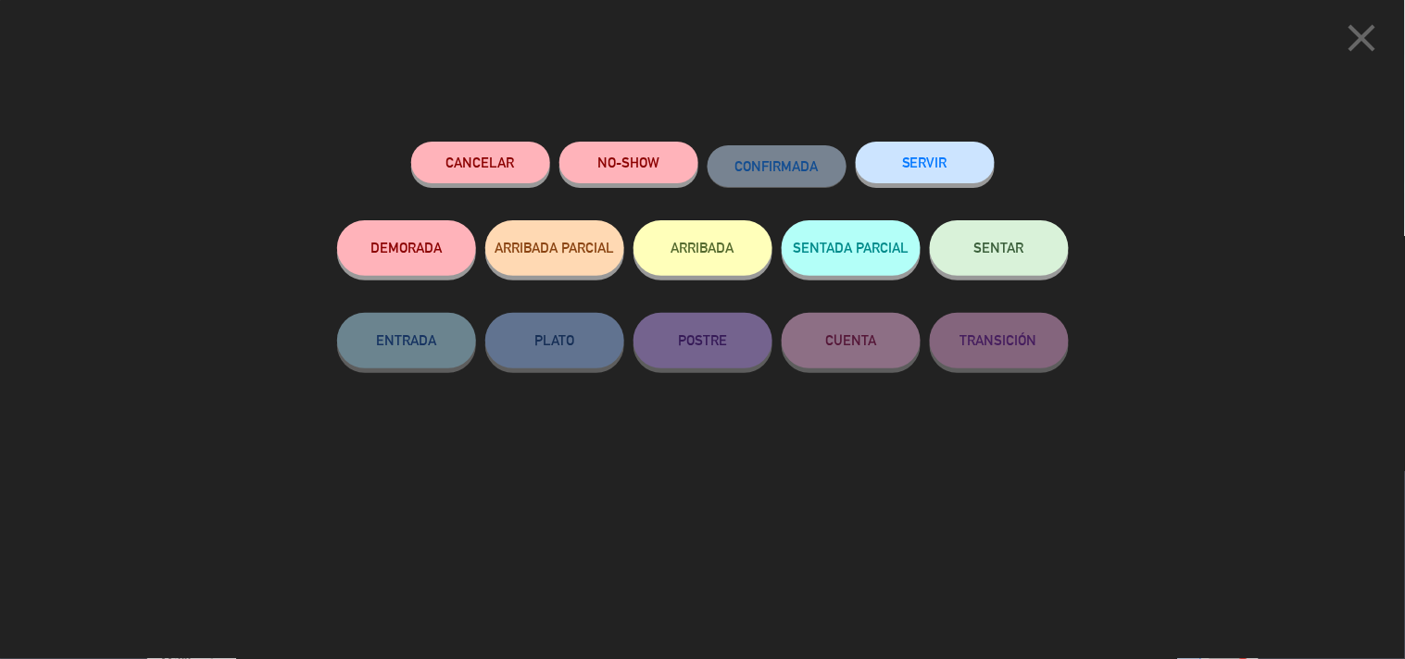
click at [955, 171] on button "SERVIR" at bounding box center [925, 163] width 139 height 42
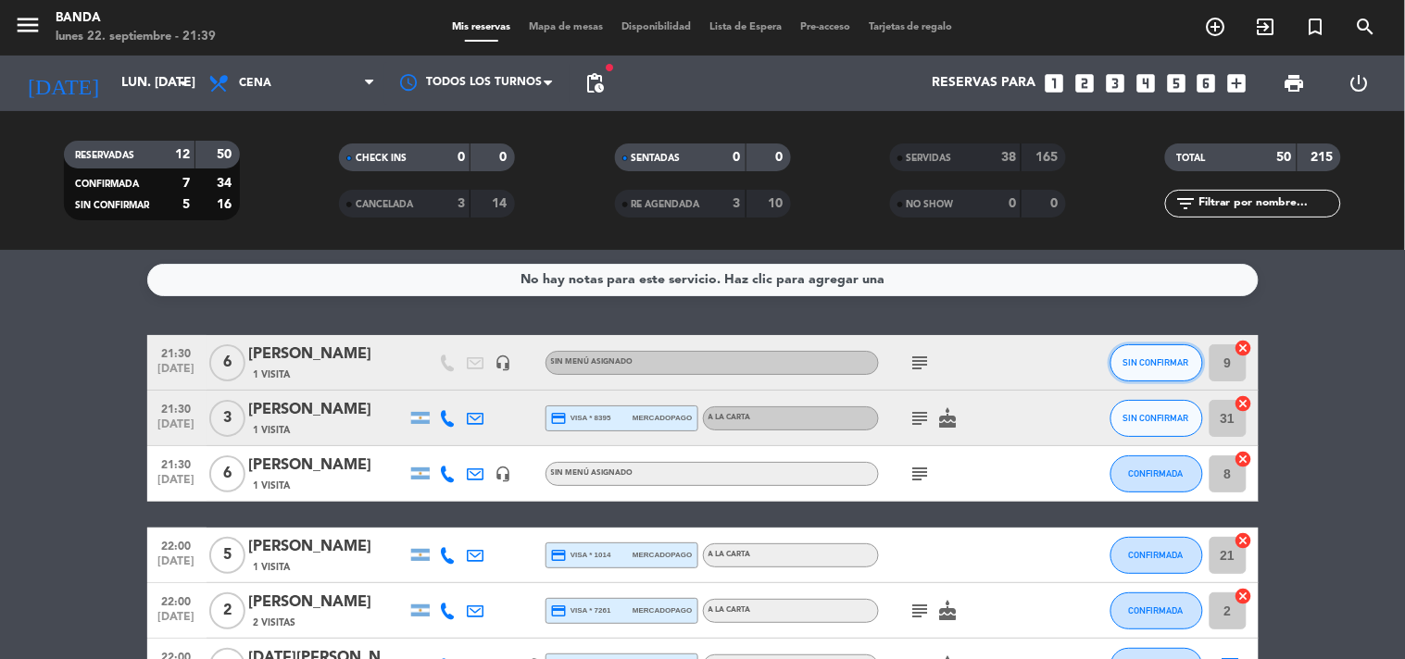
click at [1133, 348] on button "SIN CONFIRMAR" at bounding box center [1157, 363] width 93 height 37
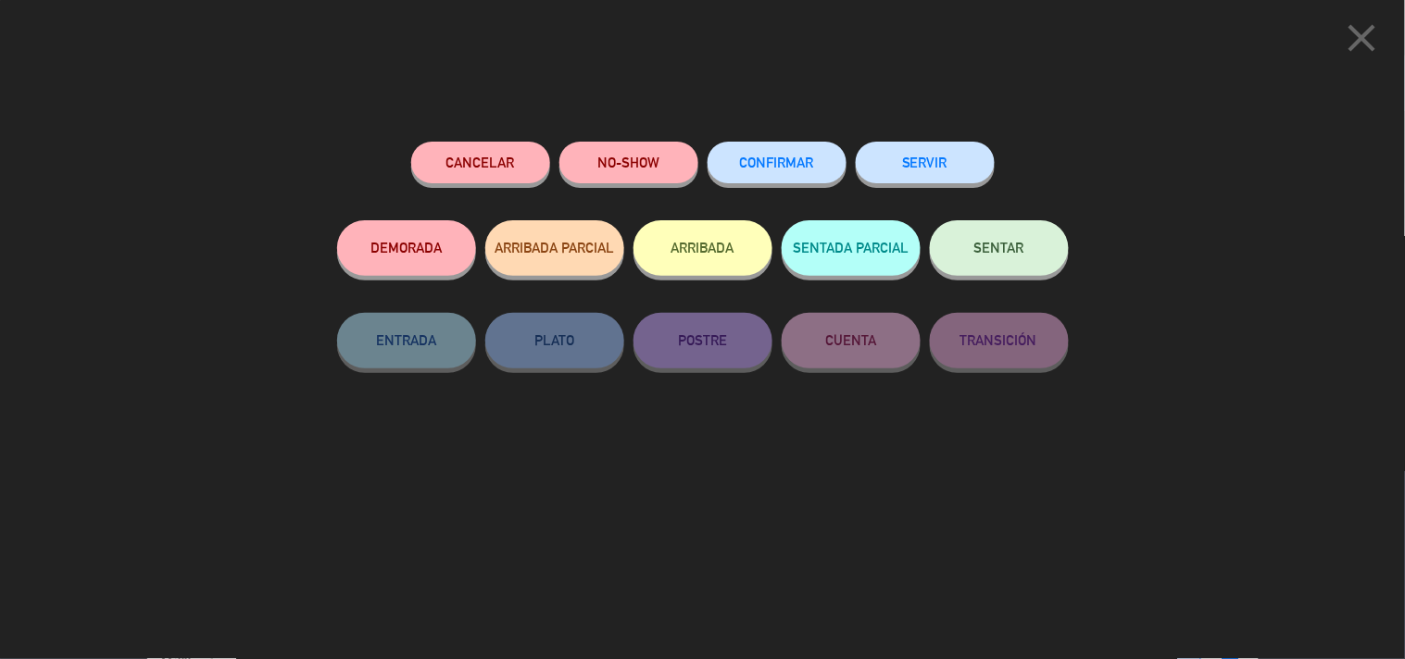
click at [935, 177] on button "SERVIR" at bounding box center [925, 163] width 139 height 42
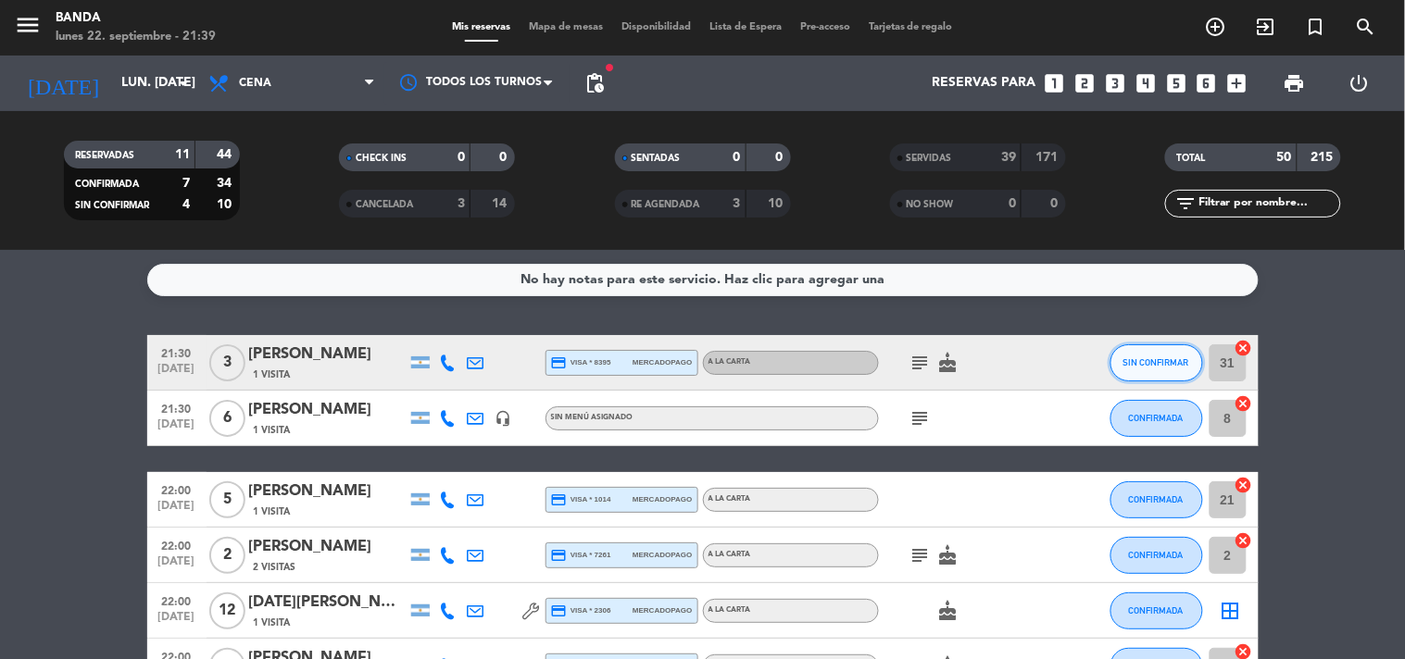
click at [1132, 374] on button "SIN CONFIRMAR" at bounding box center [1157, 363] width 93 height 37
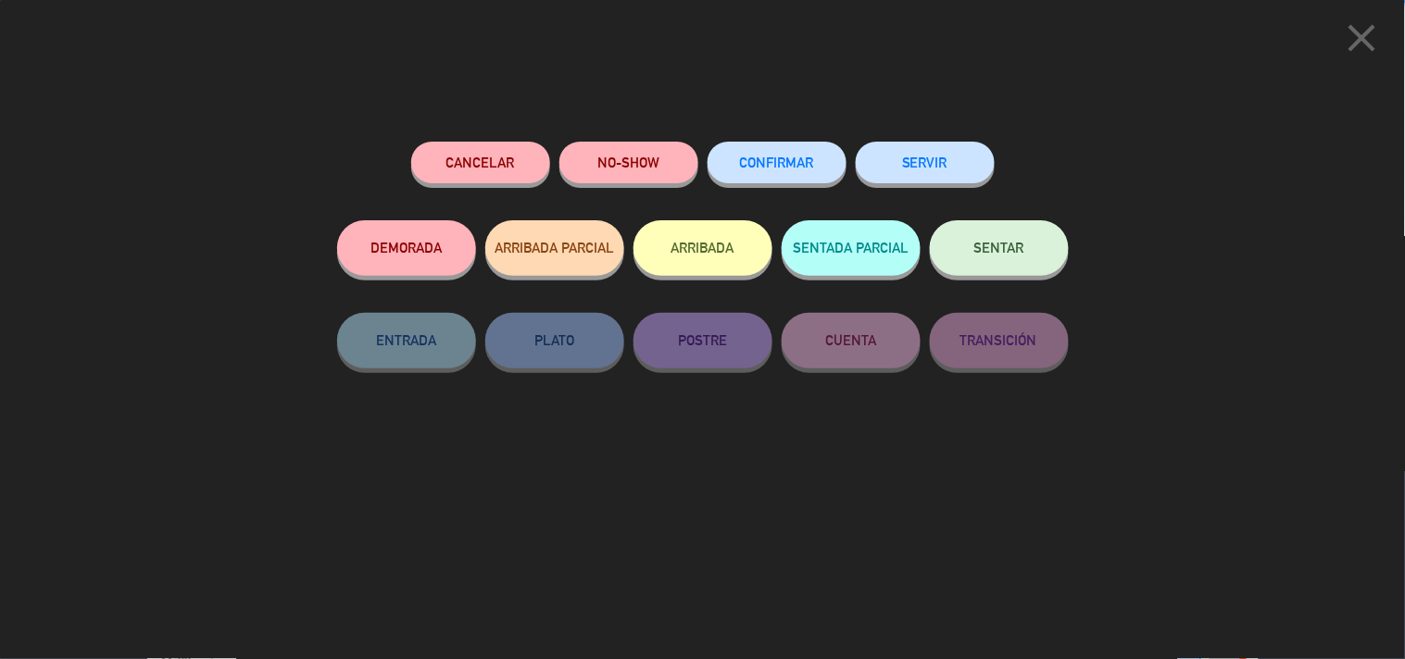
click at [947, 182] on button "SERVIR" at bounding box center [925, 163] width 139 height 42
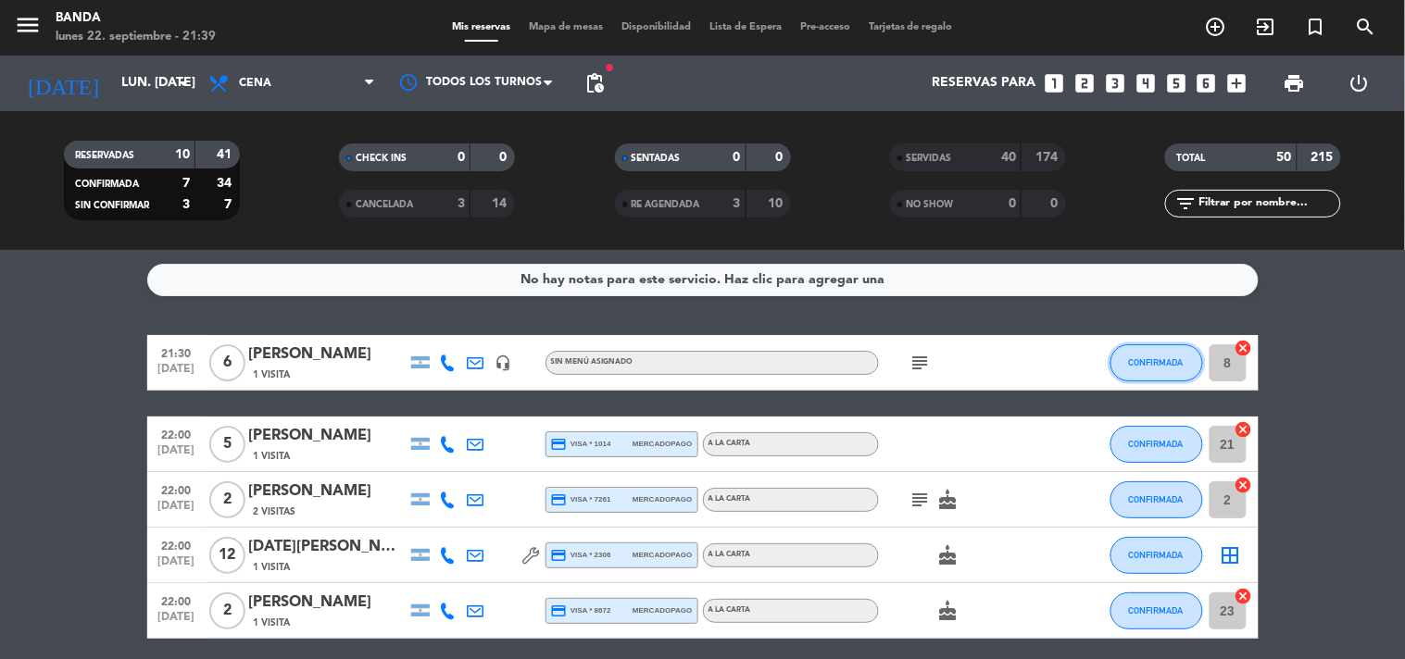
click at [1145, 361] on span "CONFIRMADA" at bounding box center [1156, 363] width 55 height 10
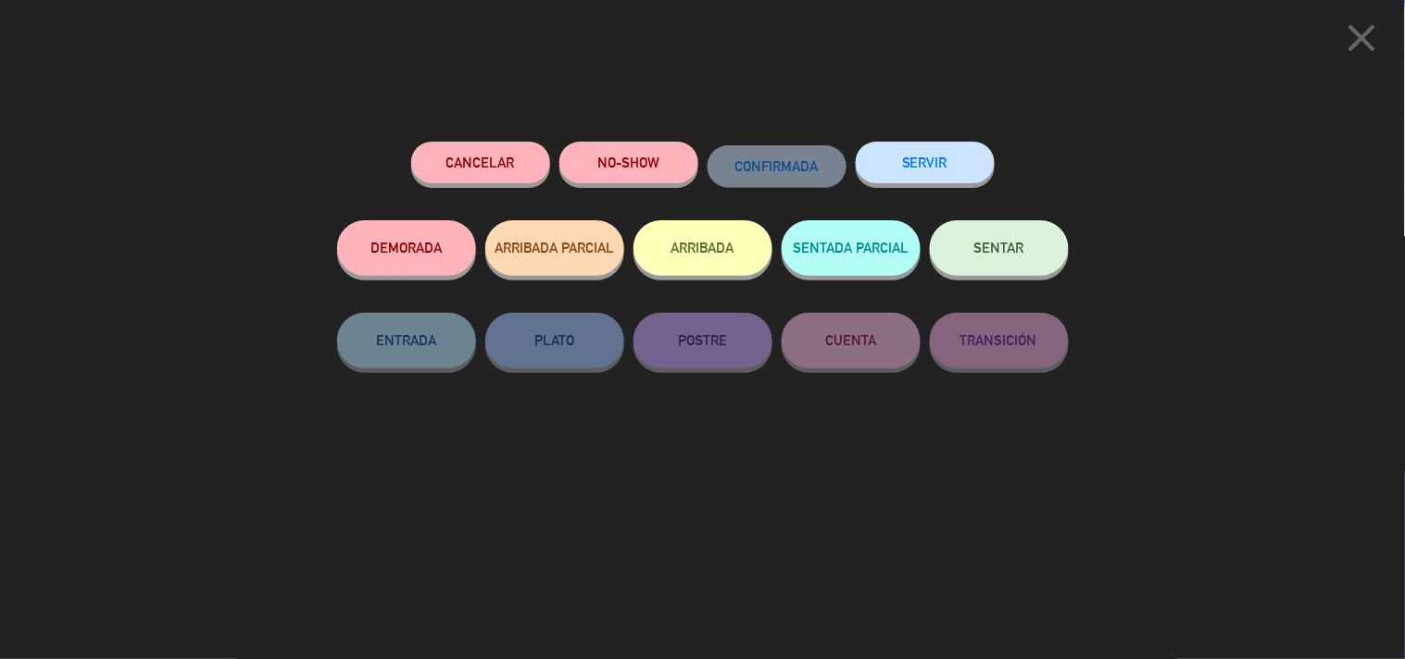
click at [961, 146] on button "SERVIR" at bounding box center [925, 163] width 139 height 42
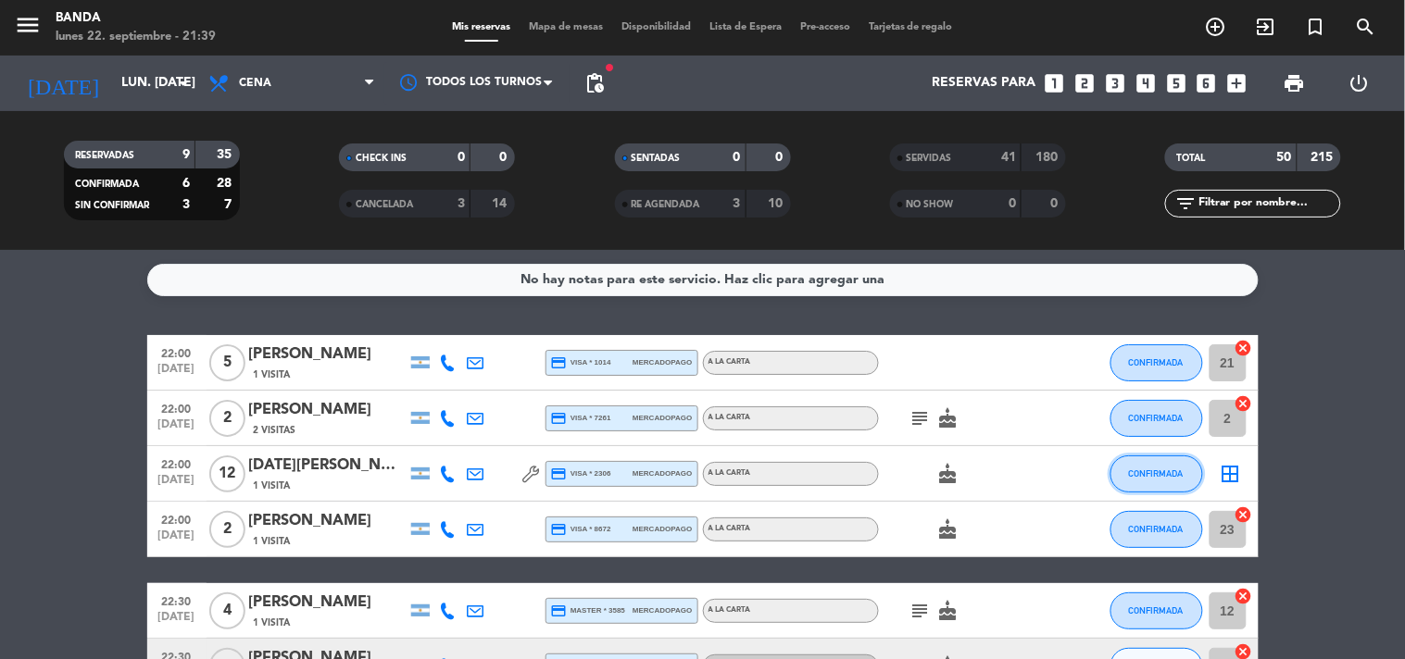
click at [1147, 470] on span "CONFIRMADA" at bounding box center [1156, 474] width 55 height 10
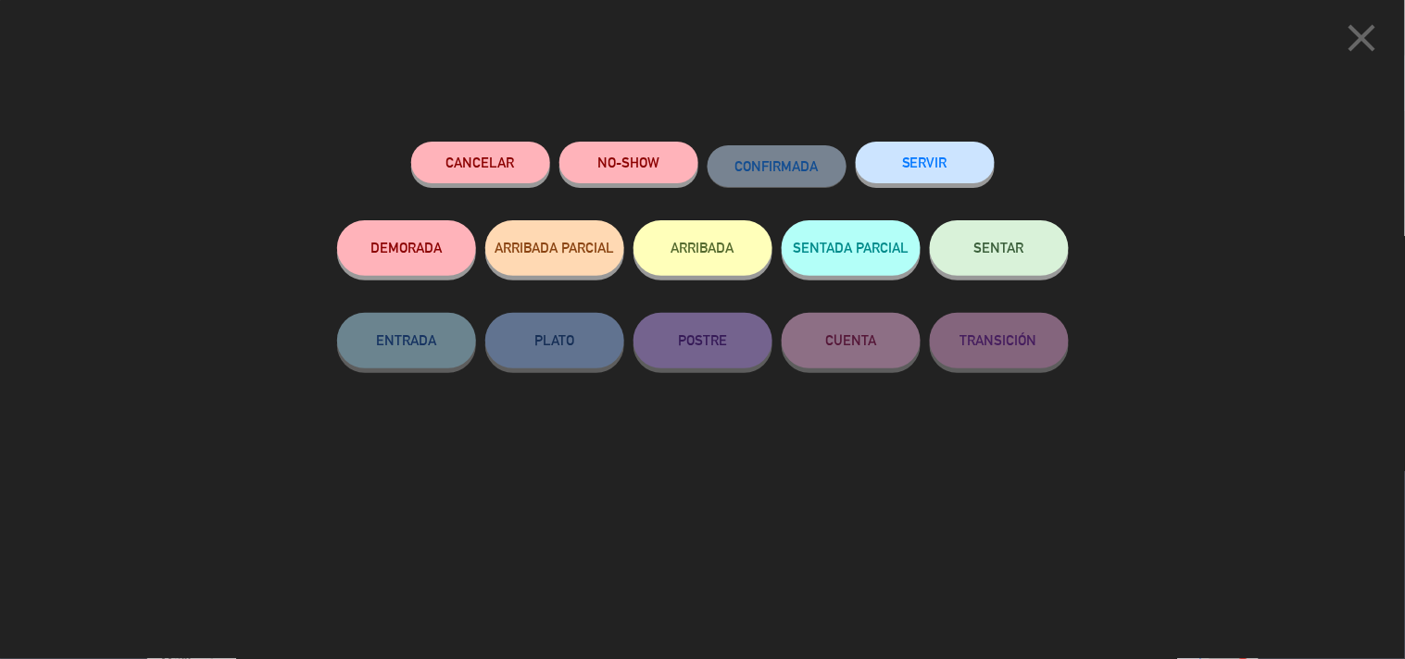
click at [931, 171] on button "SERVIR" at bounding box center [925, 163] width 139 height 42
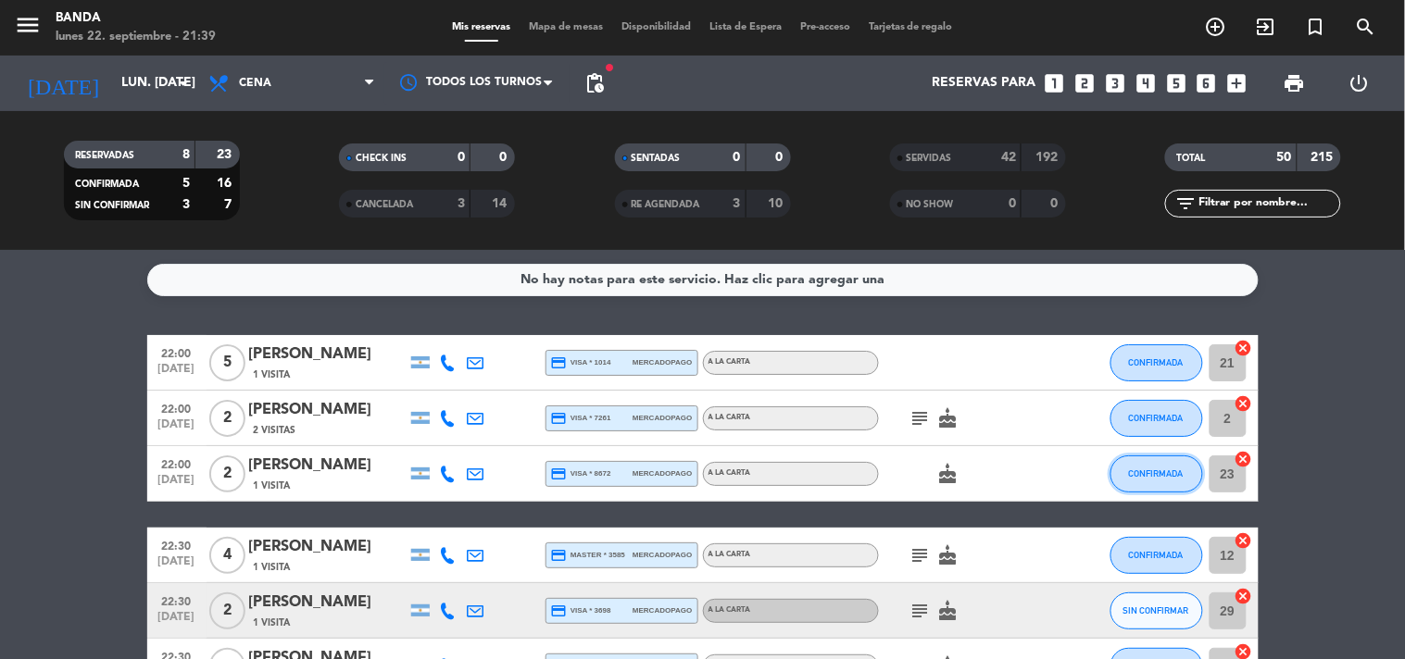
click at [1149, 474] on span "CONFIRMADA" at bounding box center [1156, 474] width 55 height 10
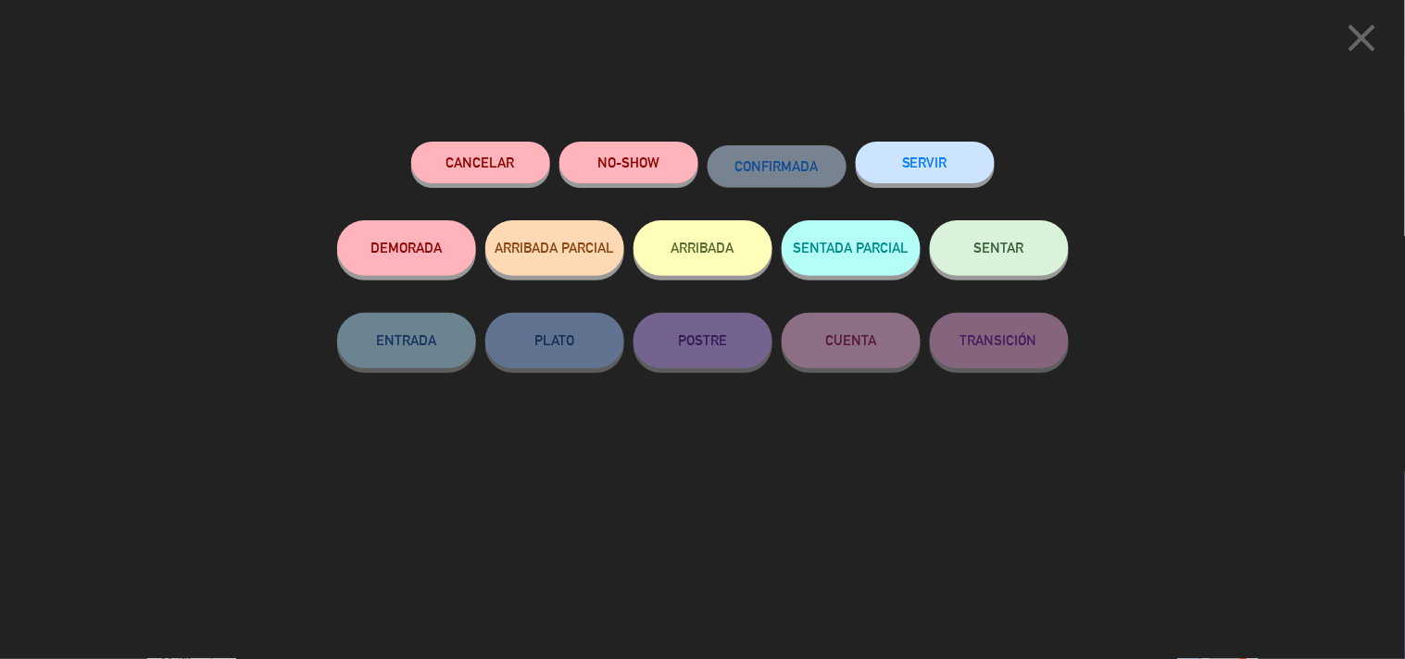
click at [940, 167] on button "SERVIR" at bounding box center [925, 163] width 139 height 42
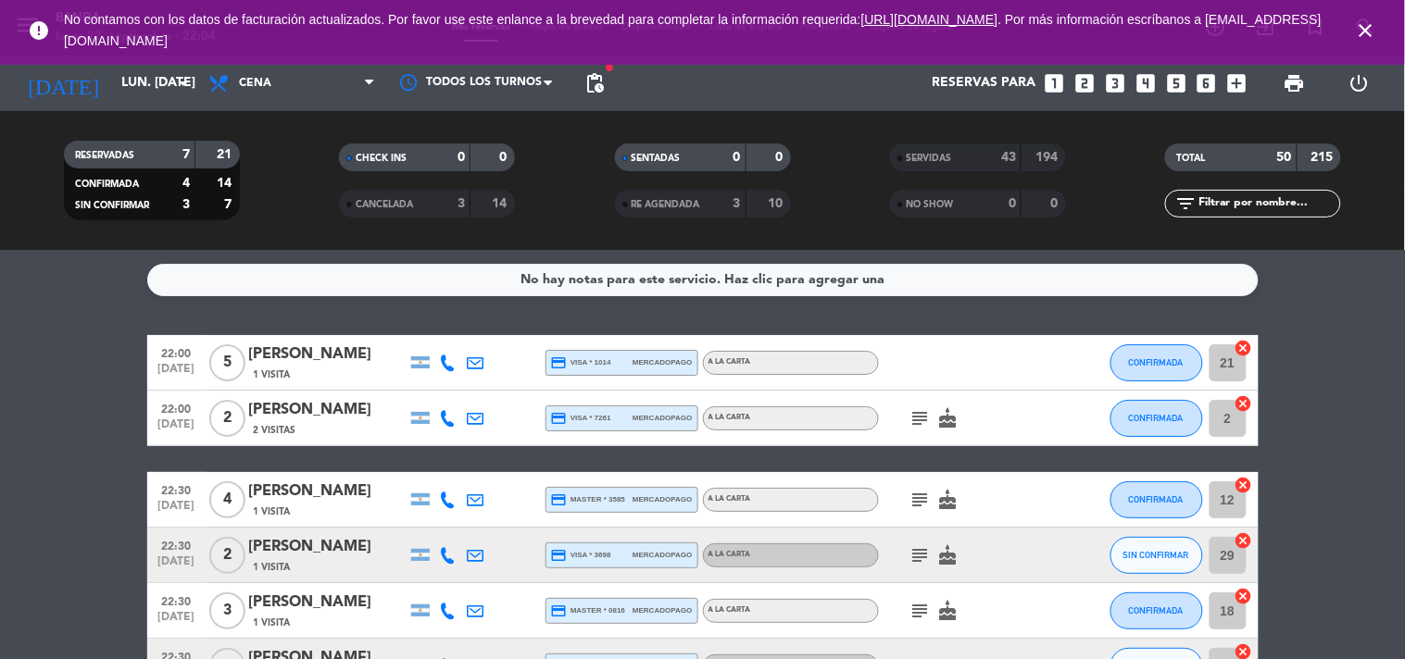
click at [1172, 337] on div "CONFIRMADA" at bounding box center [1157, 362] width 93 height 55
click at [1139, 347] on button "CONFIRMADA" at bounding box center [1157, 363] width 93 height 37
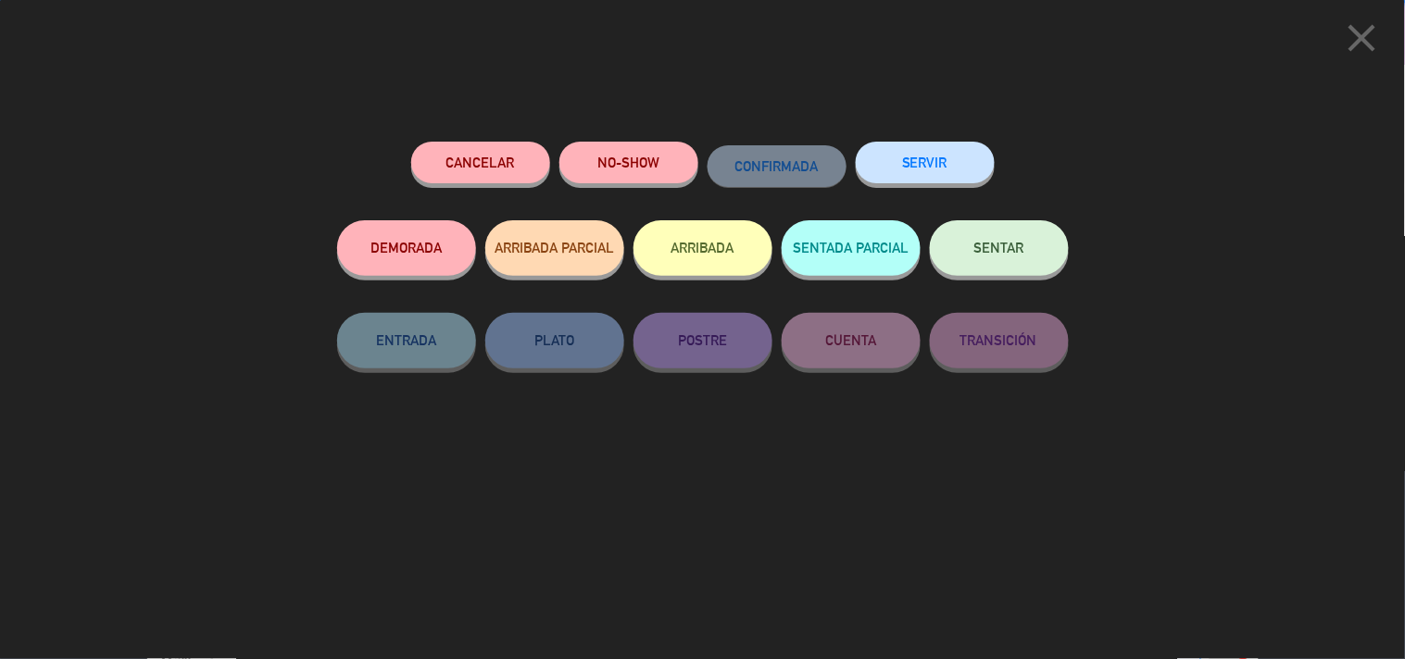
click at [958, 163] on button "SERVIR" at bounding box center [925, 163] width 139 height 42
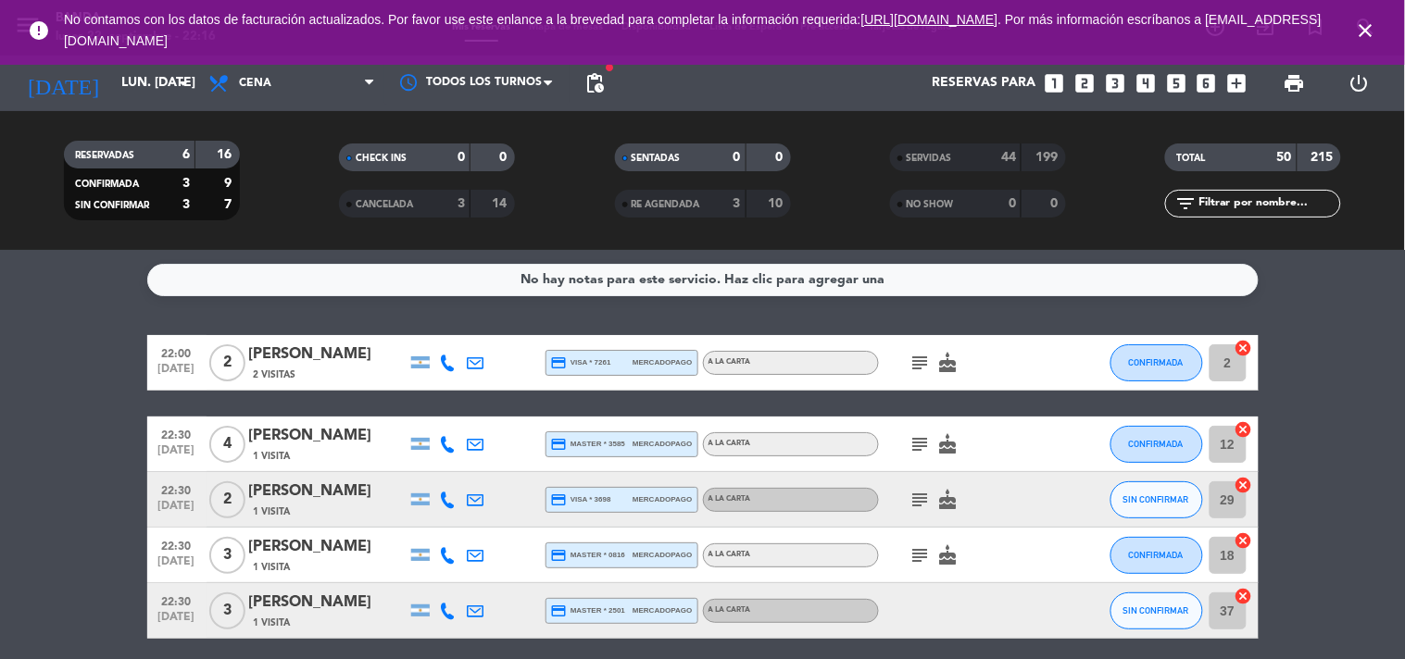
click at [1365, 26] on icon "close" at bounding box center [1366, 30] width 22 height 22
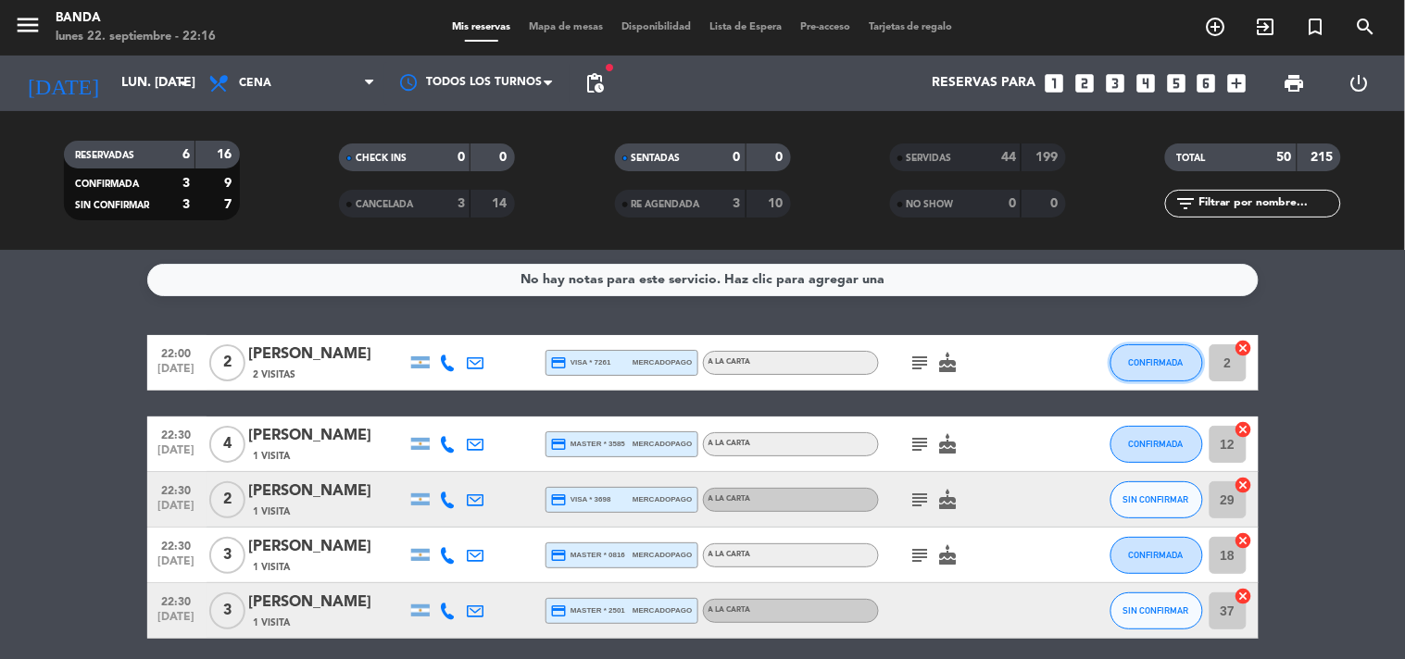
click at [1156, 349] on button "CONFIRMADA" at bounding box center [1157, 363] width 93 height 37
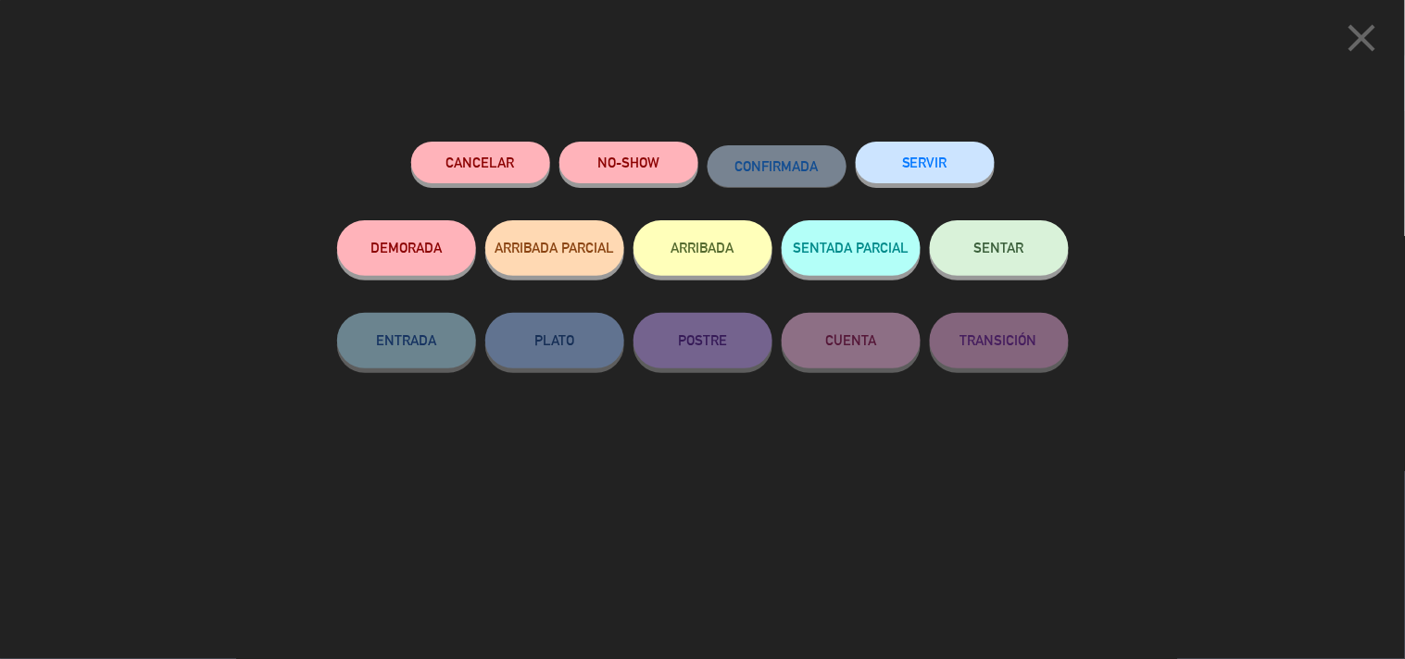
click at [979, 155] on button "SERVIR" at bounding box center [925, 163] width 139 height 42
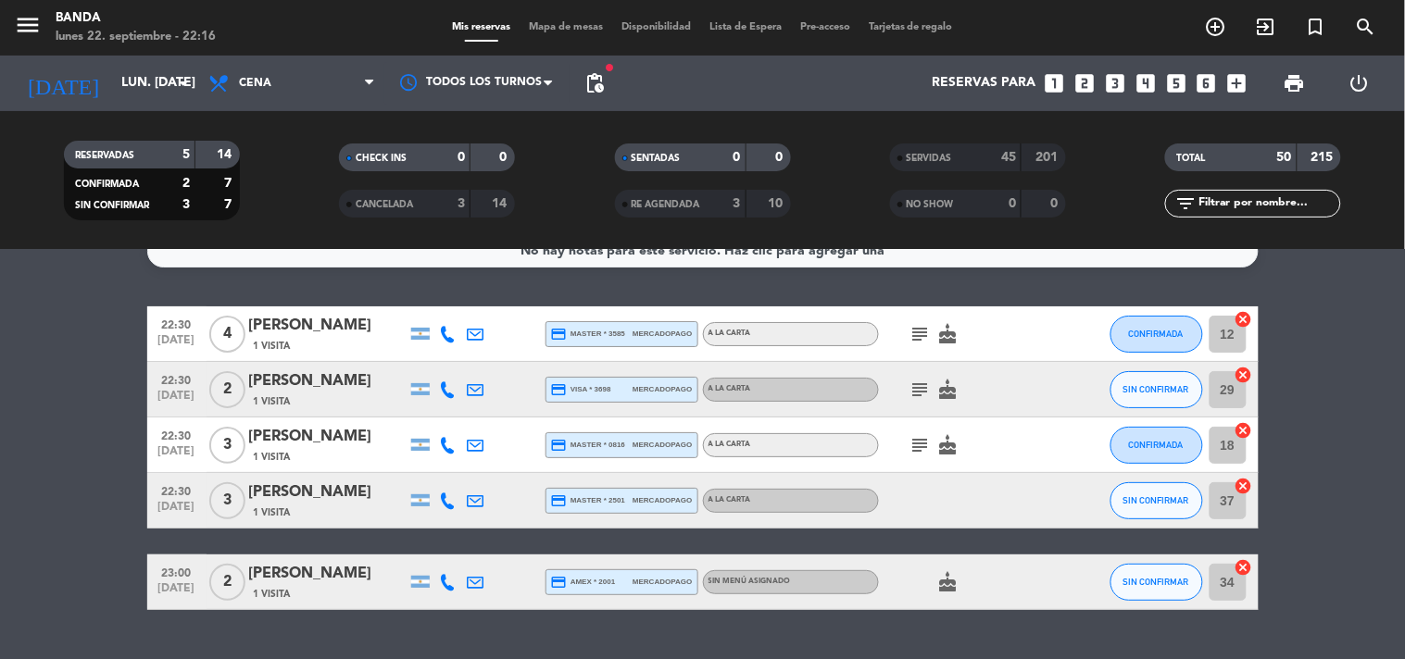
scroll to position [71, 0]
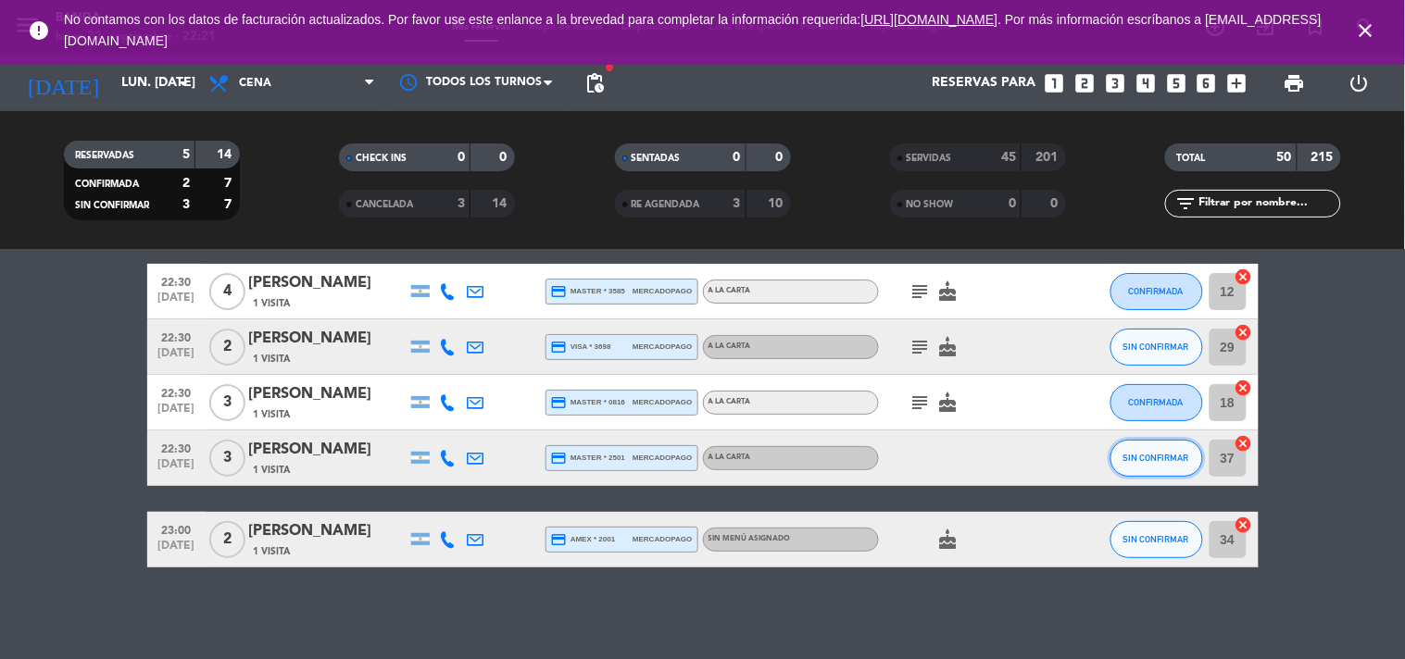
click at [1162, 440] on button "SIN CONFIRMAR" at bounding box center [1157, 458] width 93 height 37
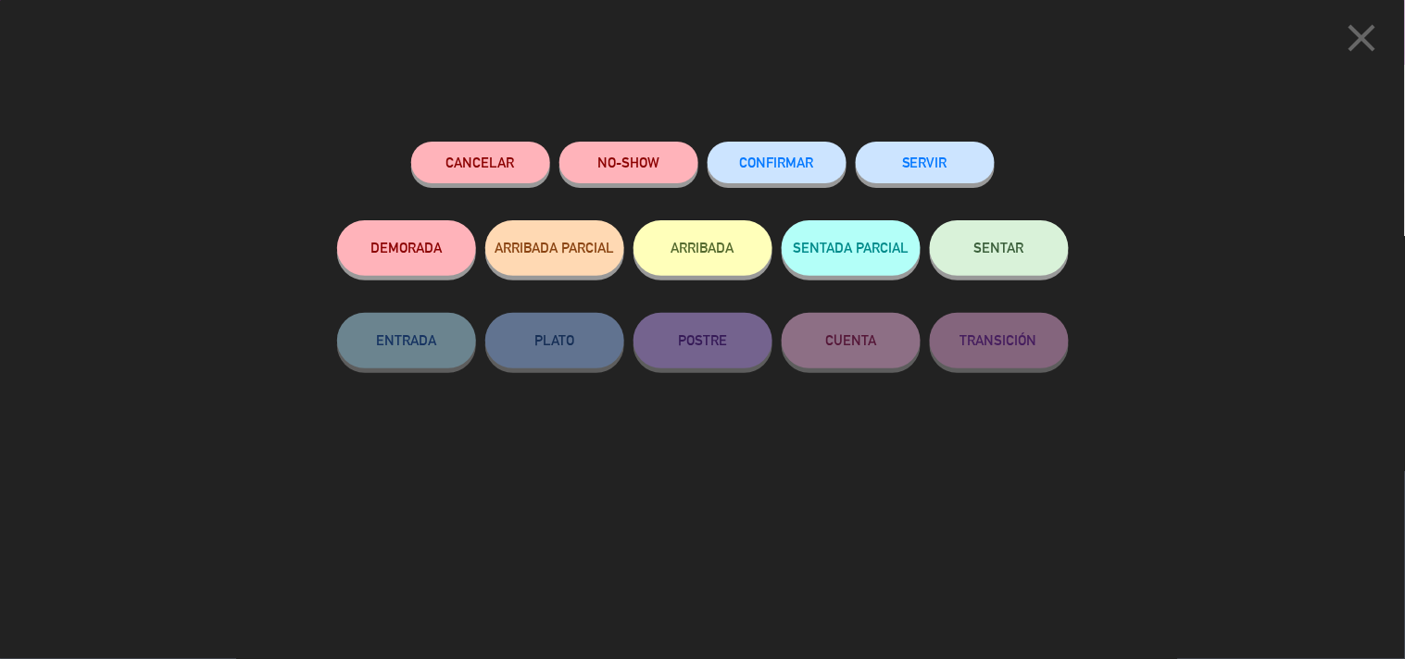
click at [960, 182] on button "SERVIR" at bounding box center [925, 163] width 139 height 42
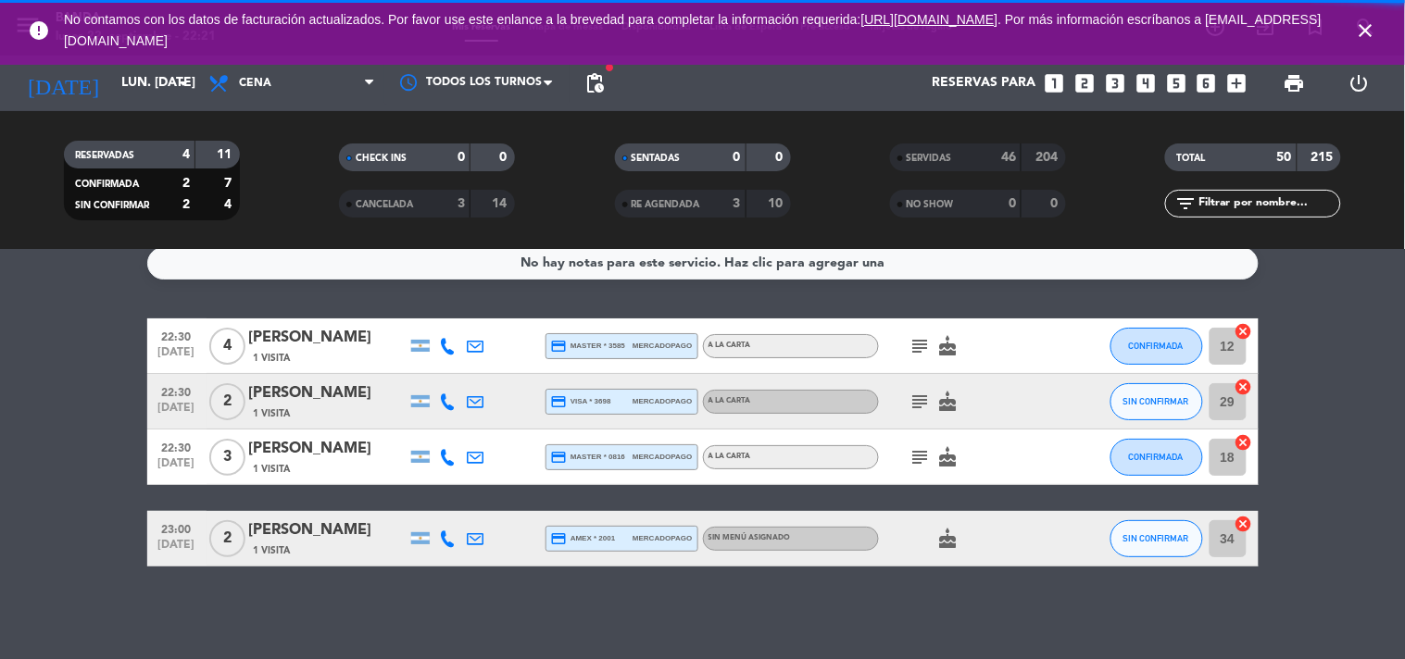
scroll to position [16, 0]
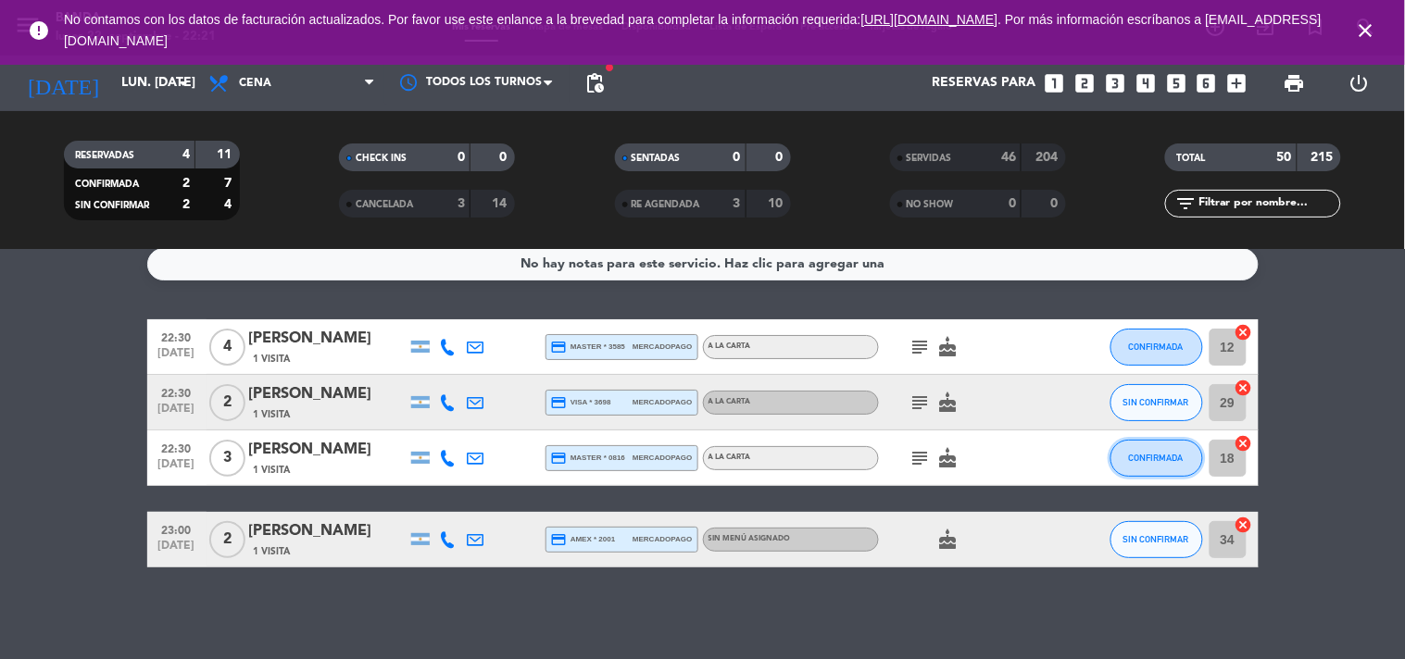
click at [1147, 453] on span "CONFIRMADA" at bounding box center [1156, 458] width 55 height 10
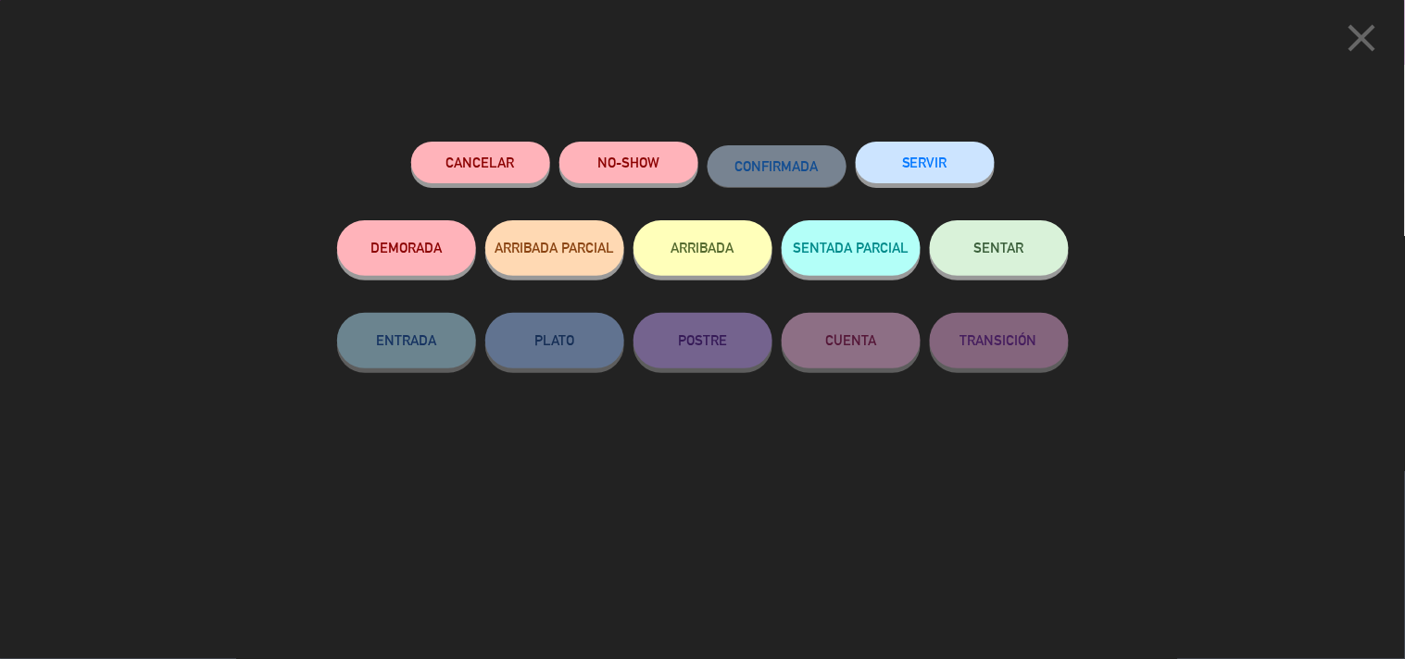
click at [951, 171] on button "SERVIR" at bounding box center [925, 163] width 139 height 42
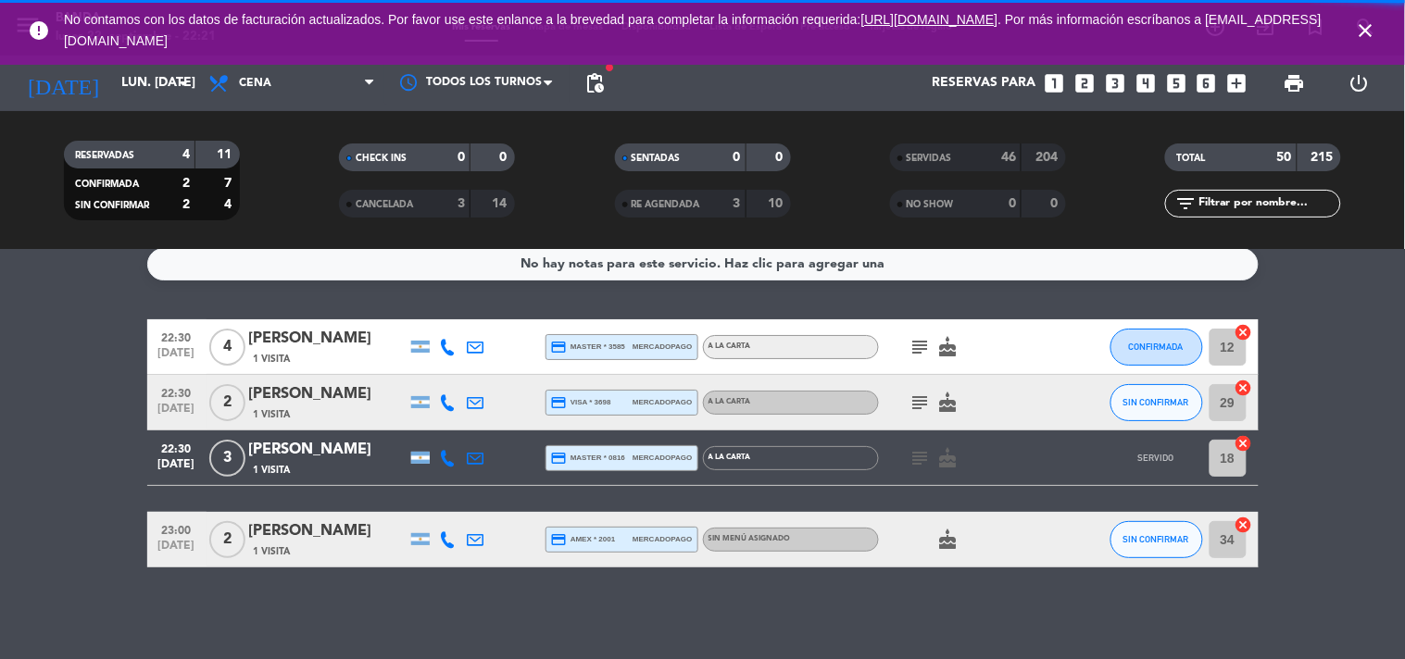
scroll to position [0, 0]
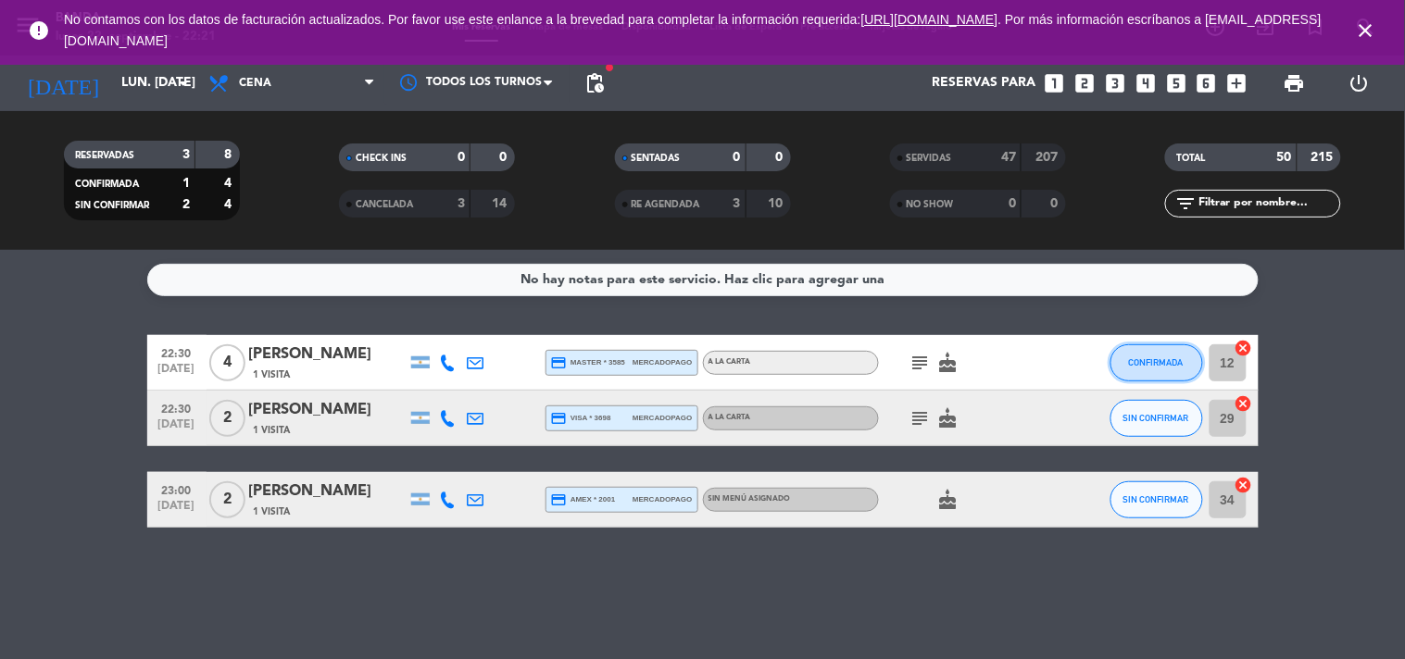
click at [1172, 365] on span "CONFIRMADA" at bounding box center [1156, 363] width 55 height 10
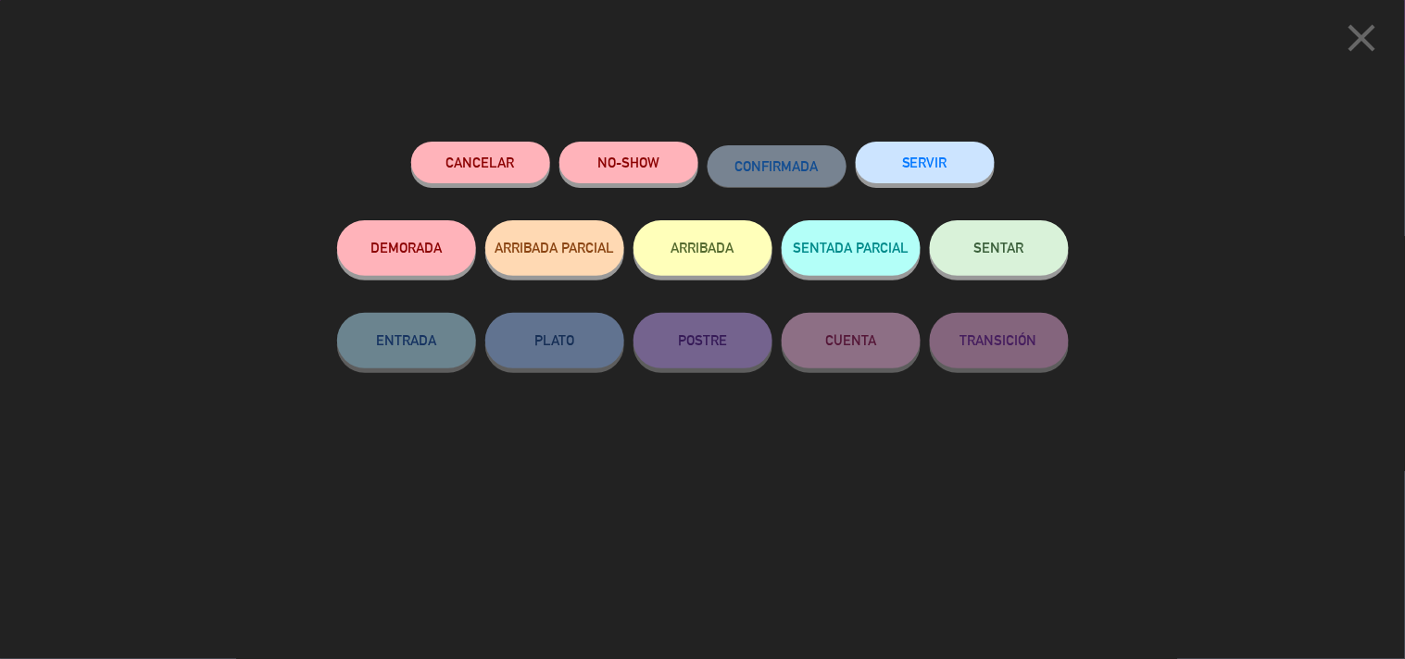
click at [952, 161] on button "SERVIR" at bounding box center [925, 163] width 139 height 42
